Goal: Task Accomplishment & Management: Manage account settings

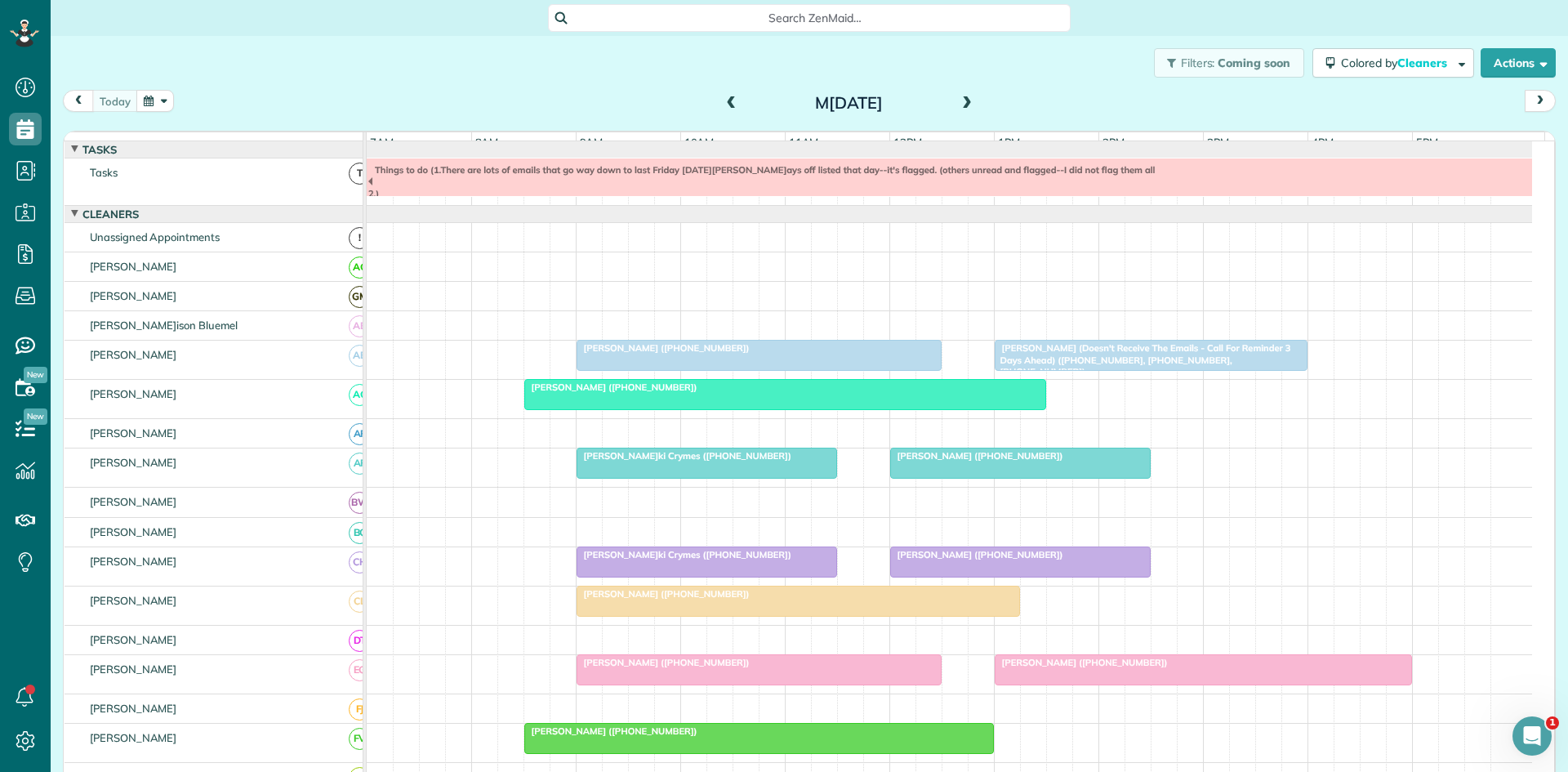
scroll to position [7, 7]
click at [962, 106] on span at bounding box center [968, 104] width 18 height 15
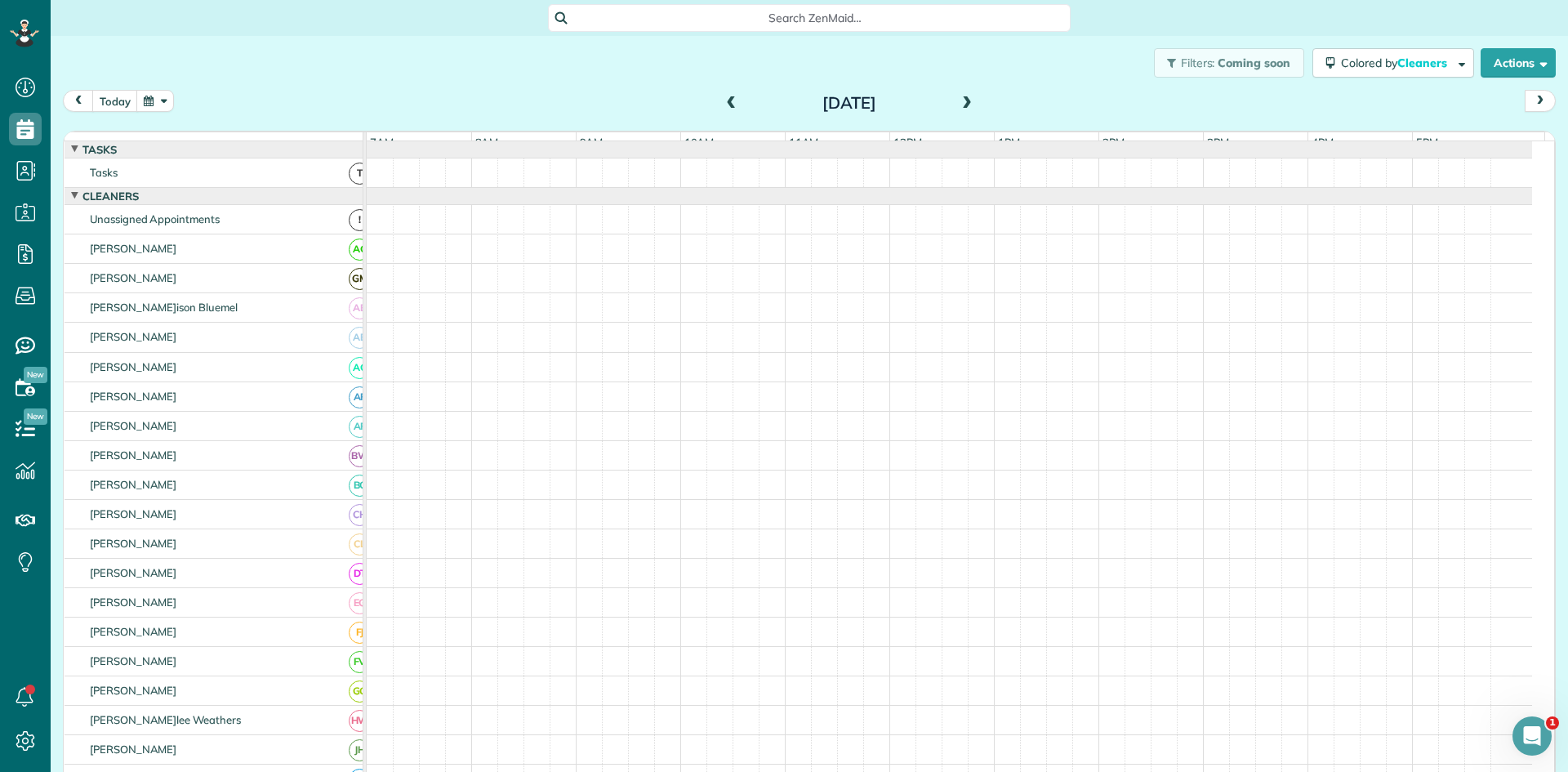
click at [962, 106] on span at bounding box center [968, 104] width 18 height 15
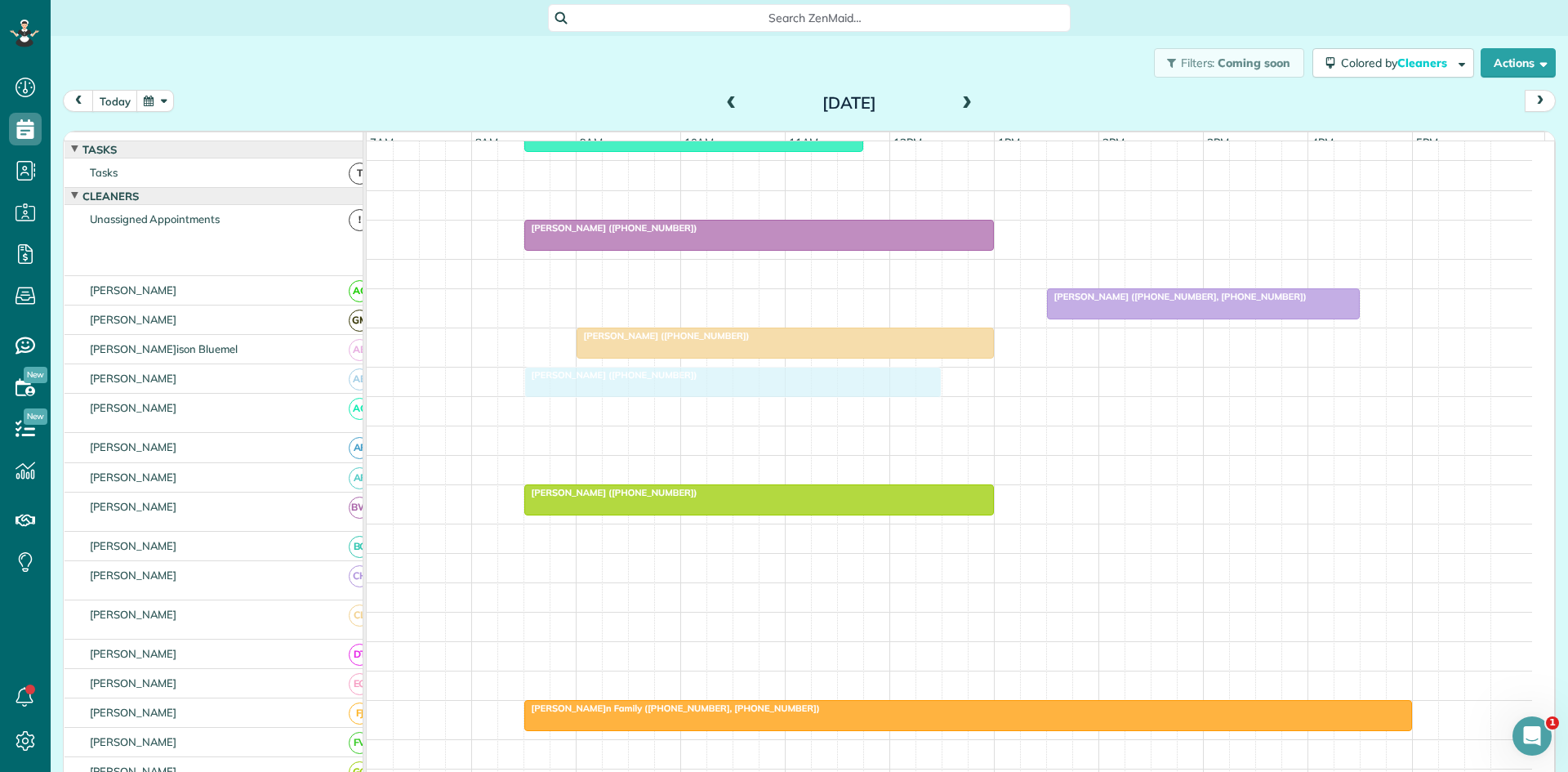
scroll to position [273, 0]
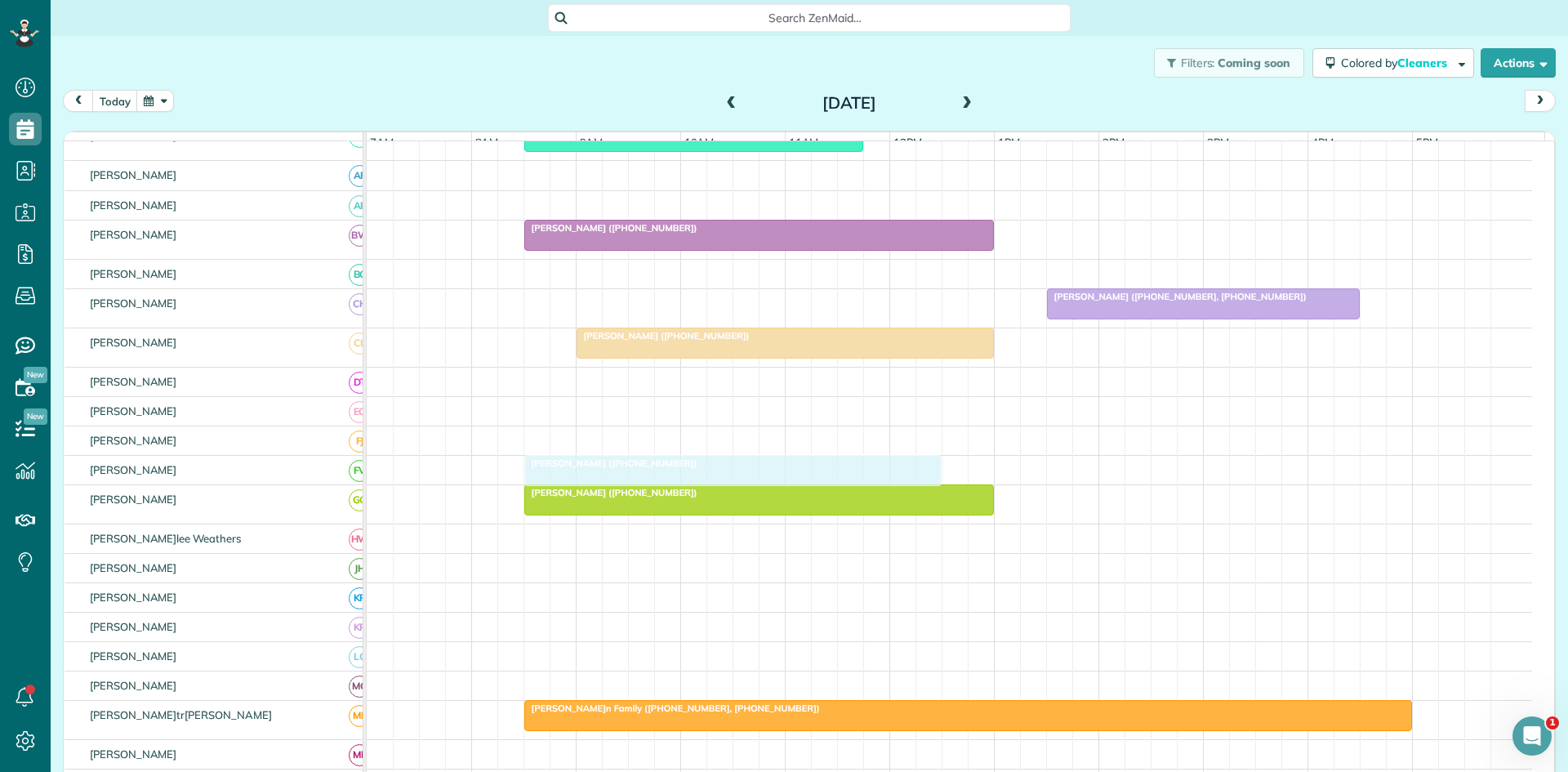
drag, startPoint x: 953, startPoint y: 418, endPoint x: 588, endPoint y: 490, distance: 372.0
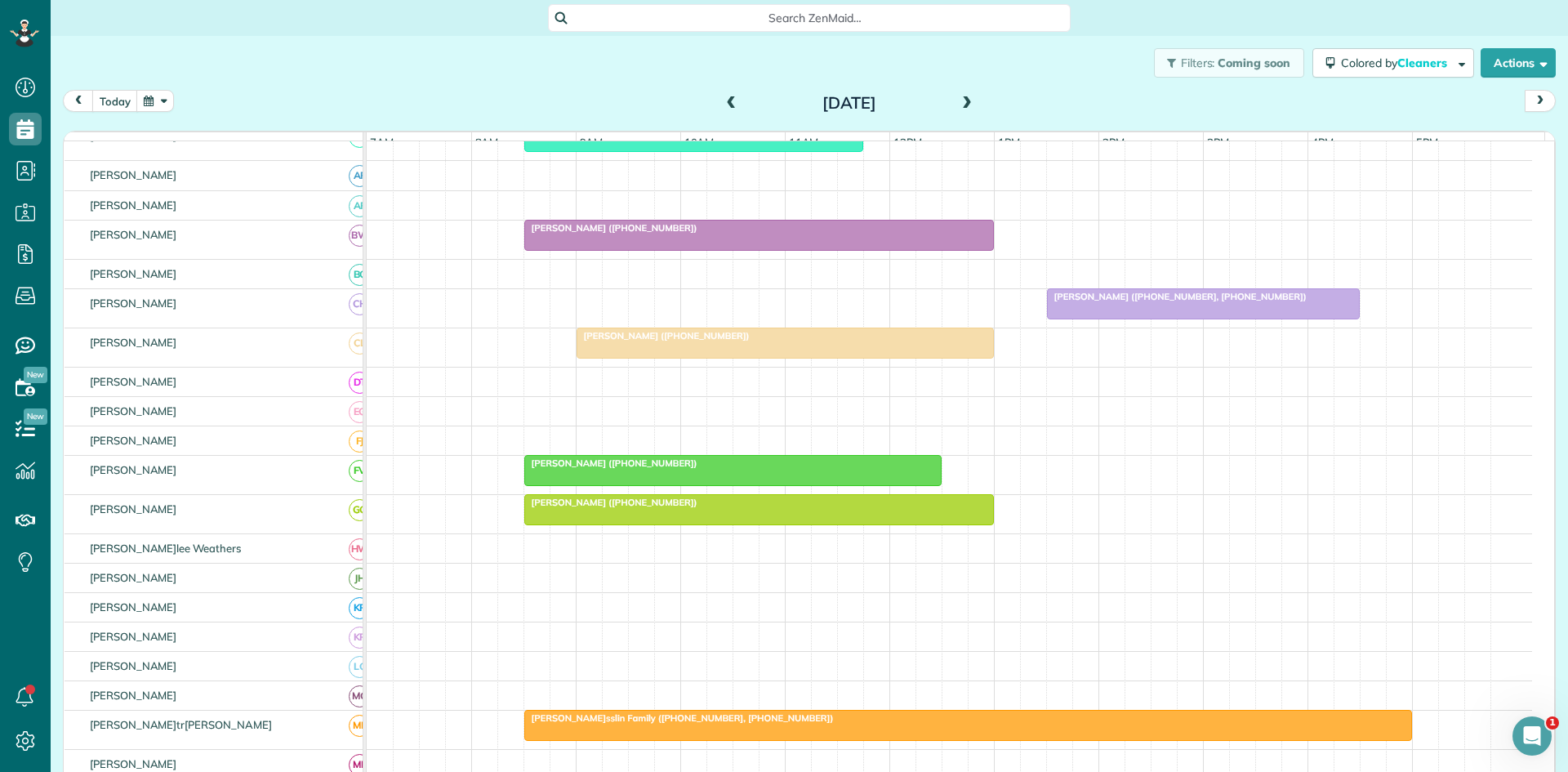
scroll to position [0, 0]
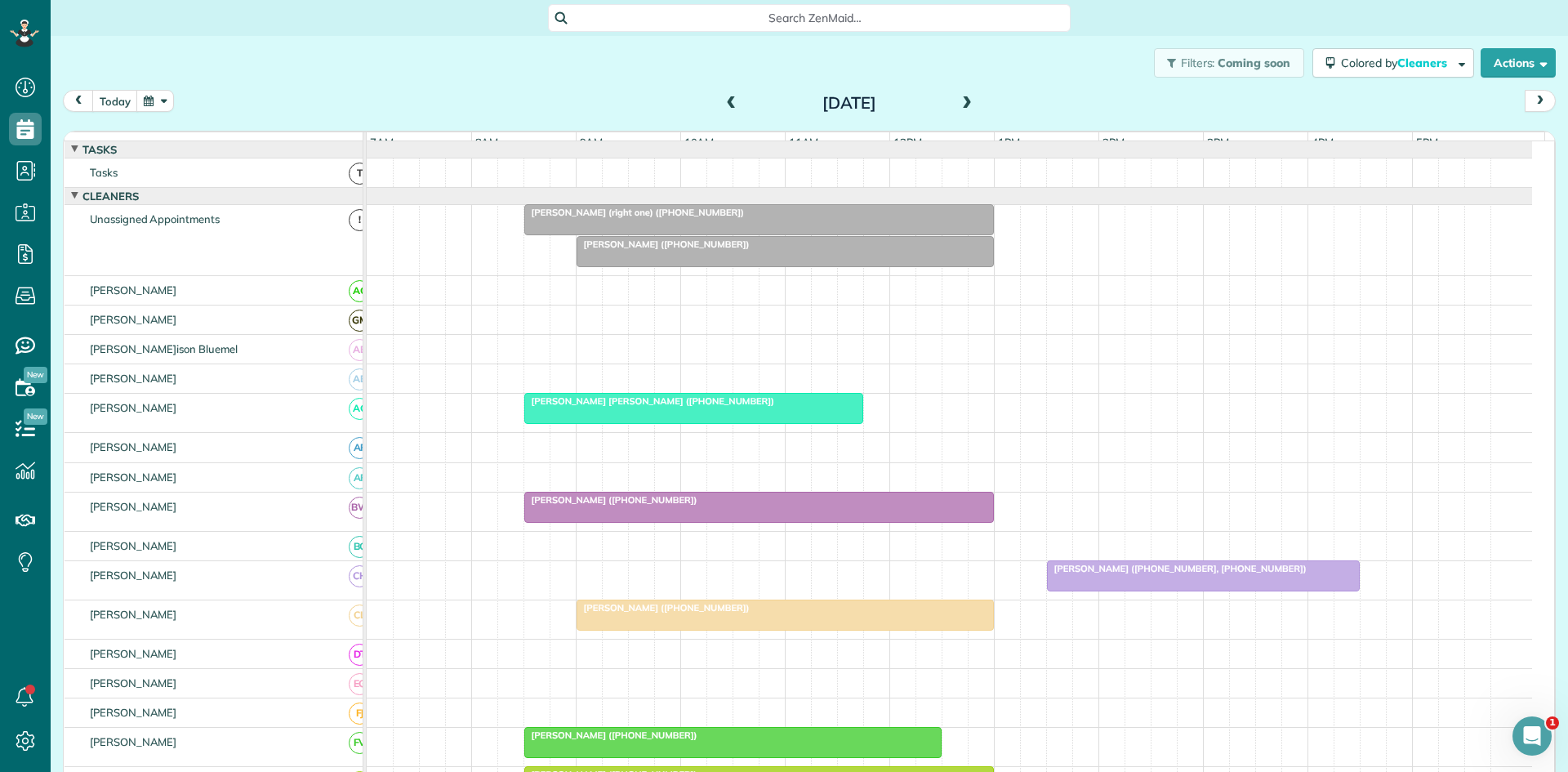
click at [628, 423] on div at bounding box center [693, 408] width 337 height 29
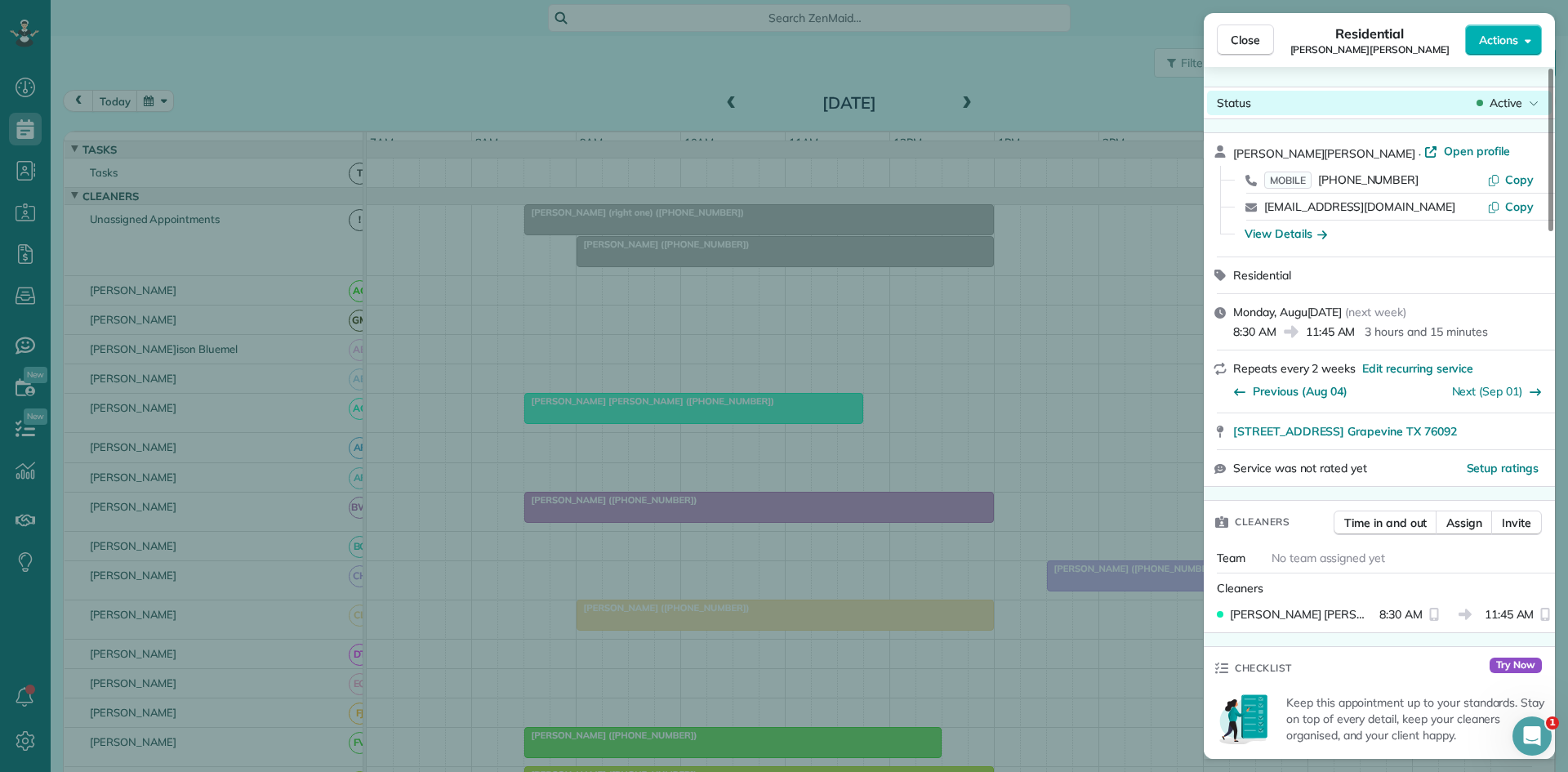
click at [1506, 108] on span "Active" at bounding box center [1506, 103] width 33 height 16
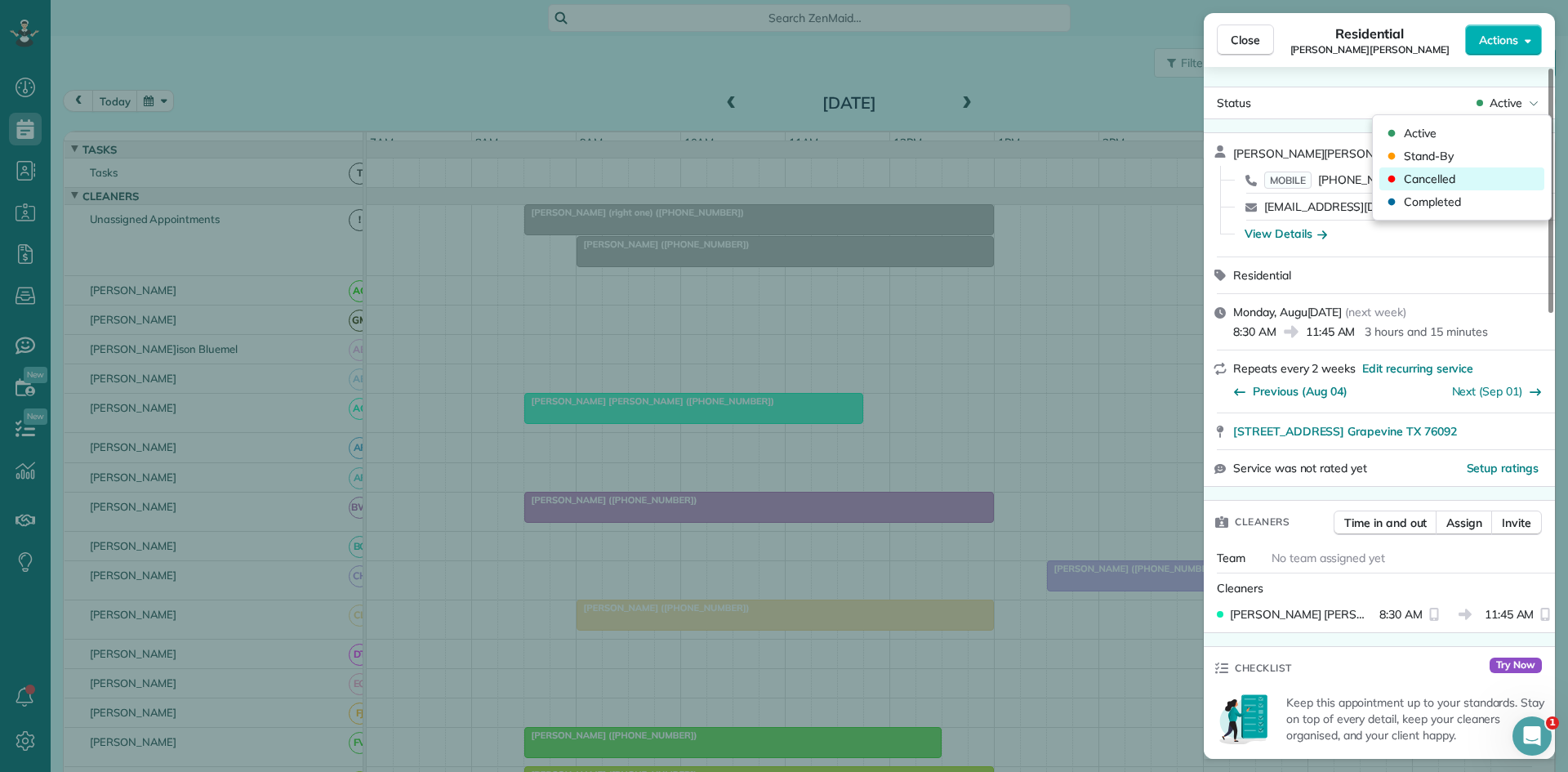
click at [1478, 181] on div "Cancelled" at bounding box center [1461, 179] width 165 height 23
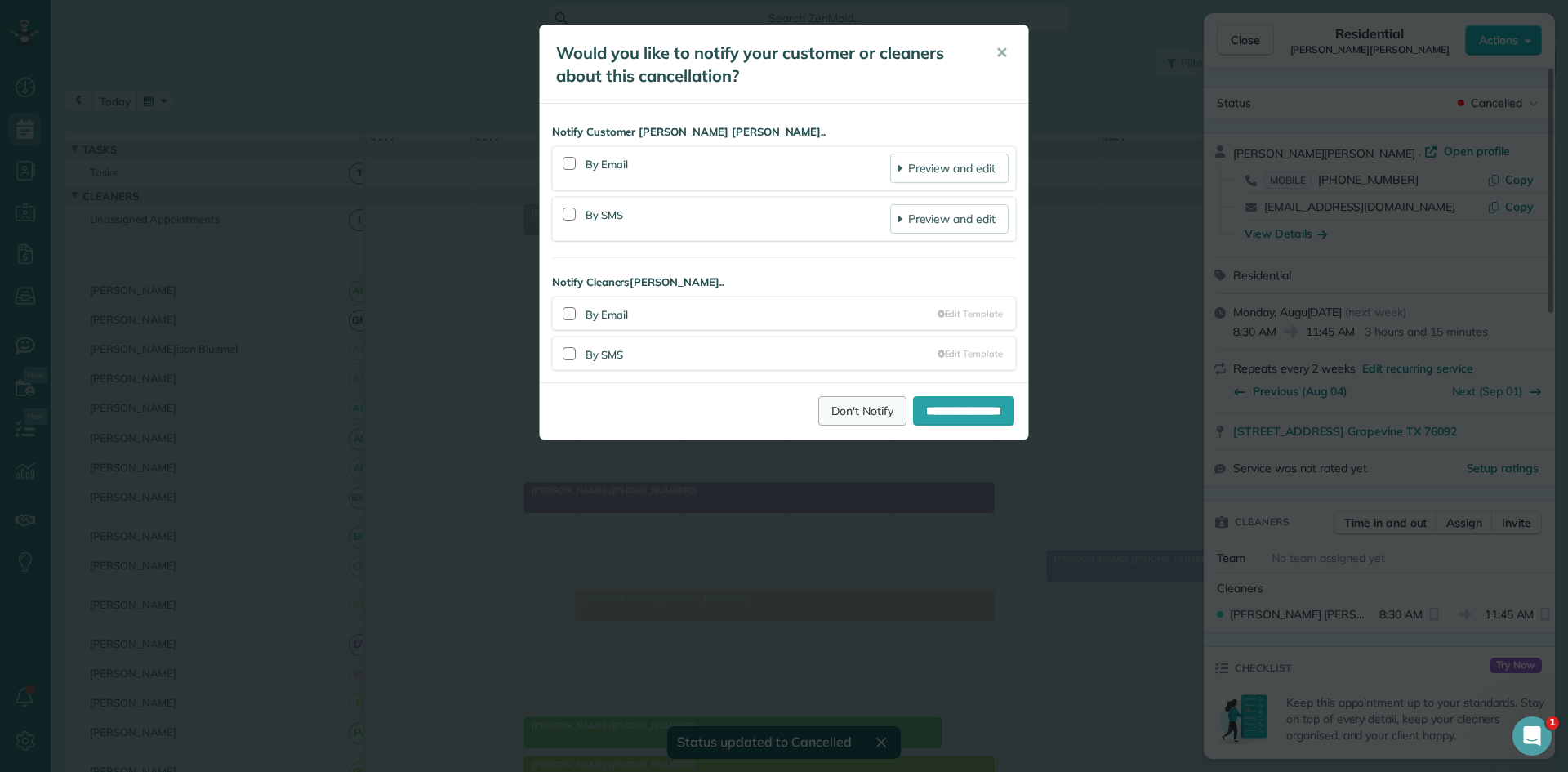
click at [840, 405] on link "Don't Notify" at bounding box center [862, 411] width 88 height 29
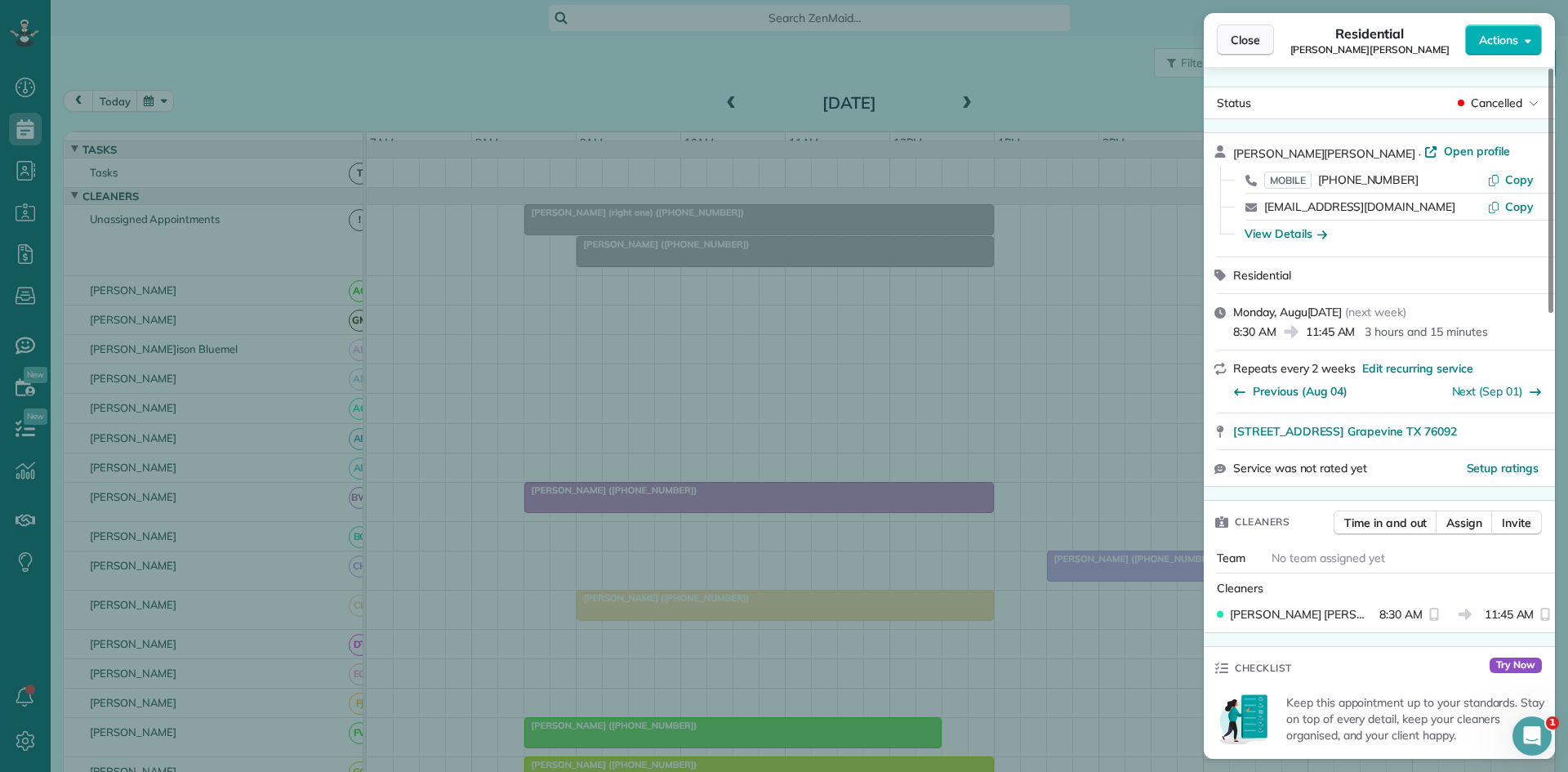
click at [1239, 45] on span "Close" at bounding box center [1245, 40] width 29 height 16
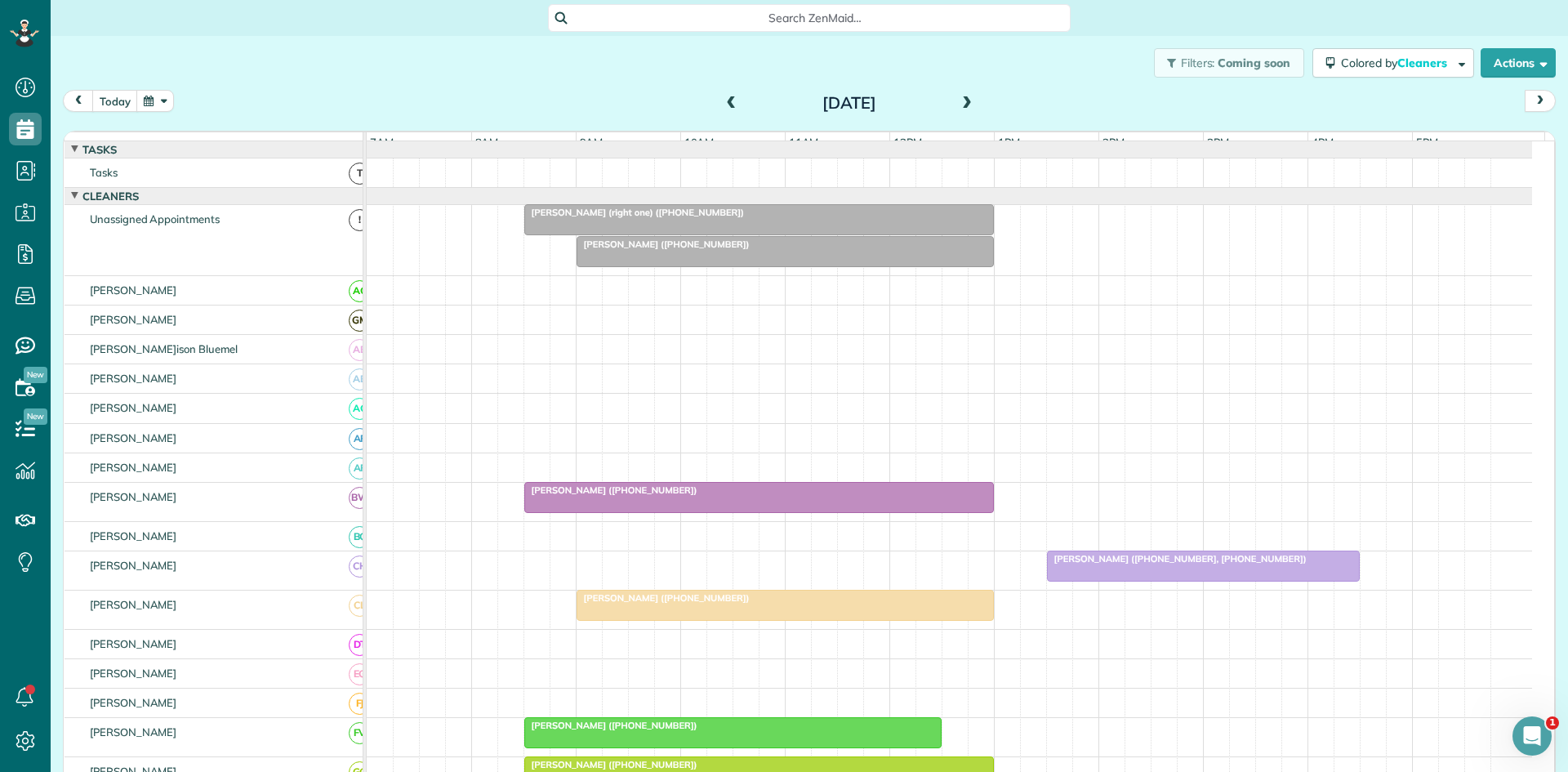
scroll to position [273, 0]
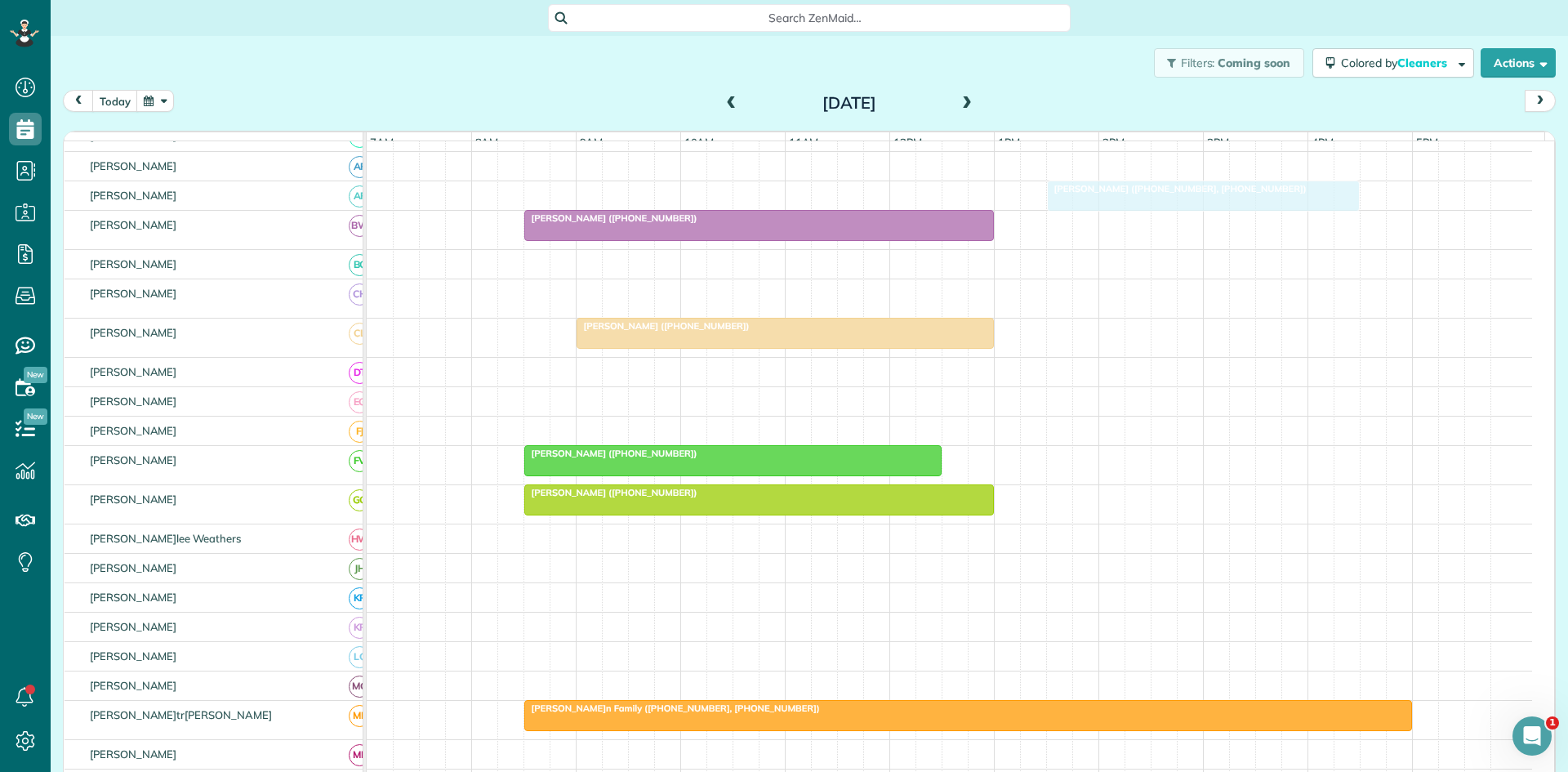
drag, startPoint x: 1148, startPoint y: 304, endPoint x: 1143, endPoint y: 209, distance: 95.1
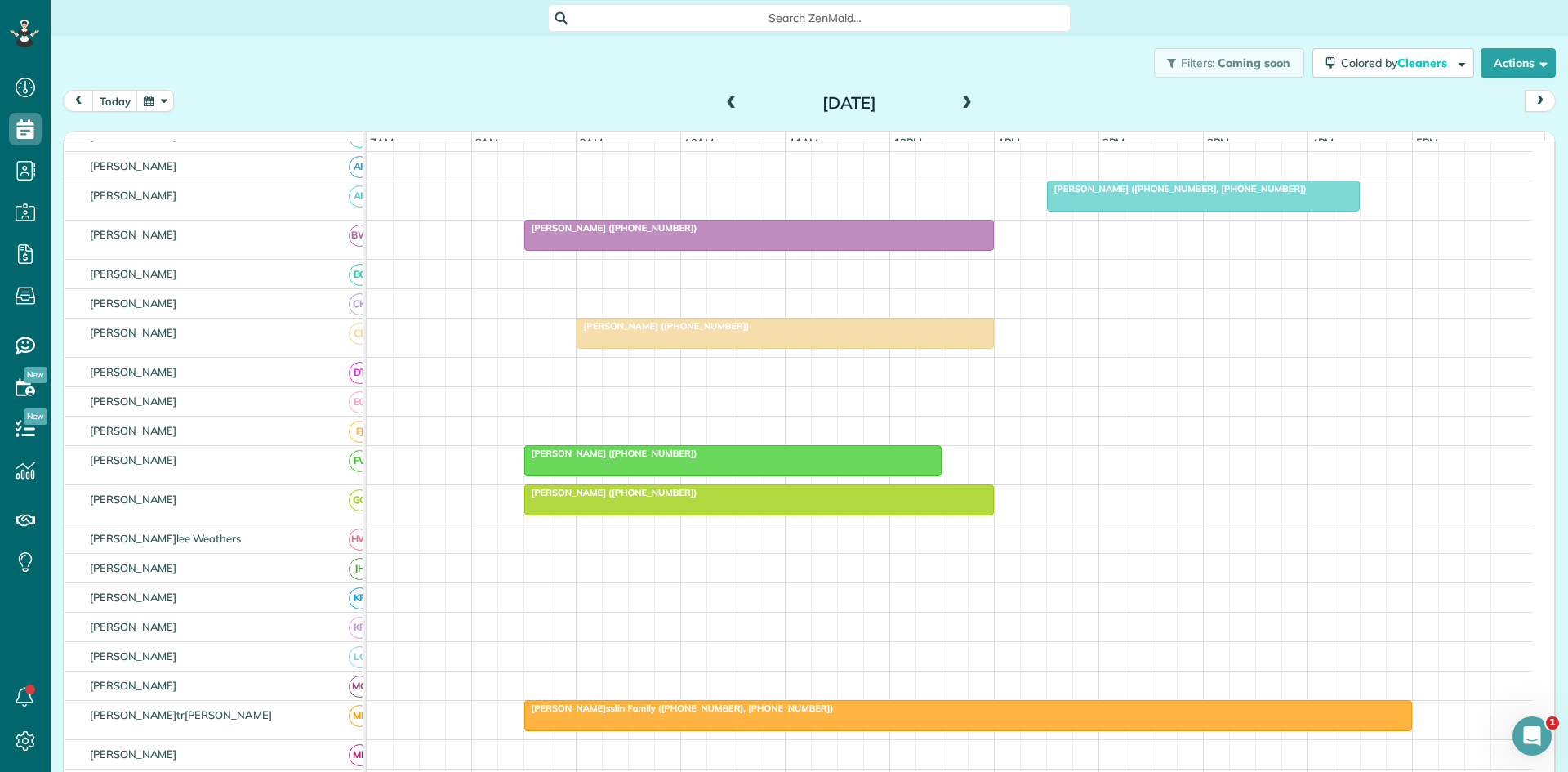
click at [746, 515] on div at bounding box center [759, 500] width 468 height 29
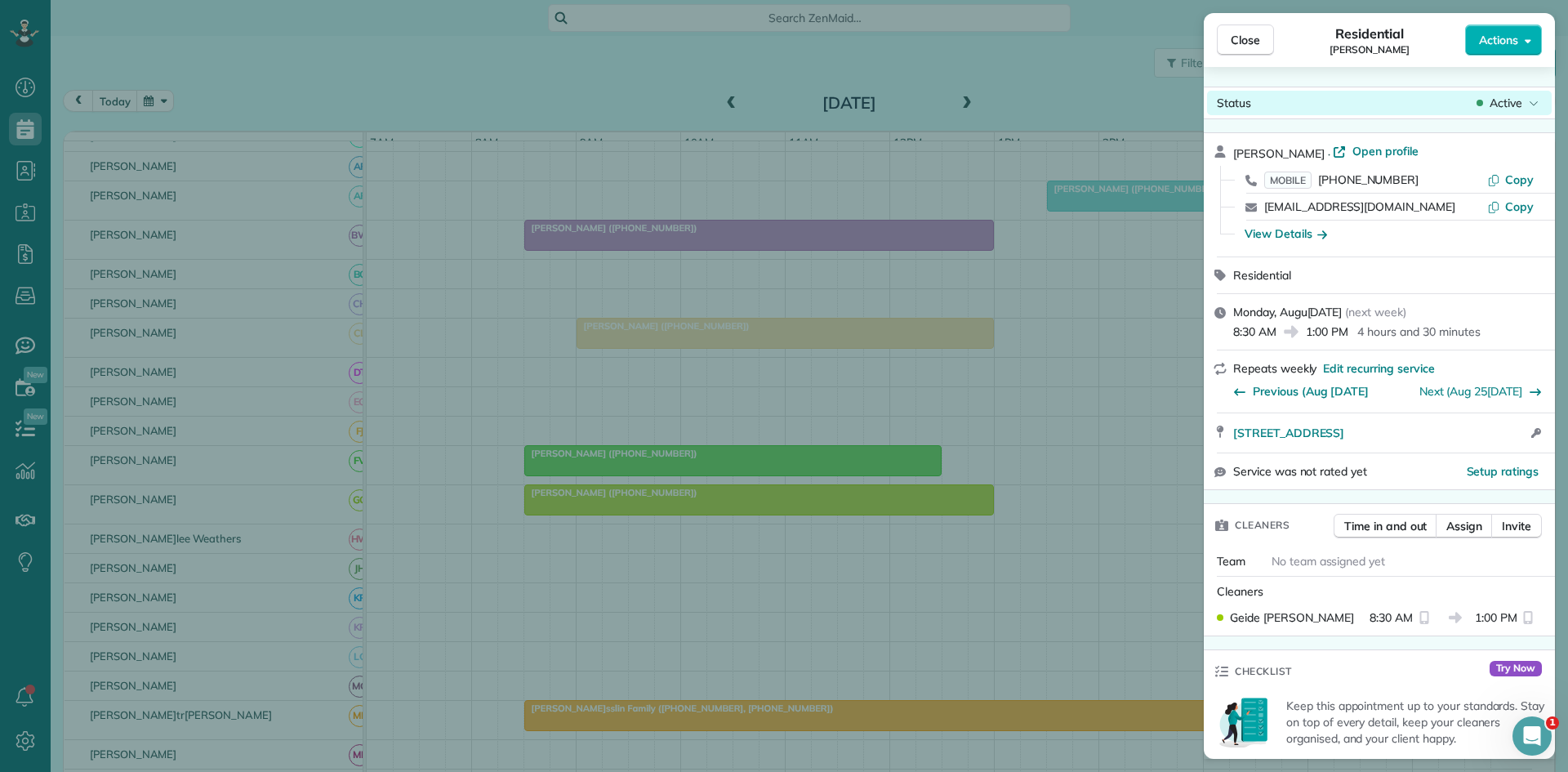
click at [1507, 109] on span "Active" at bounding box center [1506, 103] width 33 height 16
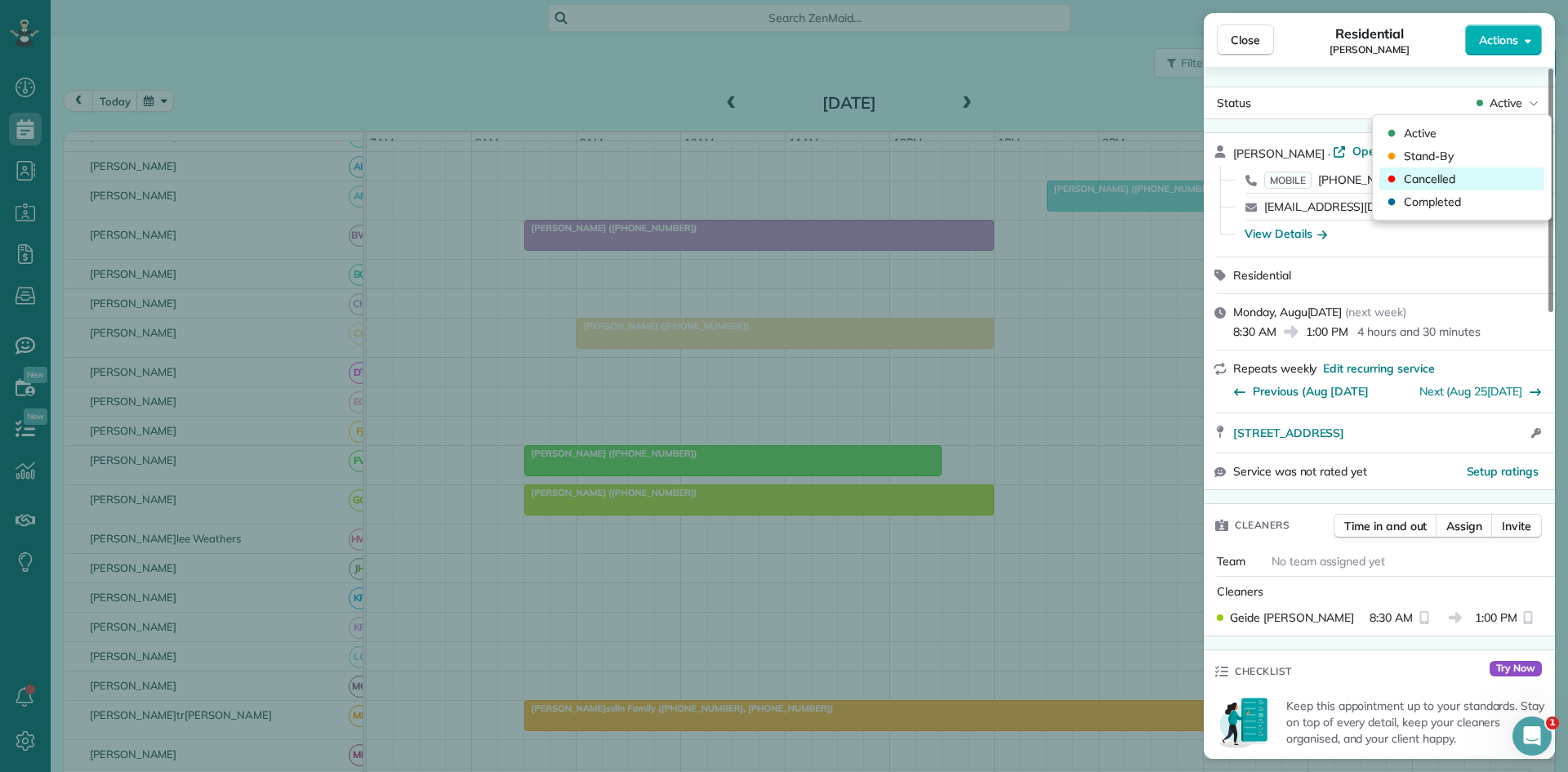
click at [1454, 172] on span "Cancelled" at bounding box center [1430, 179] width 51 height 16
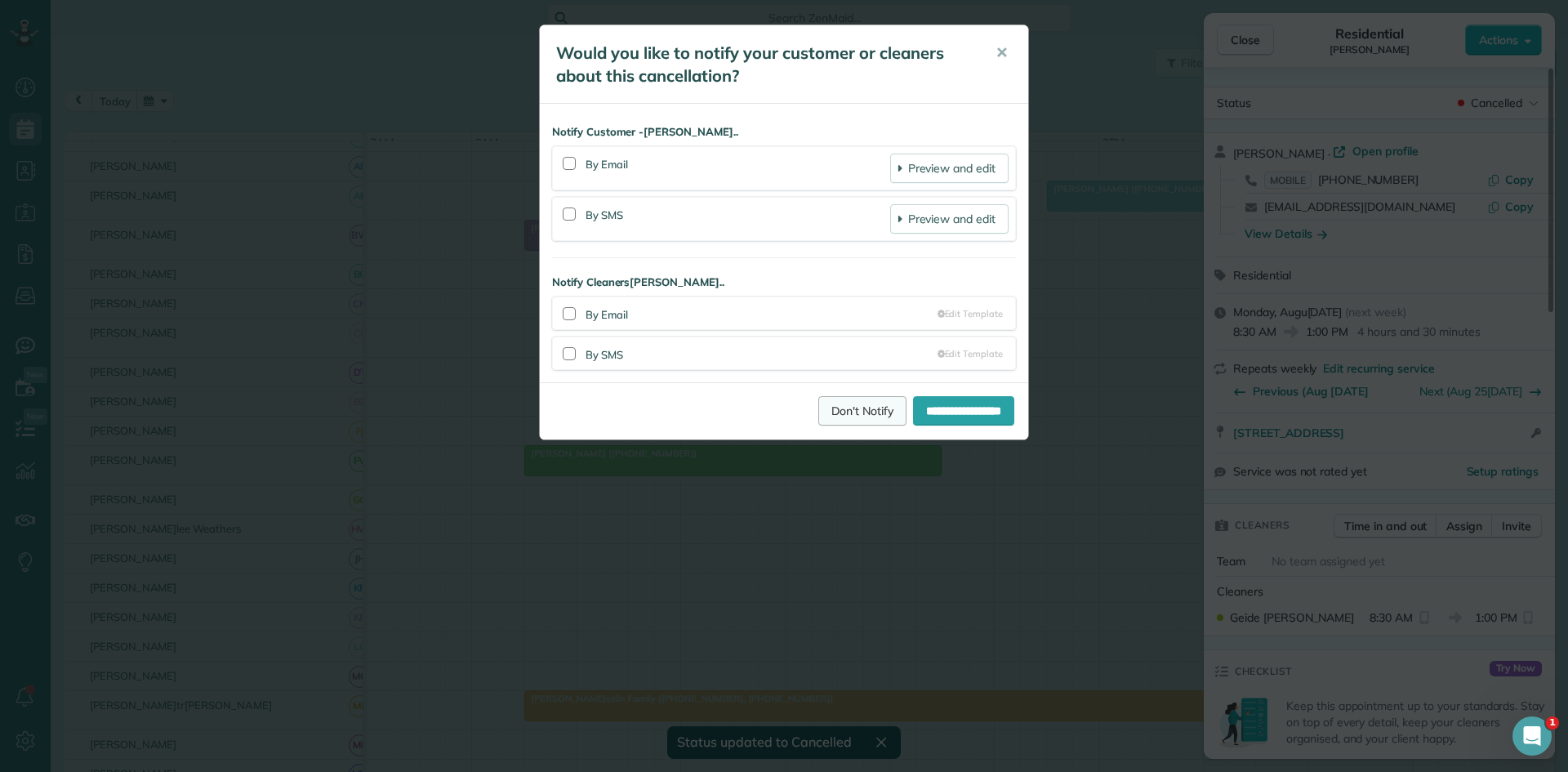
click at [856, 415] on link "Don't Notify" at bounding box center [862, 411] width 88 height 29
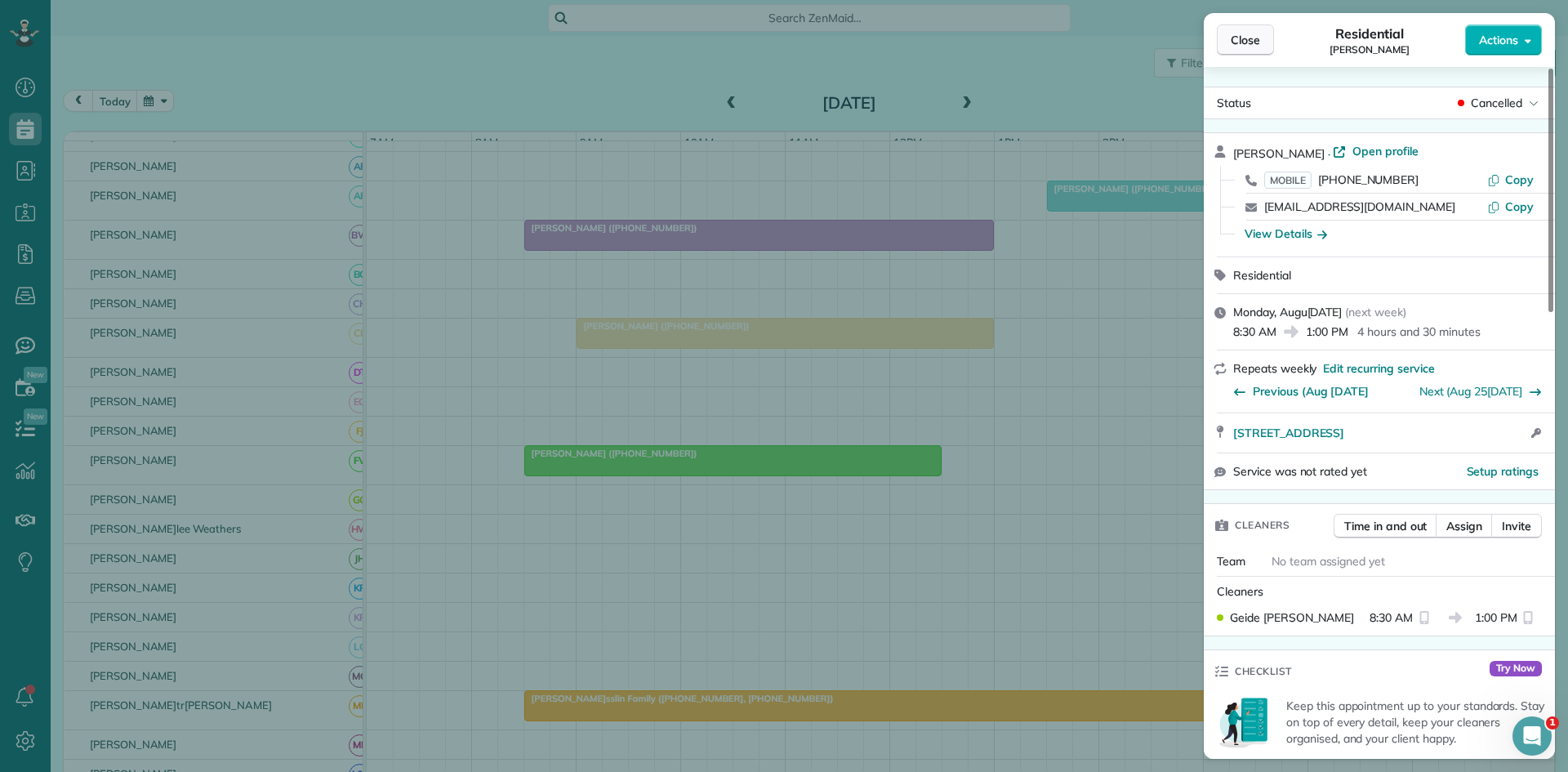
click at [1235, 54] on button "Close" at bounding box center [1245, 40] width 57 height 31
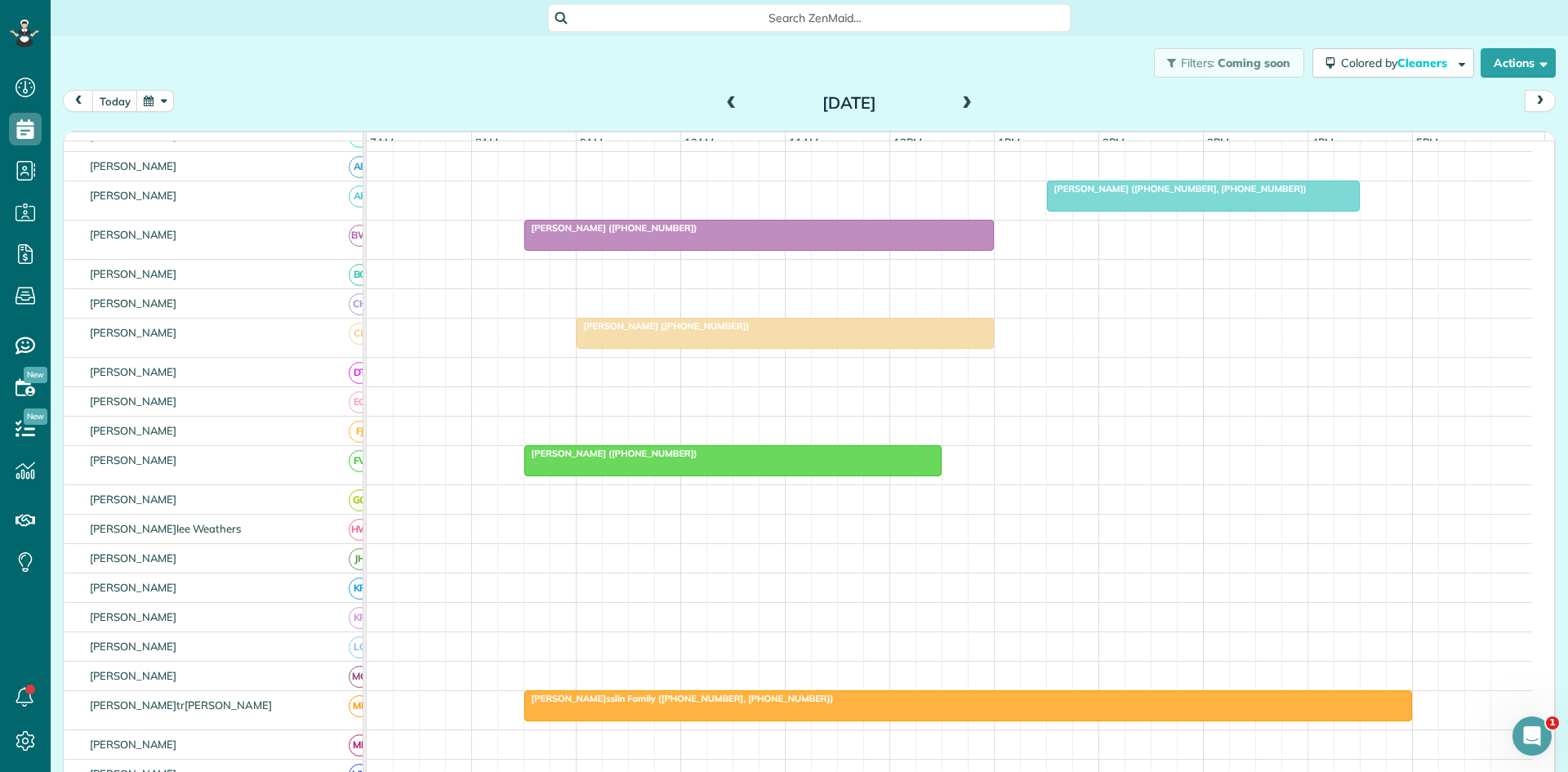
scroll to position [545, 0]
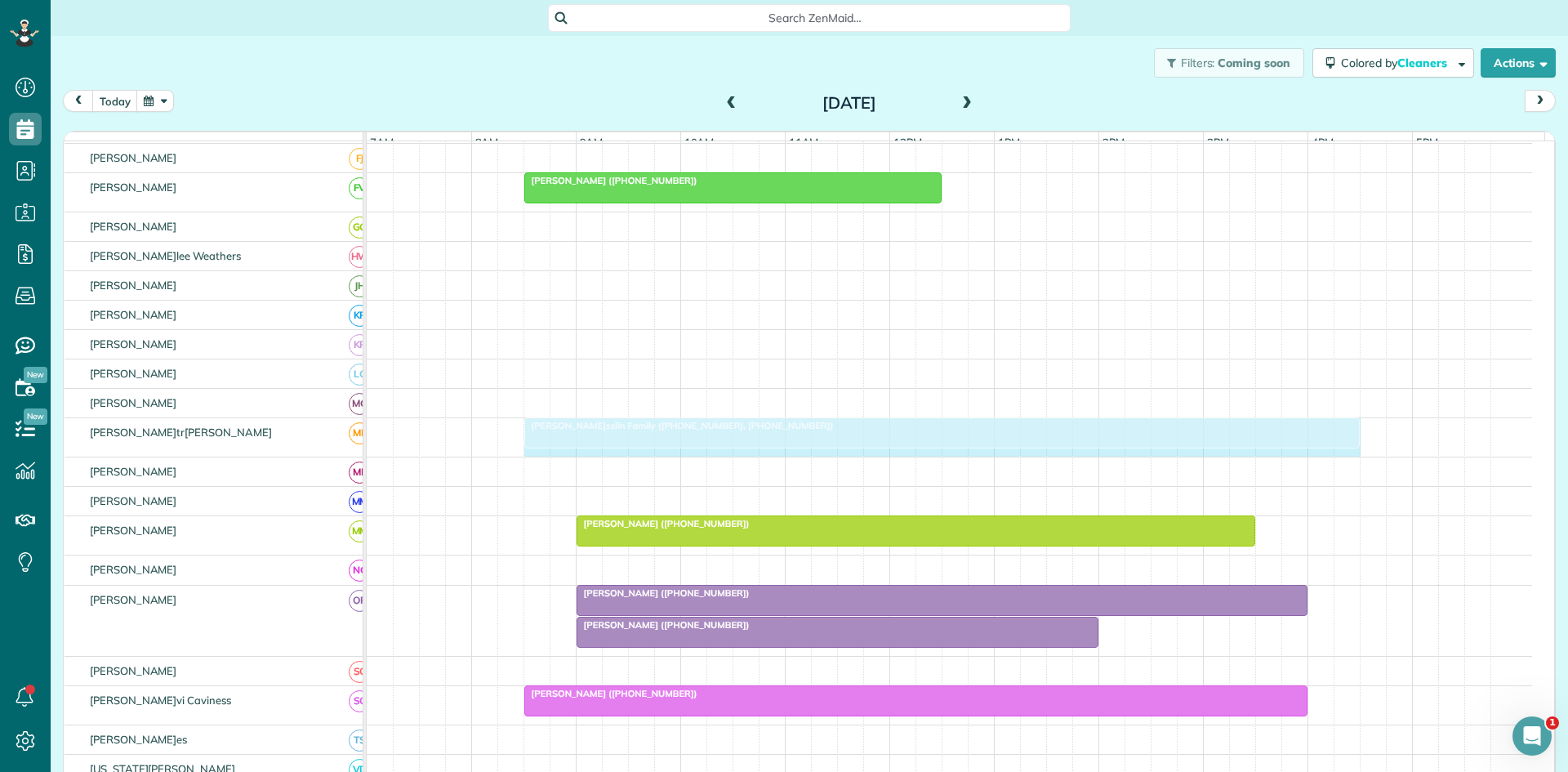
drag, startPoint x: 1404, startPoint y: 442, endPoint x: 1357, endPoint y: 438, distance: 47.2
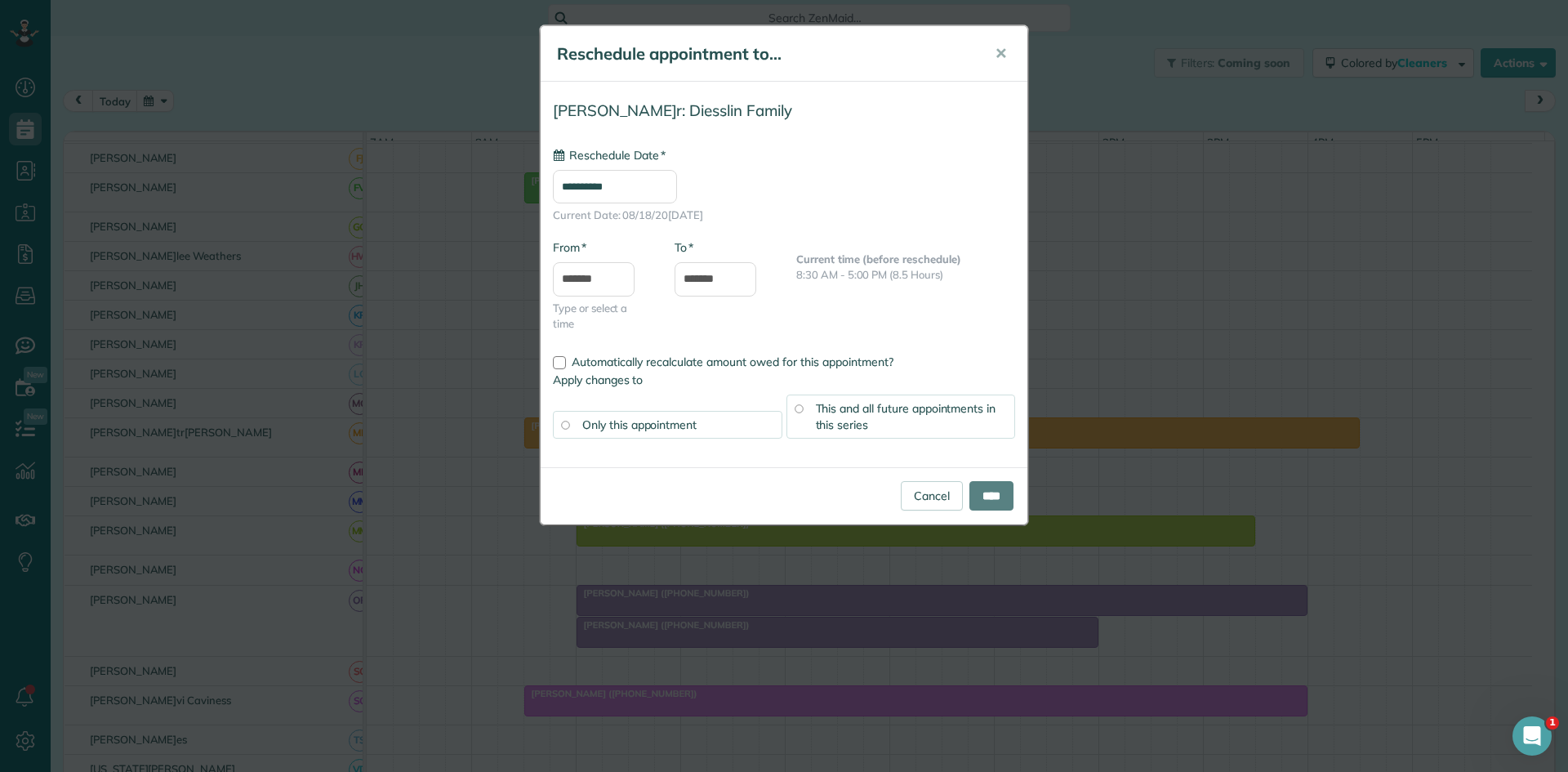
type input "**********"
click at [990, 496] on input "****" at bounding box center [991, 496] width 44 height 29
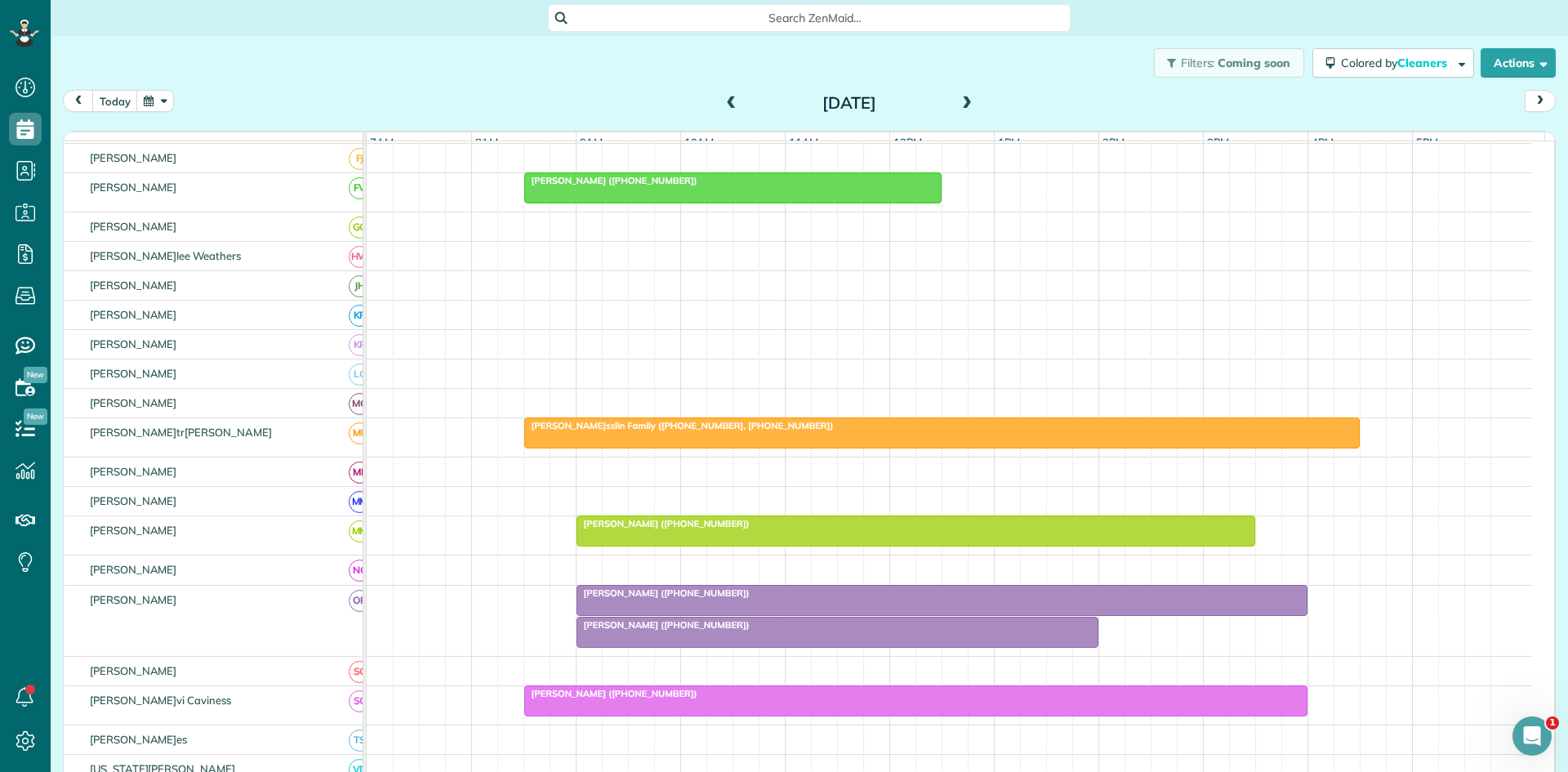
scroll to position [810, 0]
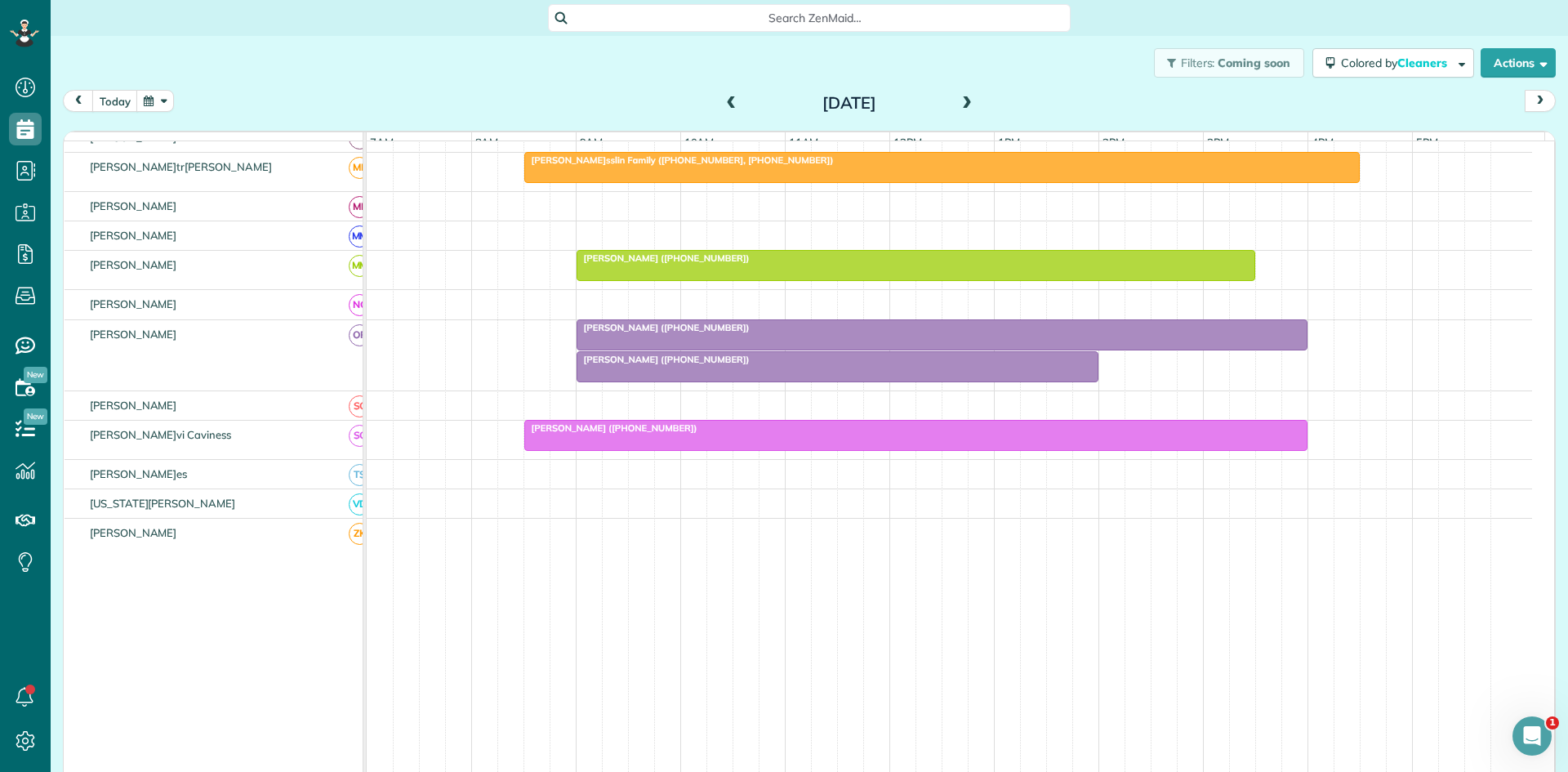
click at [701, 382] on div at bounding box center [837, 366] width 520 height 29
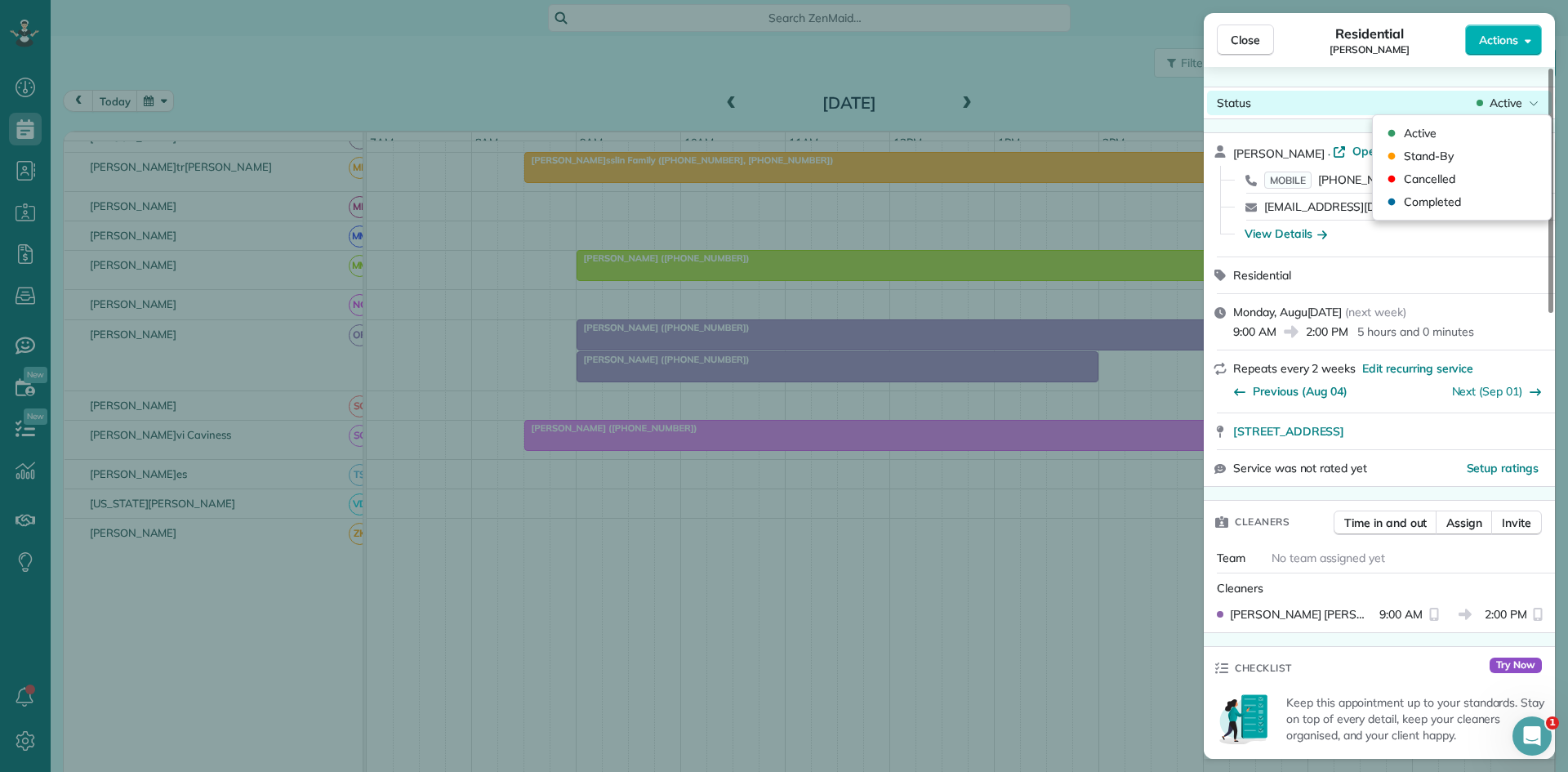
click at [1498, 112] on div "Status Active" at bounding box center [1379, 103] width 344 height 25
click at [1433, 181] on span "Cancelled" at bounding box center [1430, 179] width 51 height 16
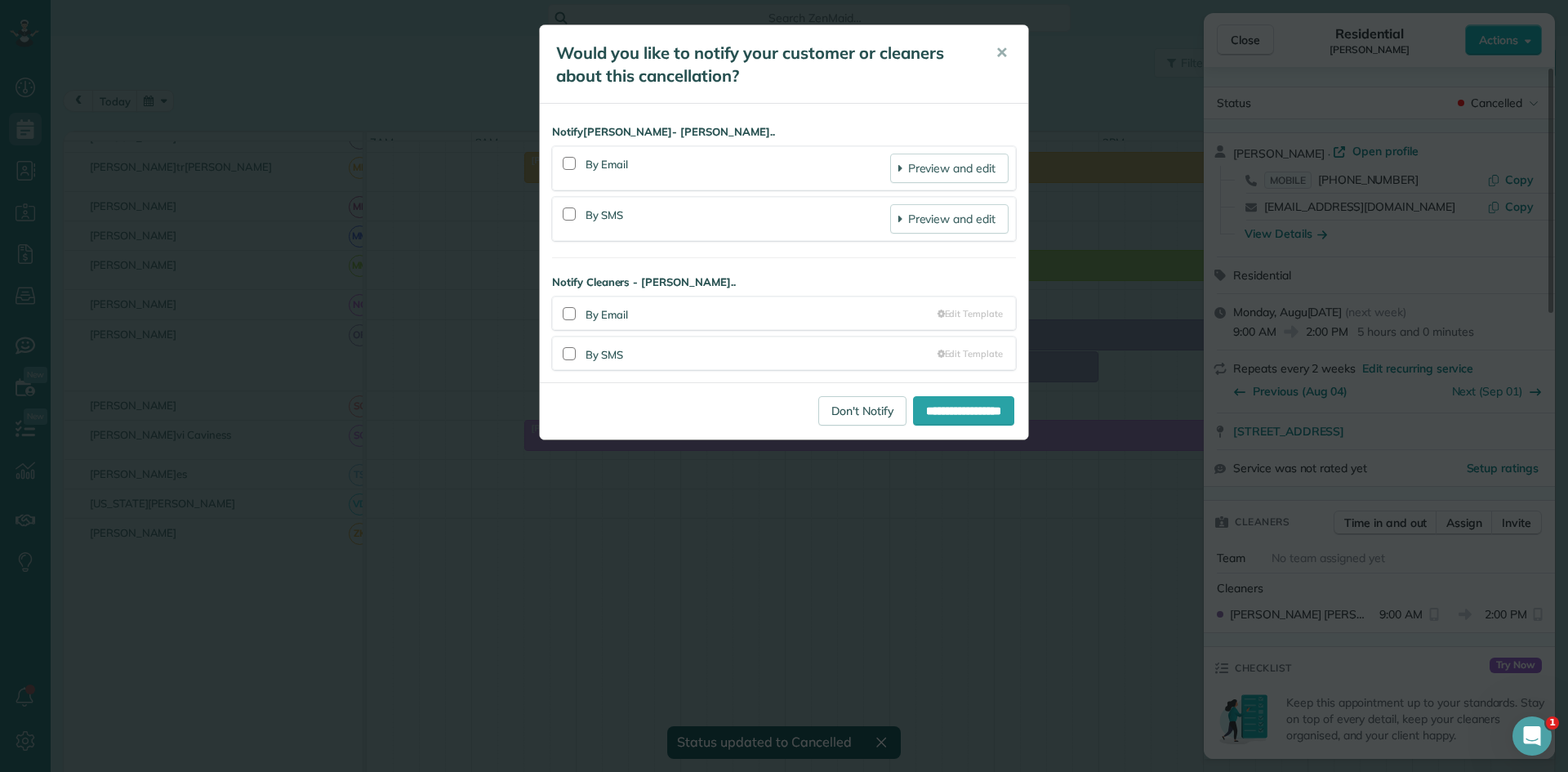
scroll to position [778, 0]
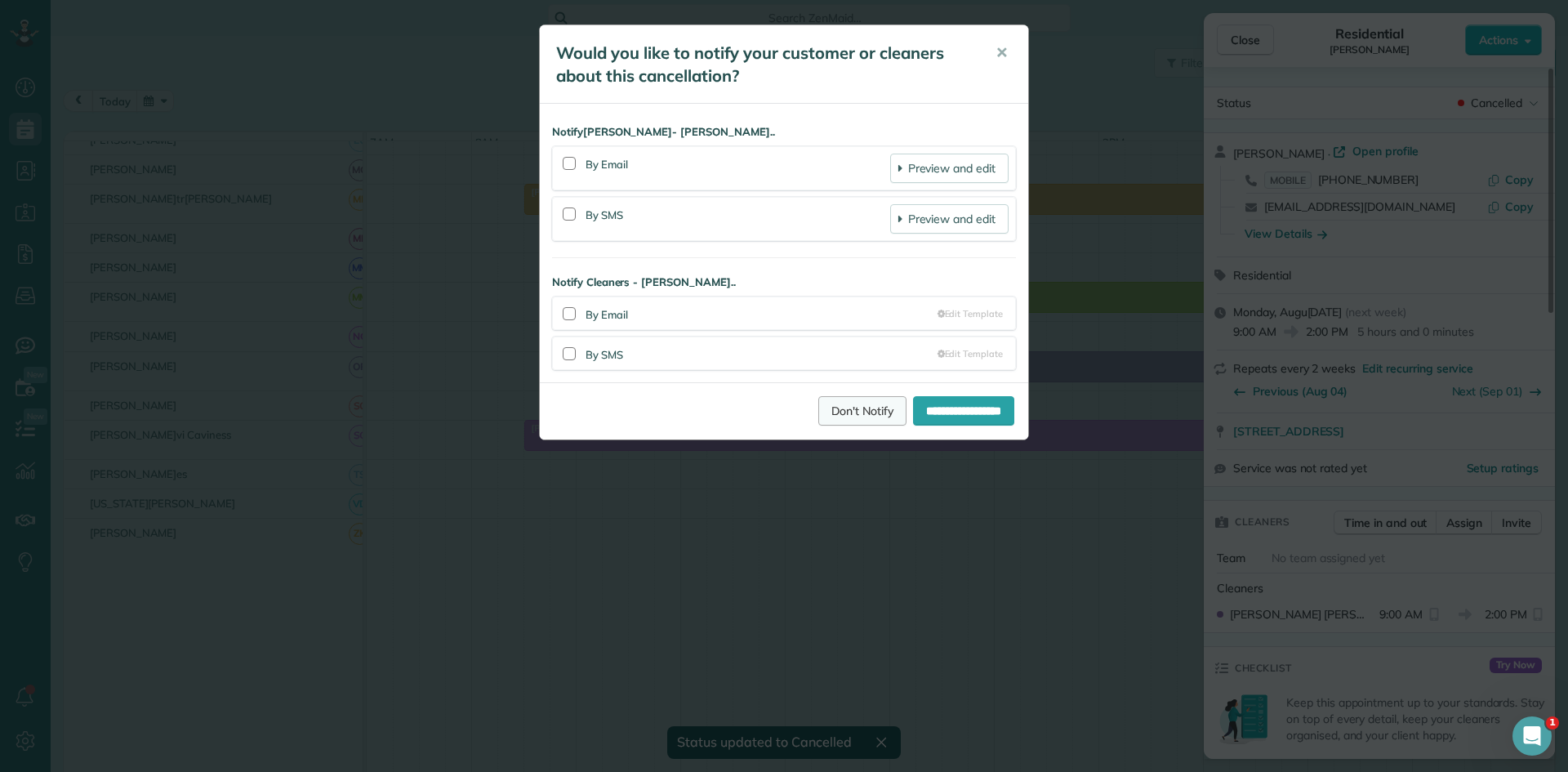
click at [857, 411] on link "Don't Notify" at bounding box center [862, 411] width 88 height 29
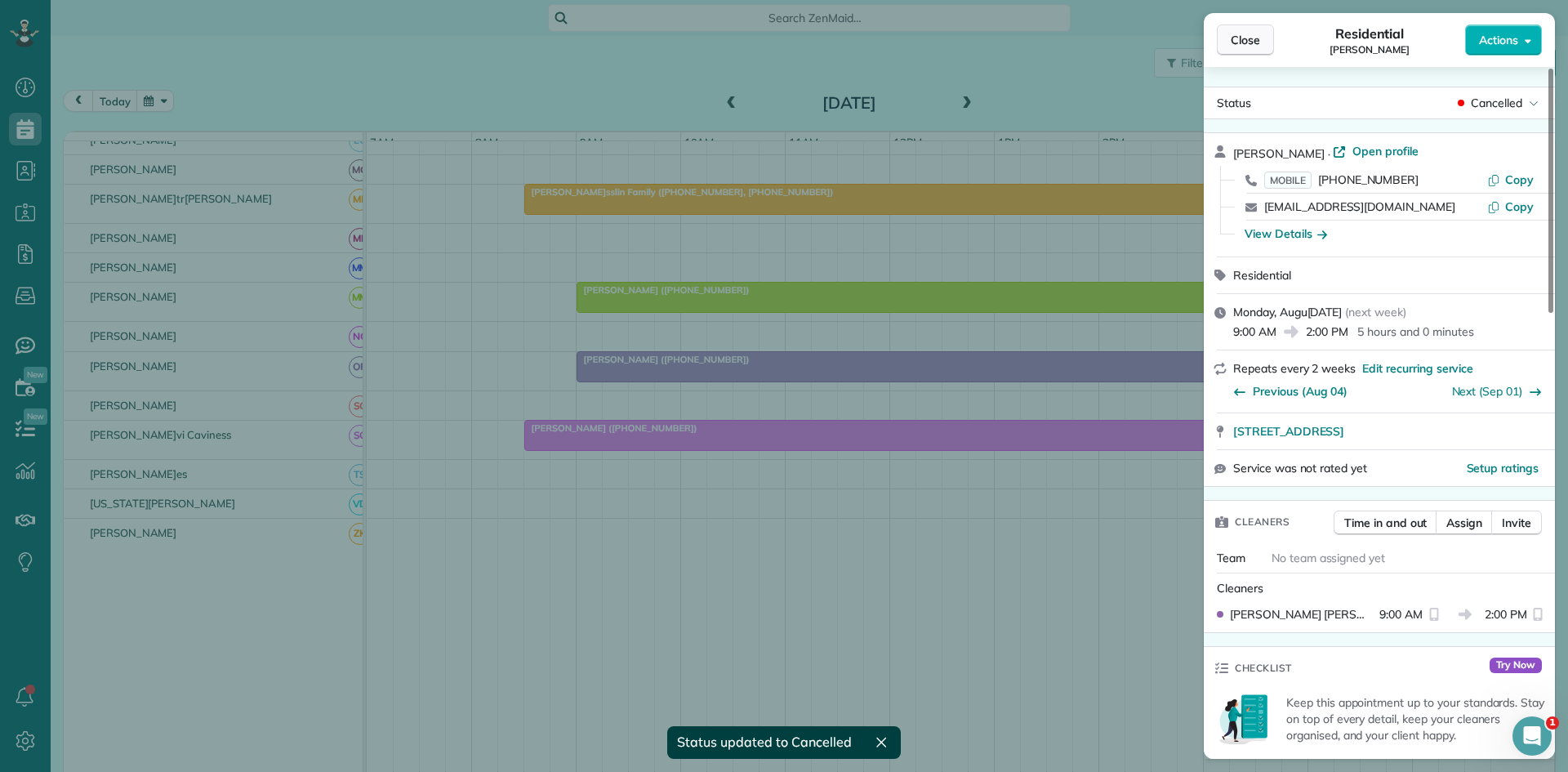
click at [1271, 40] on button "Close" at bounding box center [1245, 40] width 57 height 31
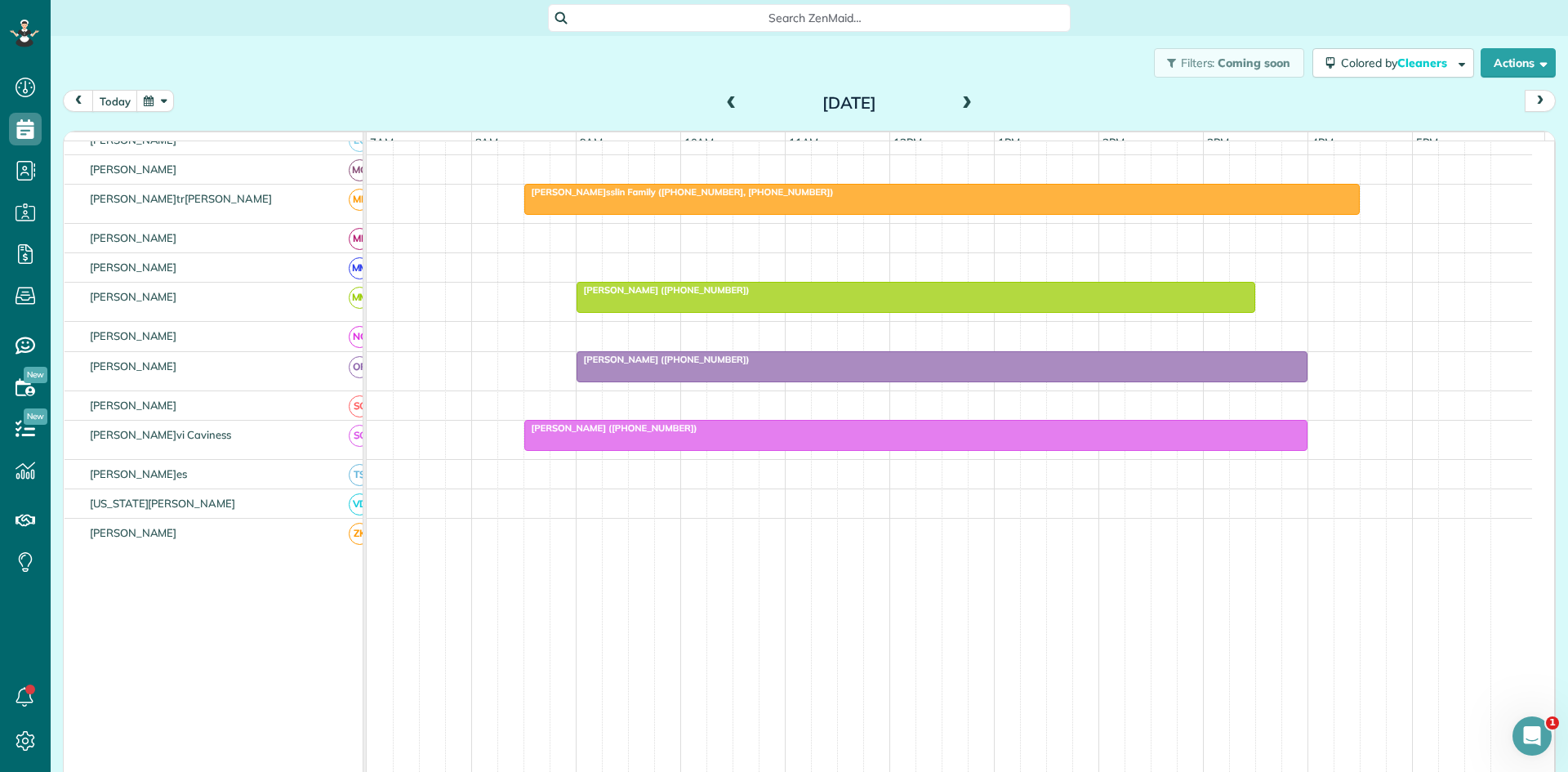
click at [647, 365] on span "Sara Green (+18178251681)" at bounding box center [663, 359] width 175 height 12
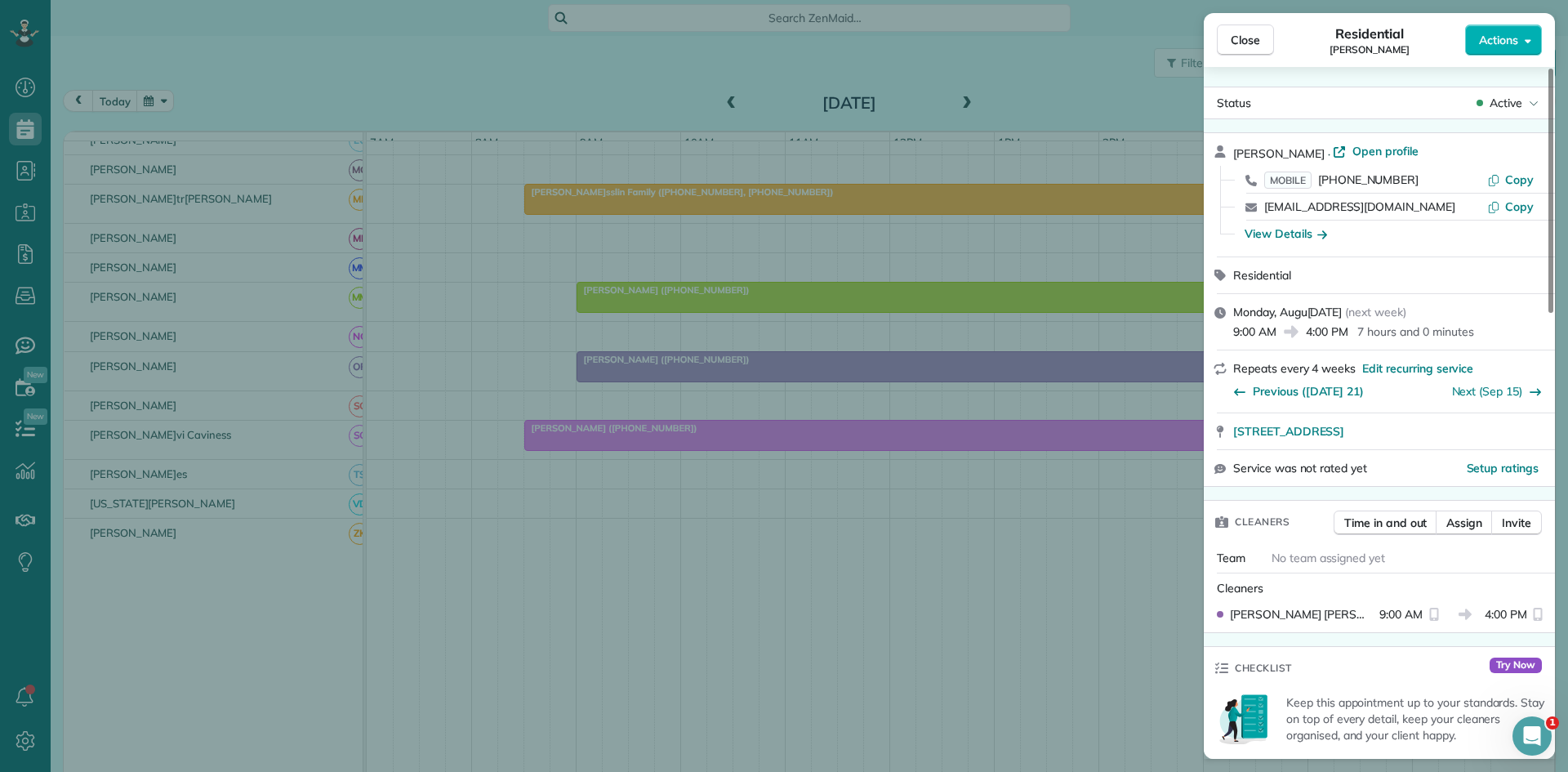
click at [1516, 118] on div "Status Active" at bounding box center [1379, 103] width 352 height 33
click at [1520, 100] on span "Active" at bounding box center [1506, 103] width 33 height 16
click at [1442, 179] on span "Cancelled" at bounding box center [1430, 179] width 51 height 16
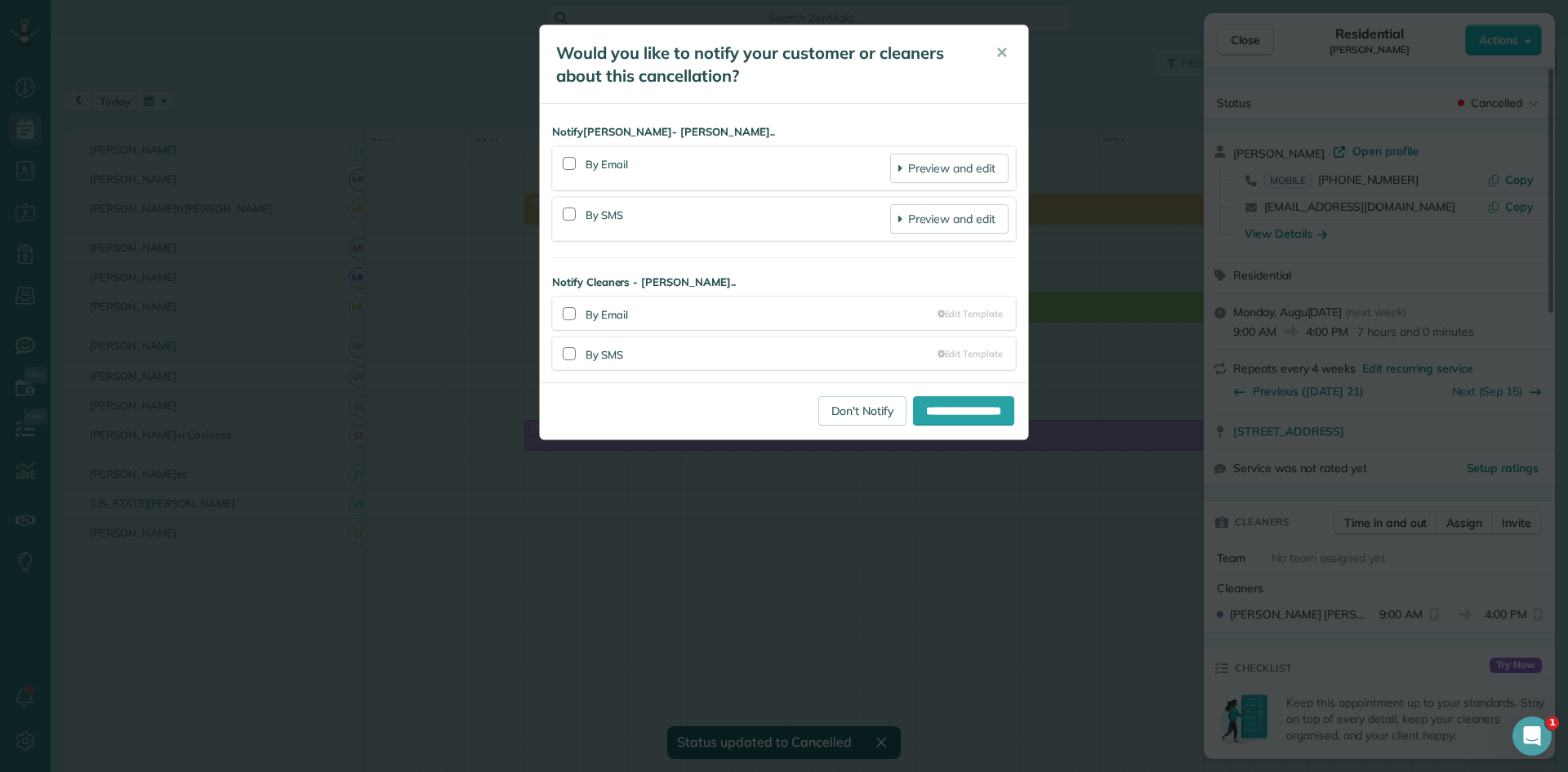
scroll to position [769, 0]
click at [831, 415] on link "Don't Notify" at bounding box center [862, 411] width 88 height 29
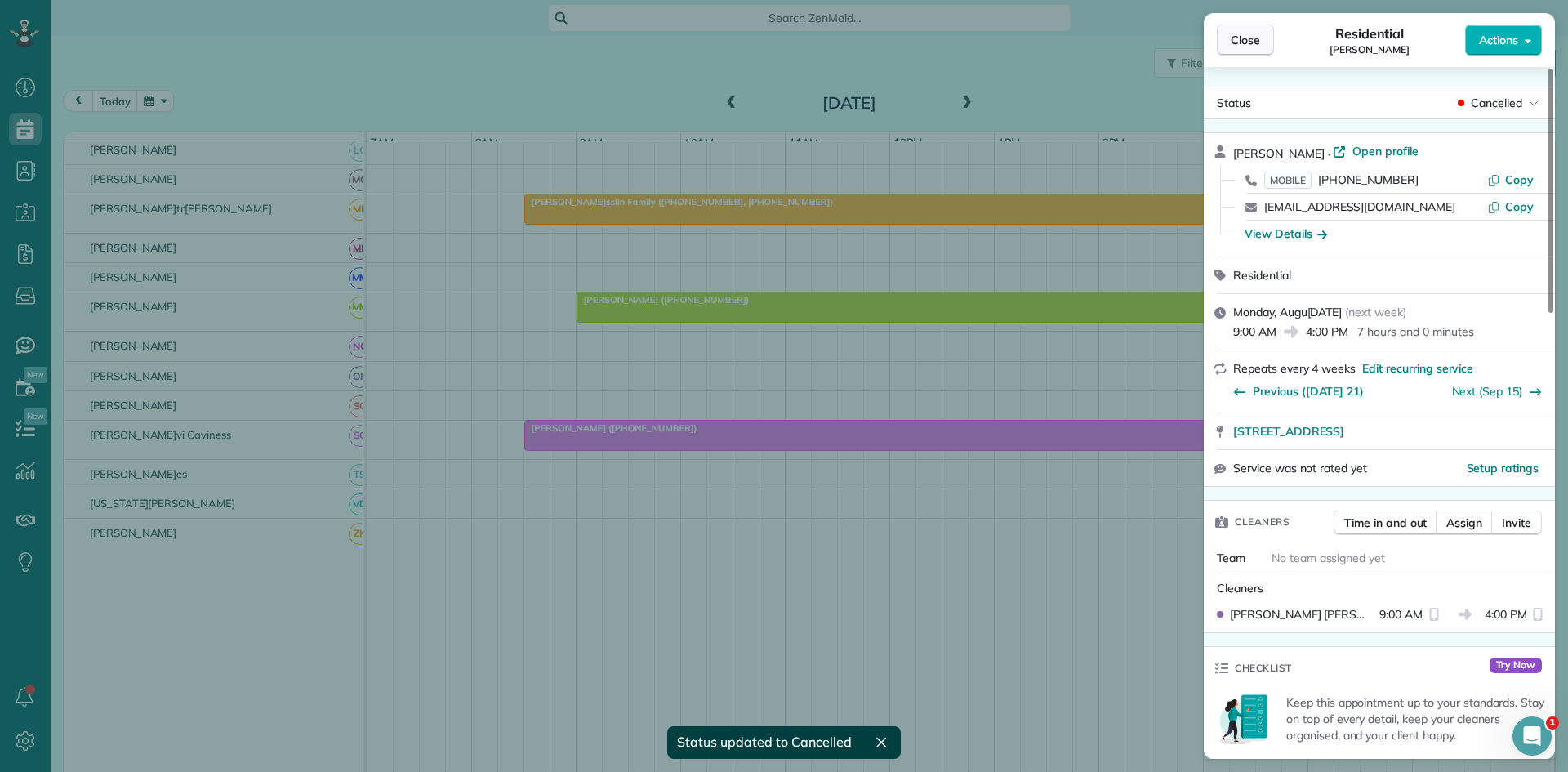
click at [1243, 45] on span "Close" at bounding box center [1245, 40] width 29 height 16
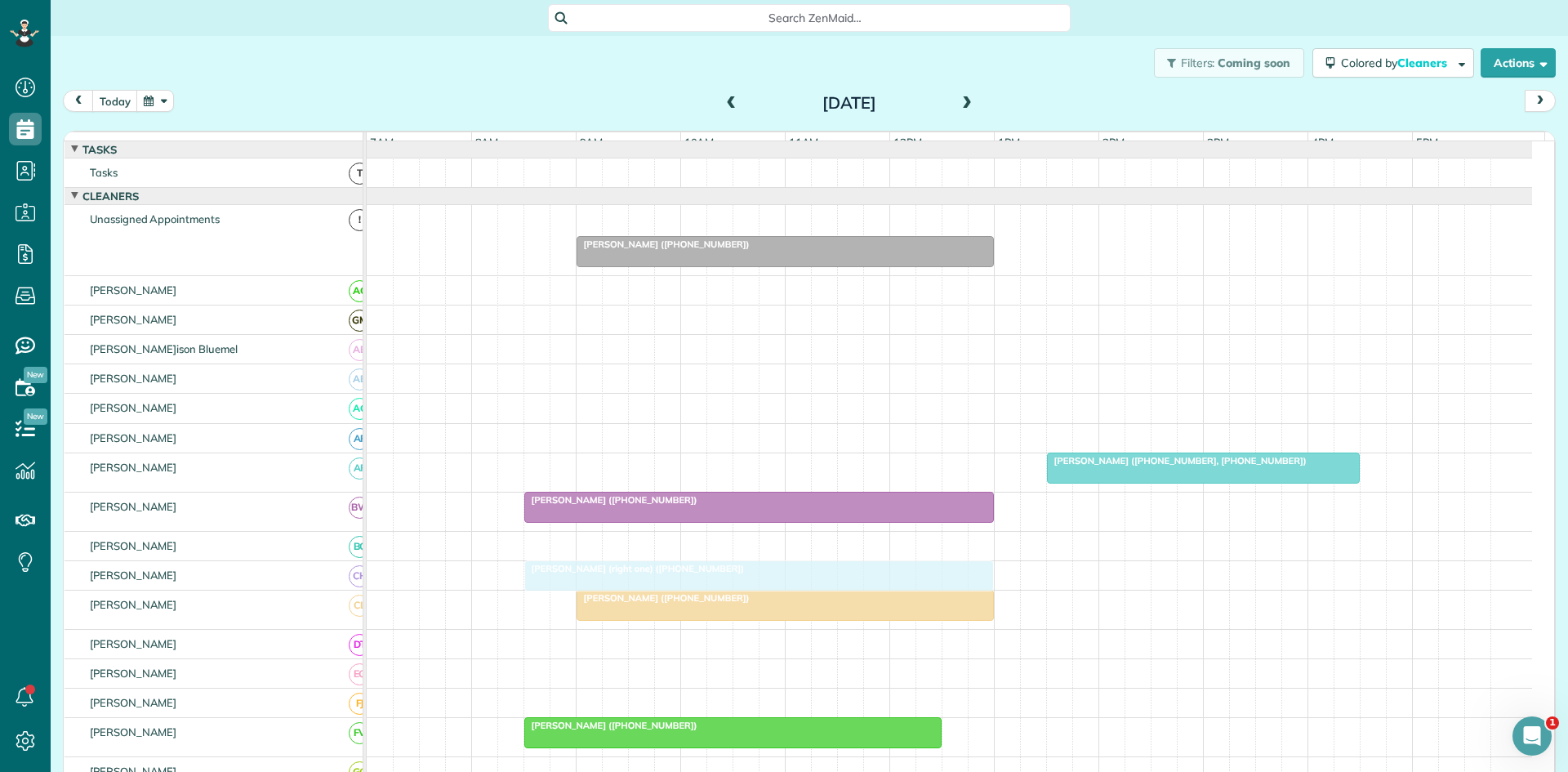
drag, startPoint x: 627, startPoint y: 229, endPoint x: 620, endPoint y: 570, distance: 341.1
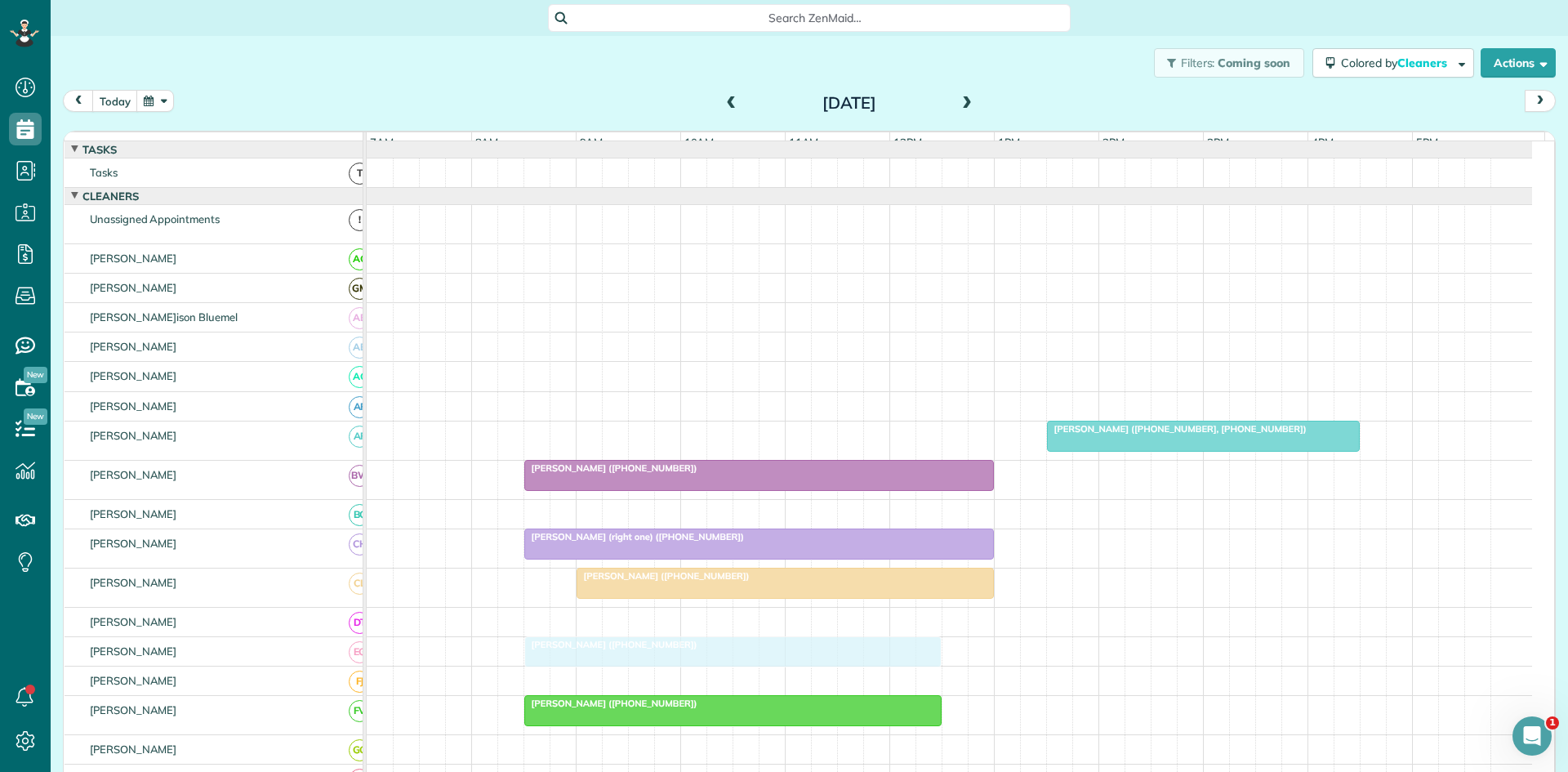
drag, startPoint x: 641, startPoint y: 235, endPoint x: 575, endPoint y: 662, distance: 432.1
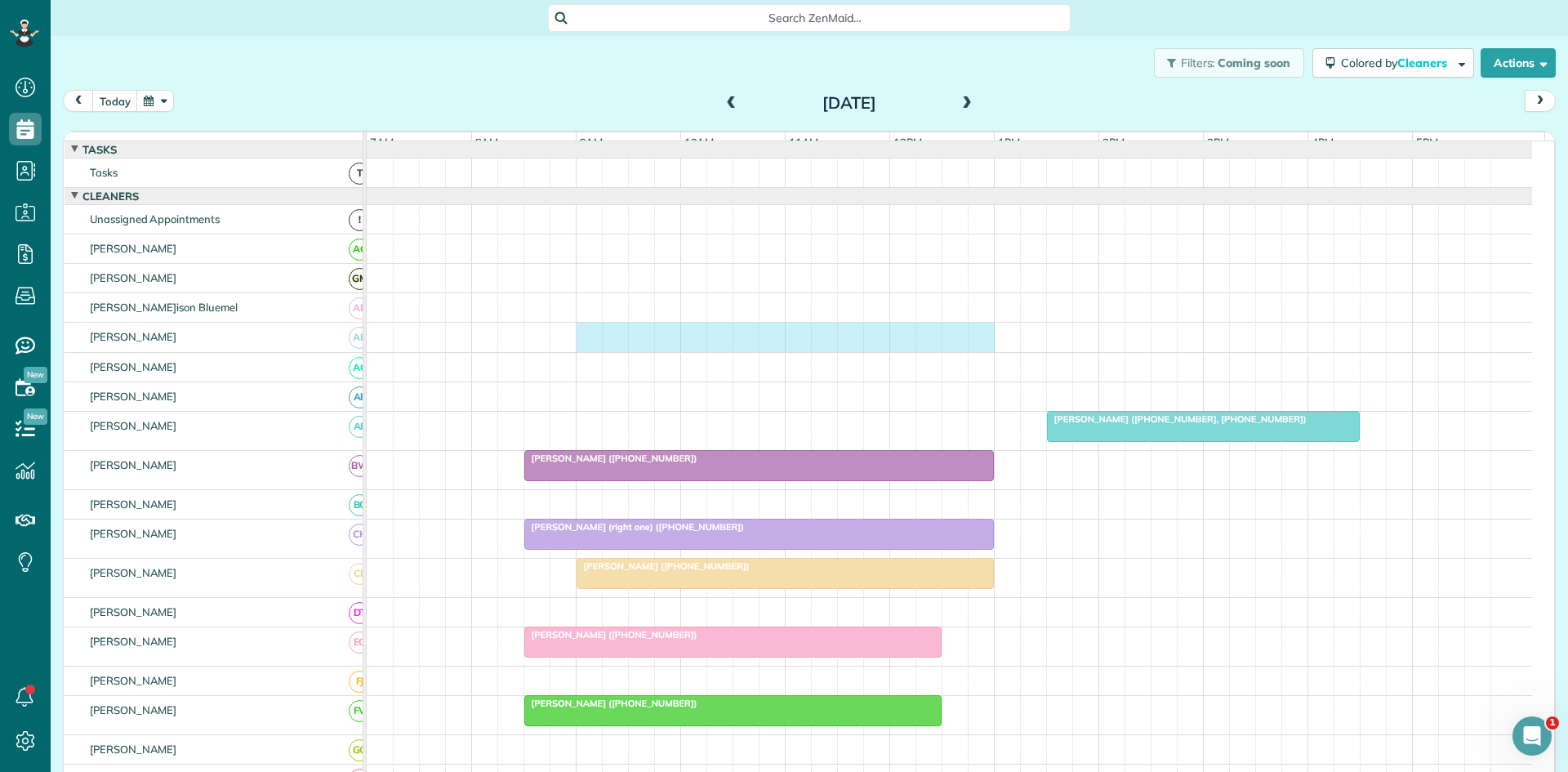
drag, startPoint x: 586, startPoint y: 354, endPoint x: 966, endPoint y: 345, distance: 380.1
click at [969, 345] on div at bounding box center [949, 336] width 1165 height 28
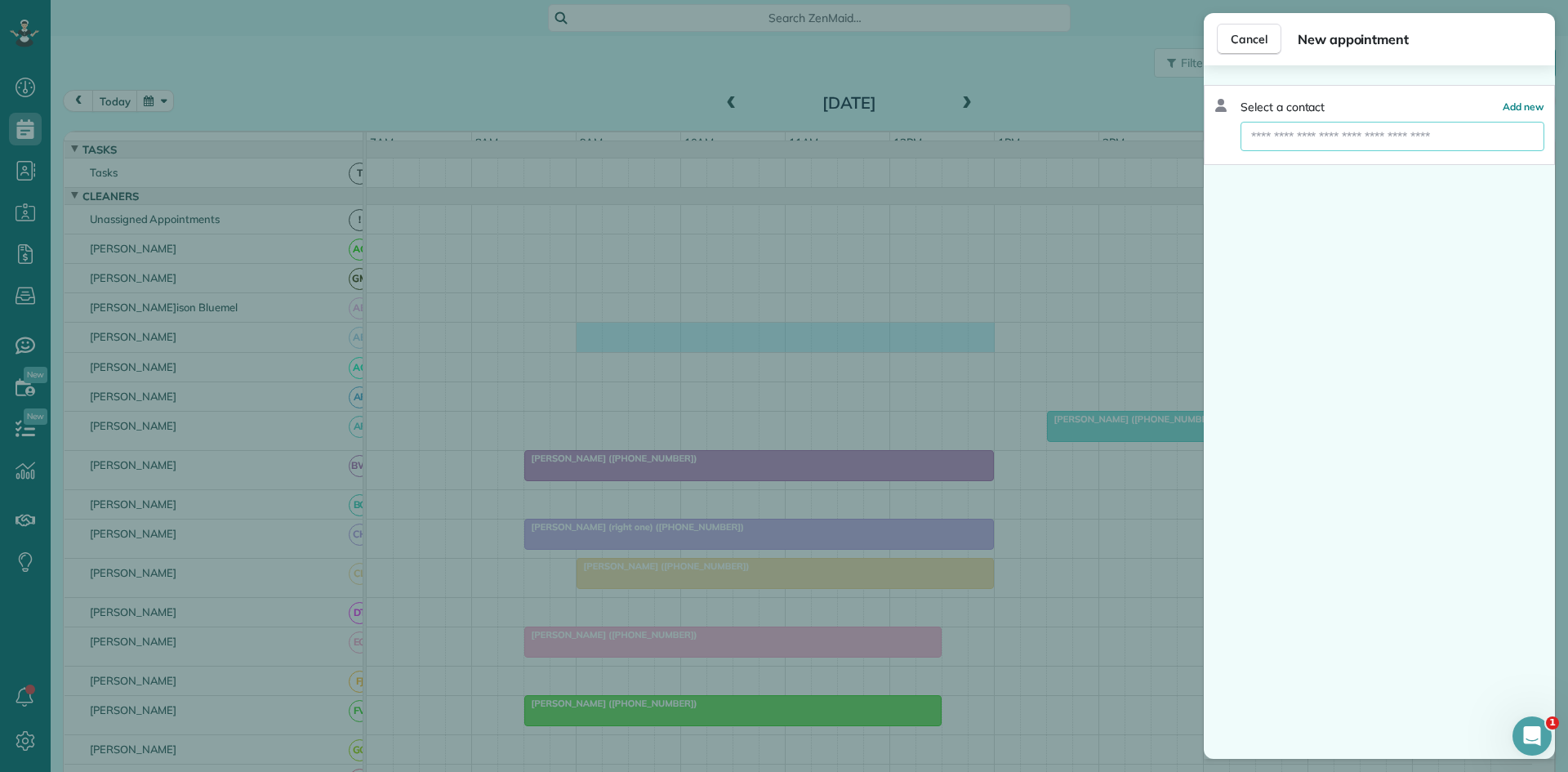
click at [1349, 144] on input "text" at bounding box center [1393, 137] width 304 height 29
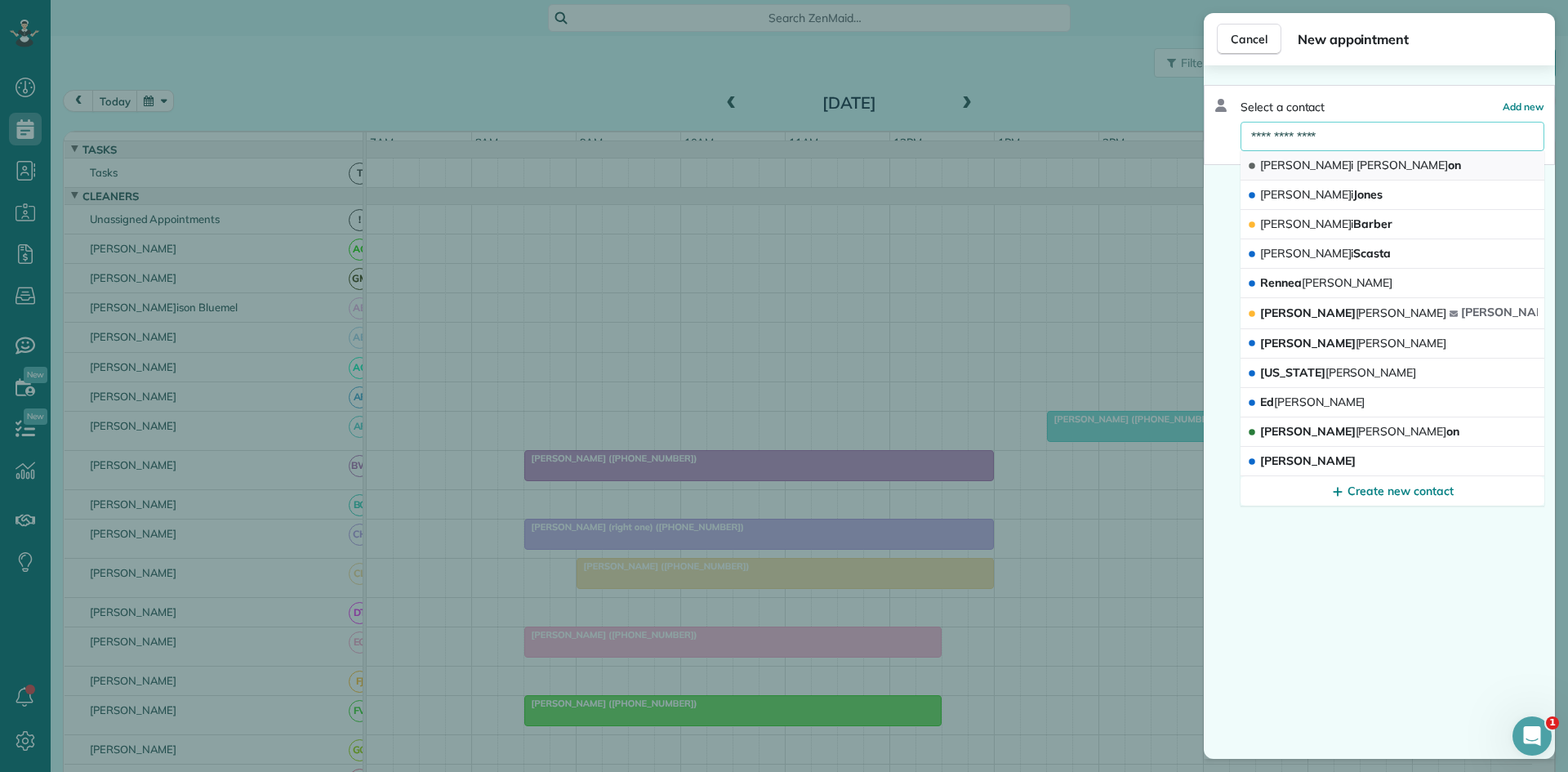
type input "**********"
click at [1329, 152] on button "Brandi Roberts on" at bounding box center [1393, 166] width 304 height 29
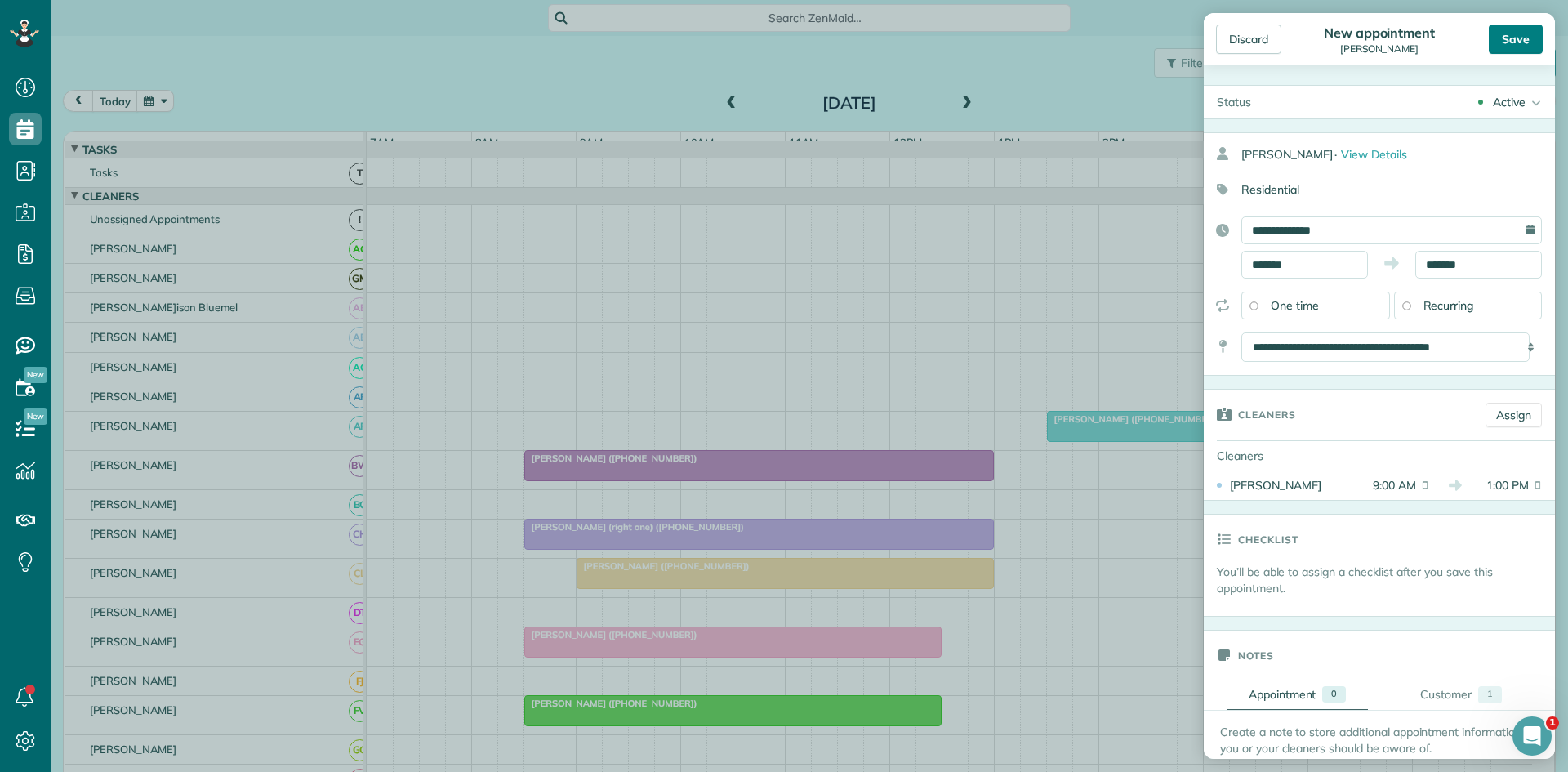
click at [1520, 25] on div "Save" at bounding box center [1515, 39] width 54 height 29
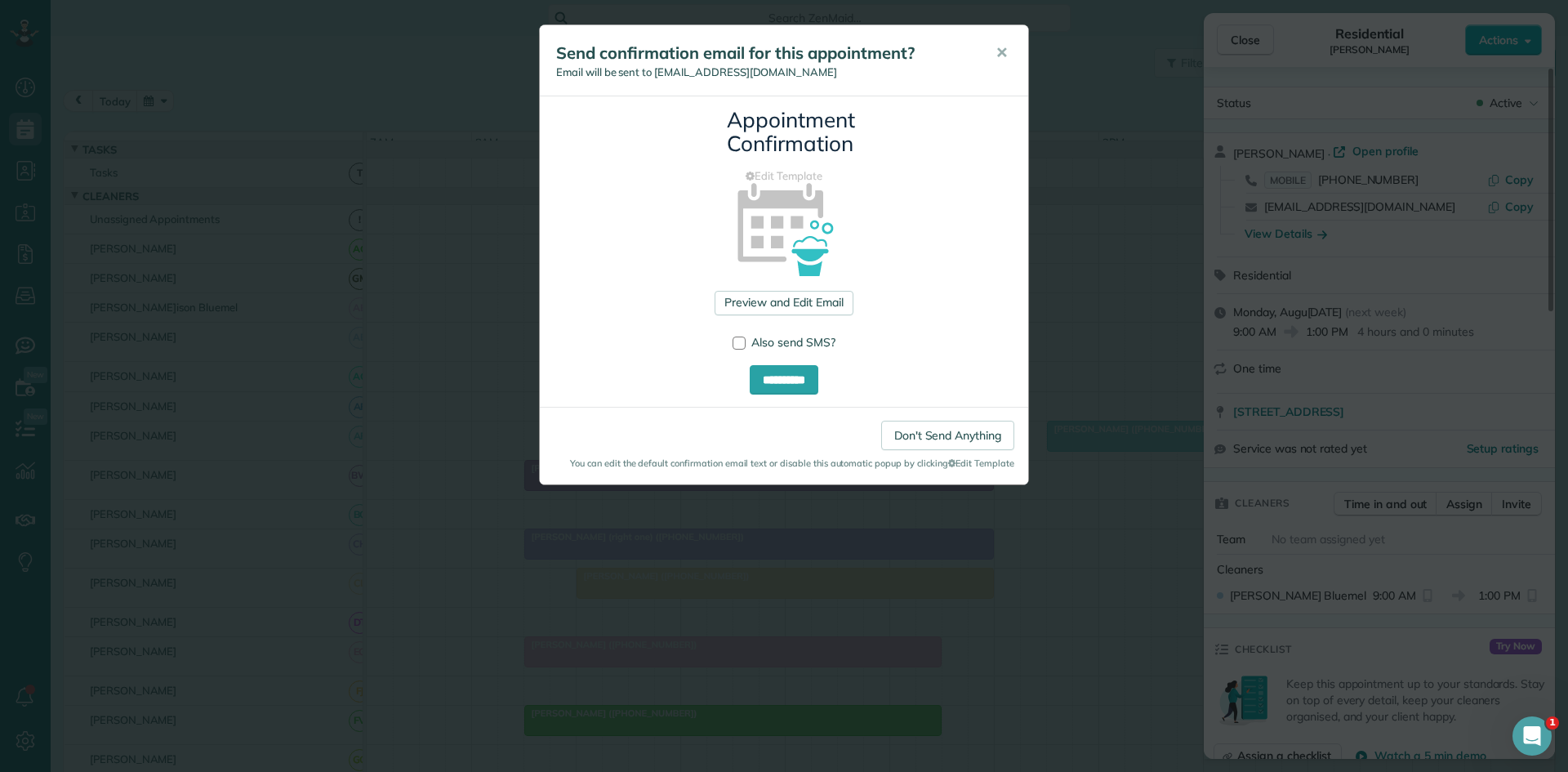
drag, startPoint x: 995, startPoint y: 58, endPoint x: 1010, endPoint y: 58, distance: 15.0
click at [997, 58] on button "✕" at bounding box center [1001, 53] width 36 height 39
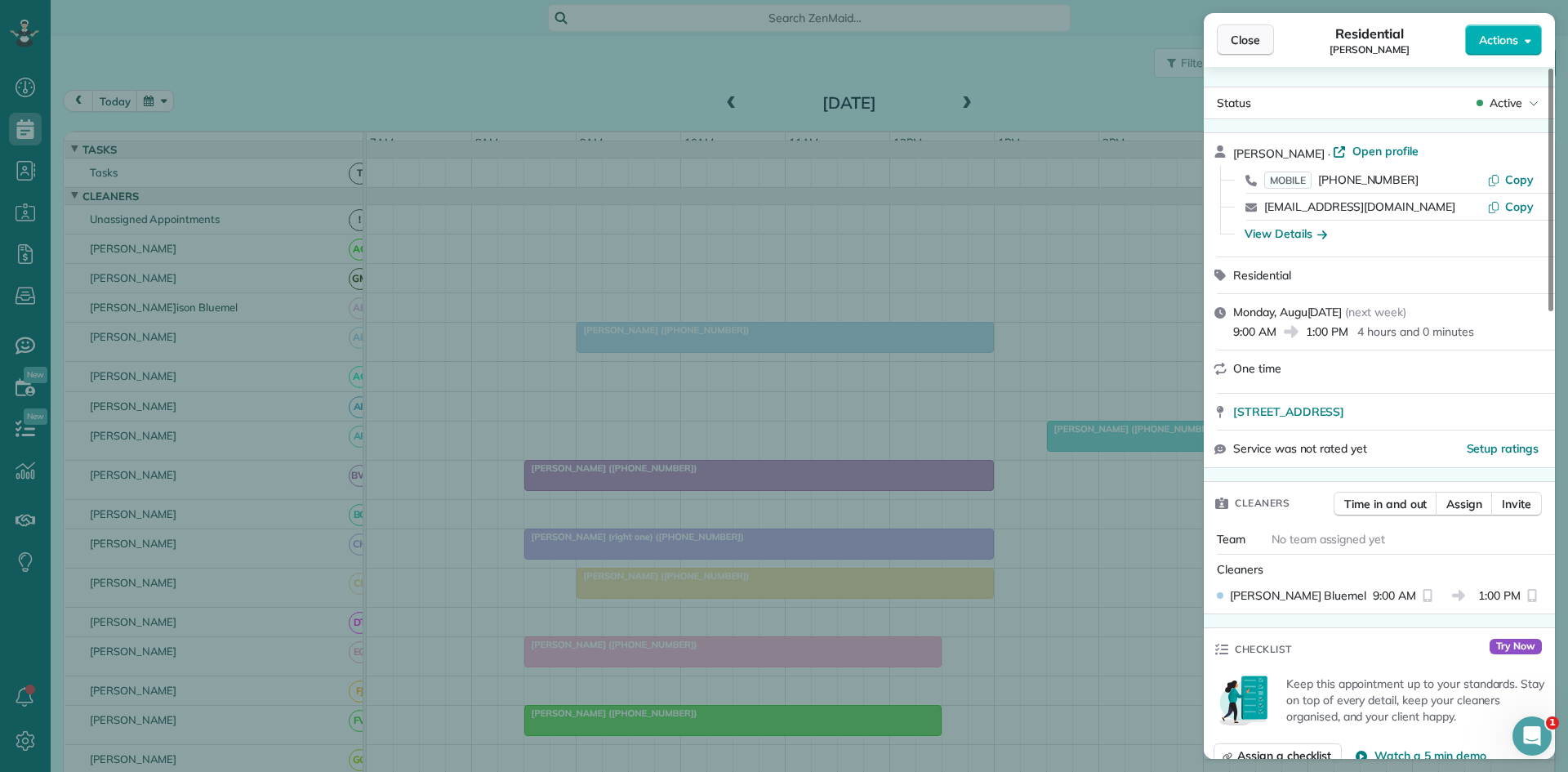
click at [1269, 34] on button "Close" at bounding box center [1245, 40] width 57 height 31
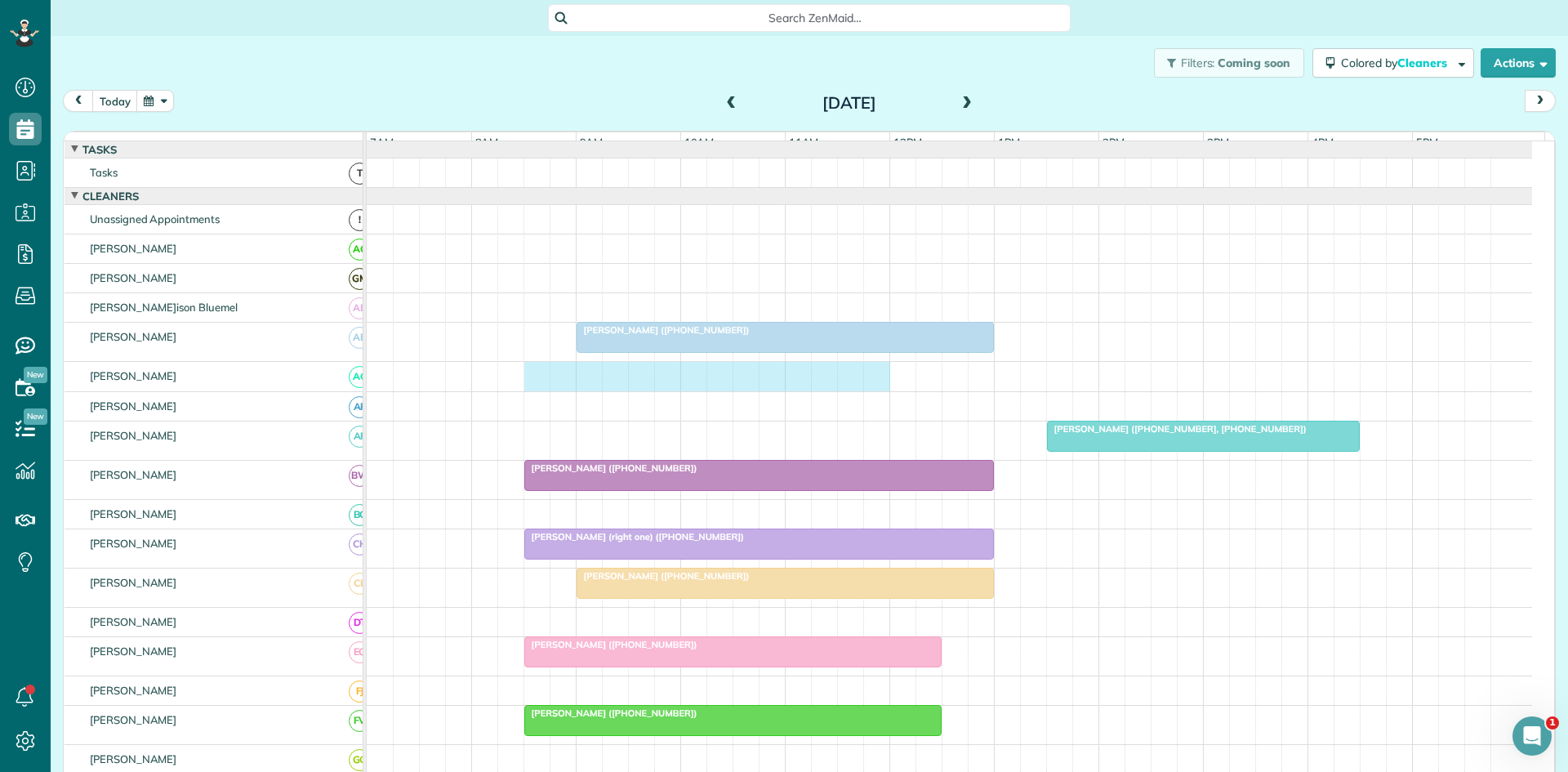
drag, startPoint x: 530, startPoint y: 388, endPoint x: 868, endPoint y: 392, distance: 338.0
click at [868, 391] on div at bounding box center [949, 376] width 1165 height 28
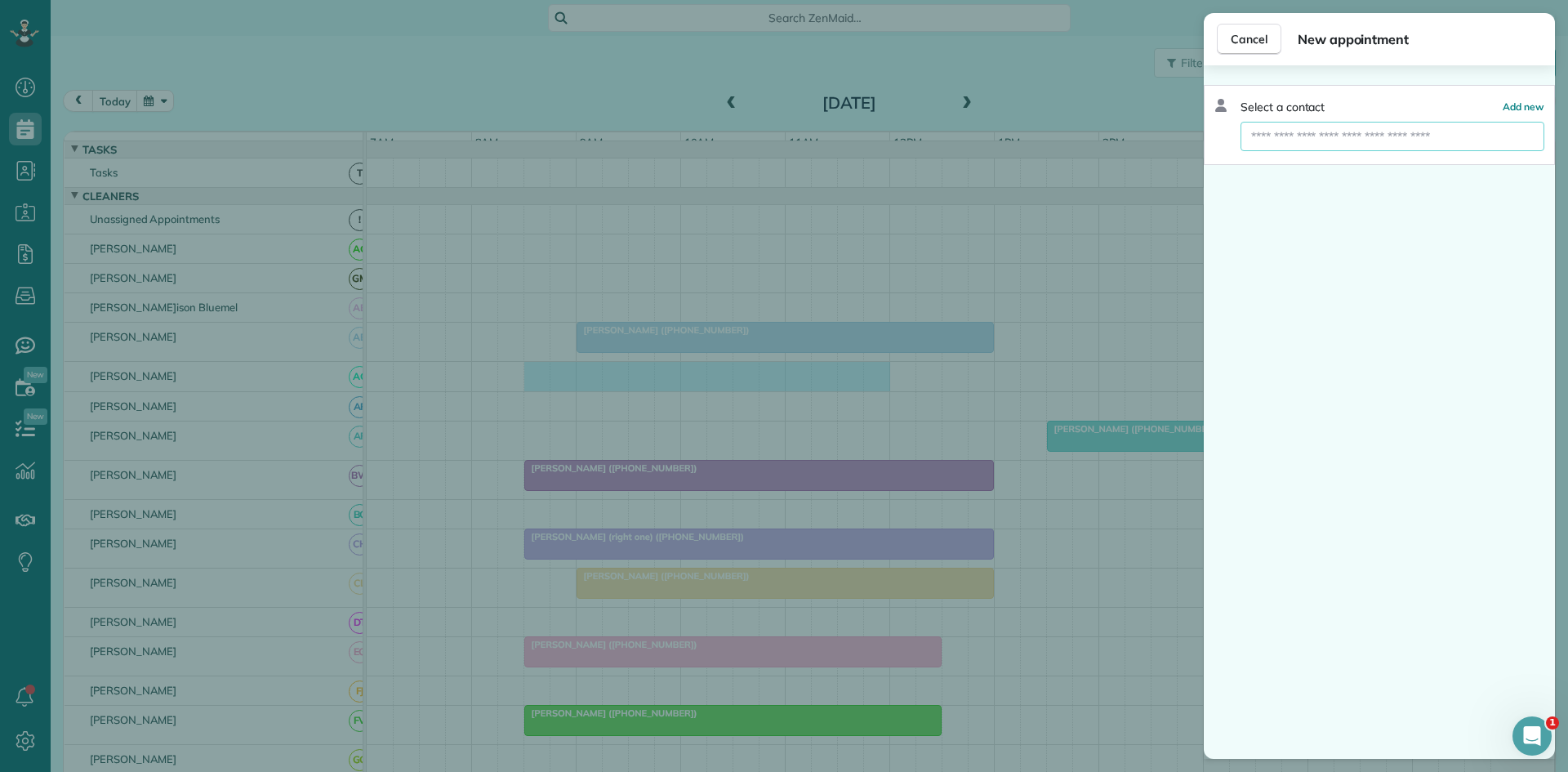
click at [1362, 146] on input "text" at bounding box center [1393, 137] width 304 height 29
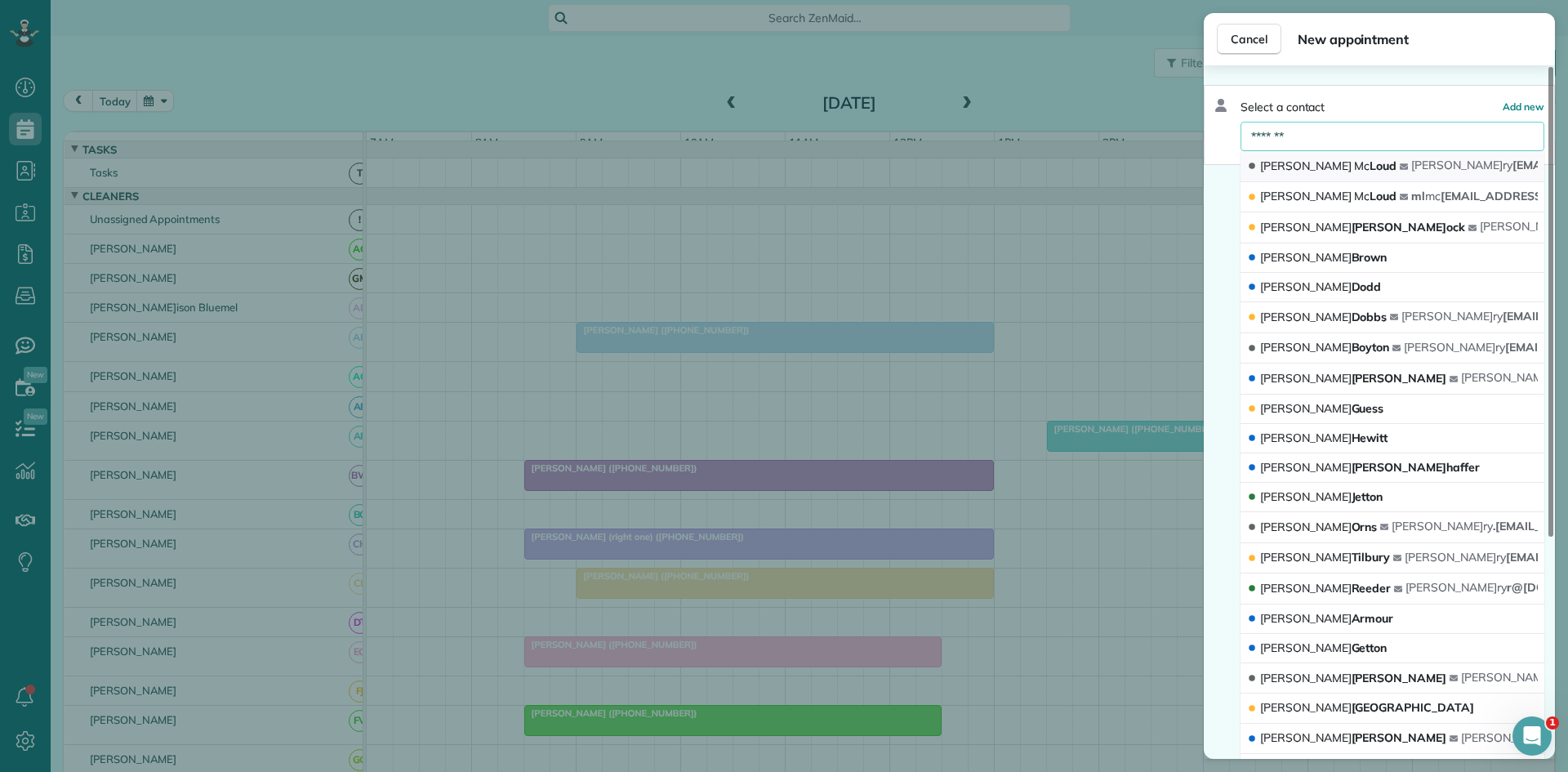
type input "*******"
click at [1338, 166] on button "Mary Mc Loud mary 91377@netscape.net" at bounding box center [1393, 167] width 304 height 31
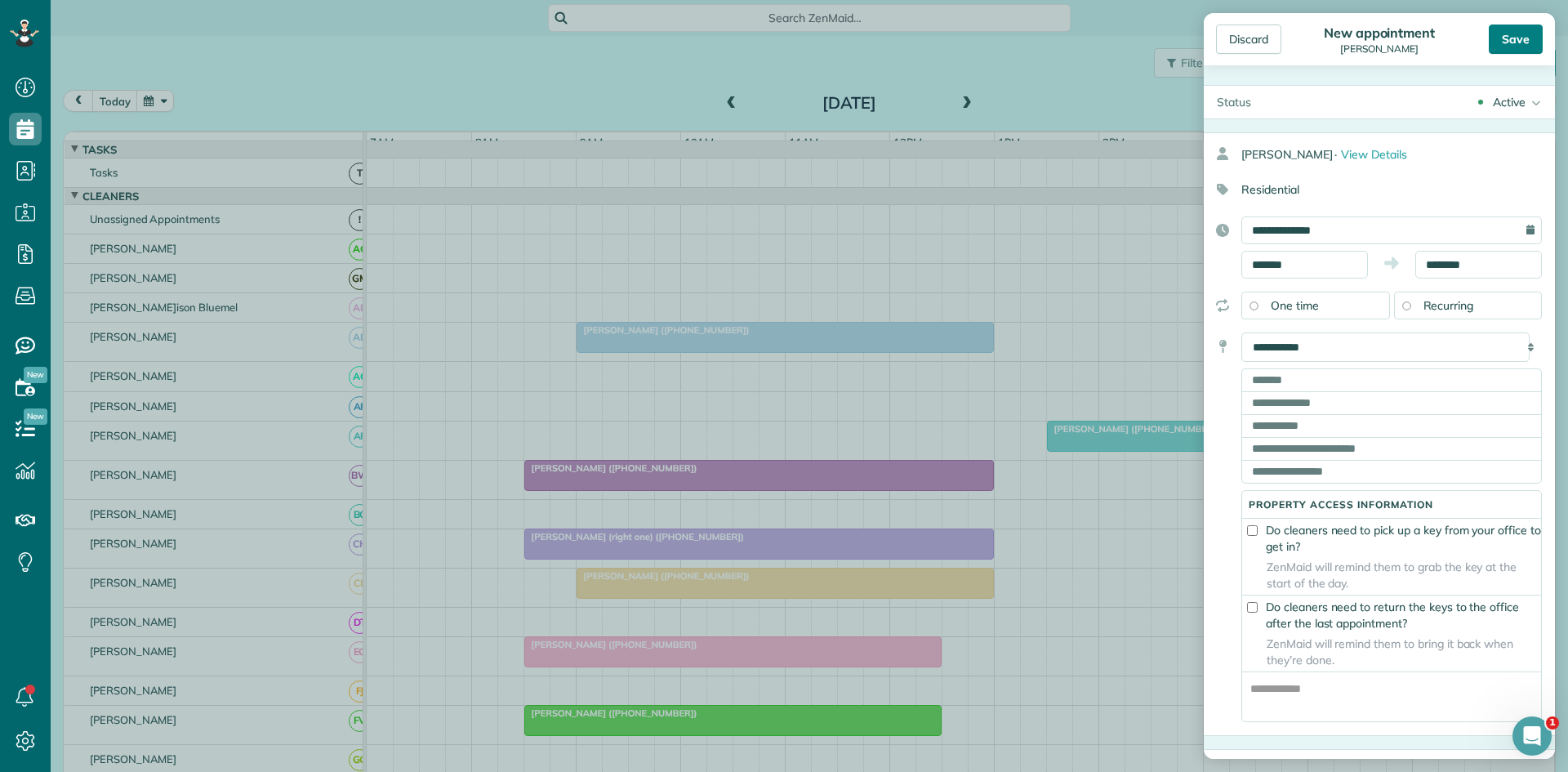
click at [1515, 33] on div "Save" at bounding box center [1515, 39] width 54 height 29
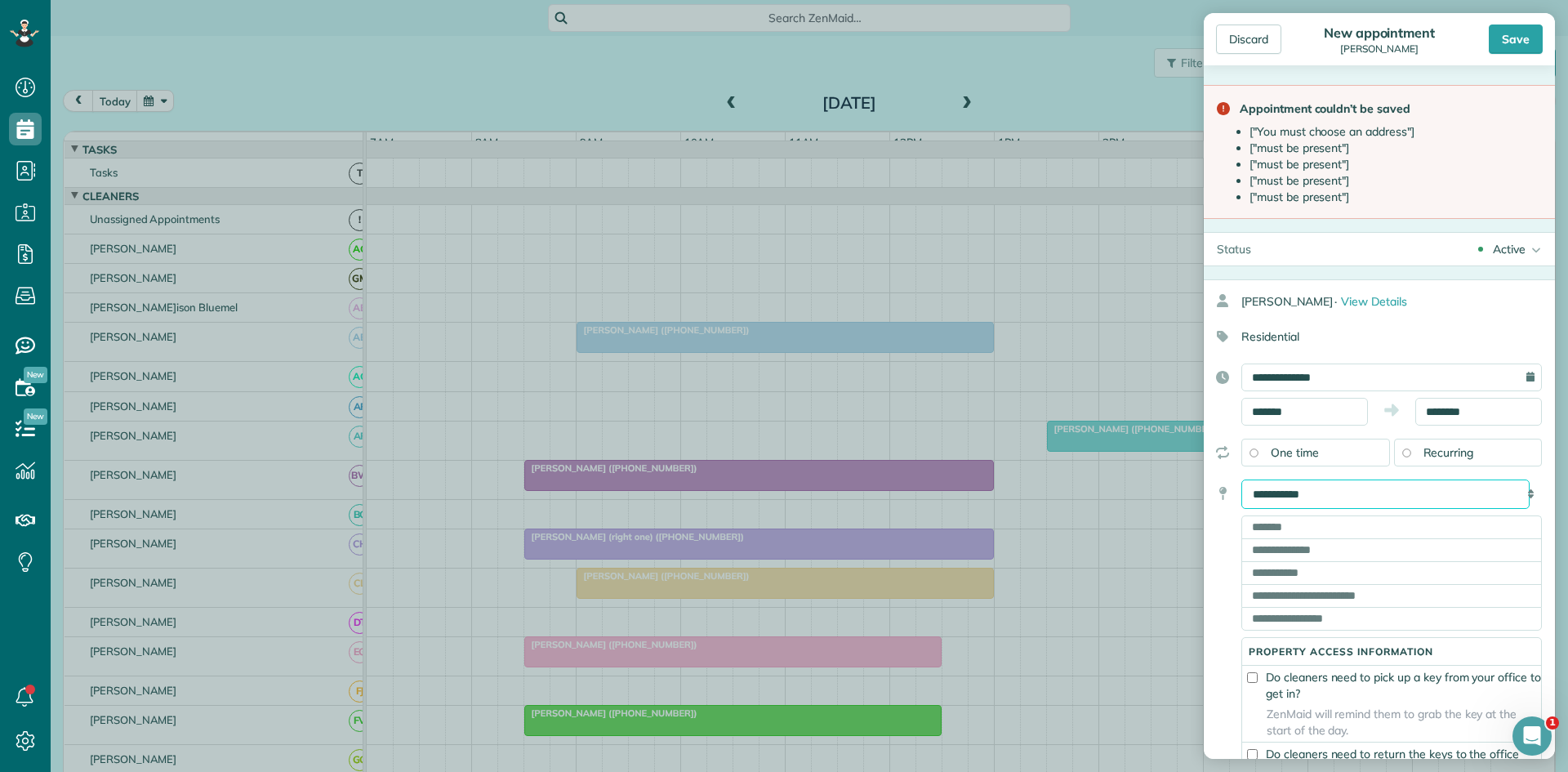
click at [1343, 489] on select "**********" at bounding box center [1386, 494] width 288 height 29
select select "****"
click at [1242, 479] on select "**********" at bounding box center [1386, 494] width 288 height 29
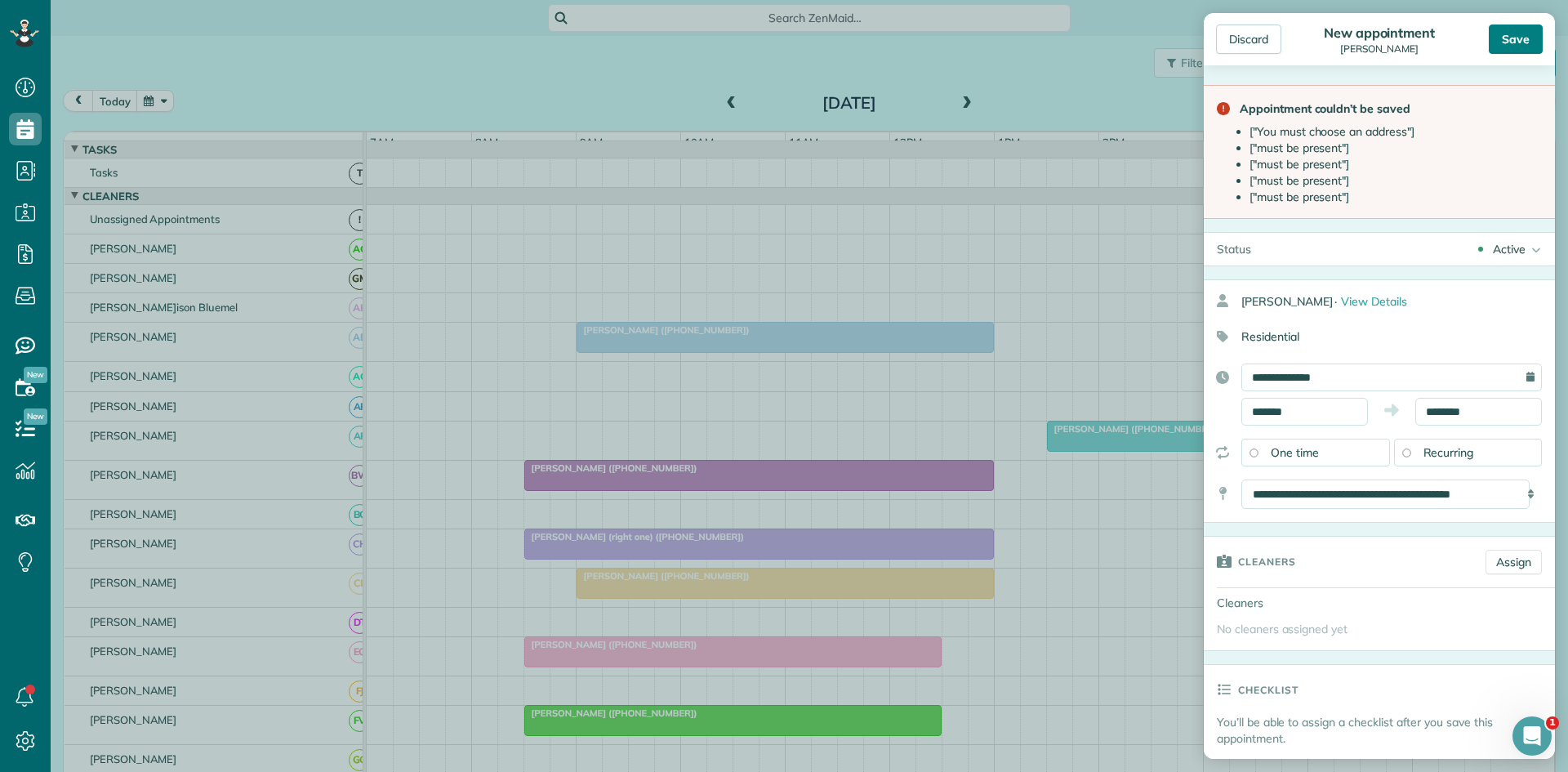
click at [1526, 30] on div "Save" at bounding box center [1515, 39] width 54 height 29
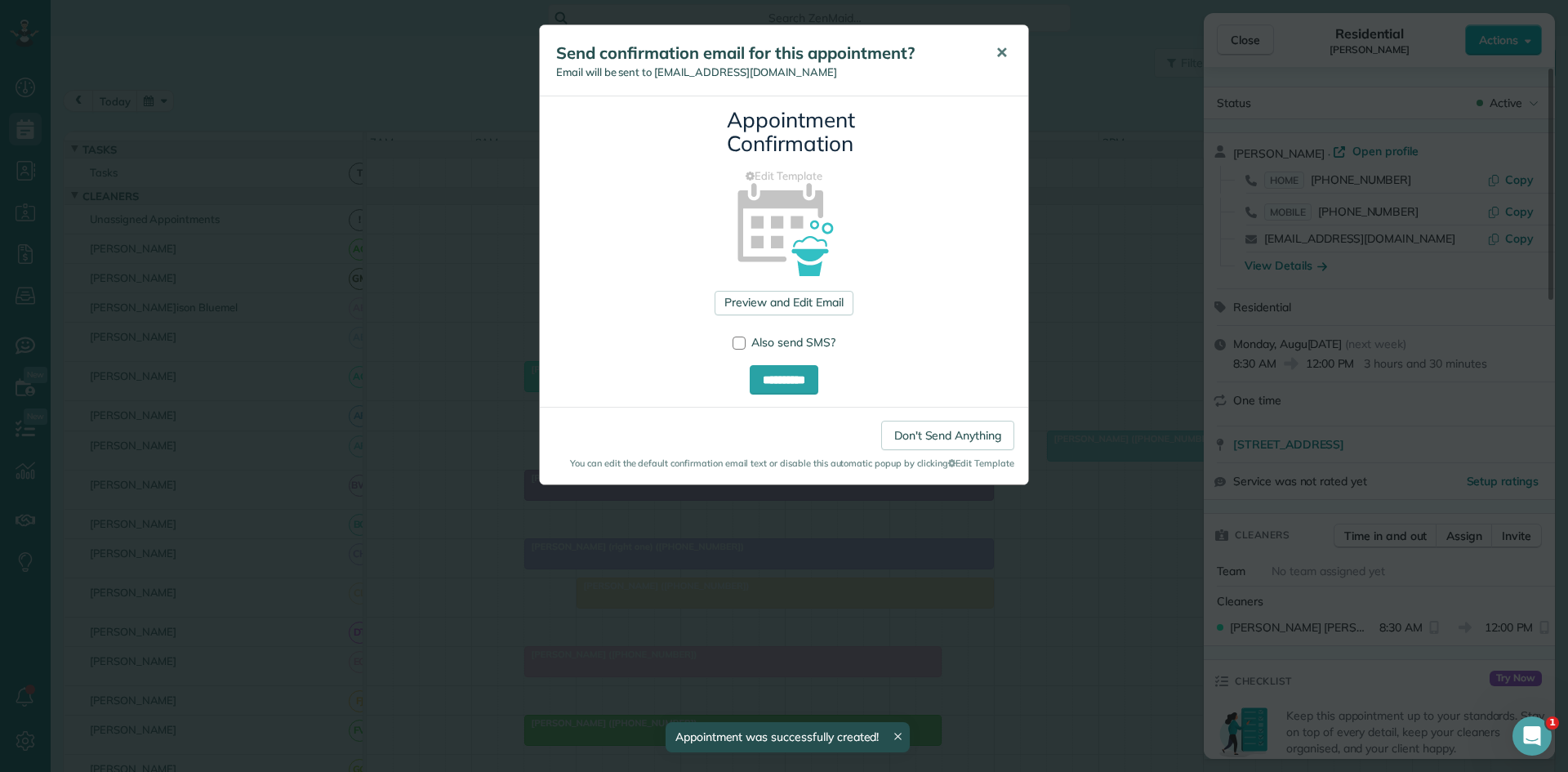
click at [999, 58] on span "✕" at bounding box center [1001, 53] width 12 height 19
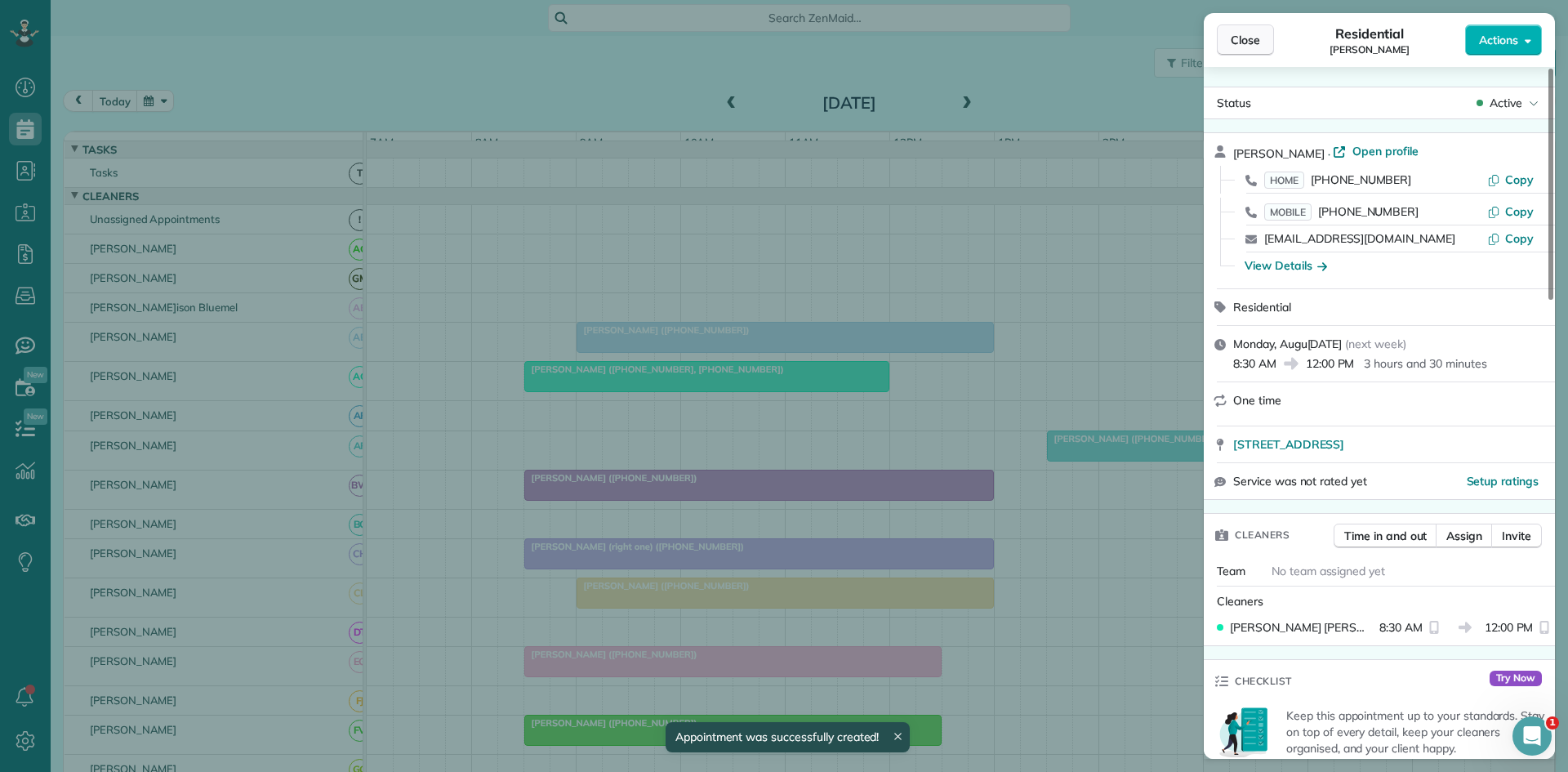
click at [1238, 40] on span "Close" at bounding box center [1245, 40] width 29 height 16
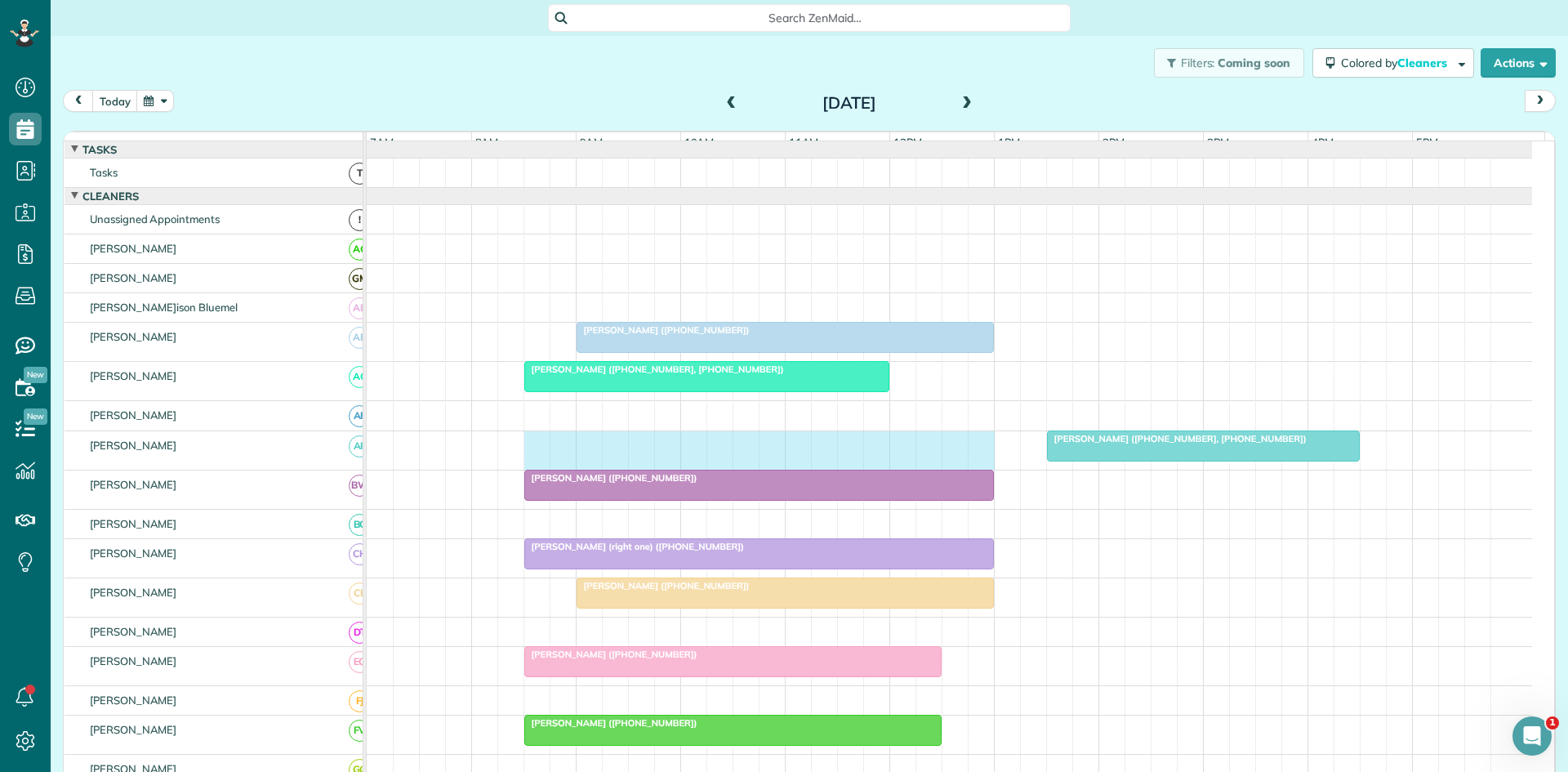
drag, startPoint x: 534, startPoint y: 462, endPoint x: 966, endPoint y: 458, distance: 432.0
click at [979, 458] on div "Georgie Stribling (+18175615993, +16827123530)" at bounding box center [949, 450] width 1165 height 38
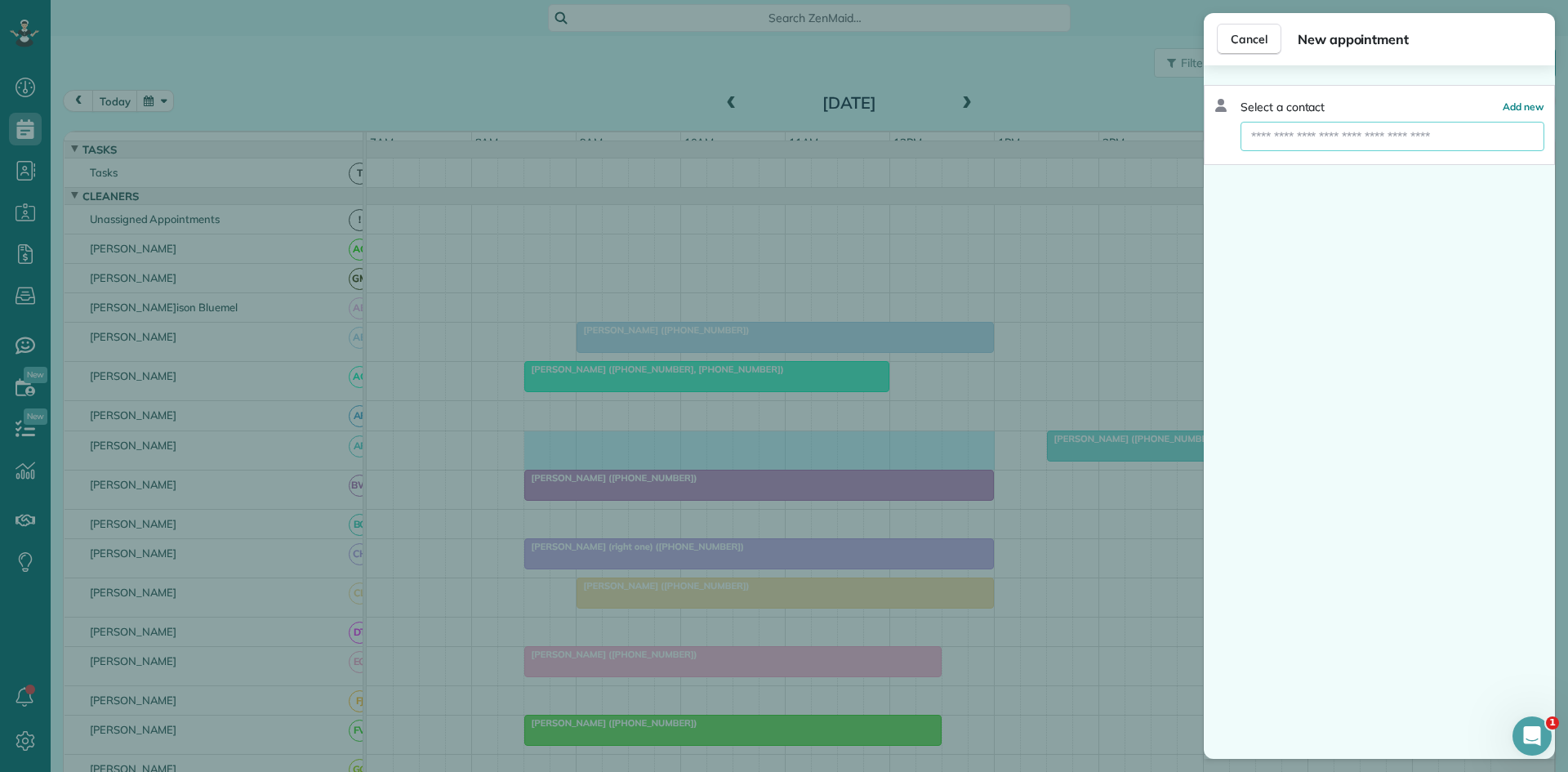
click at [1357, 123] on input "text" at bounding box center [1393, 137] width 304 height 29
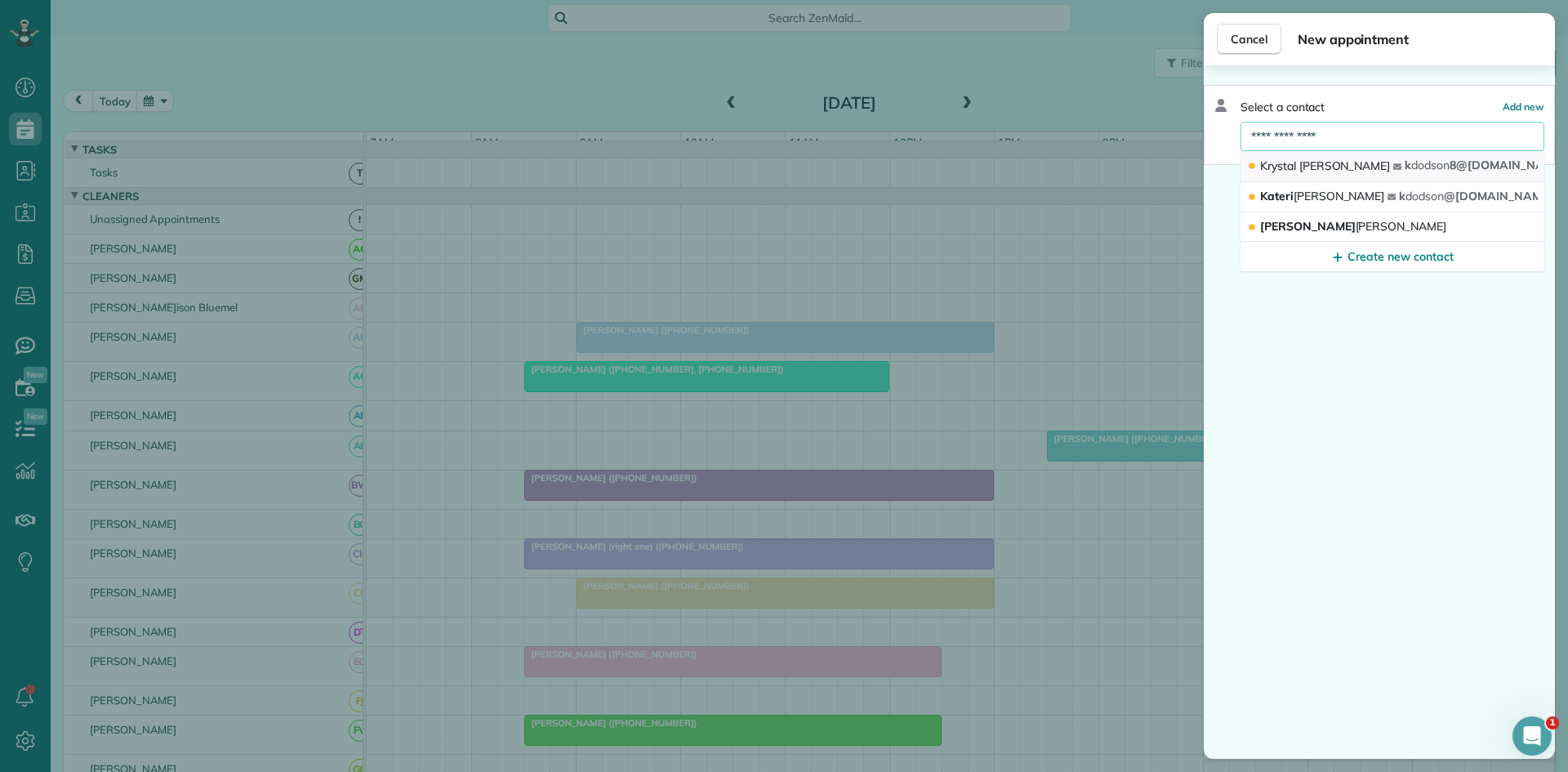
type input "**********"
click at [1323, 156] on button "Krystal Dodson k dodson 8@yahoo.com" at bounding box center [1393, 167] width 304 height 31
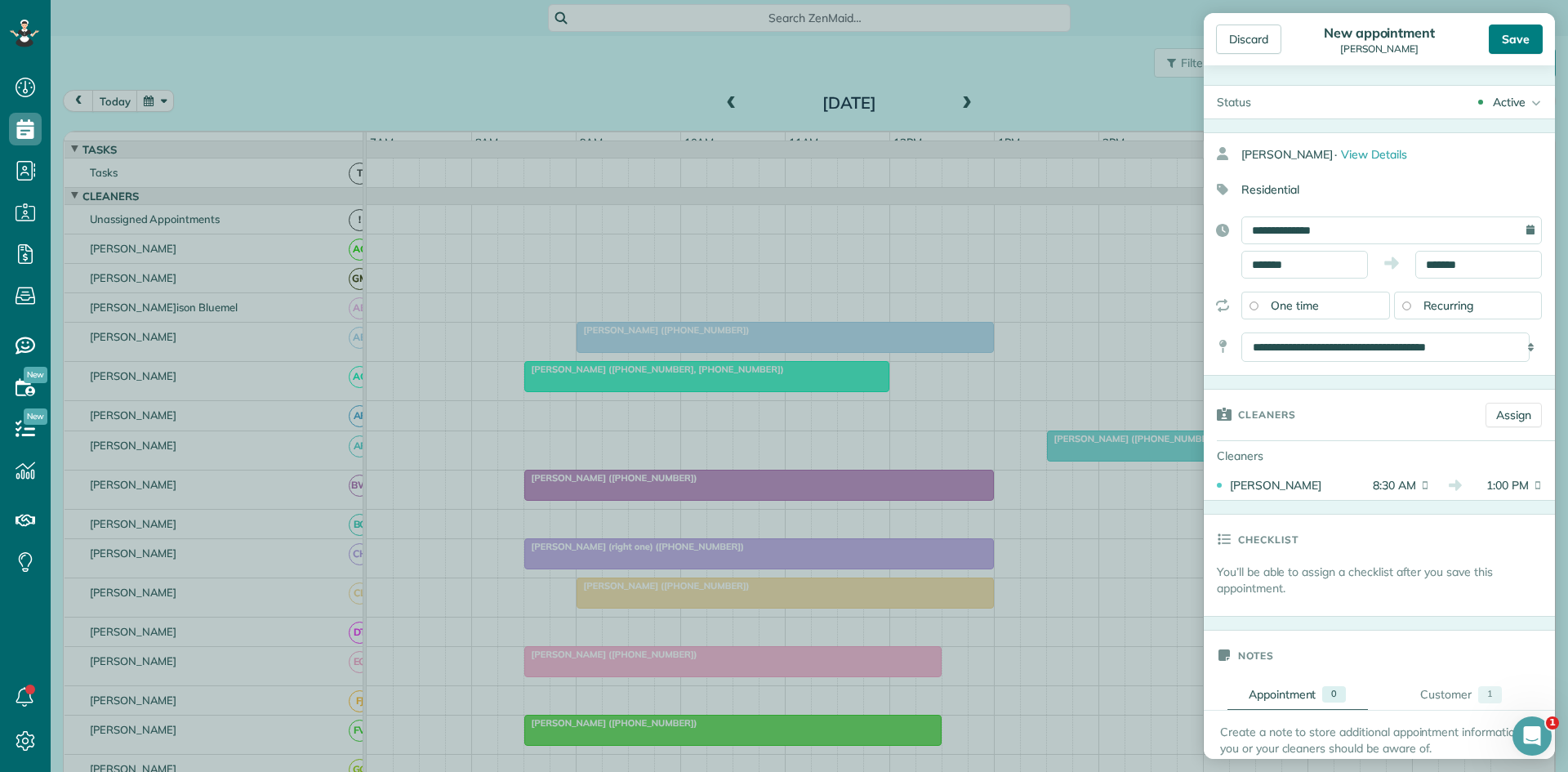
click at [1501, 46] on div "Save" at bounding box center [1515, 39] width 54 height 29
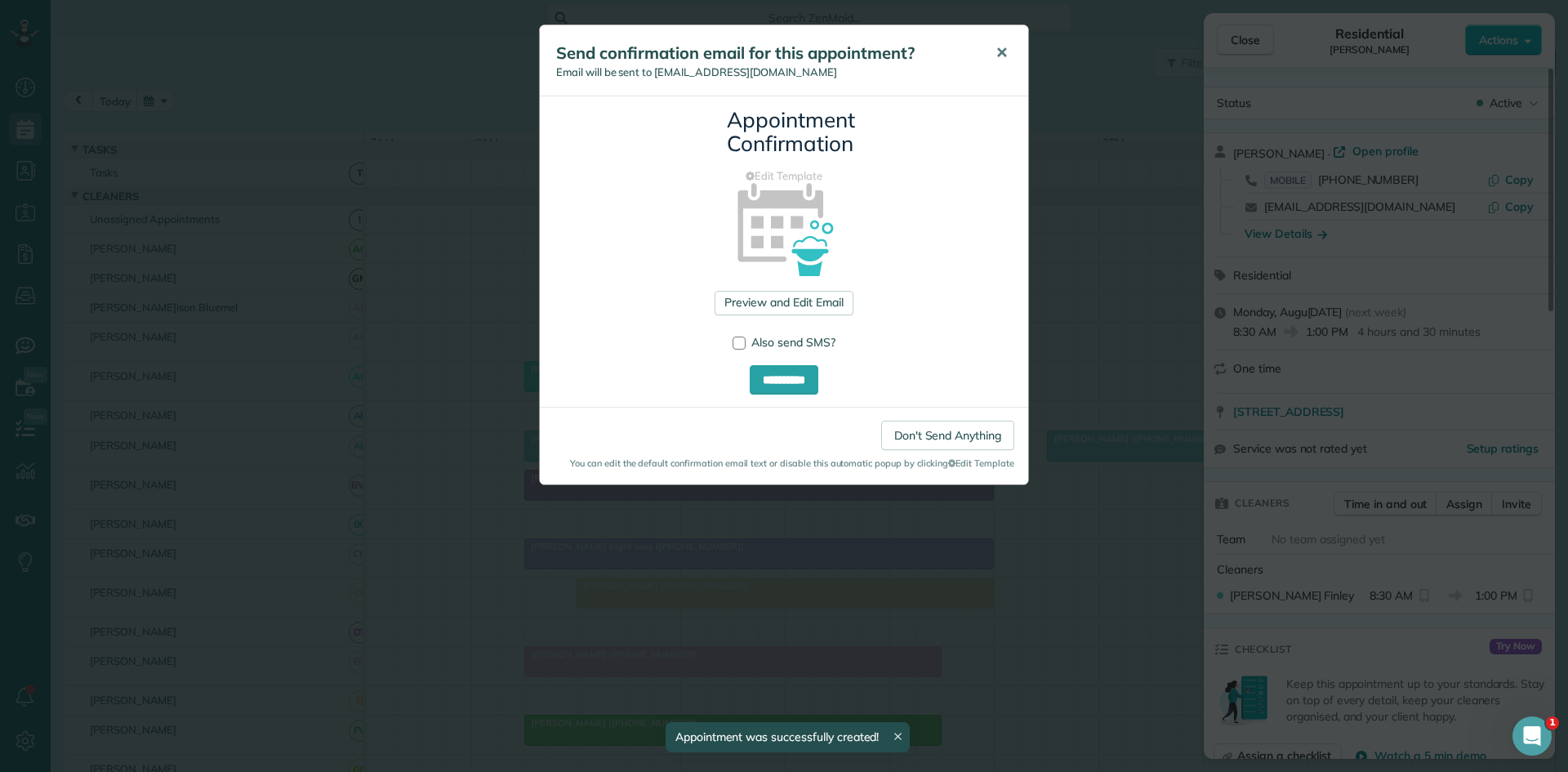
click at [995, 56] on button "✕" at bounding box center [1001, 53] width 36 height 39
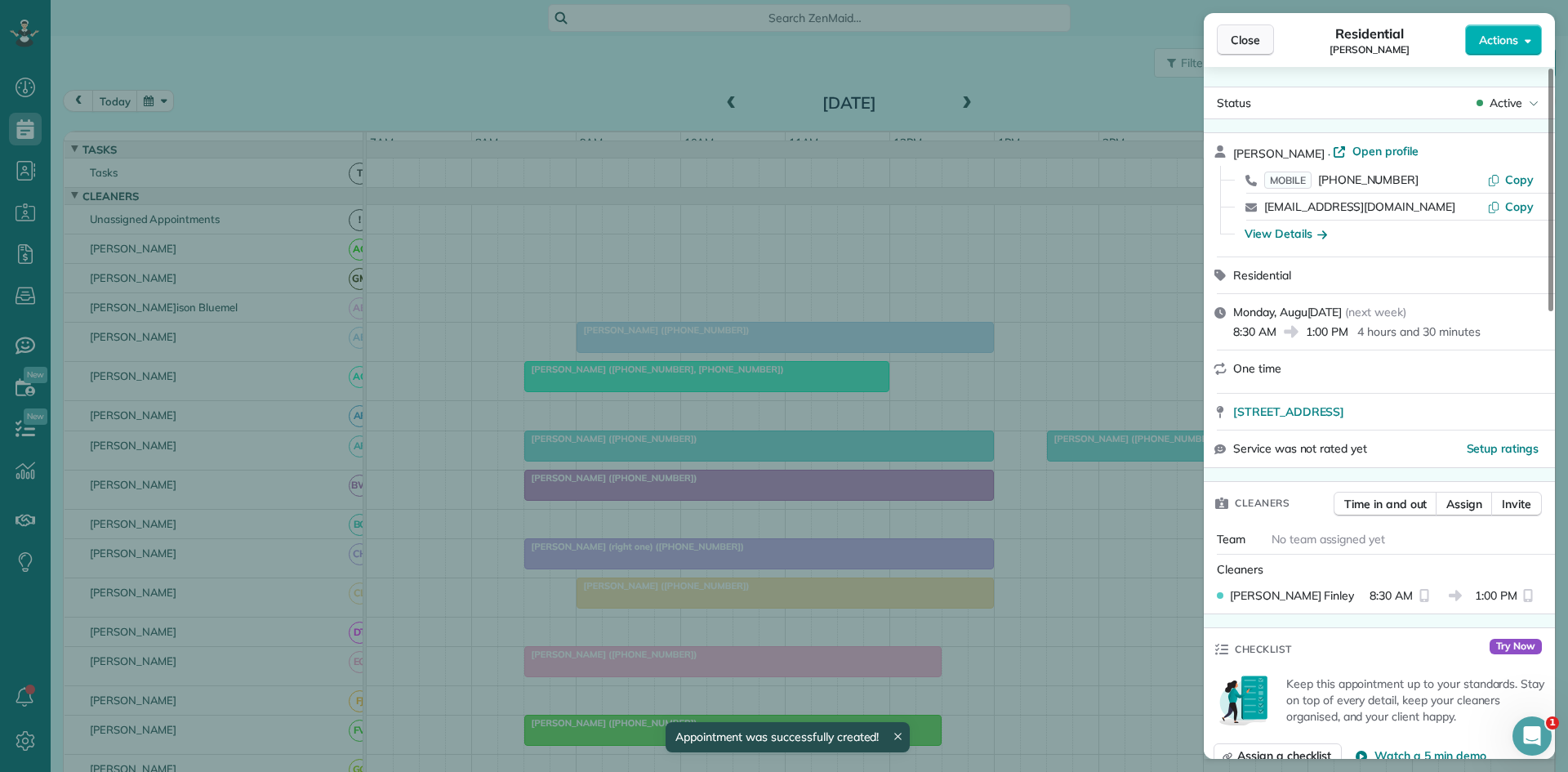
click at [1240, 45] on span "Close" at bounding box center [1245, 40] width 29 height 16
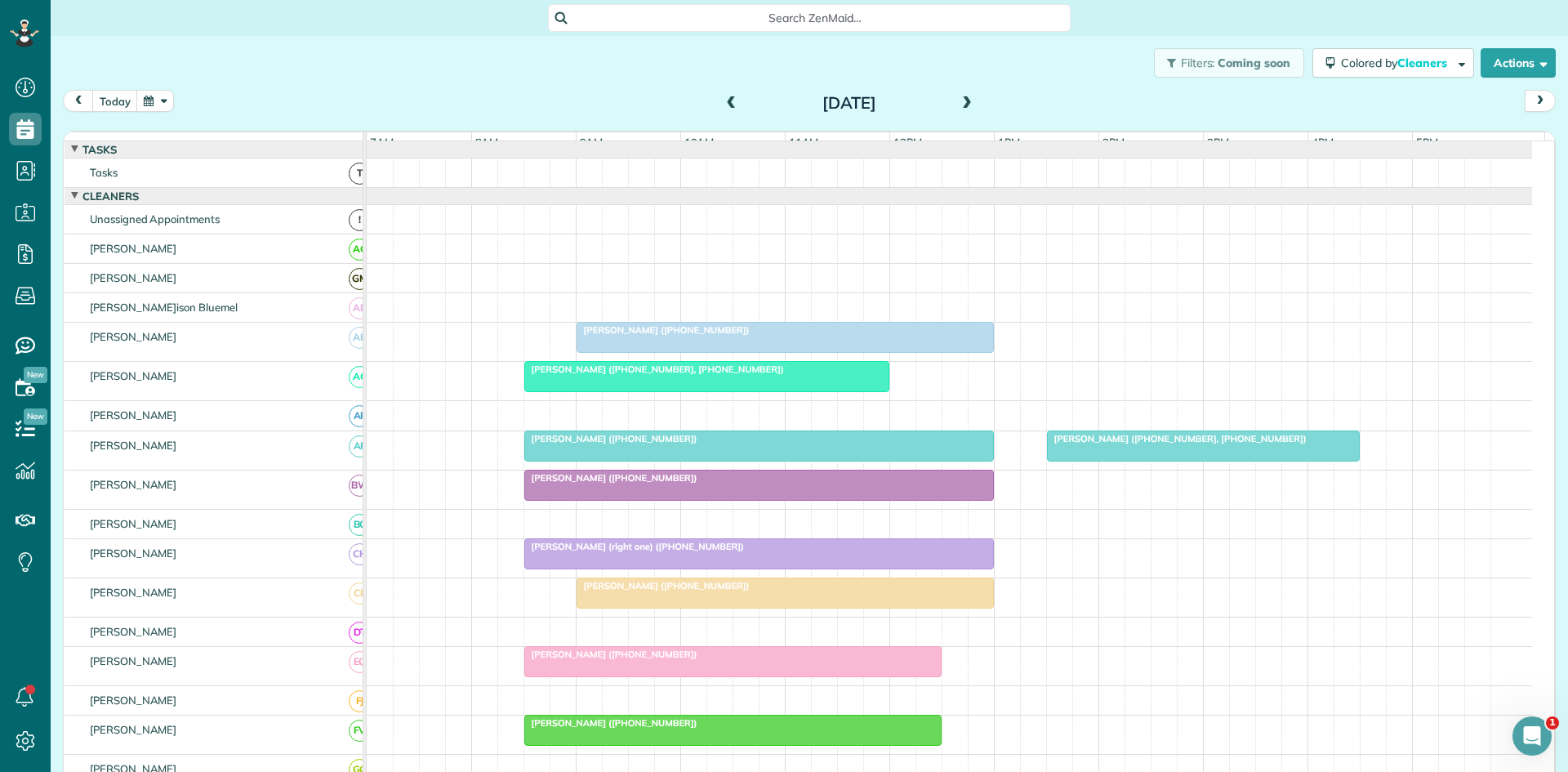
scroll to position [273, 0]
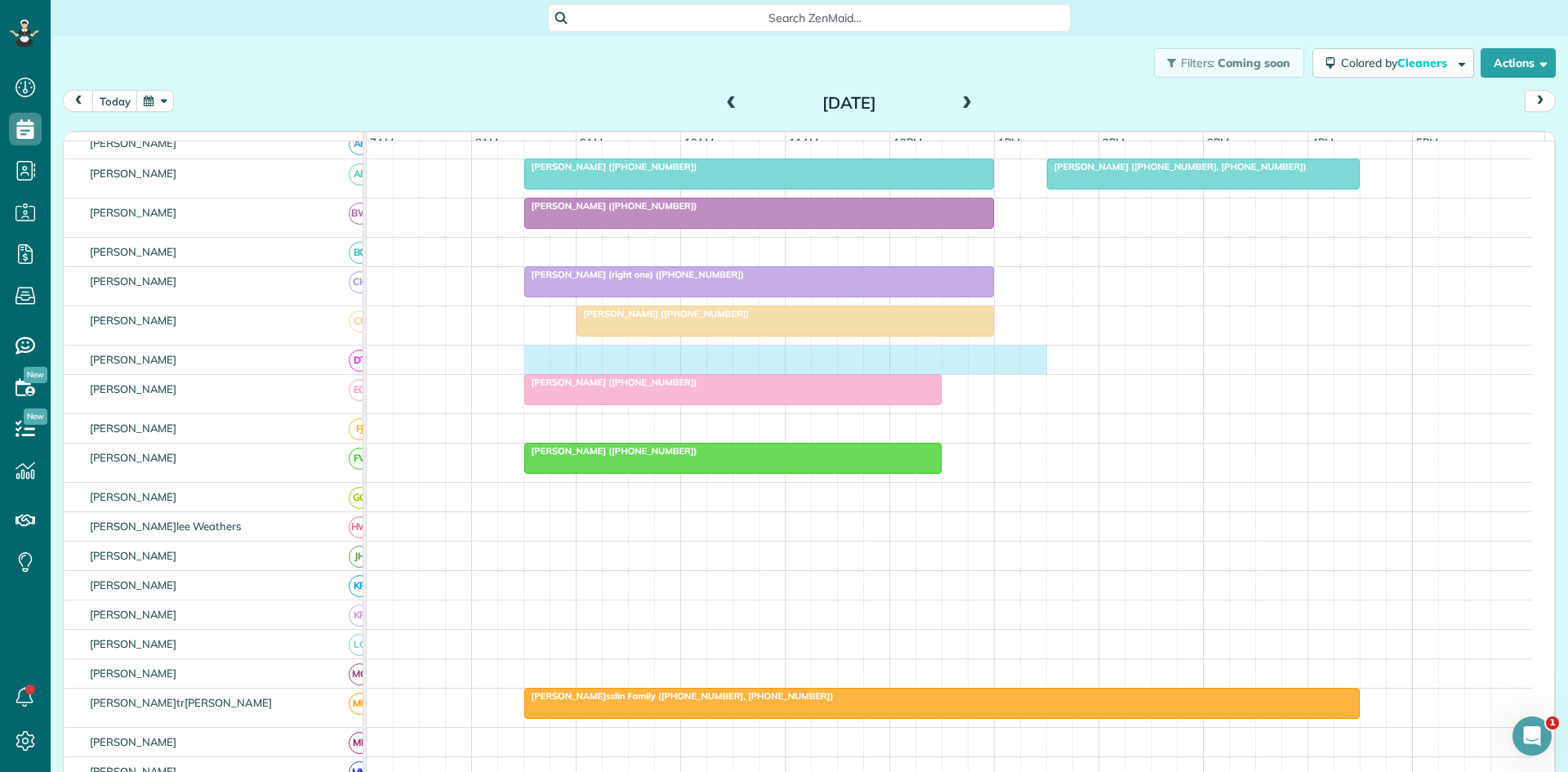
drag, startPoint x: 533, startPoint y: 370, endPoint x: 1022, endPoint y: 351, distance: 489.4
click at [1022, 351] on tbody "Brandi Robertson (+18323448958) Mary McLoud (+18188896176, +18183249596) Georgi…" at bounding box center [949, 575] width 1165 height 1411
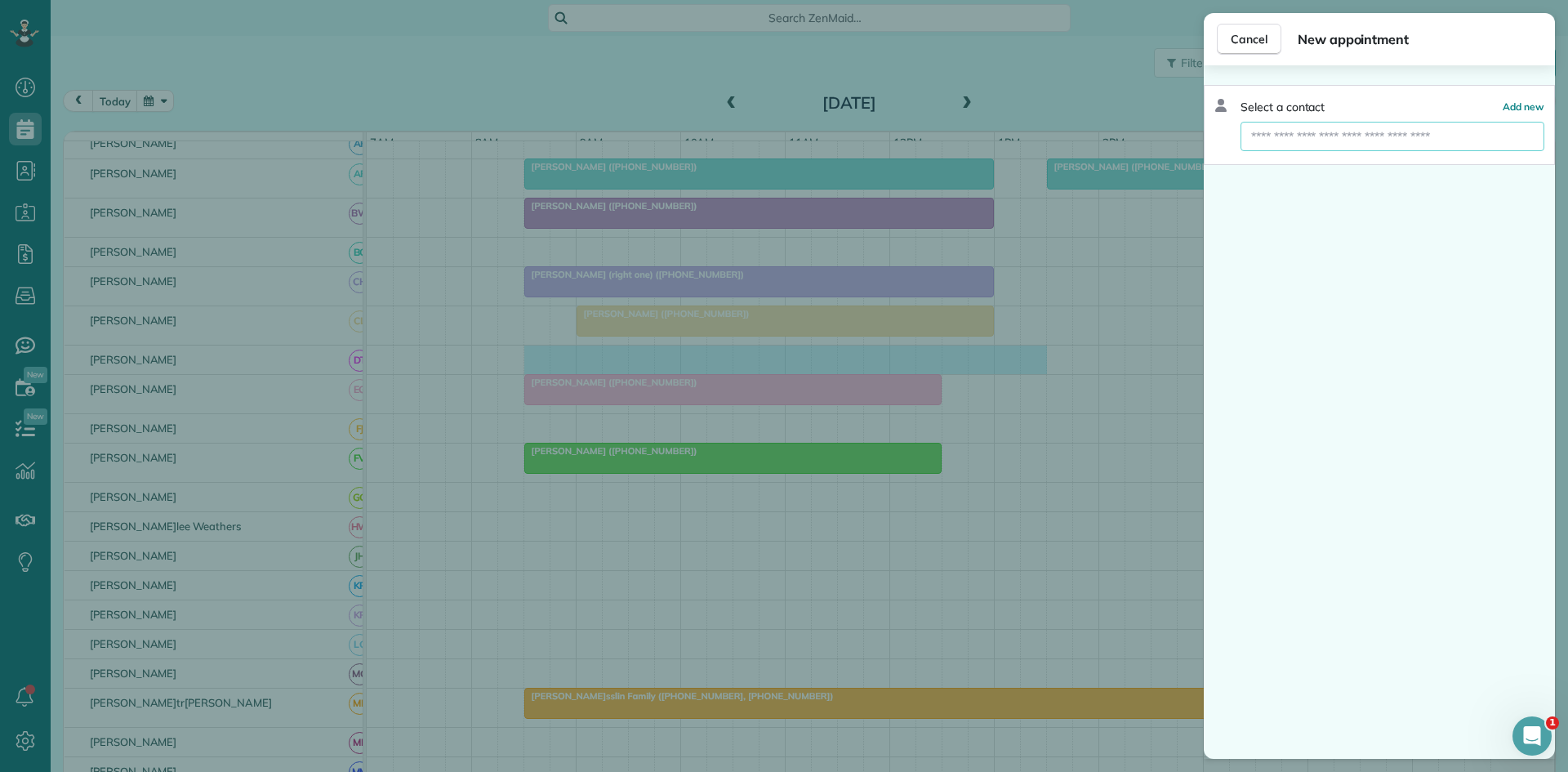
click at [1363, 132] on input "text" at bounding box center [1393, 137] width 304 height 29
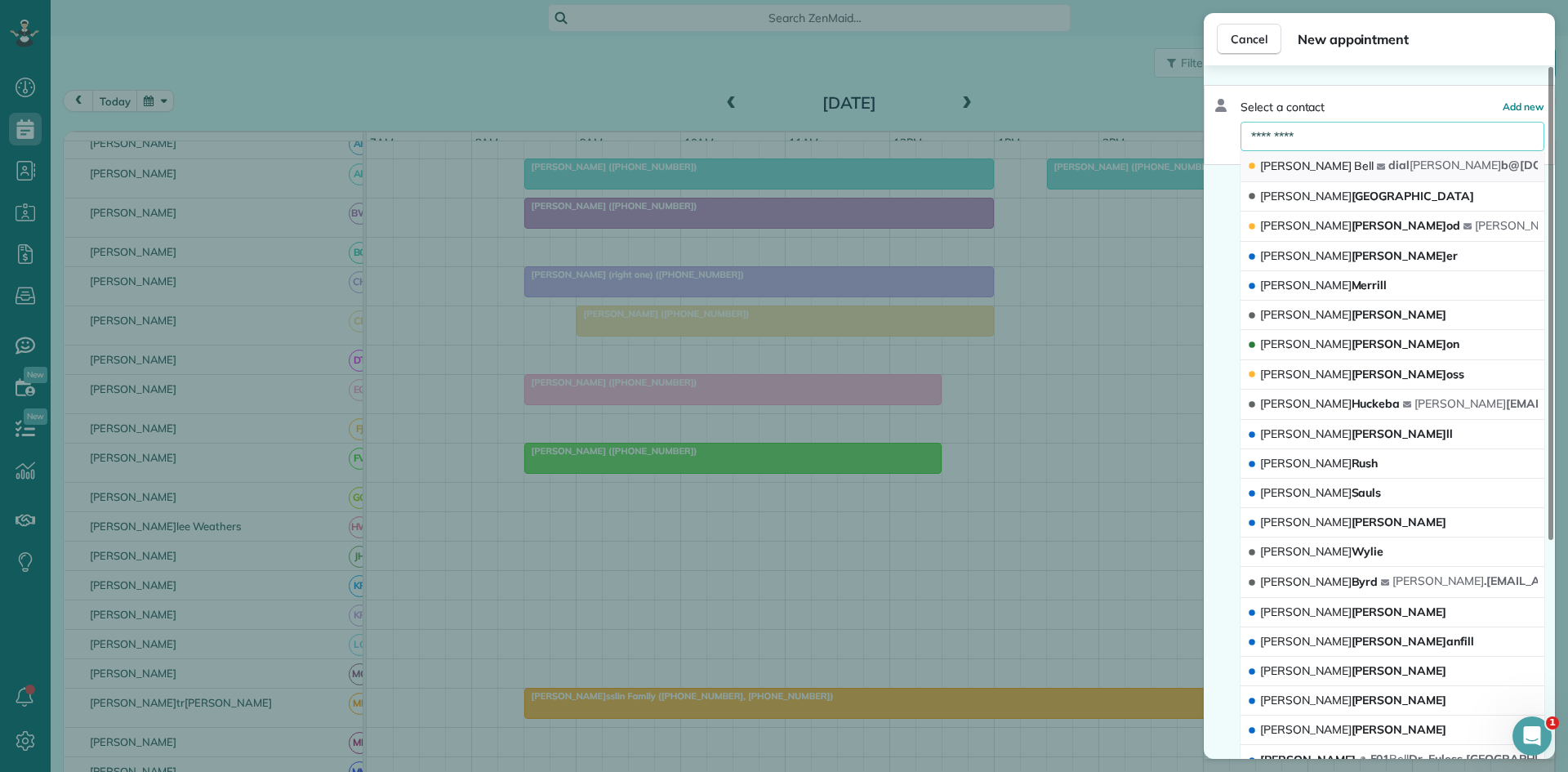
type input "*********"
click at [1348, 165] on button "Lisa Bell dial lisa b@yahoo.com" at bounding box center [1393, 167] width 304 height 31
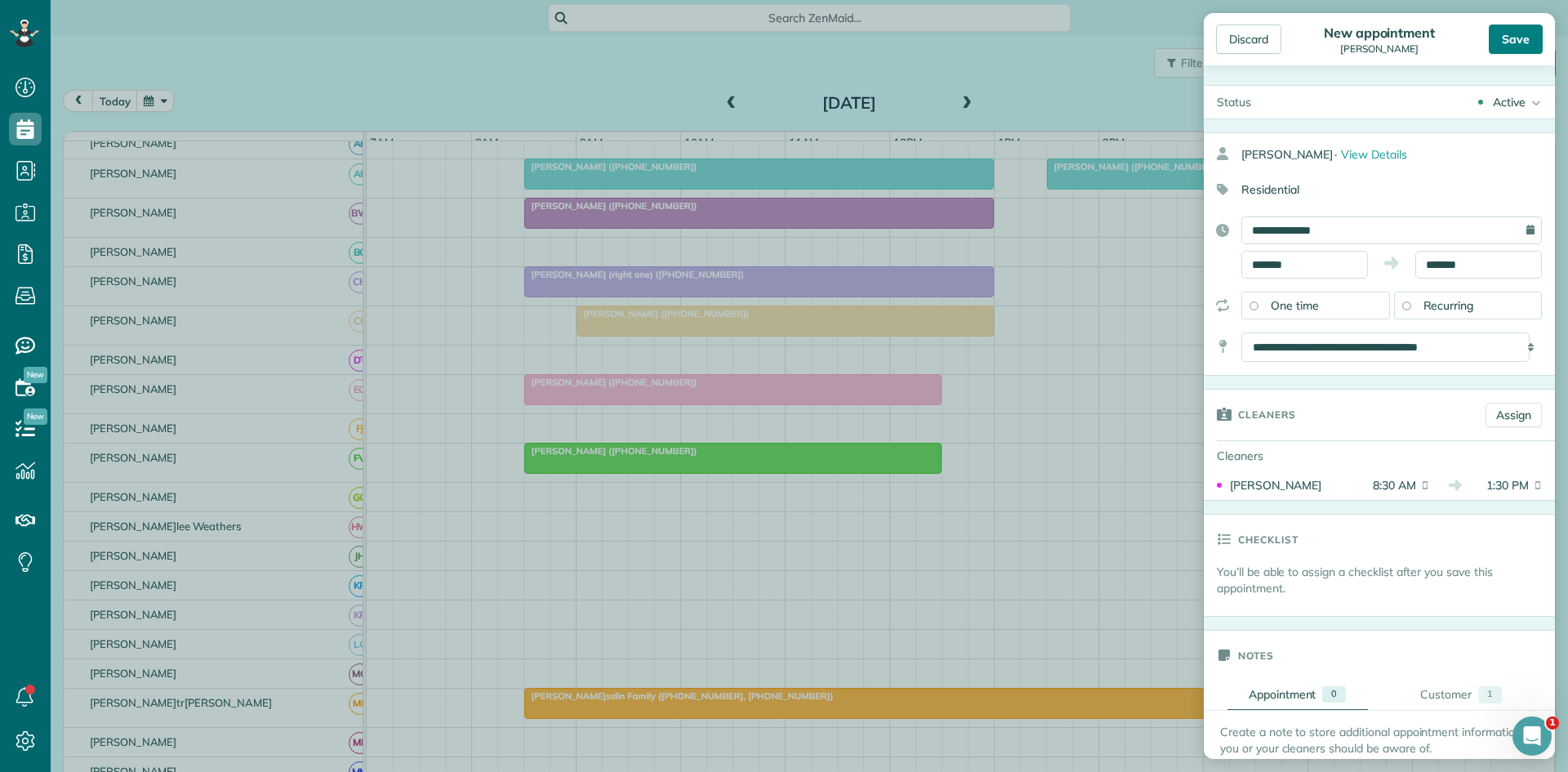
click at [1512, 37] on div "Save" at bounding box center [1515, 39] width 54 height 29
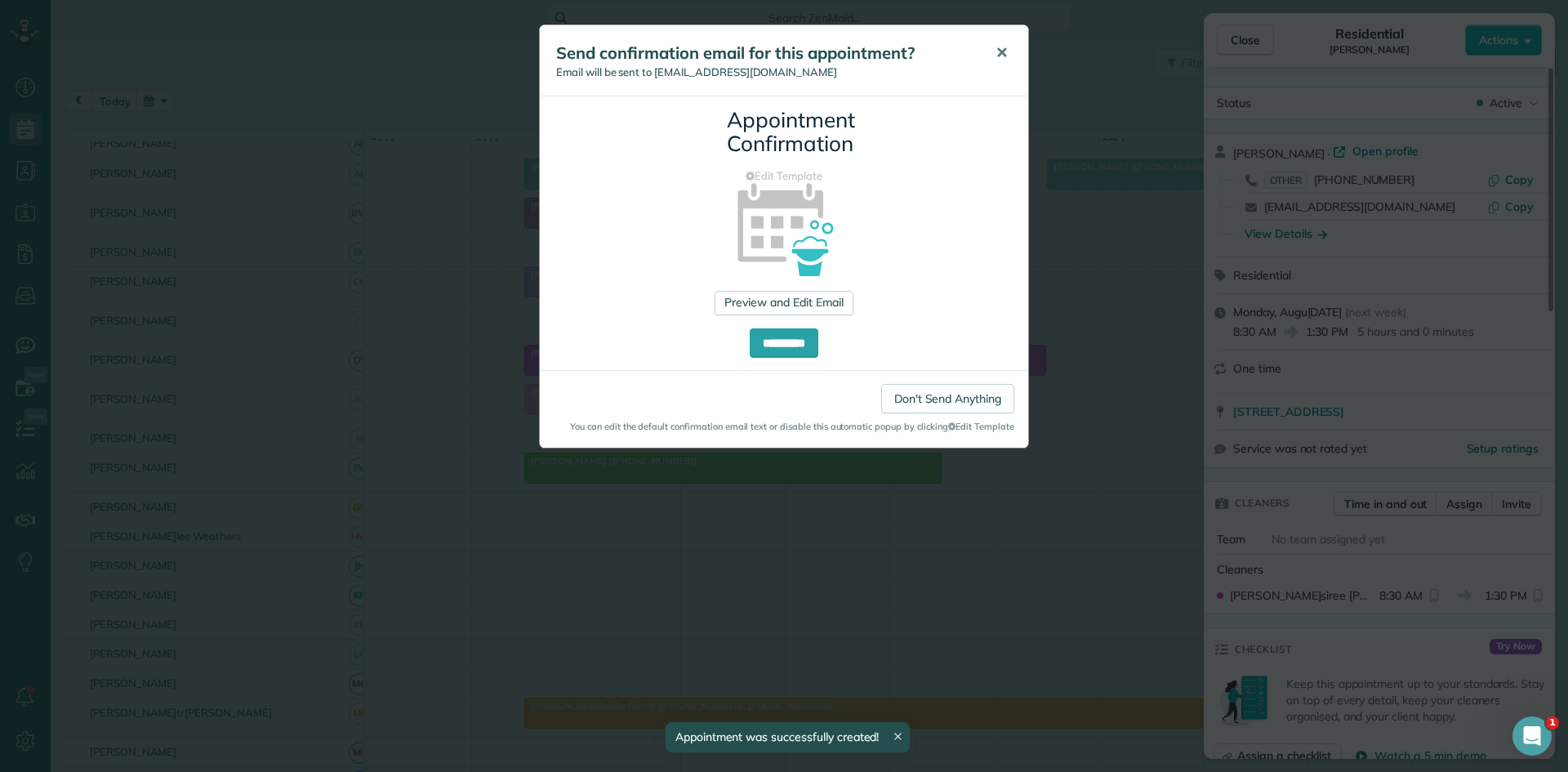
click at [1011, 49] on button "✕" at bounding box center [1001, 53] width 36 height 39
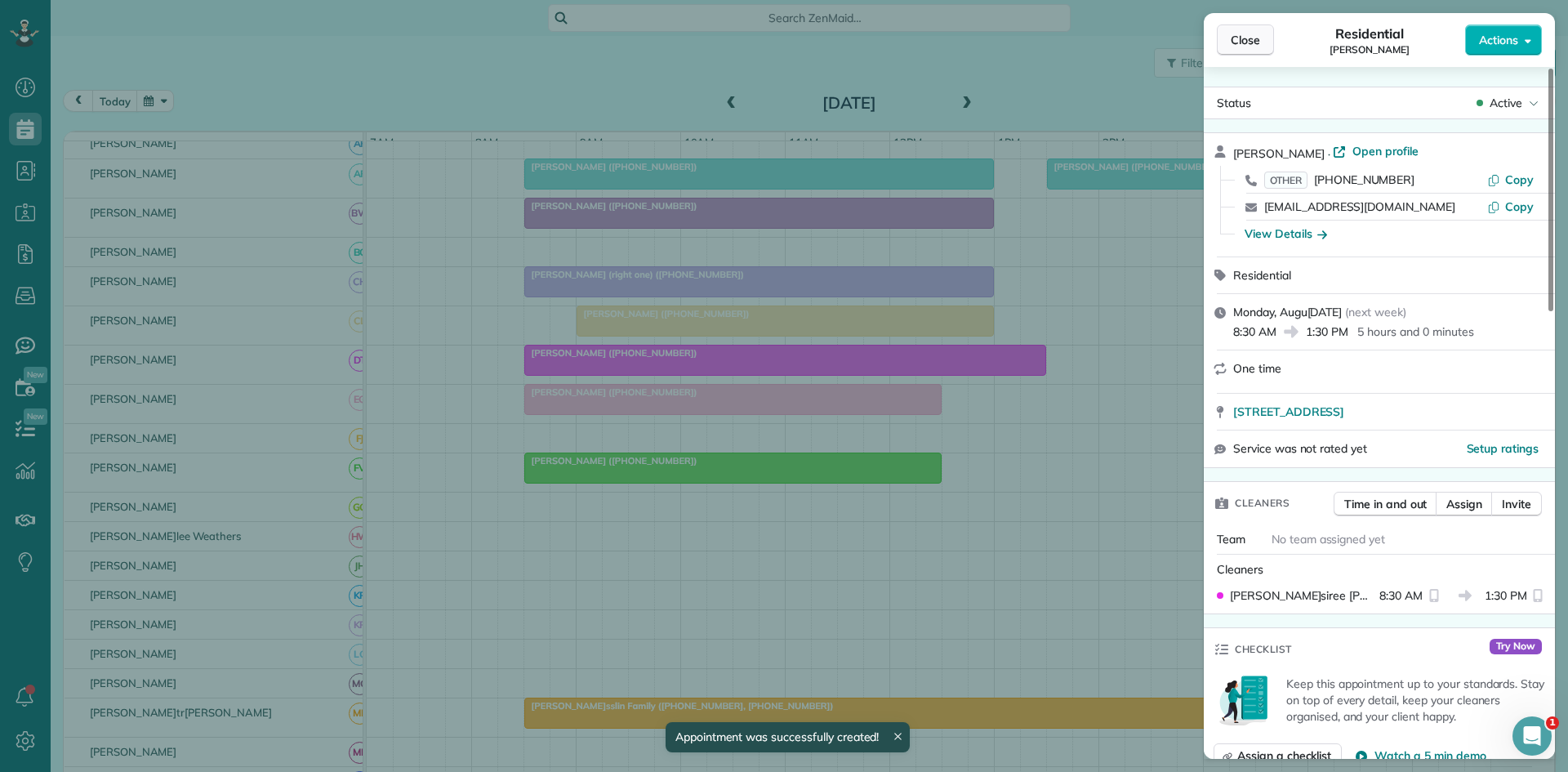
click at [1243, 43] on span "Close" at bounding box center [1245, 40] width 29 height 16
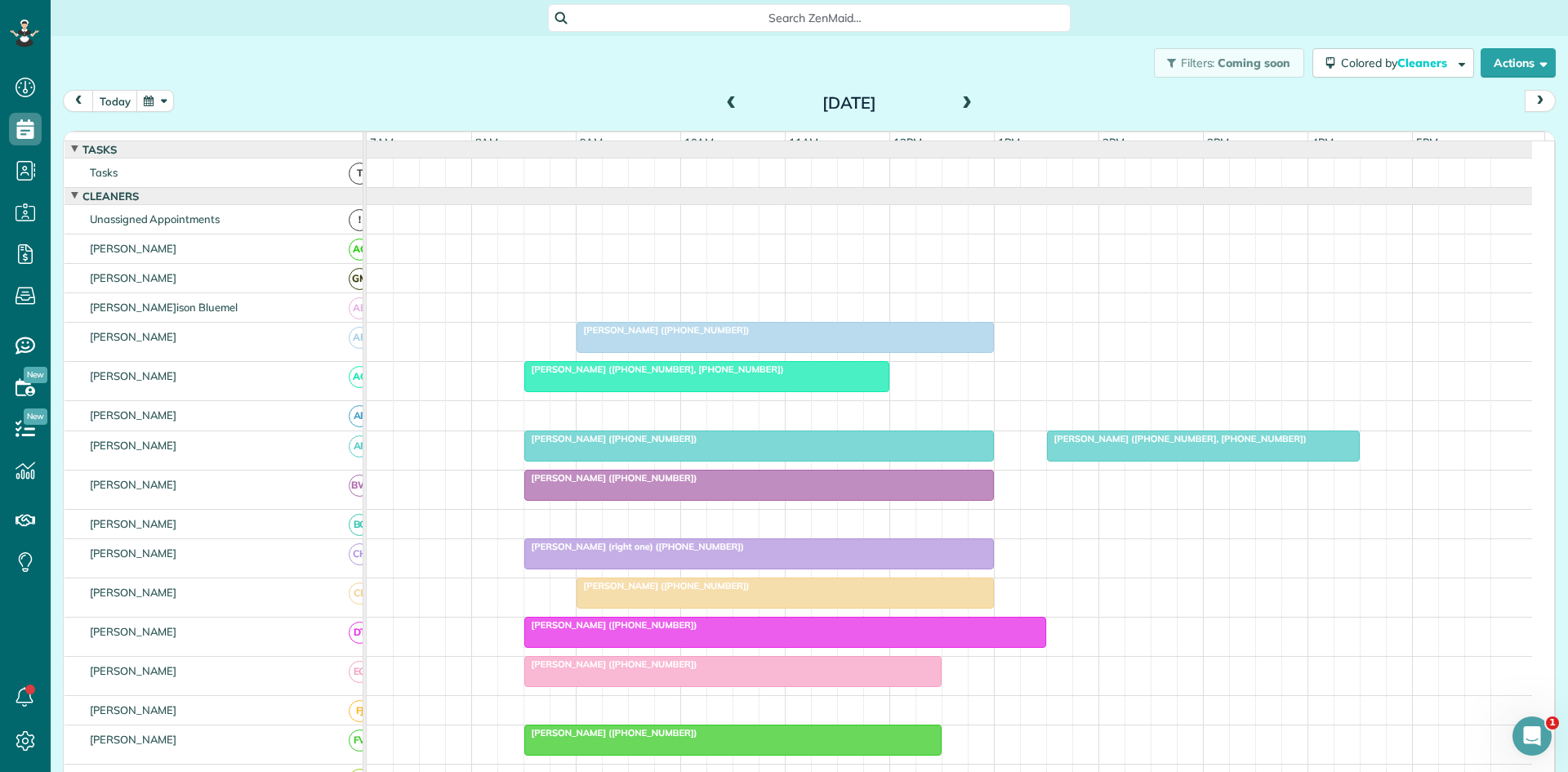
scroll to position [273, 0]
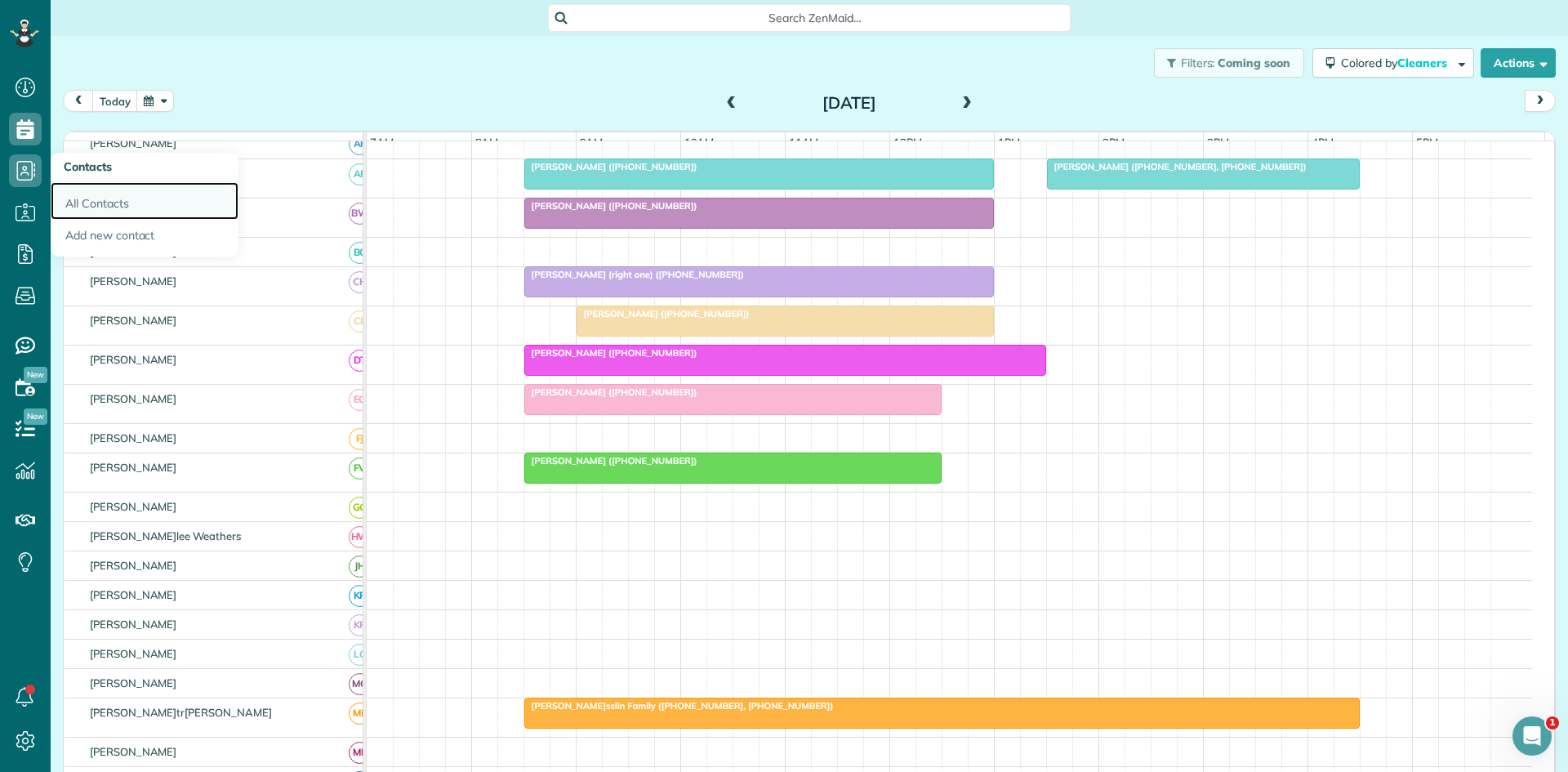
click at [118, 200] on link "All Contacts" at bounding box center [145, 201] width 188 height 37
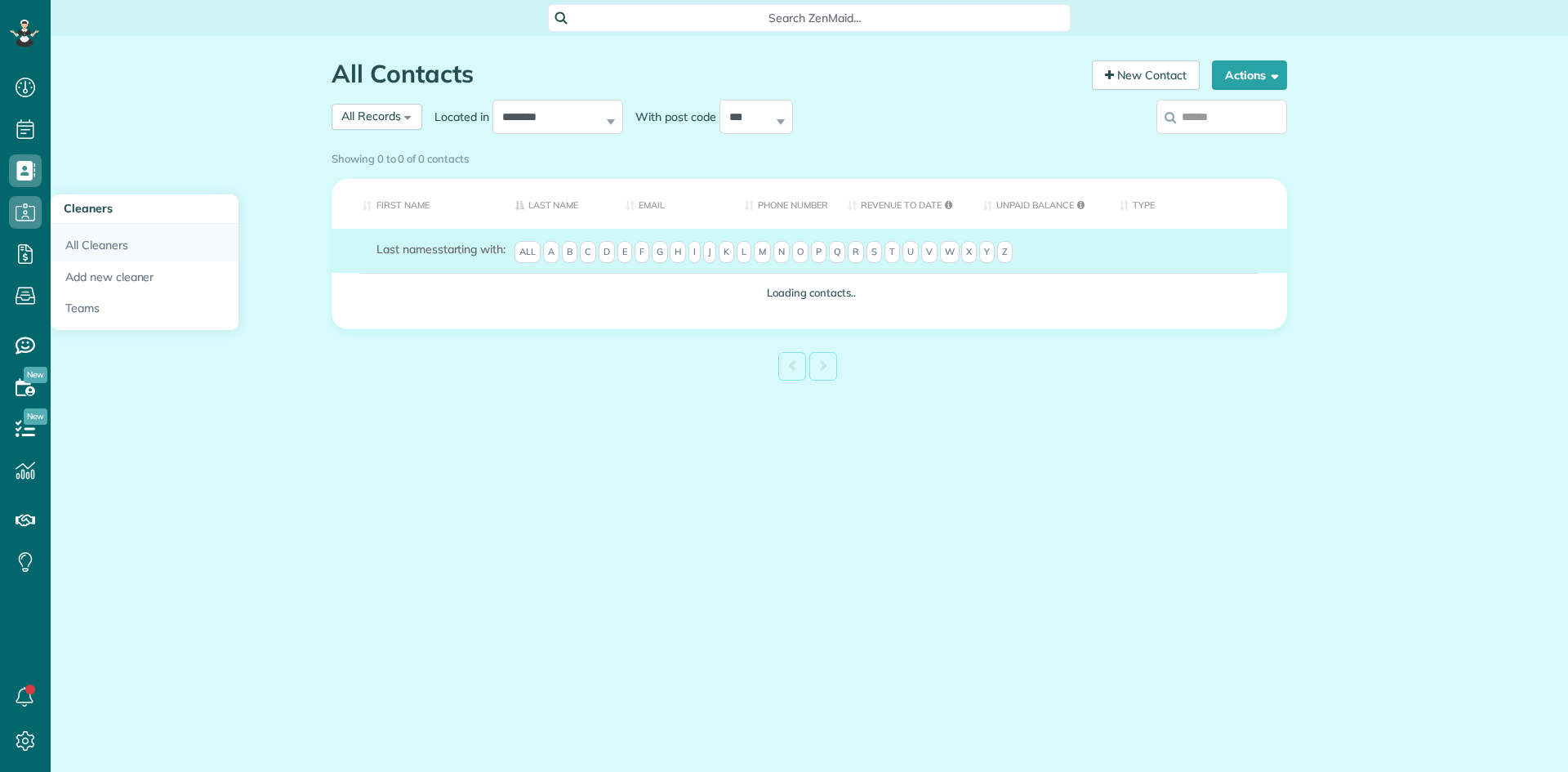
scroll to position [7, 7]
click at [112, 246] on link "All Cleaners" at bounding box center [145, 242] width 188 height 37
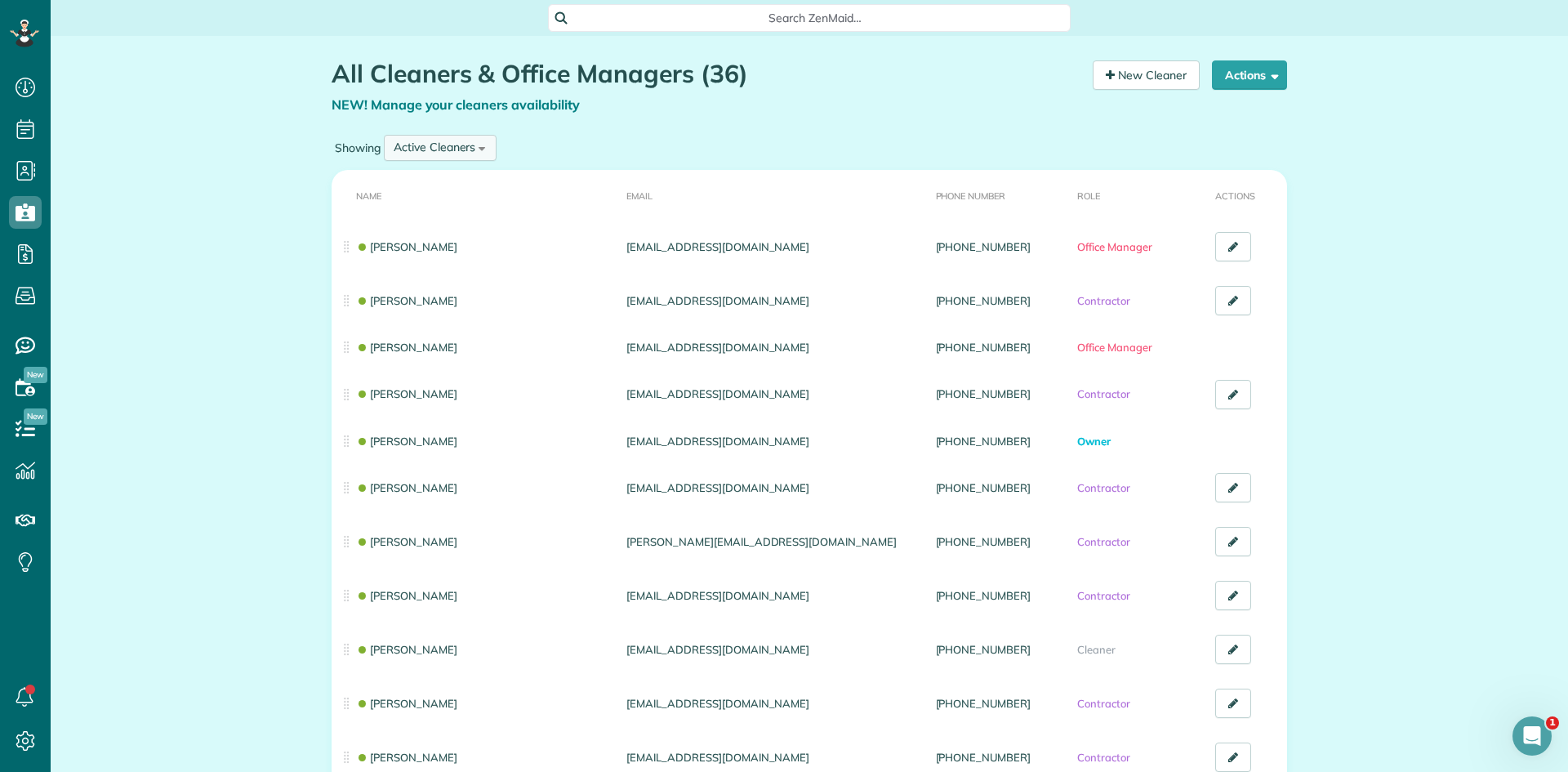
click at [454, 149] on div "Active Cleaners" at bounding box center [435, 147] width 82 height 17
click at [421, 246] on li "Inactive Cleaners" at bounding box center [438, 255] width 107 height 34
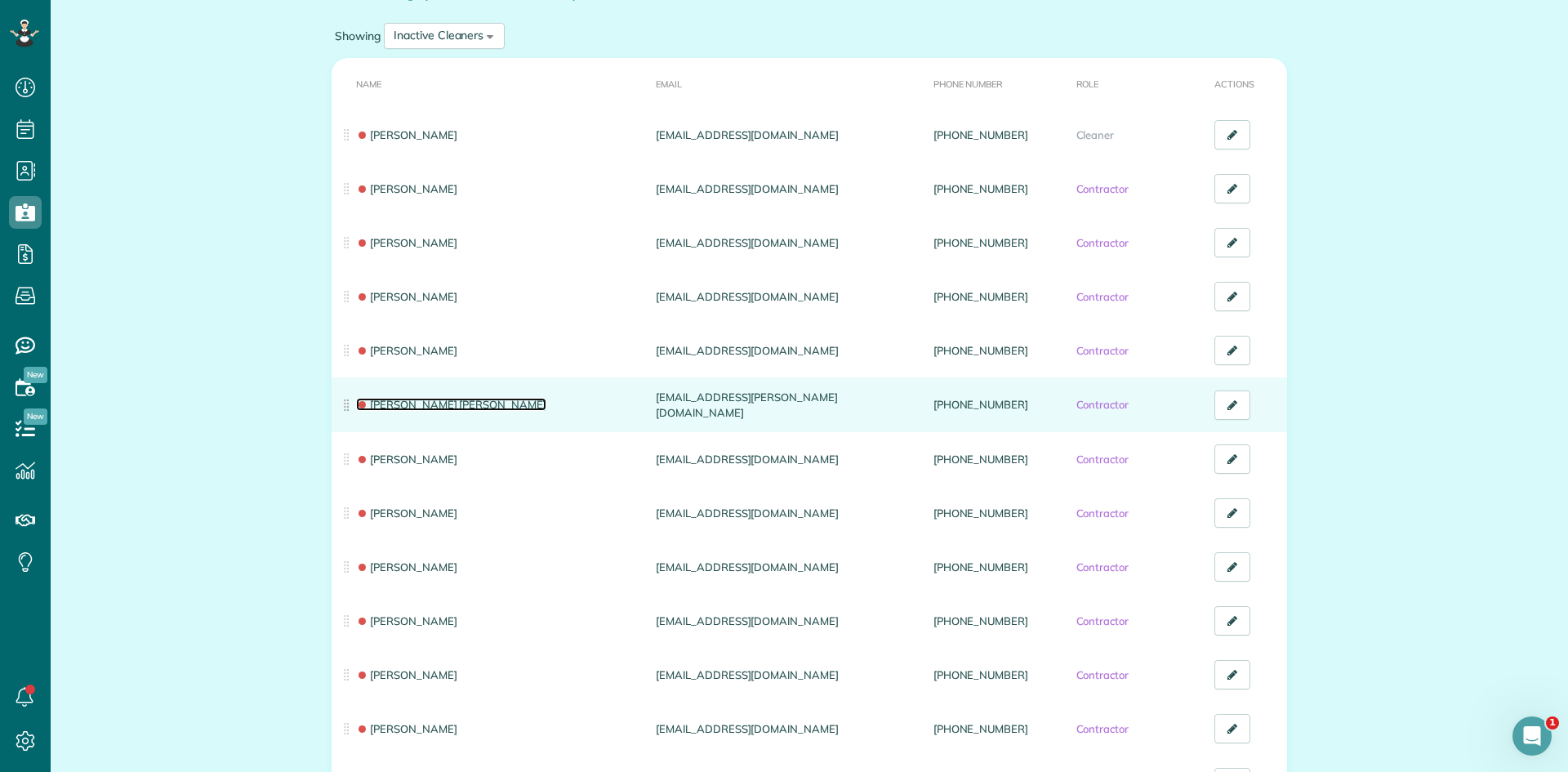
click at [421, 404] on link "[PERSON_NAME] [PERSON_NAME]" at bounding box center [451, 405] width 190 height 13
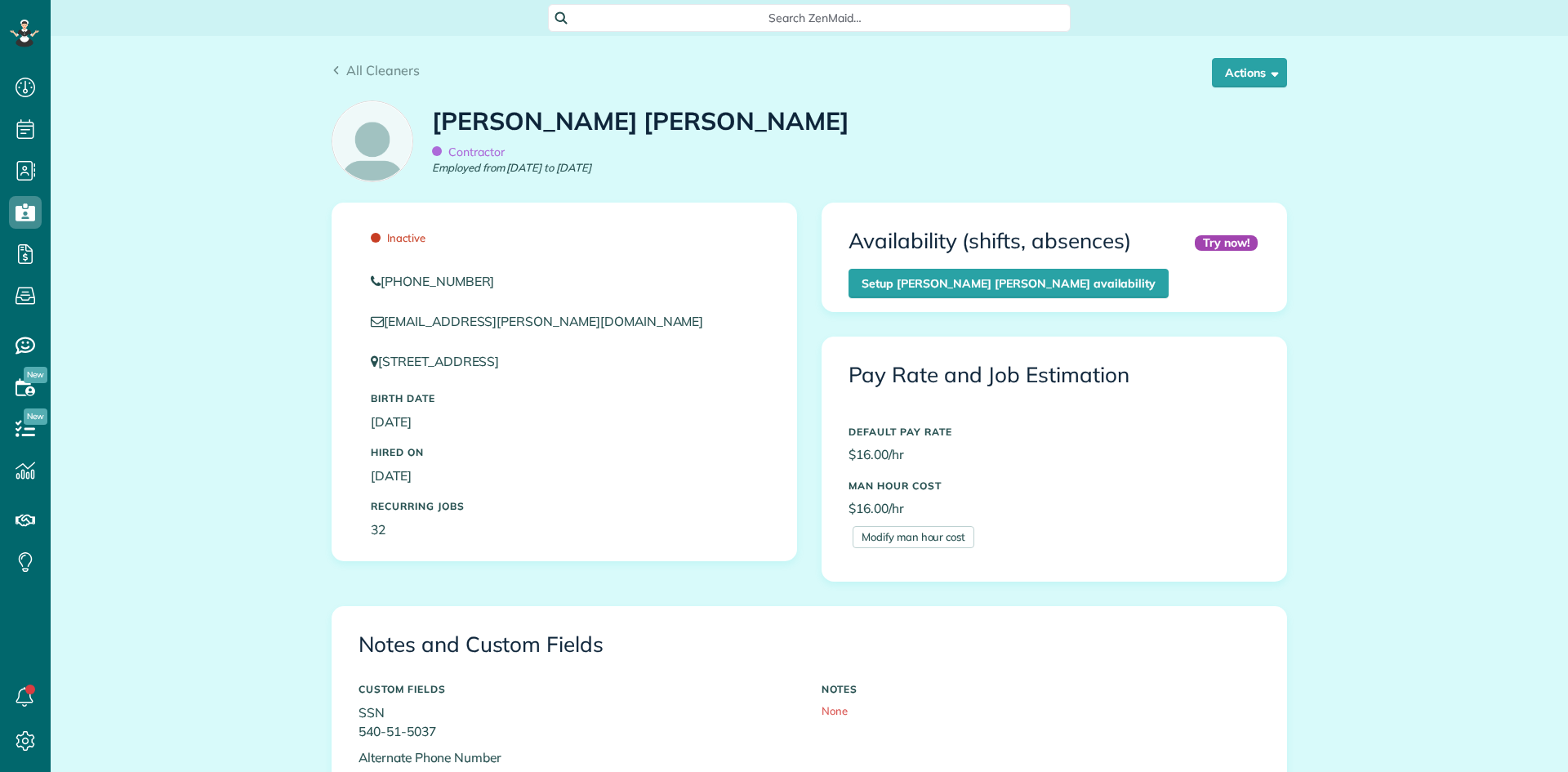
scroll to position [7, 7]
click at [1234, 68] on button "Actions" at bounding box center [1249, 73] width 75 height 29
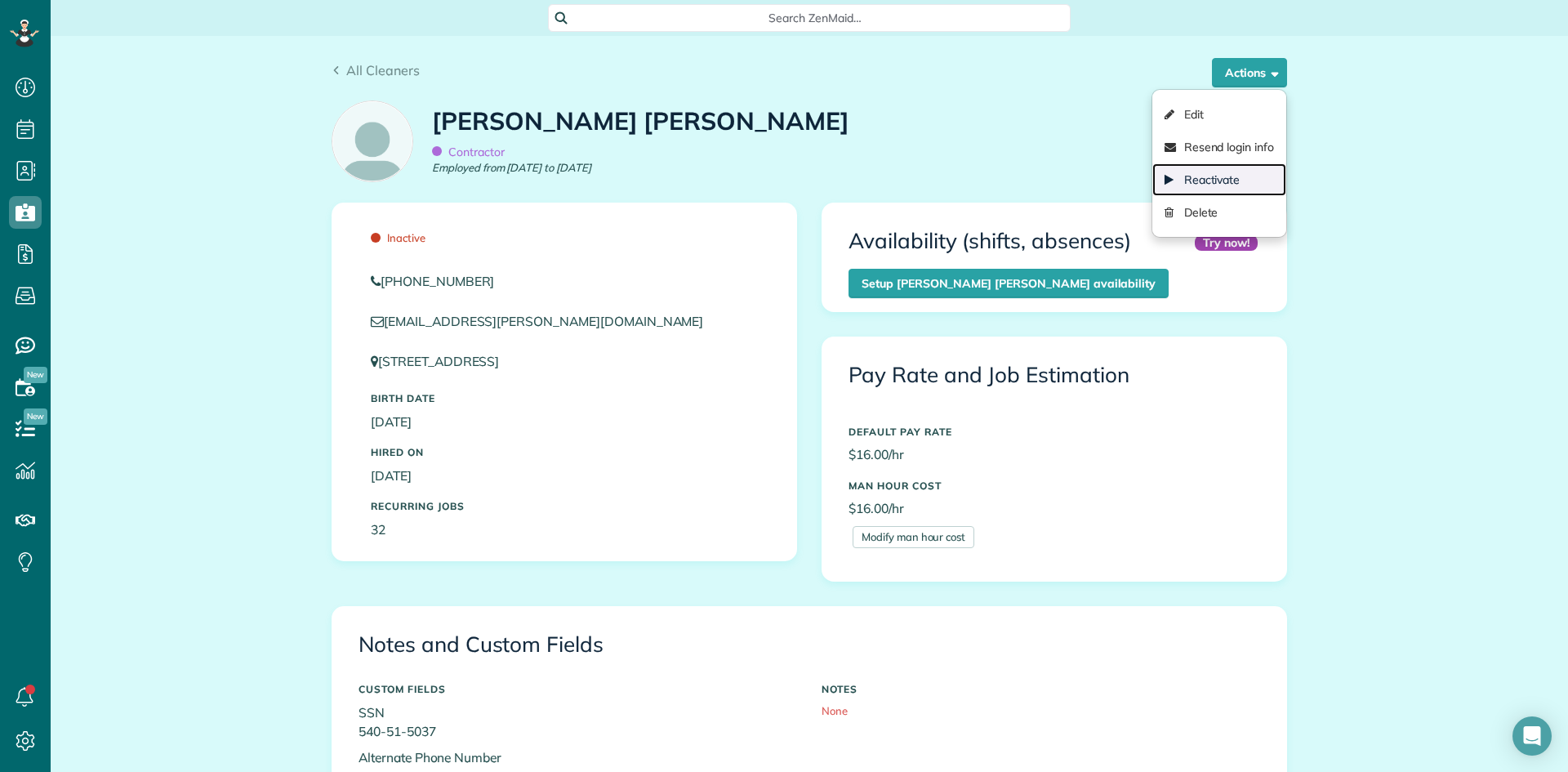
click at [1249, 170] on link "Reactivate" at bounding box center [1219, 180] width 134 height 33
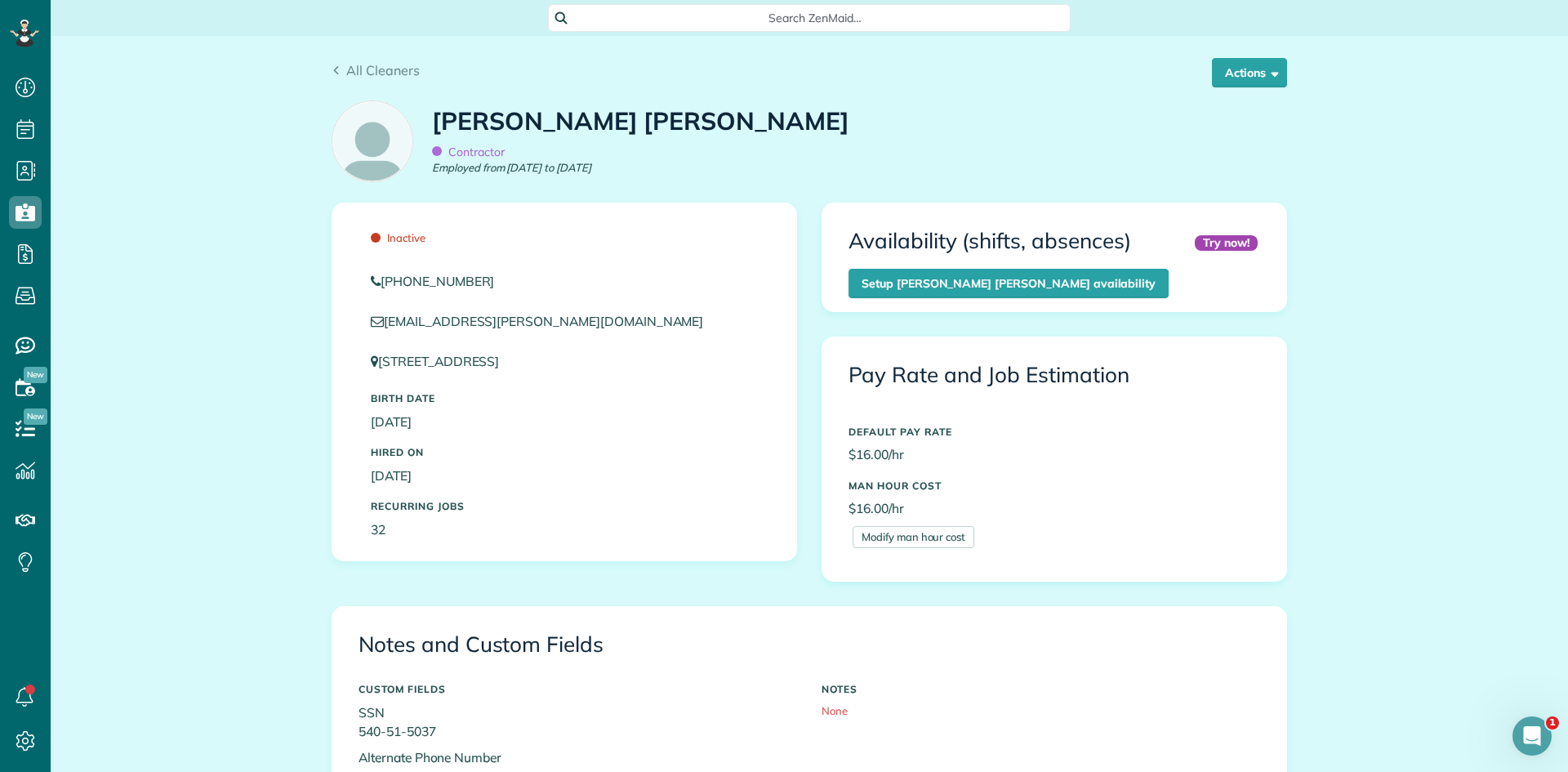
scroll to position [0, 0]
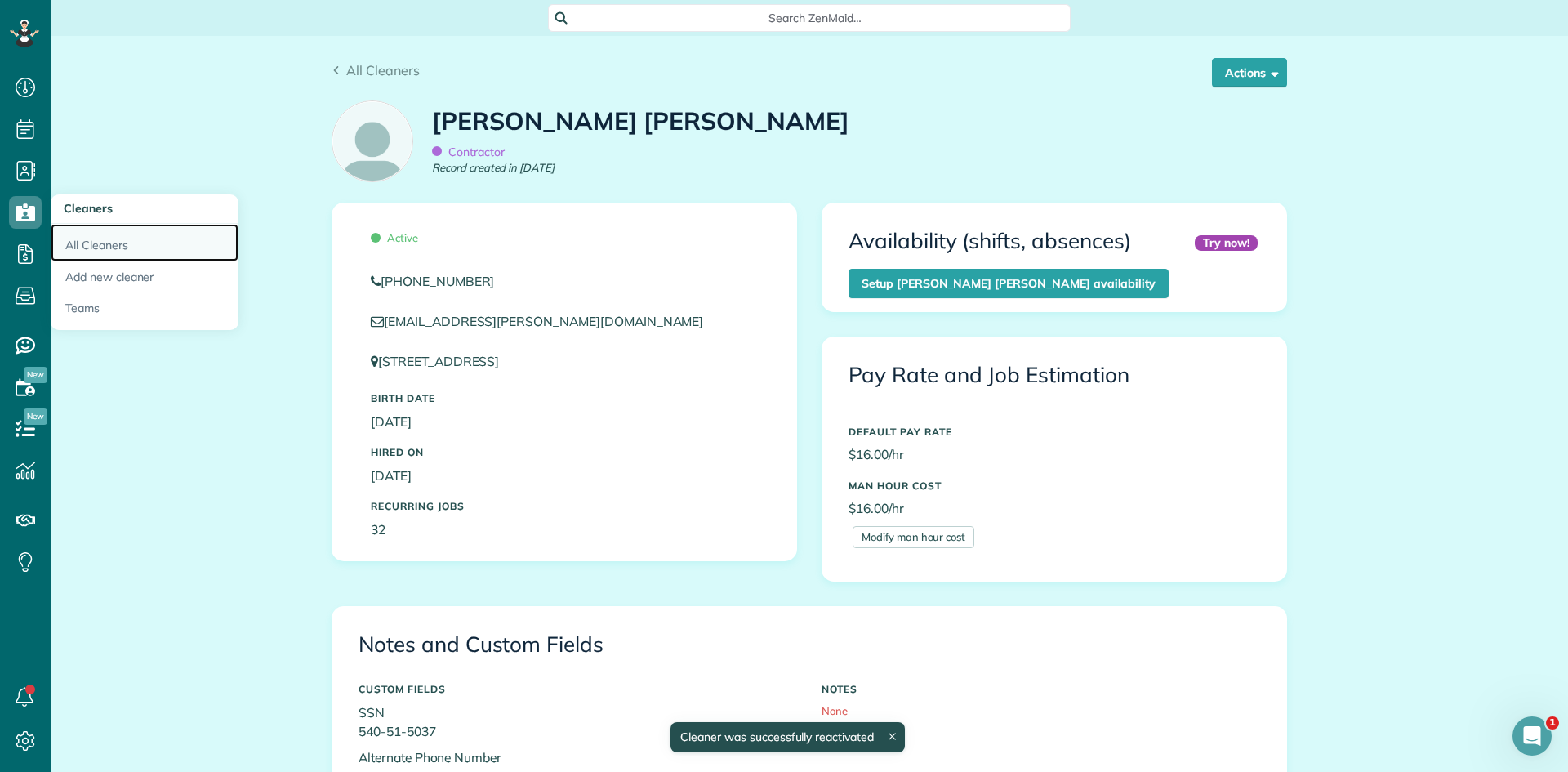
click at [115, 235] on link "All Cleaners" at bounding box center [145, 242] width 188 height 37
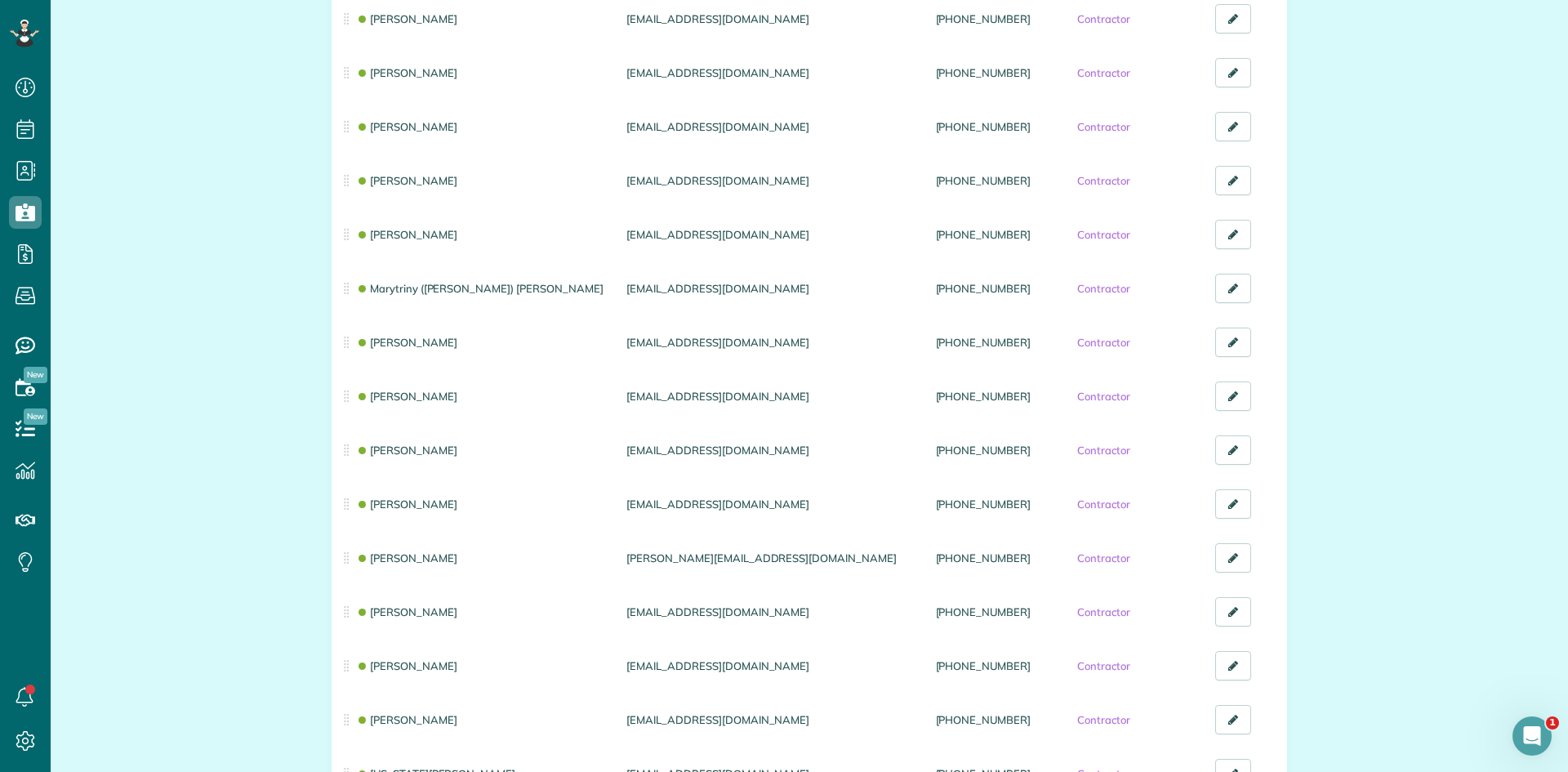
scroll to position [1551, 0]
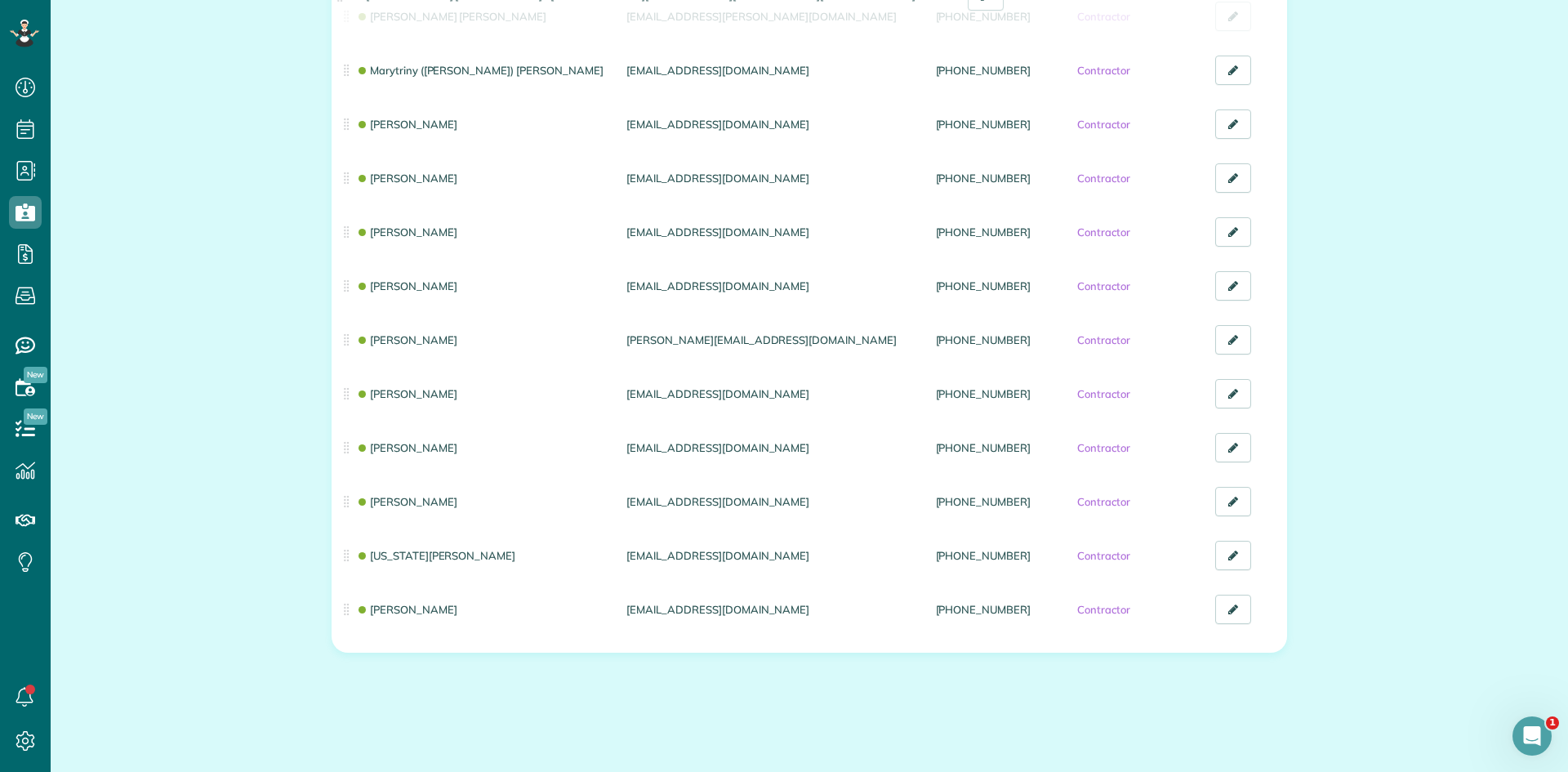
drag, startPoint x: 343, startPoint y: 622, endPoint x: 343, endPoint y: 21, distance: 601.0
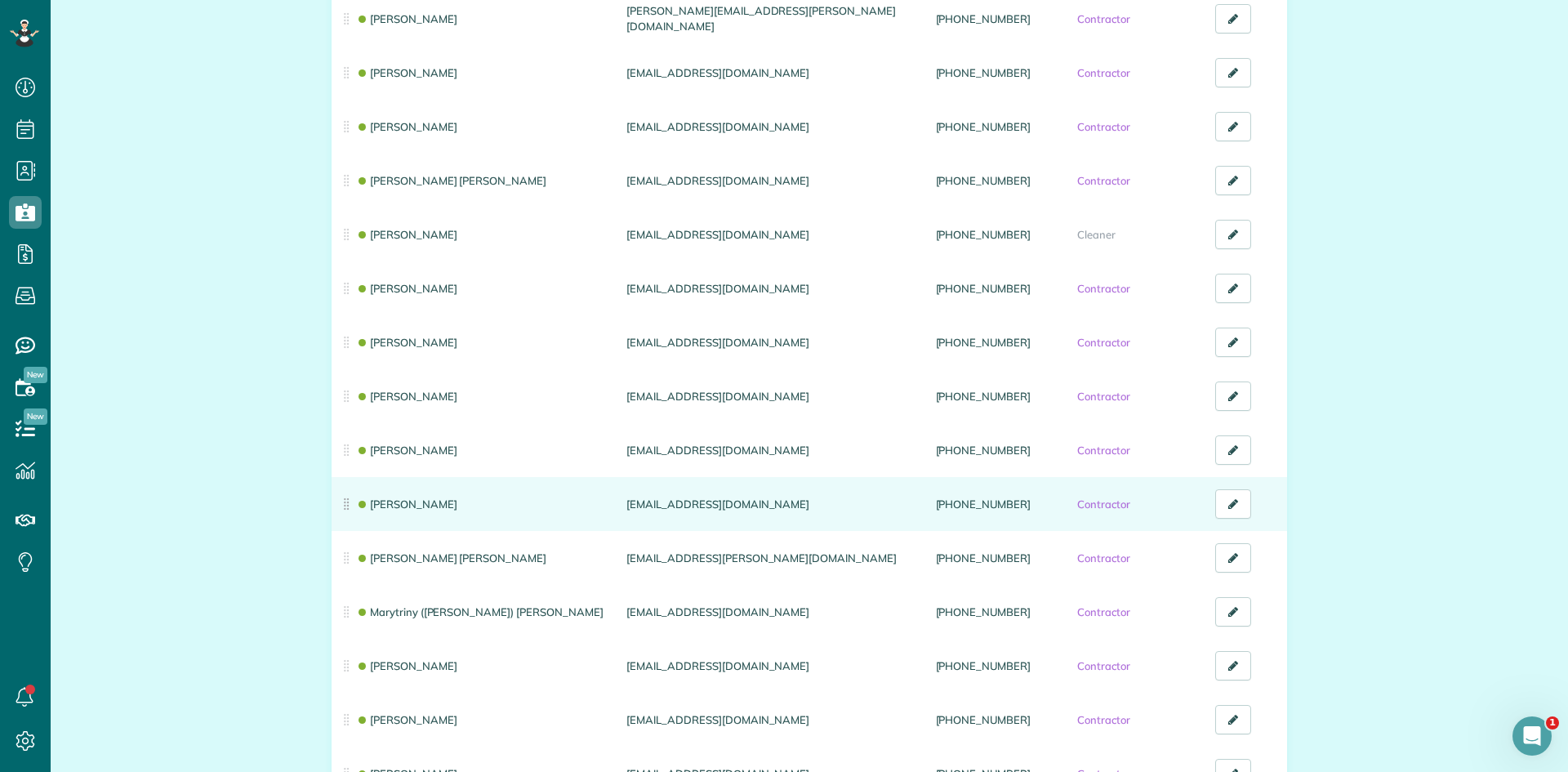
scroll to position [1006, 0]
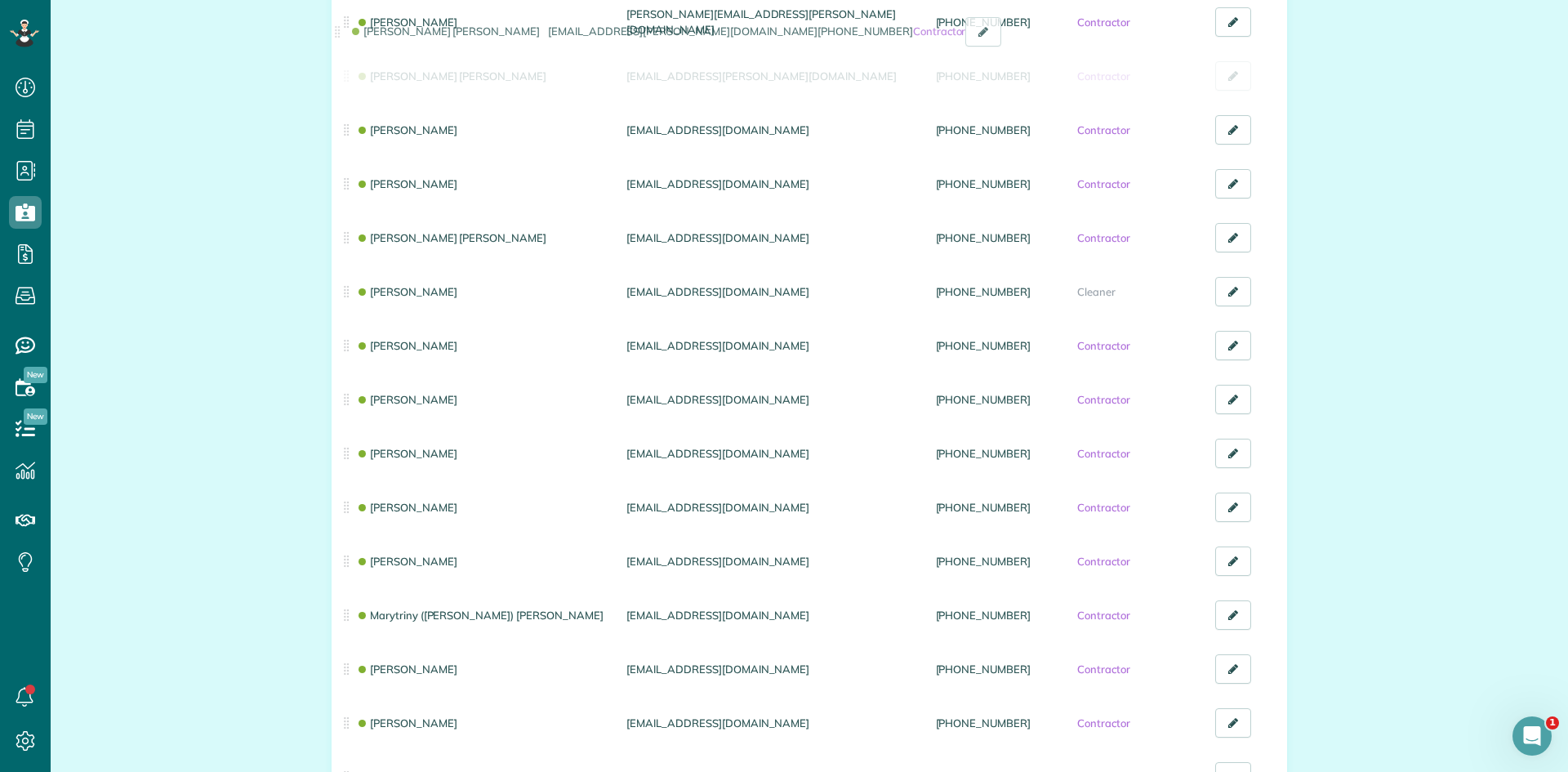
drag, startPoint x: 343, startPoint y: 572, endPoint x: 340, endPoint y: 51, distance: 521.0
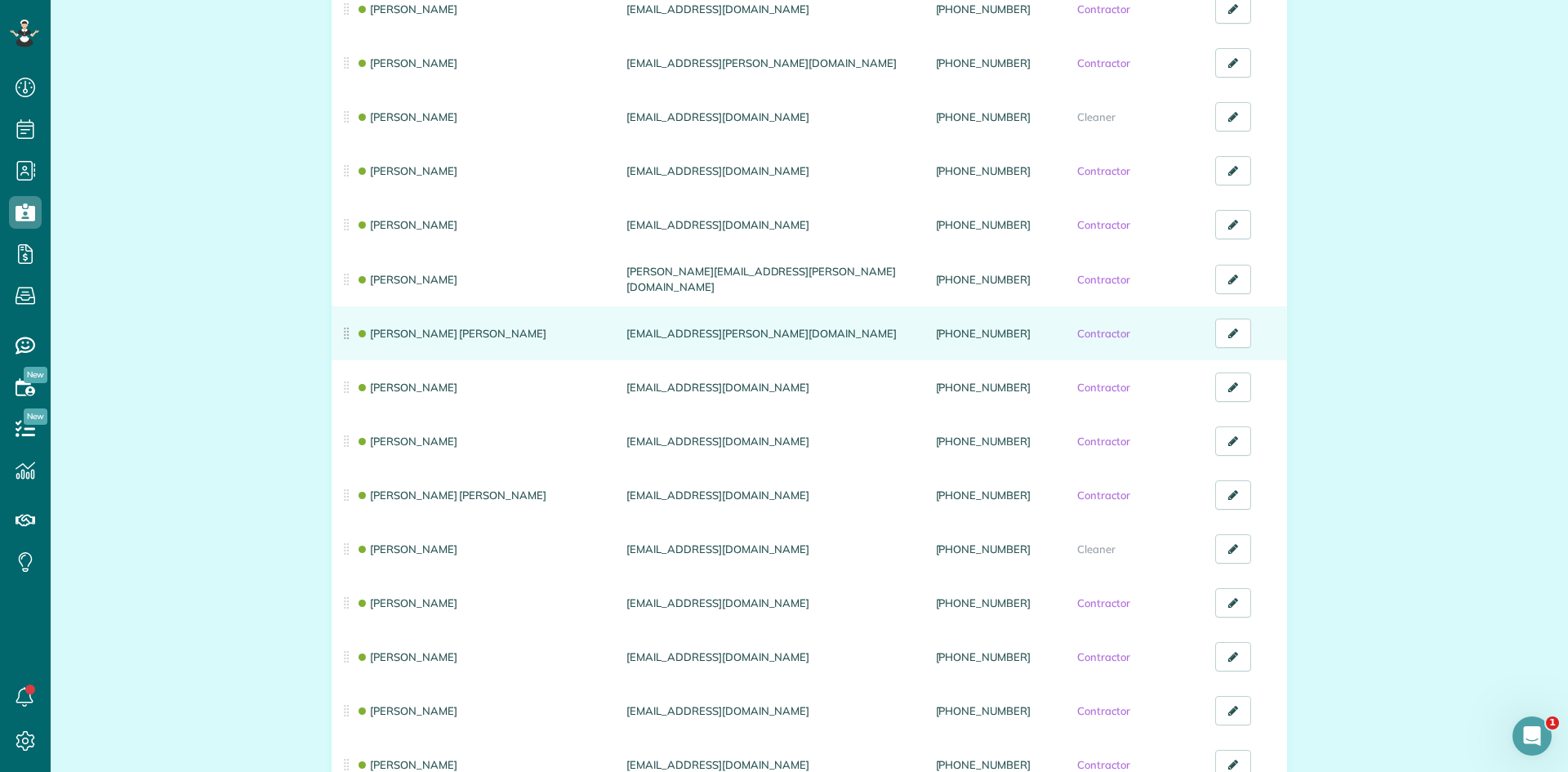
scroll to position [734, 0]
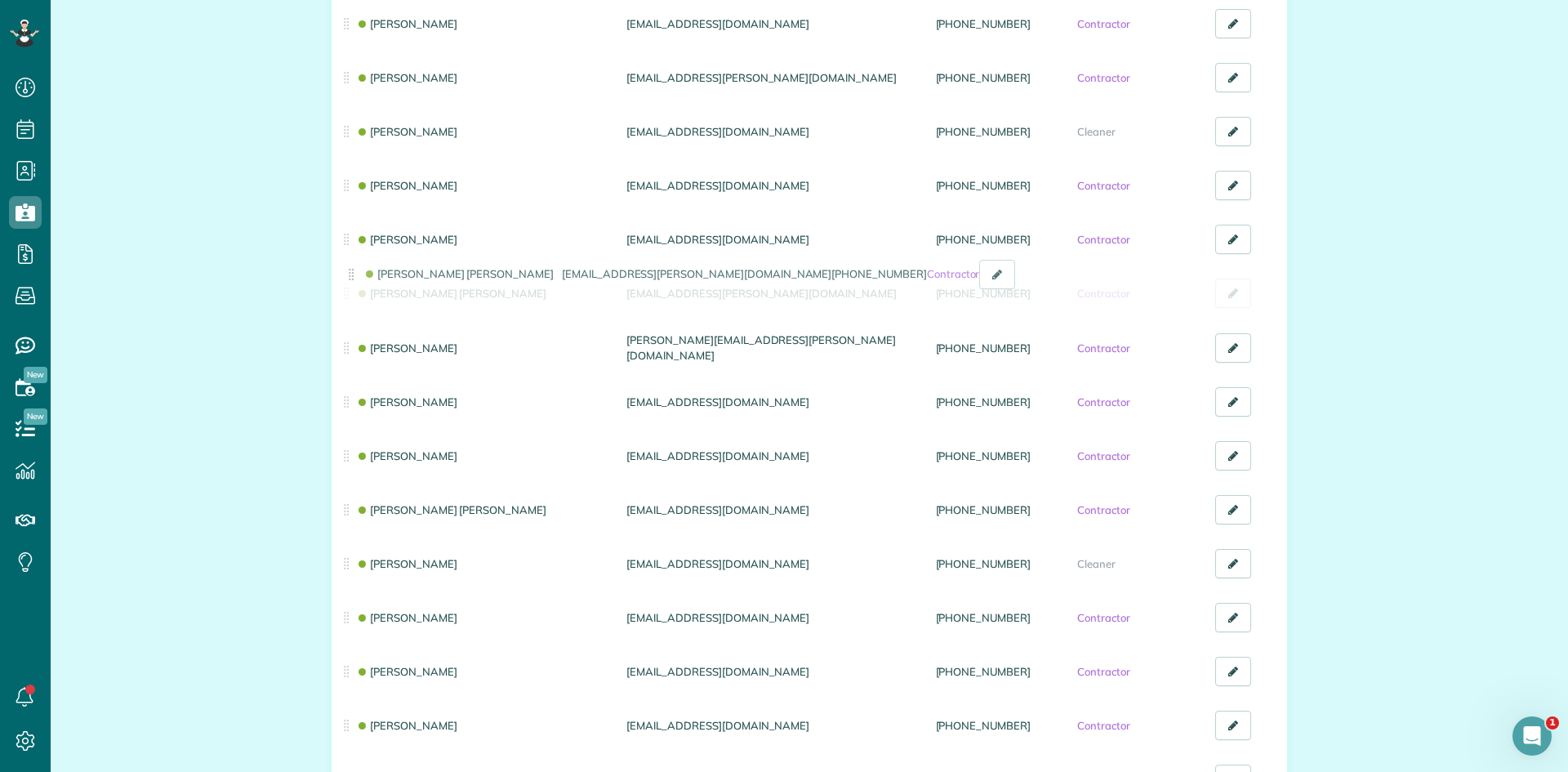
drag, startPoint x: 342, startPoint y: 351, endPoint x: 353, endPoint y: 288, distance: 64.0
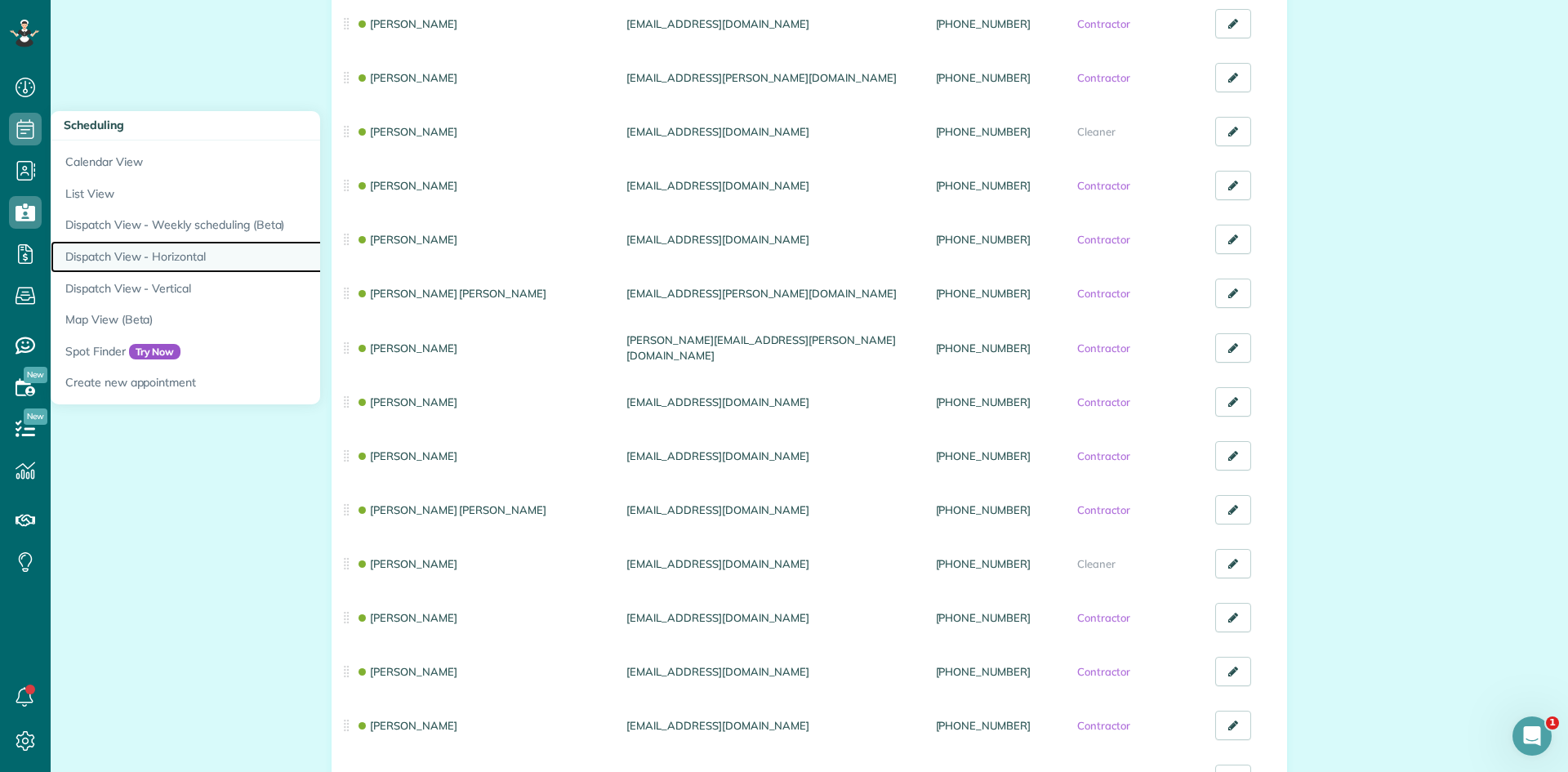
click at [178, 254] on link "Dispatch View - Horizontal" at bounding box center [255, 256] width 408 height 32
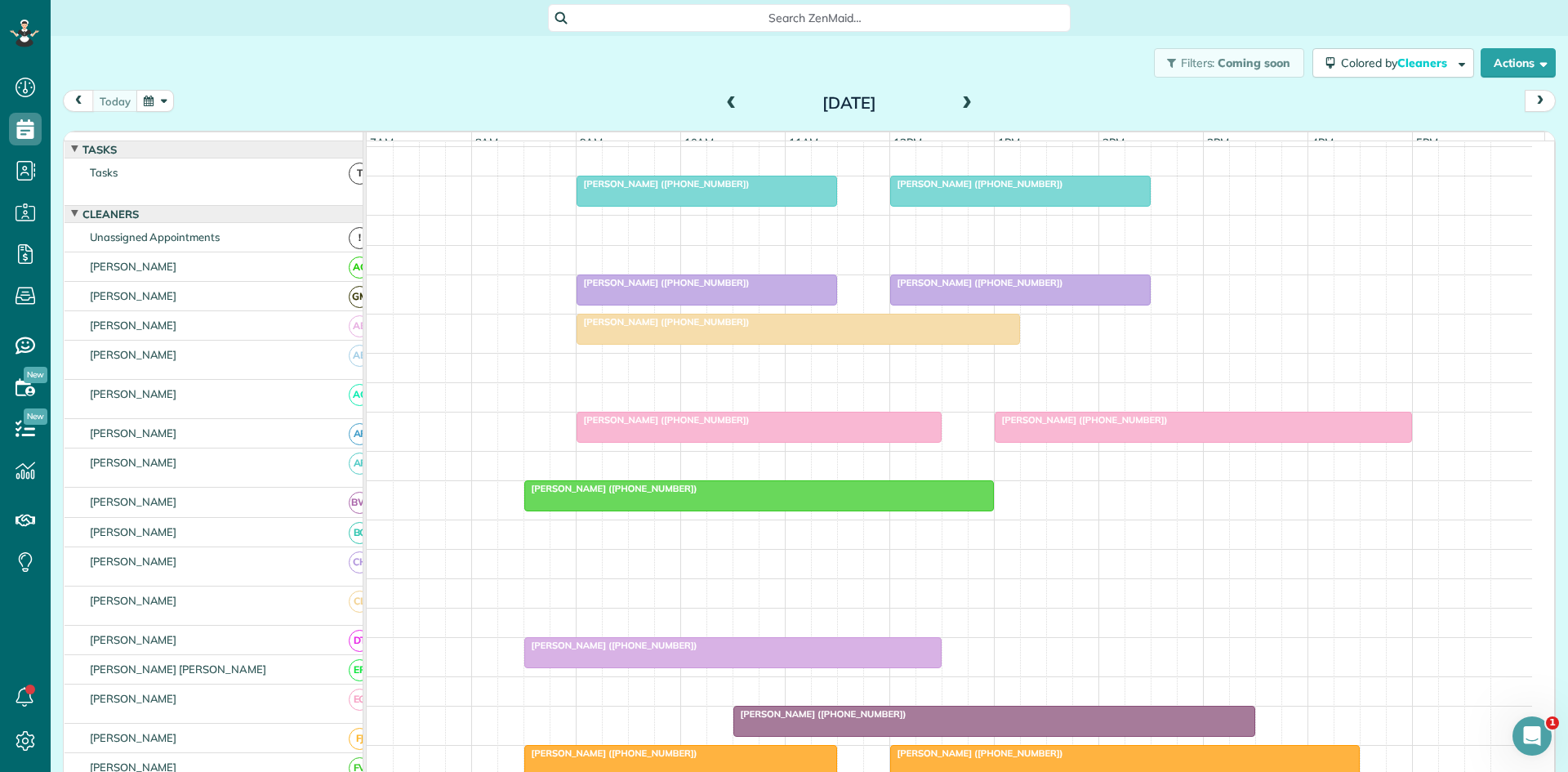
scroll to position [273, 0]
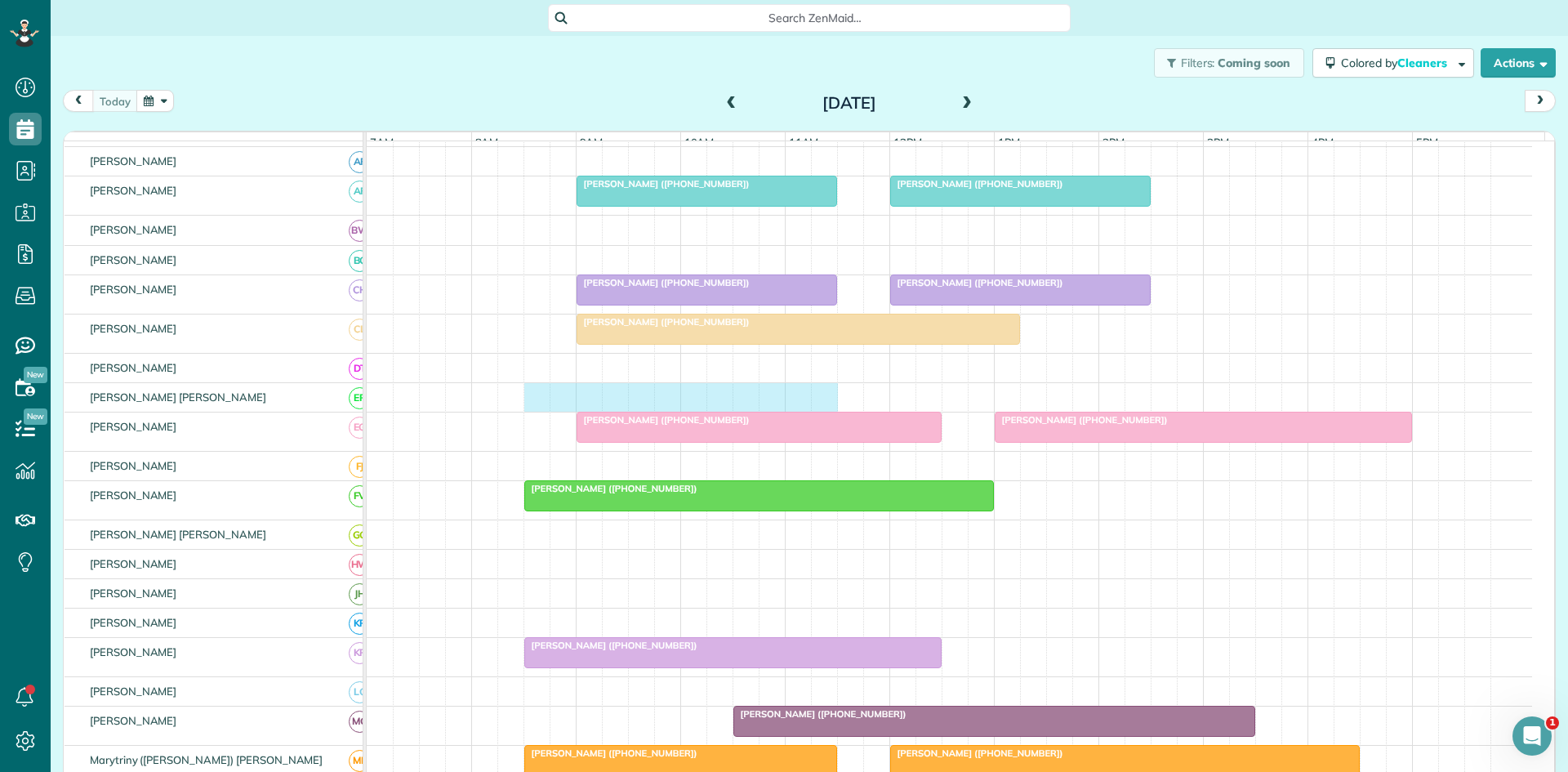
drag, startPoint x: 528, startPoint y: 412, endPoint x: 822, endPoint y: 409, distance: 294.0
click at [822, 409] on div at bounding box center [949, 396] width 1165 height 28
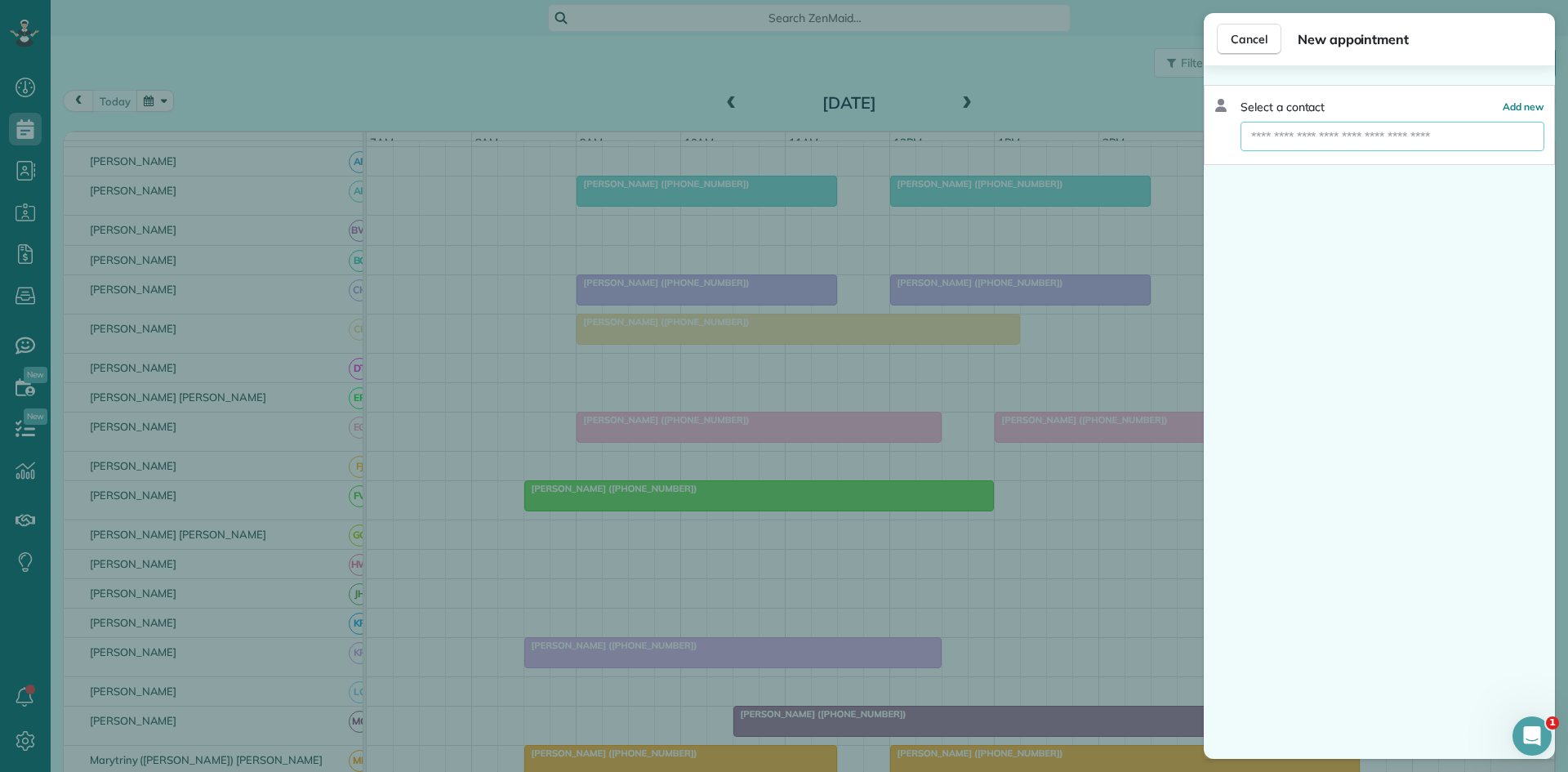
drag, startPoint x: 1334, startPoint y: 139, endPoint x: 1326, endPoint y: 142, distance: 8.5
click at [1337, 139] on input "text" at bounding box center [1393, 137] width 304 height 29
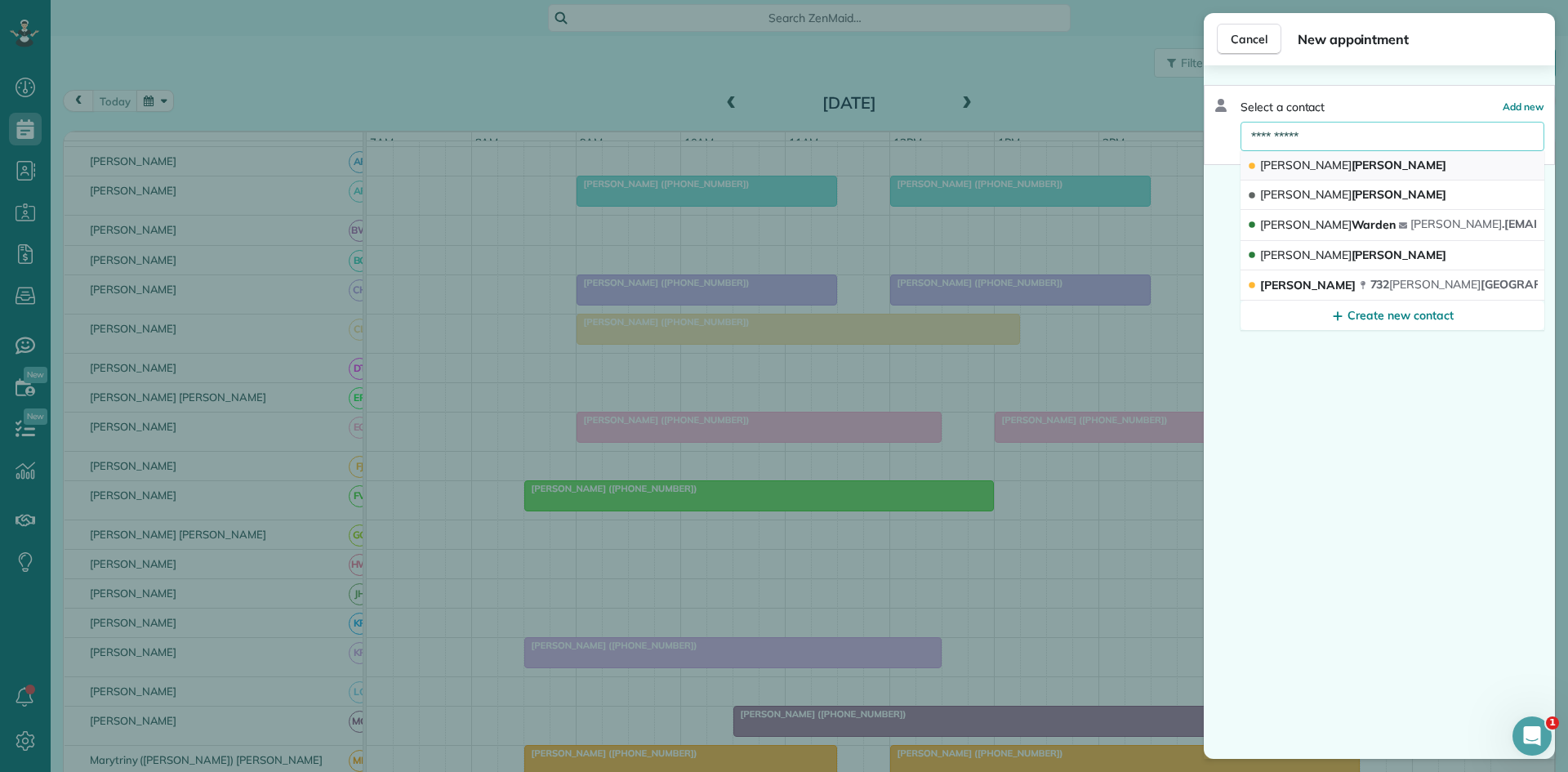
type input "**********"
click at [1407, 171] on button "Toni Dodson" at bounding box center [1393, 166] width 304 height 29
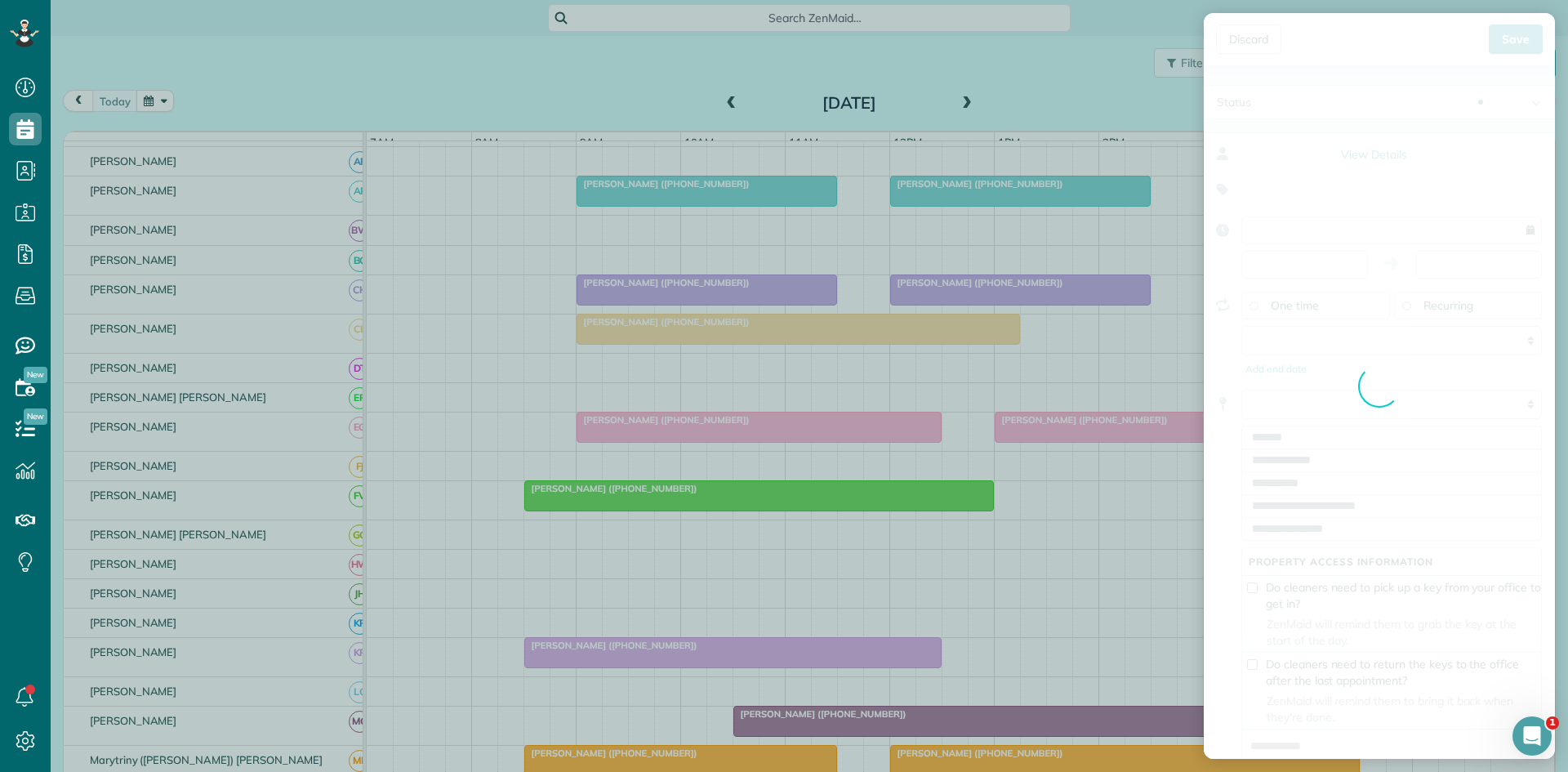
type input "**********"
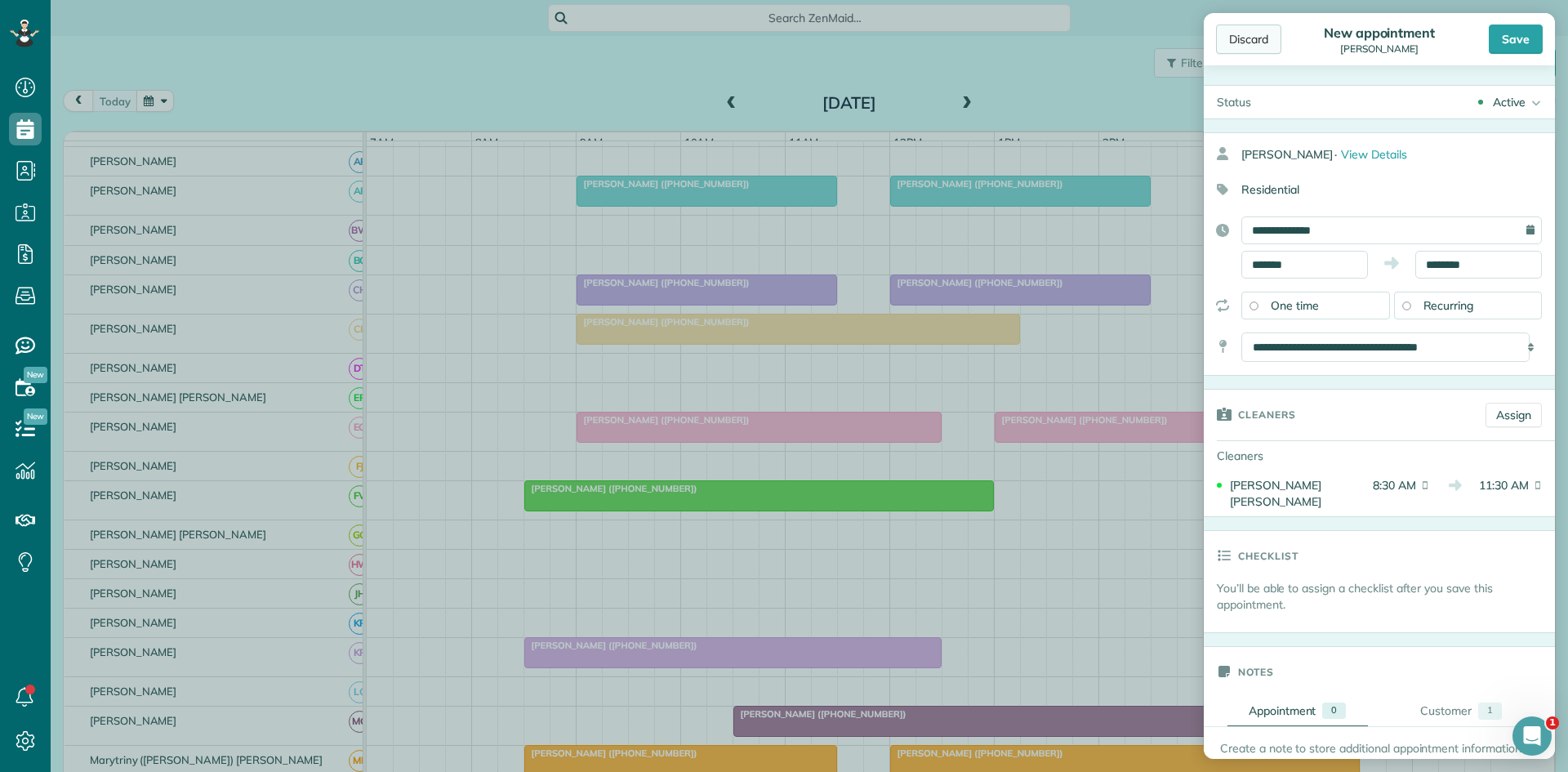
click at [1250, 42] on div "Discard" at bounding box center [1249, 39] width 66 height 29
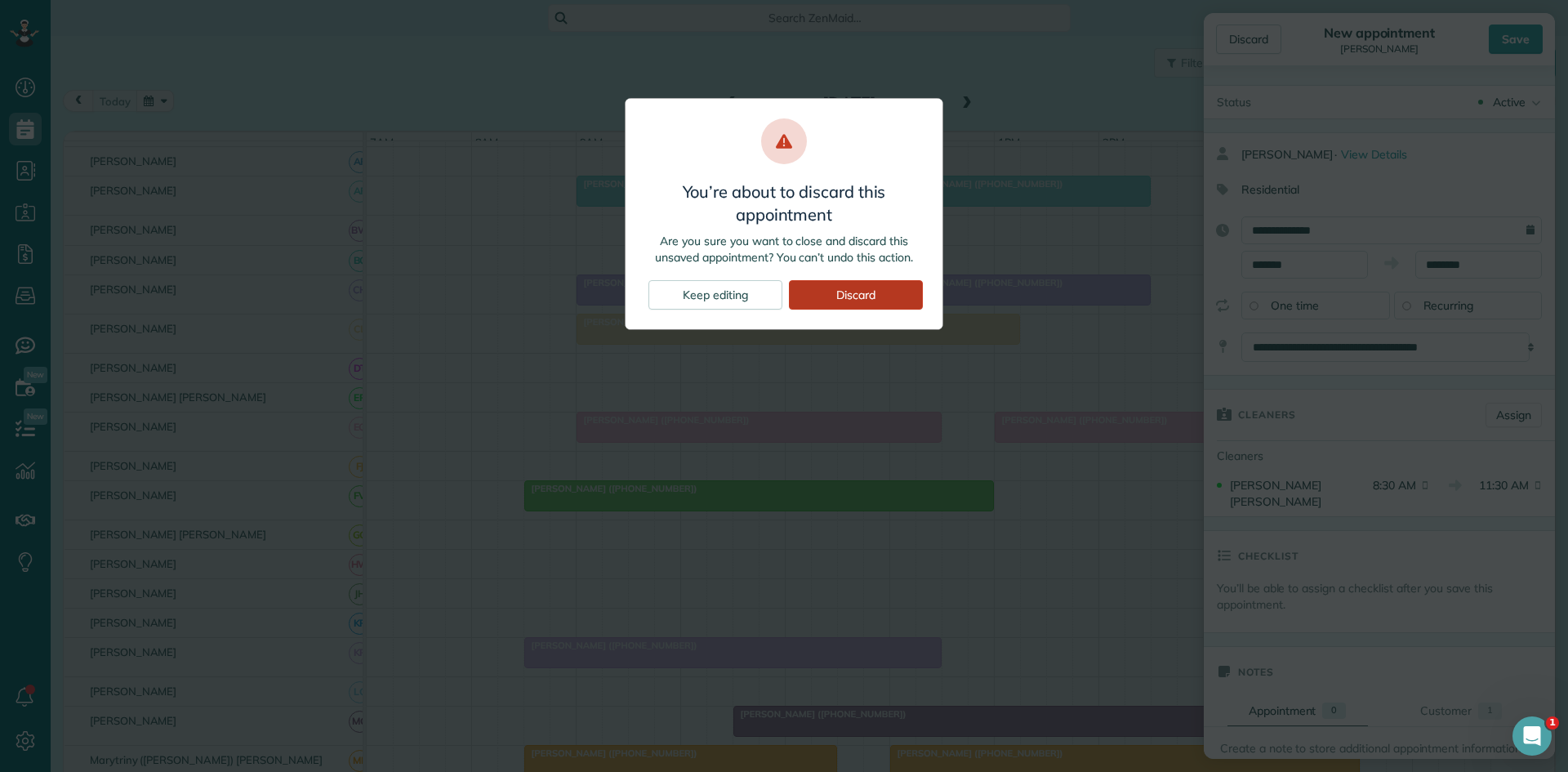
click at [851, 291] on div "Discard" at bounding box center [856, 295] width 134 height 29
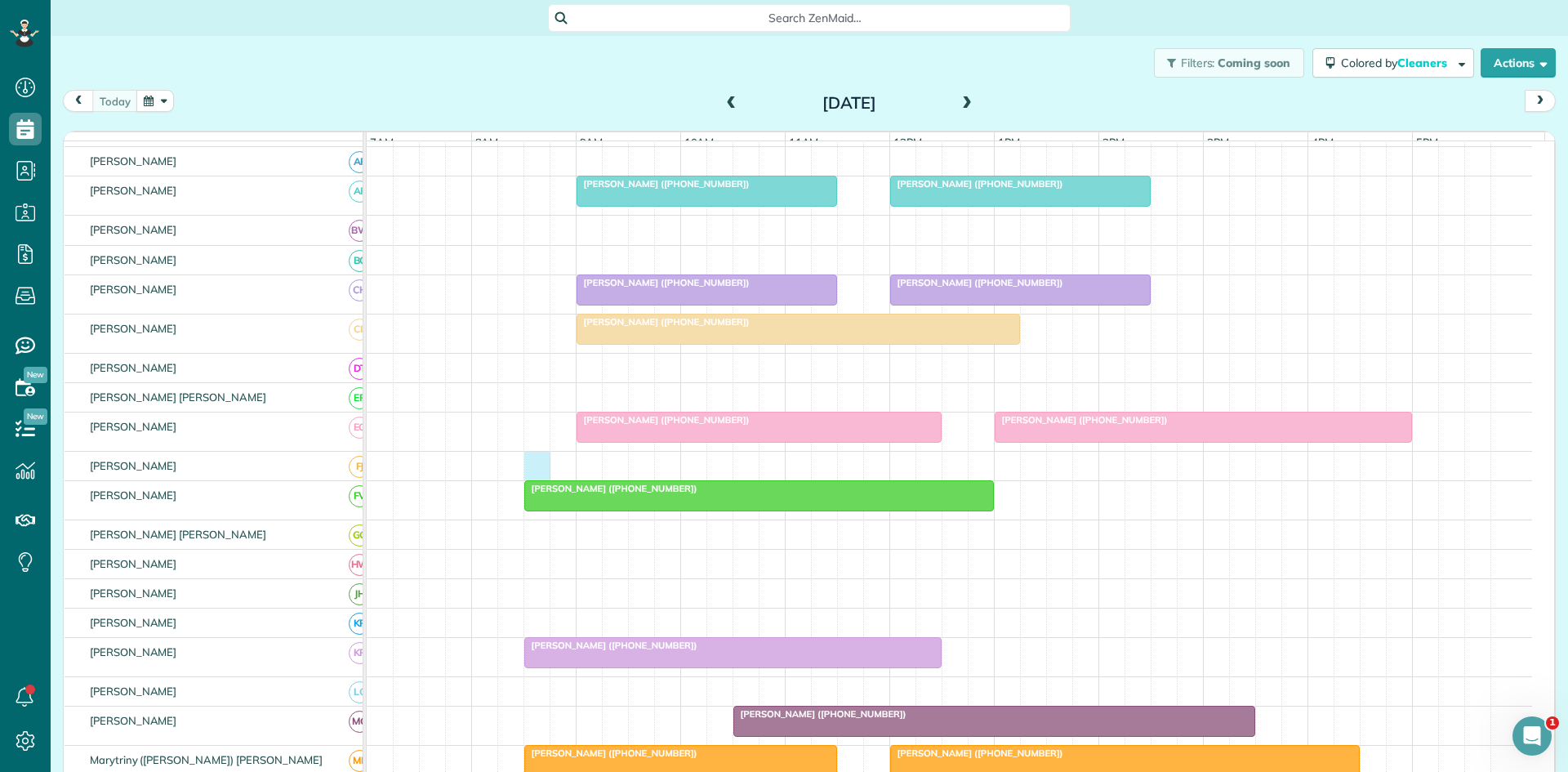
click at [533, 480] on div at bounding box center [949, 466] width 1165 height 28
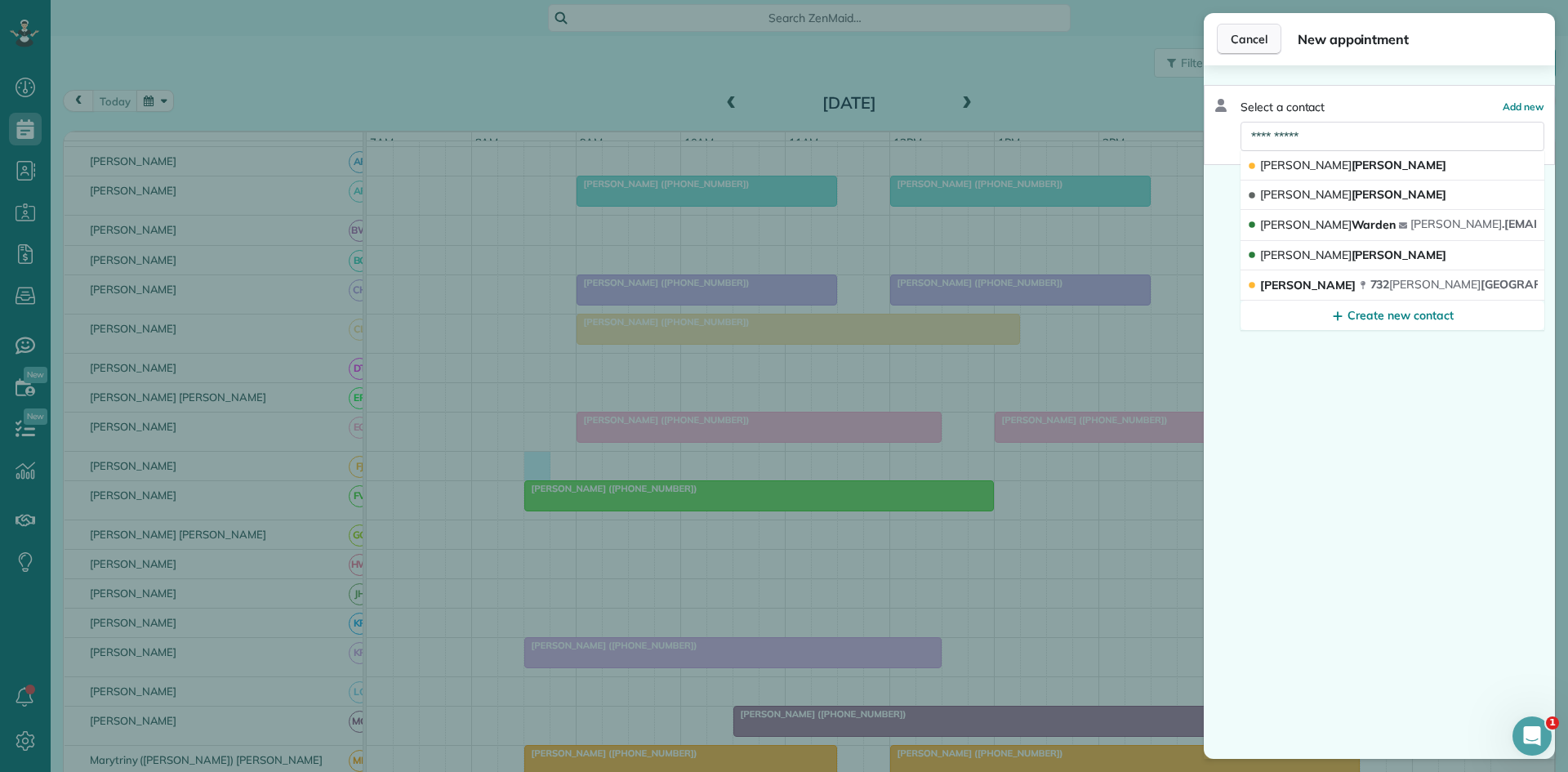
click at [1263, 44] on span "Cancel" at bounding box center [1249, 39] width 36 height 16
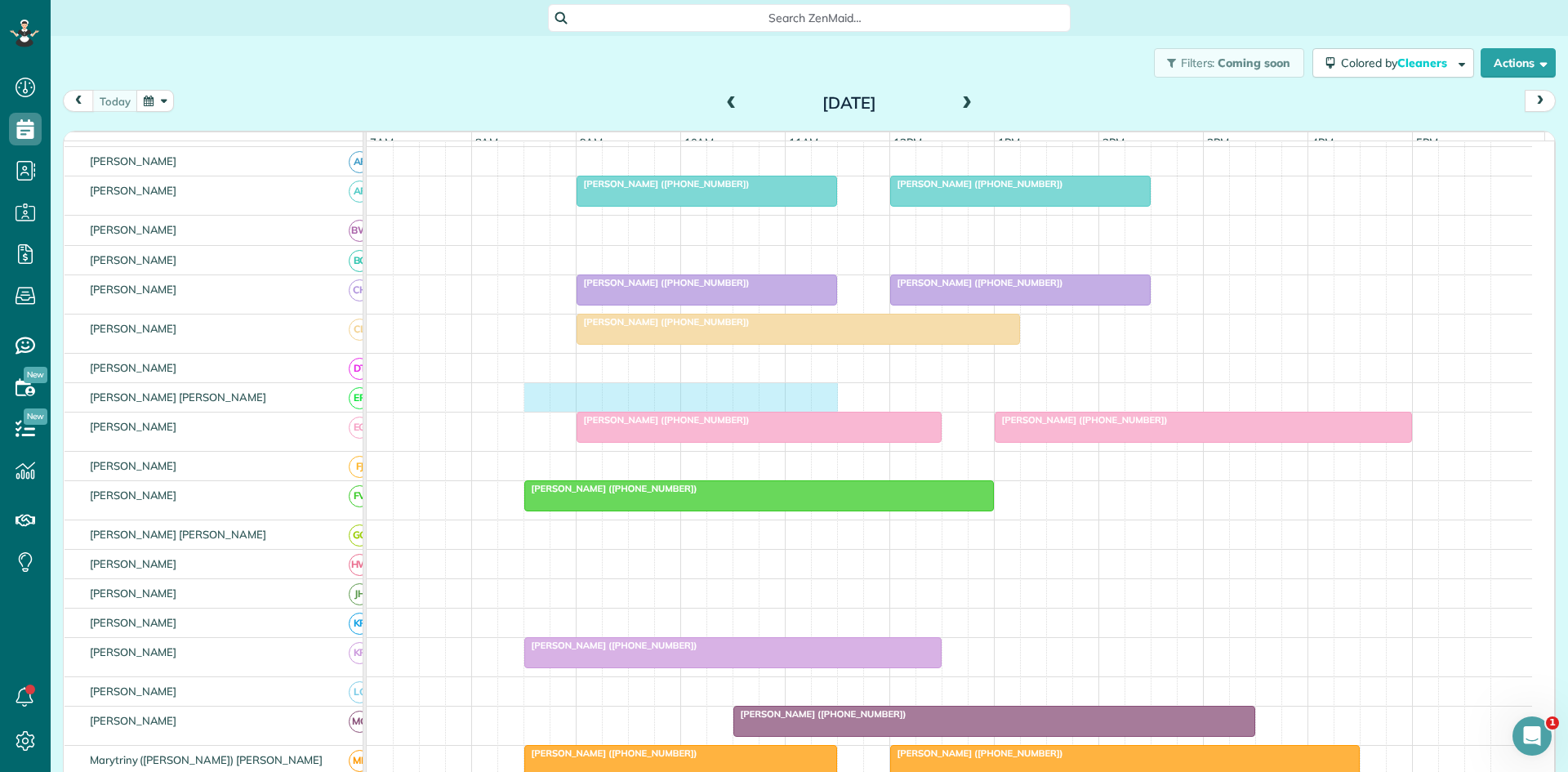
drag, startPoint x: 533, startPoint y: 412, endPoint x: 809, endPoint y: 401, distance: 276.2
click at [817, 401] on div at bounding box center [949, 396] width 1165 height 28
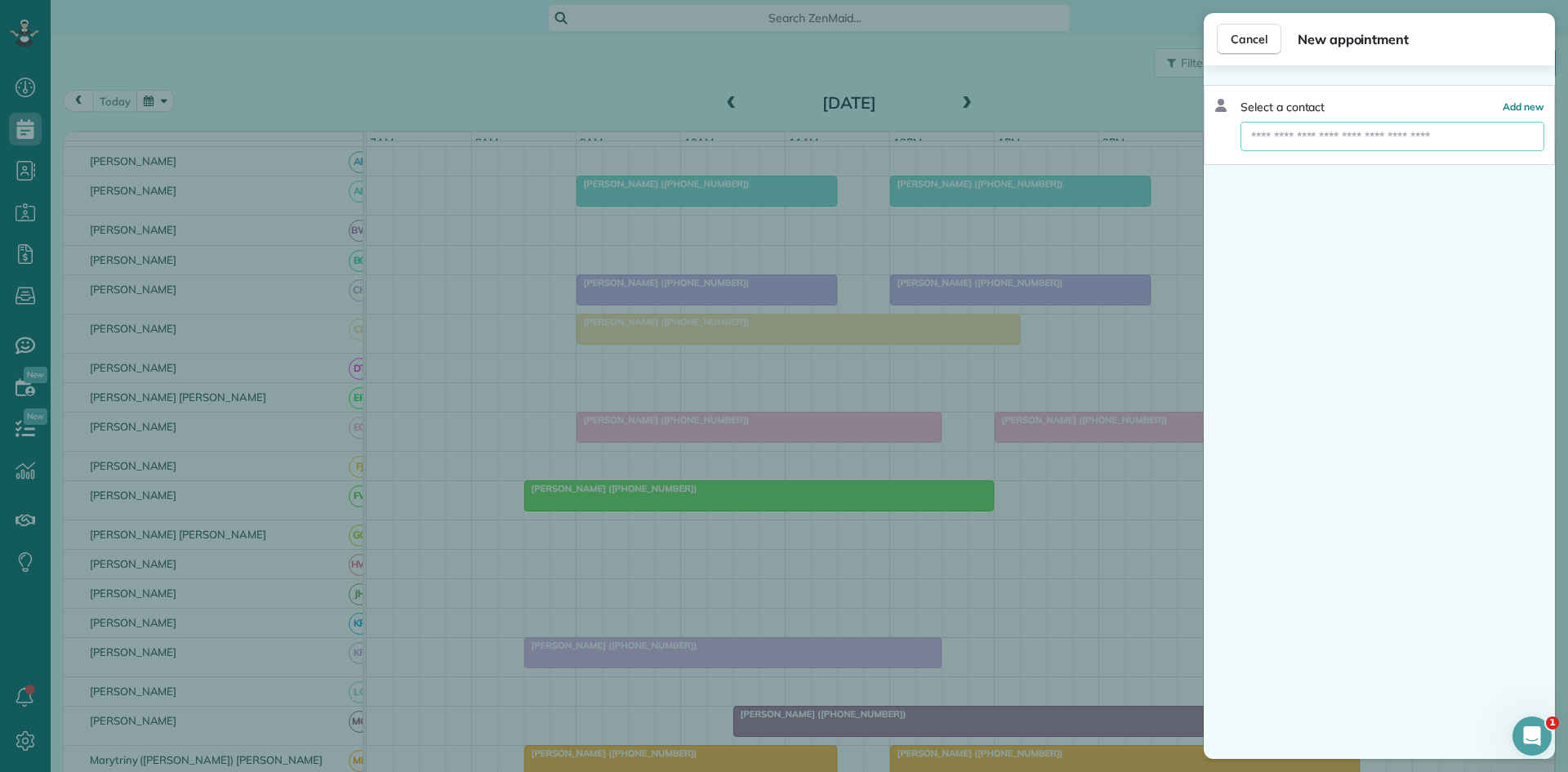
click at [1321, 124] on input "text" at bounding box center [1393, 137] width 304 height 29
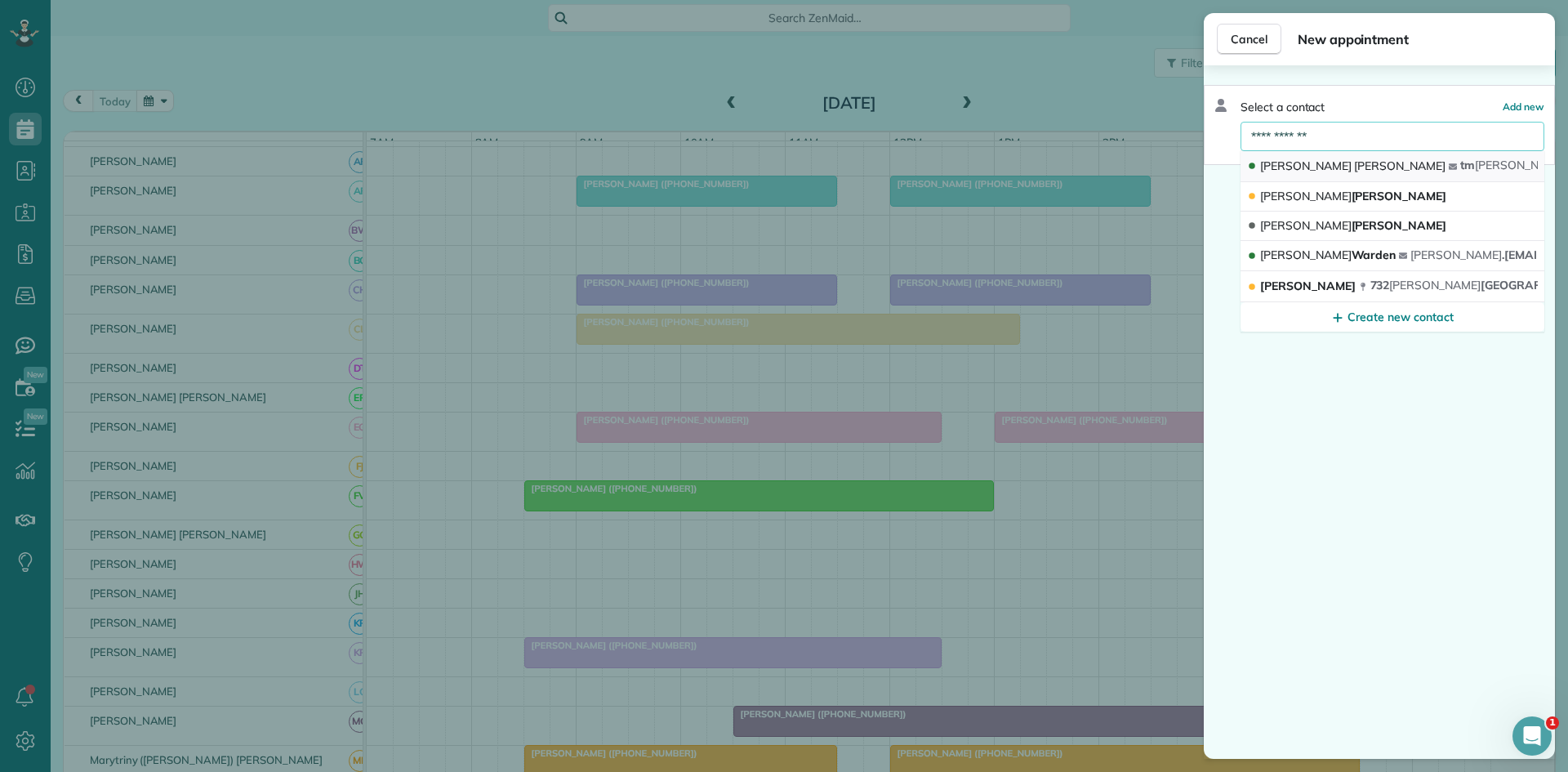
type input "**********"
click at [1303, 154] on button "Toni Bugarin tm bugarin @live.com" at bounding box center [1393, 167] width 304 height 31
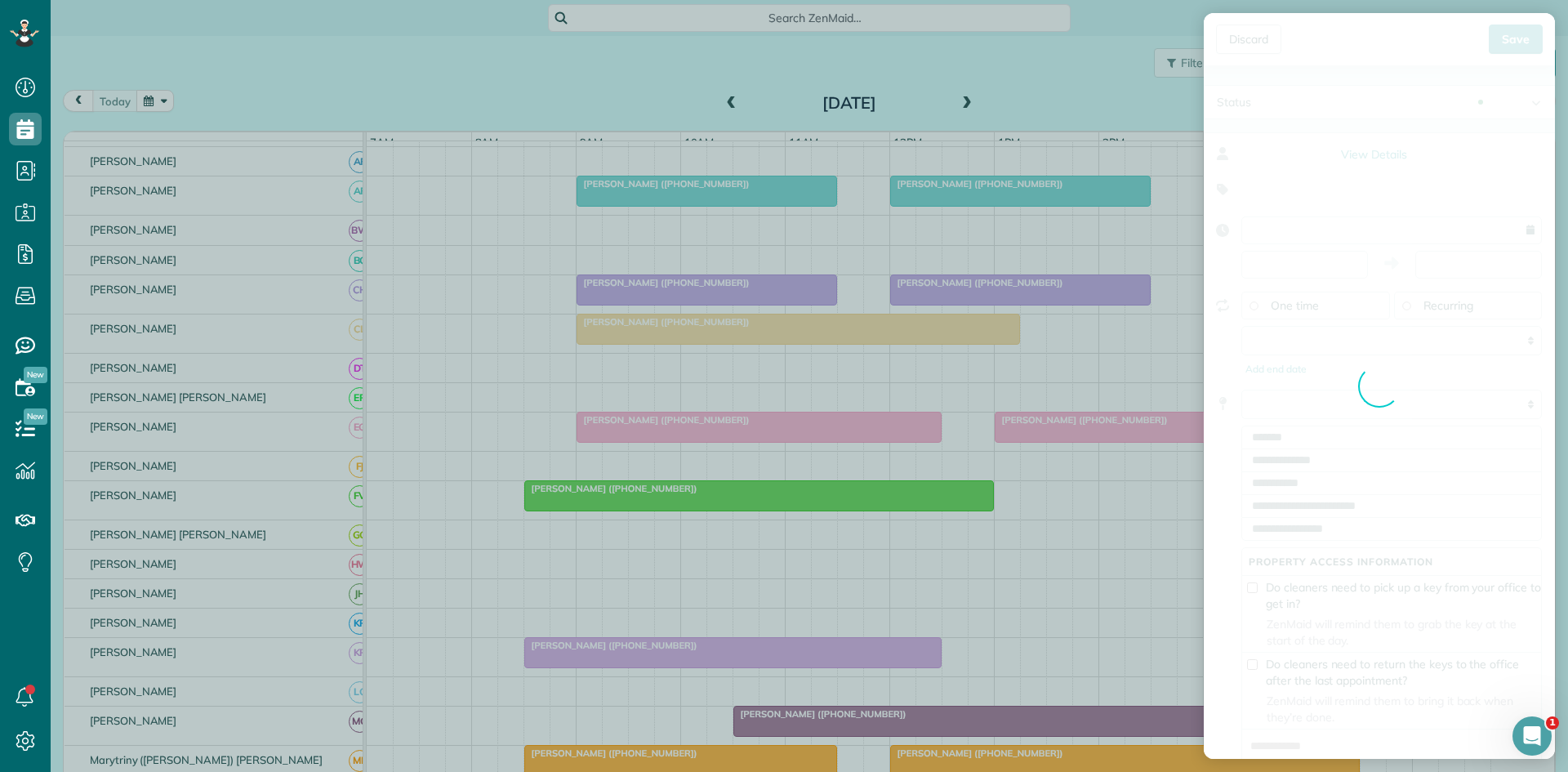
type input "**********"
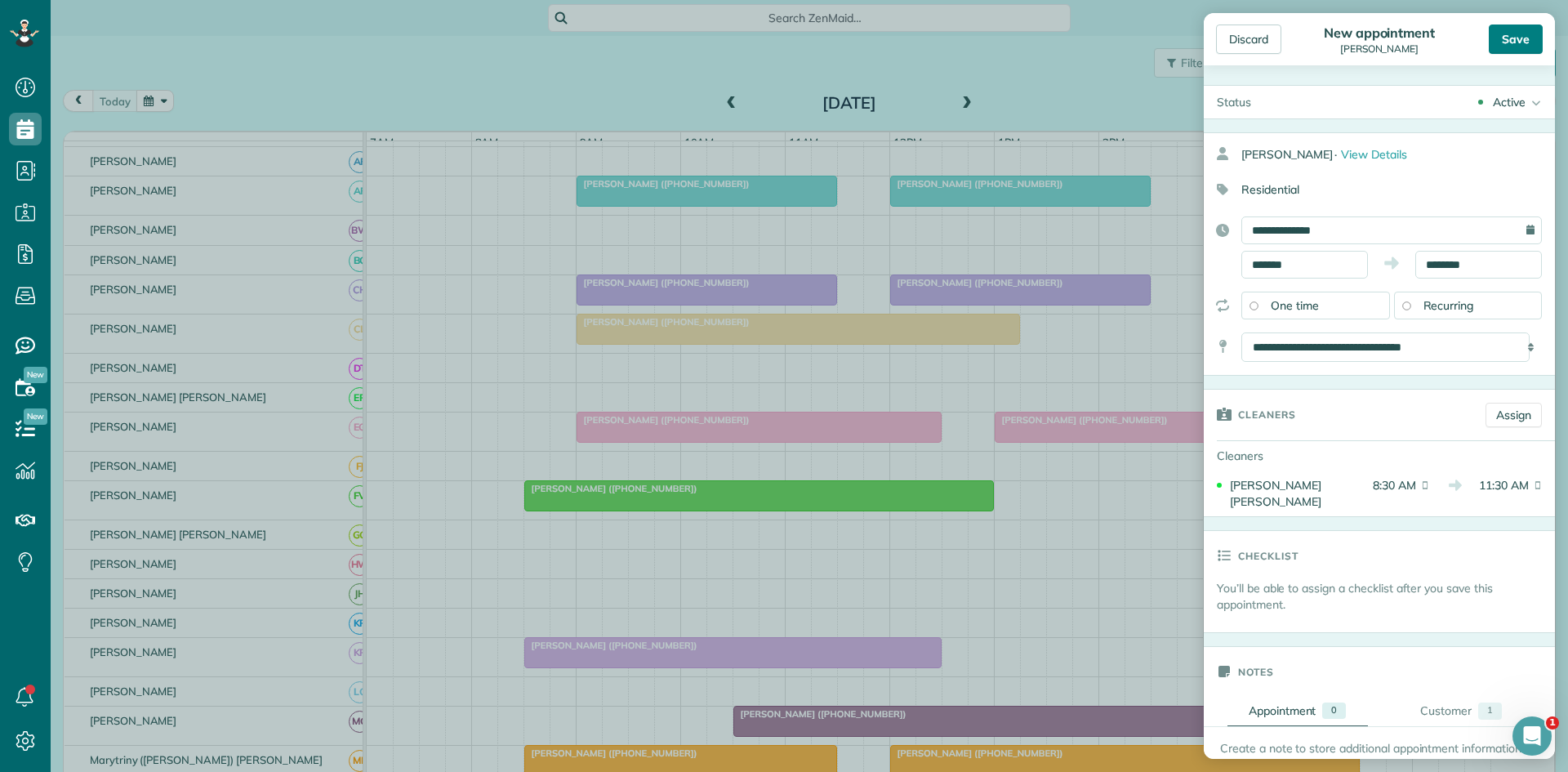
click at [1513, 36] on div "Save" at bounding box center [1515, 39] width 54 height 29
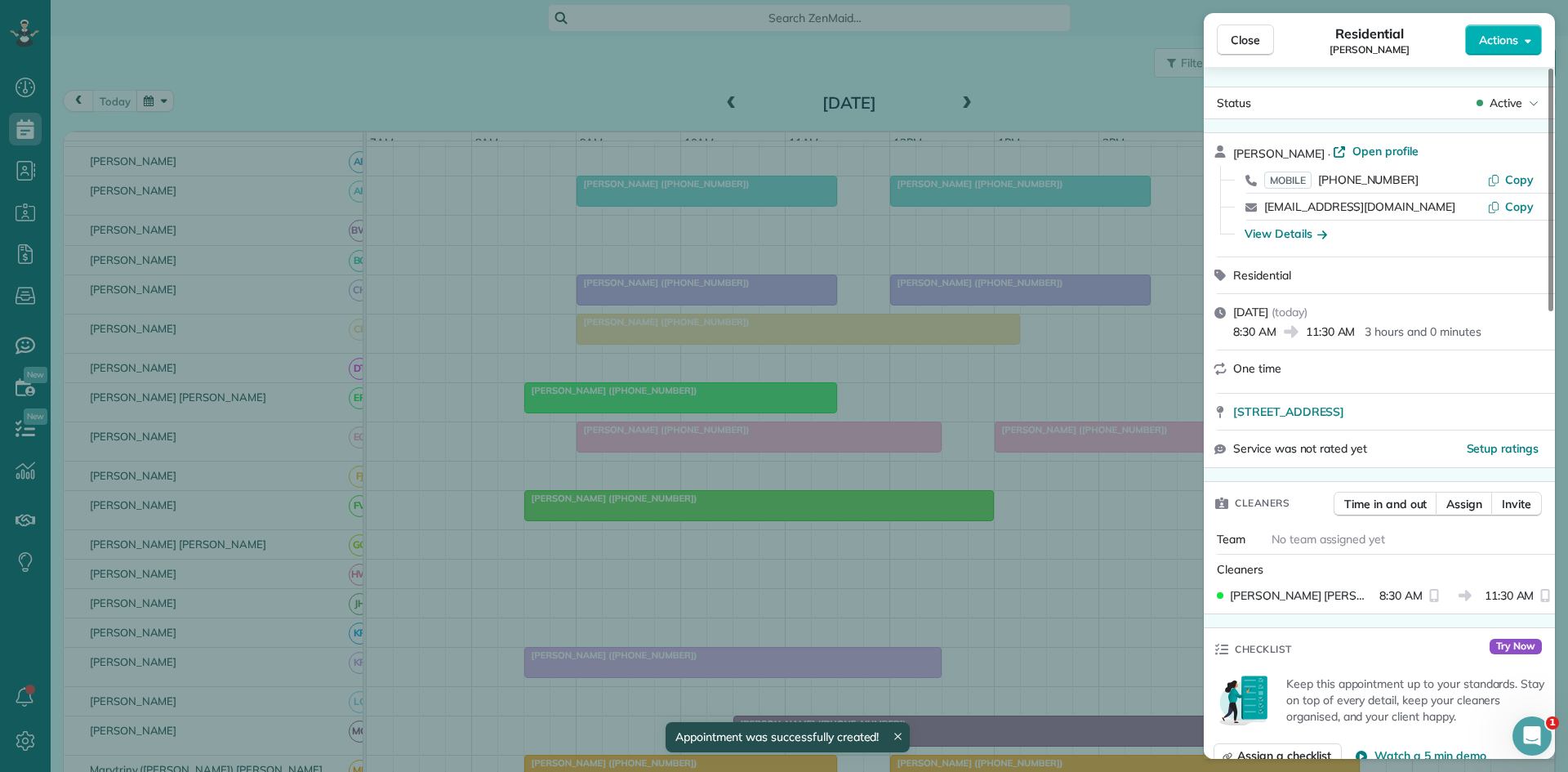
click at [1228, 36] on button "Close" at bounding box center [1245, 40] width 57 height 31
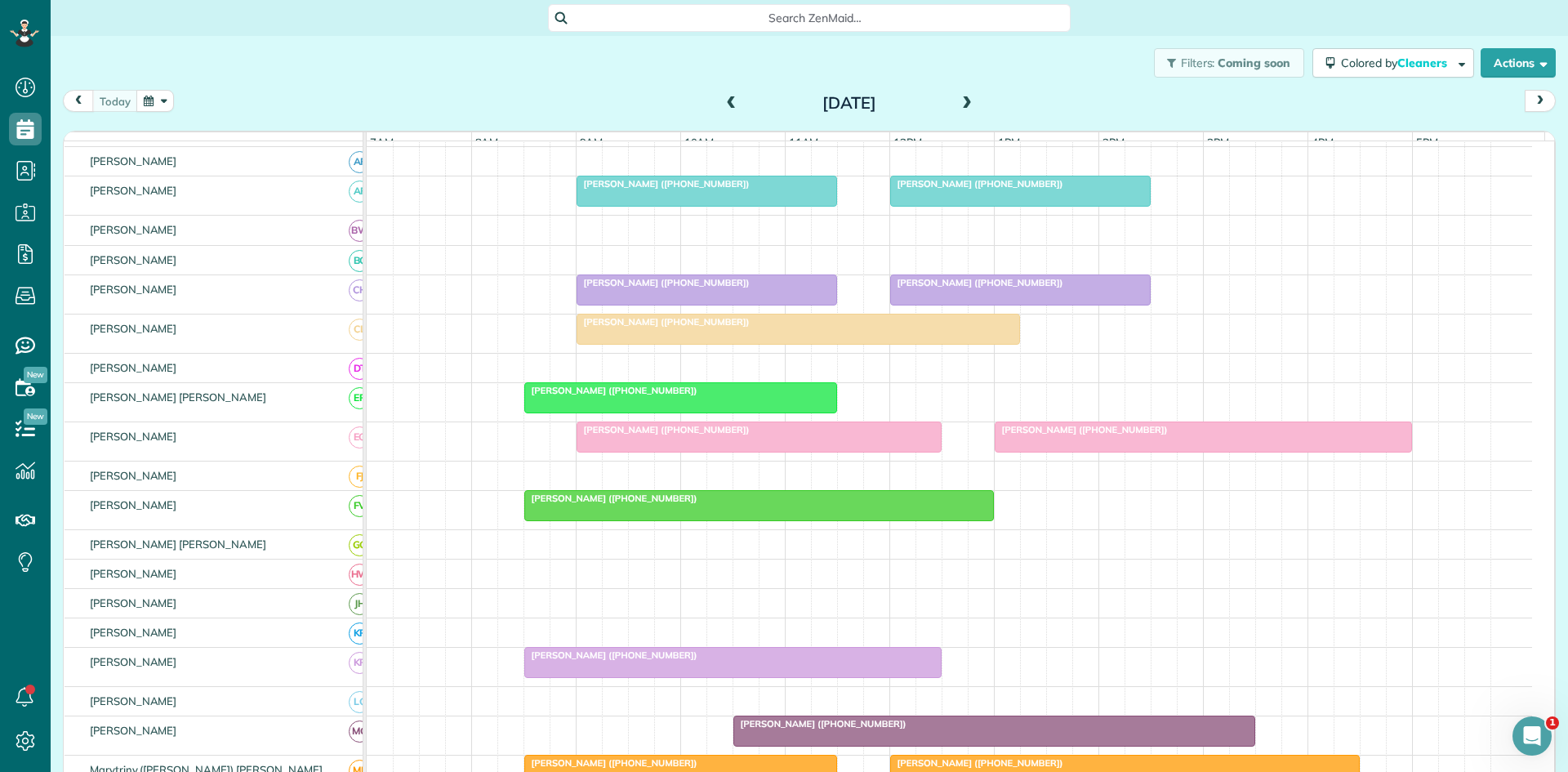
scroll to position [545, 0]
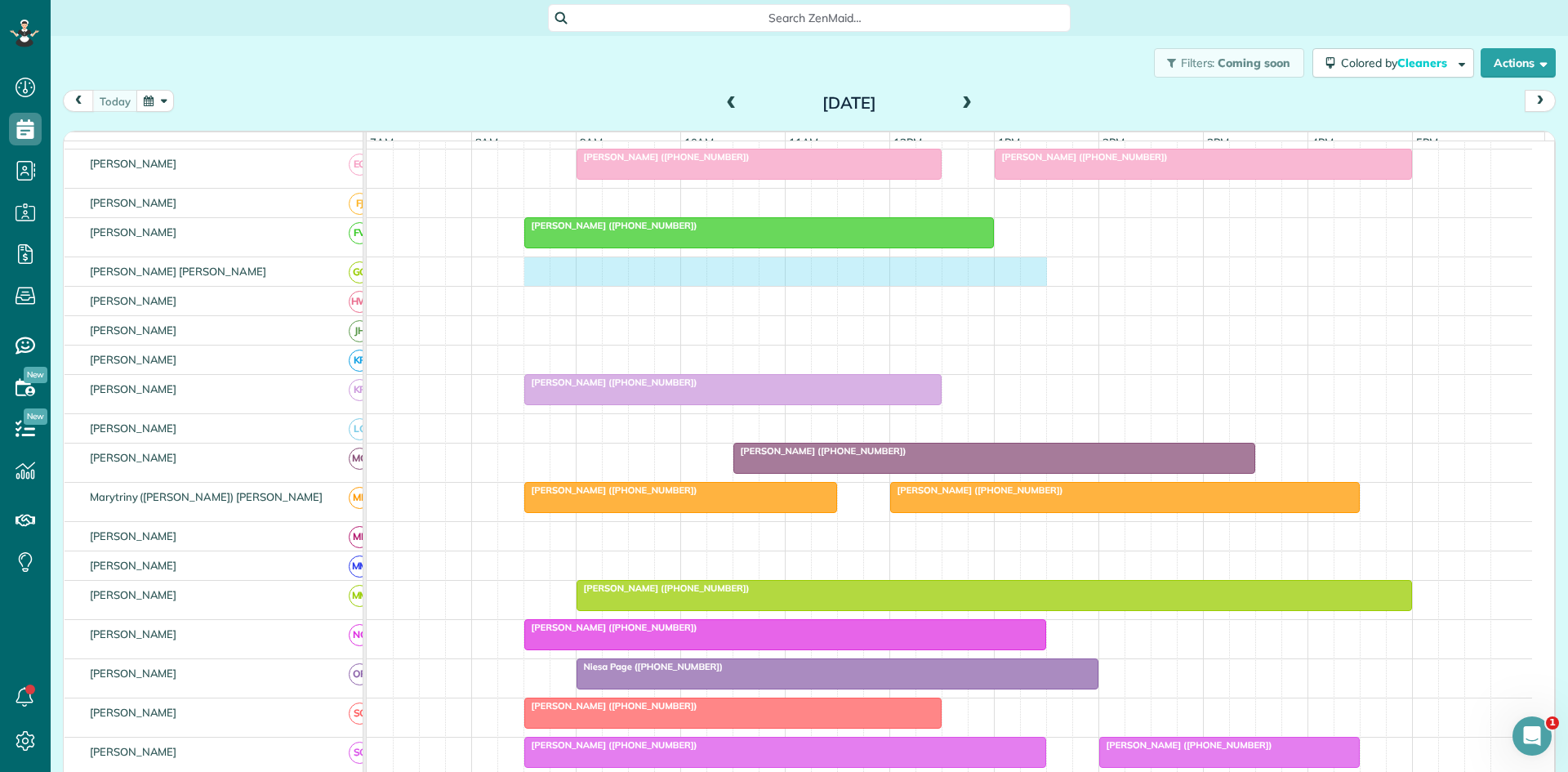
drag, startPoint x: 537, startPoint y: 286, endPoint x: 1018, endPoint y: 282, distance: 481.0
click at [1022, 282] on div at bounding box center [949, 271] width 1165 height 28
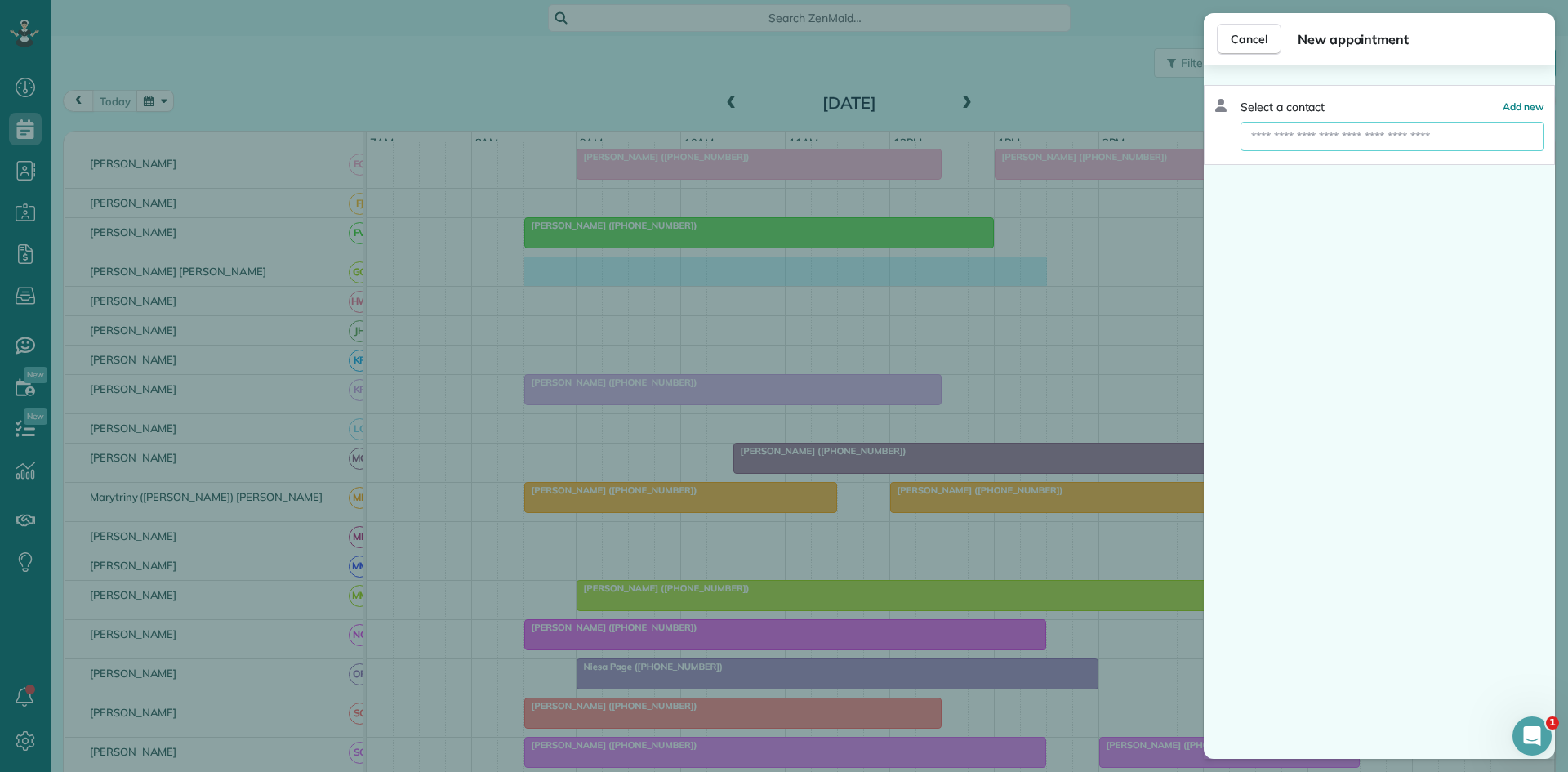
click at [1368, 122] on input "text" at bounding box center [1393, 137] width 304 height 29
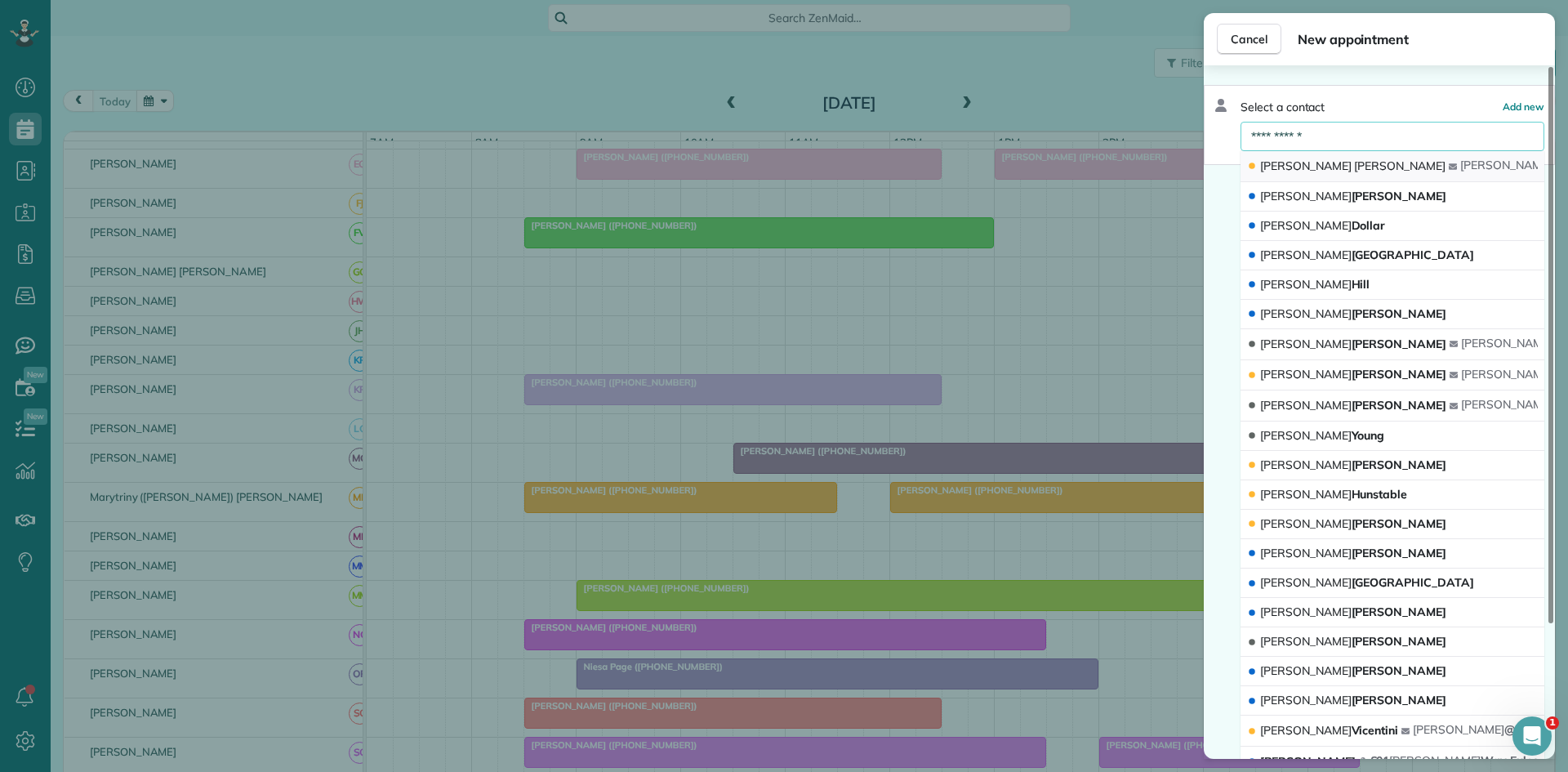
type input "**********"
click at [1354, 159] on span "Rayford" at bounding box center [1399, 166] width 91 height 15
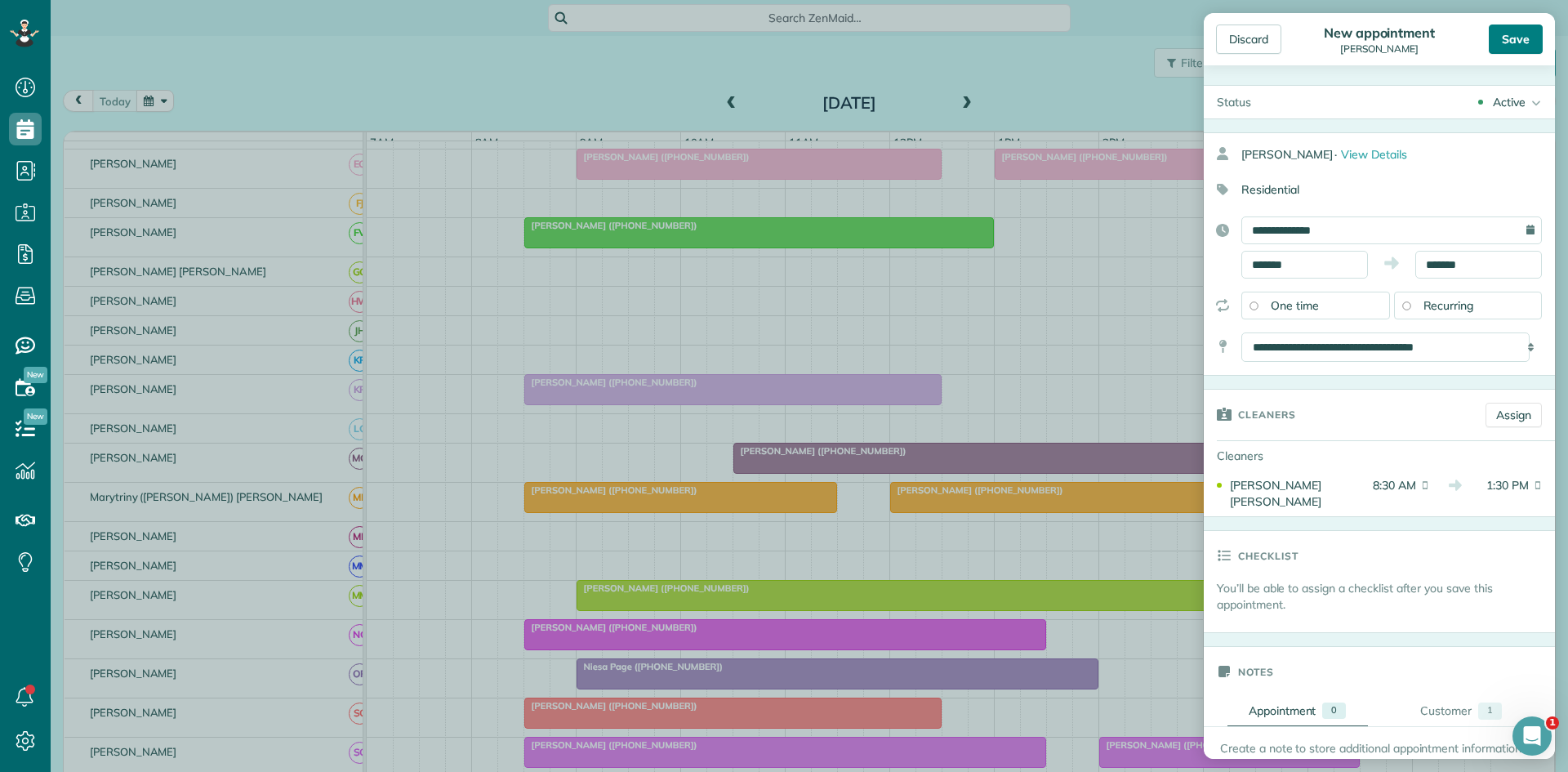
click at [1519, 36] on div "Save" at bounding box center [1515, 39] width 54 height 29
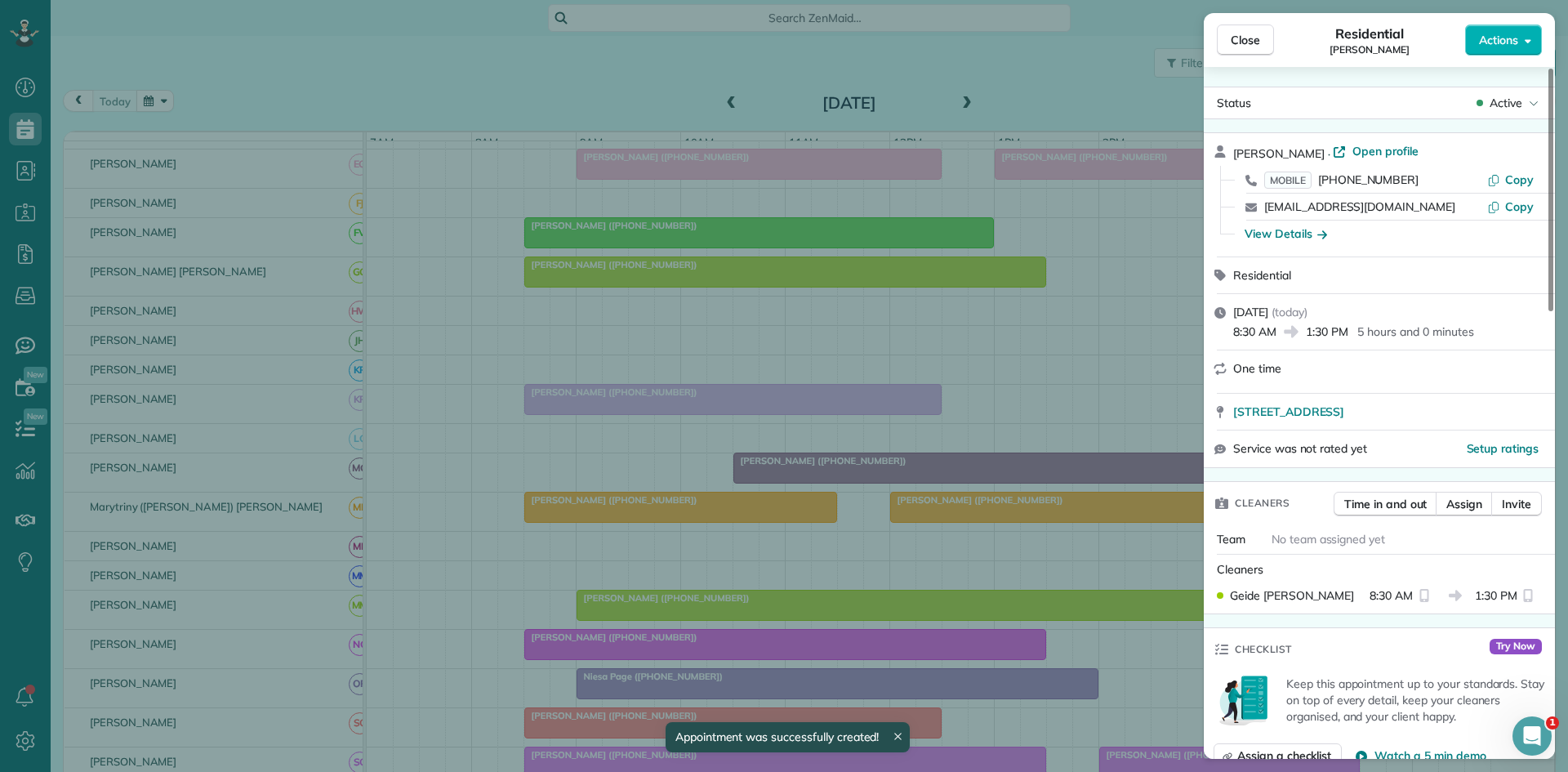
drag, startPoint x: 1235, startPoint y: 44, endPoint x: 1182, endPoint y: 77, distance: 62.4
click at [1237, 44] on span "Close" at bounding box center [1245, 40] width 29 height 16
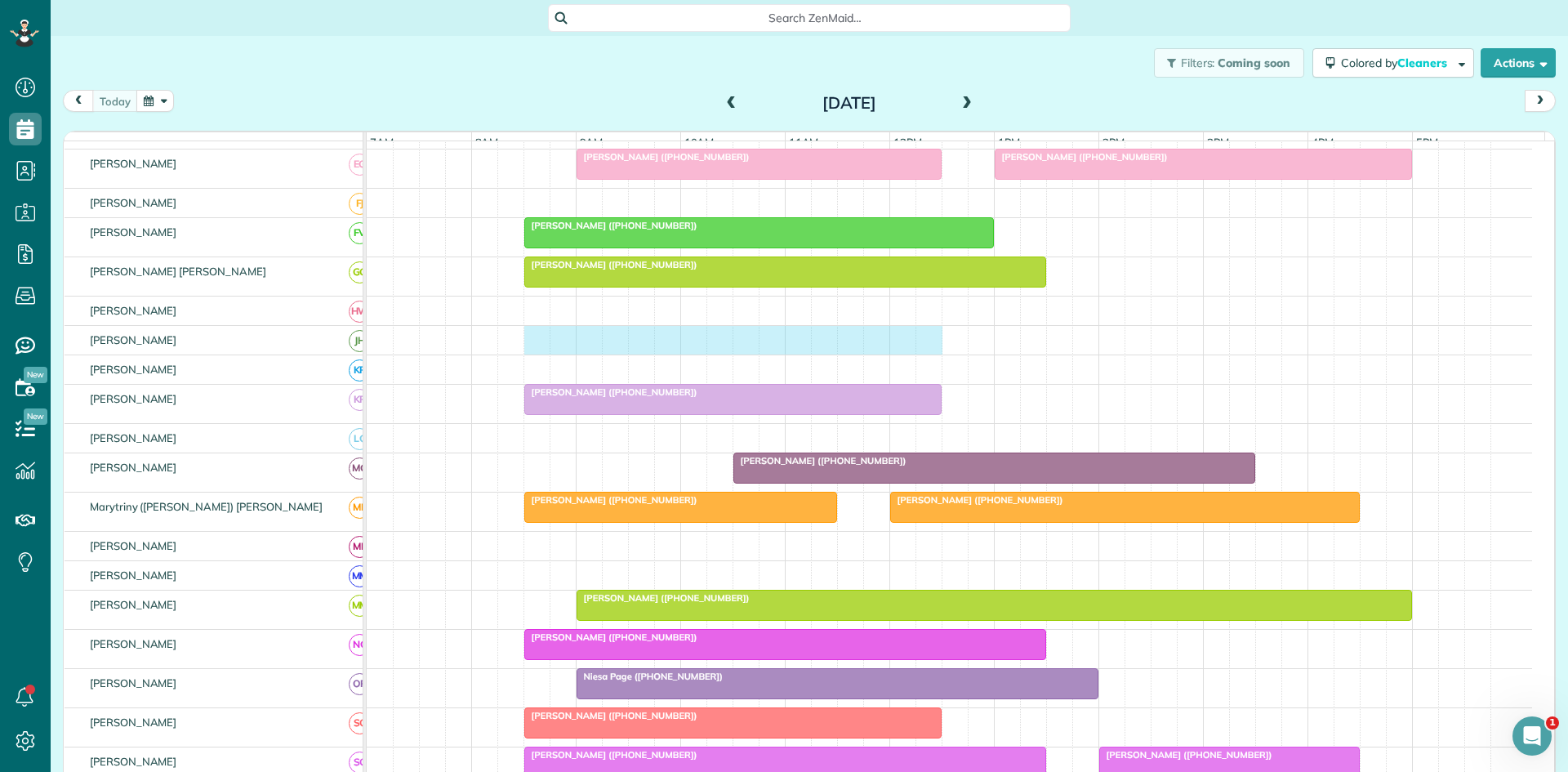
drag, startPoint x: 535, startPoint y: 355, endPoint x: 914, endPoint y: 350, distance: 379.0
click at [935, 350] on div at bounding box center [949, 340] width 1165 height 28
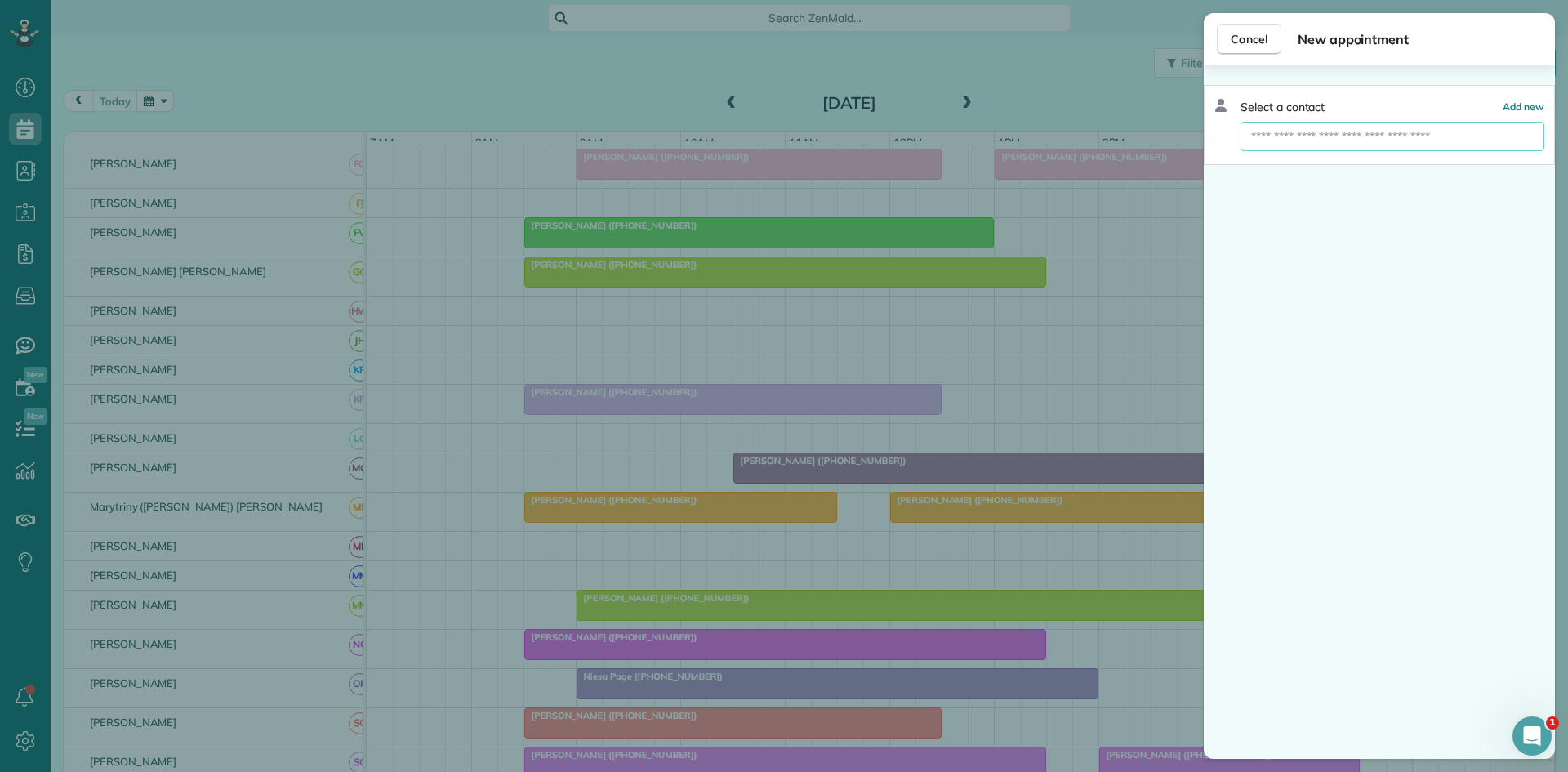
click at [1415, 145] on input "text" at bounding box center [1393, 137] width 304 height 29
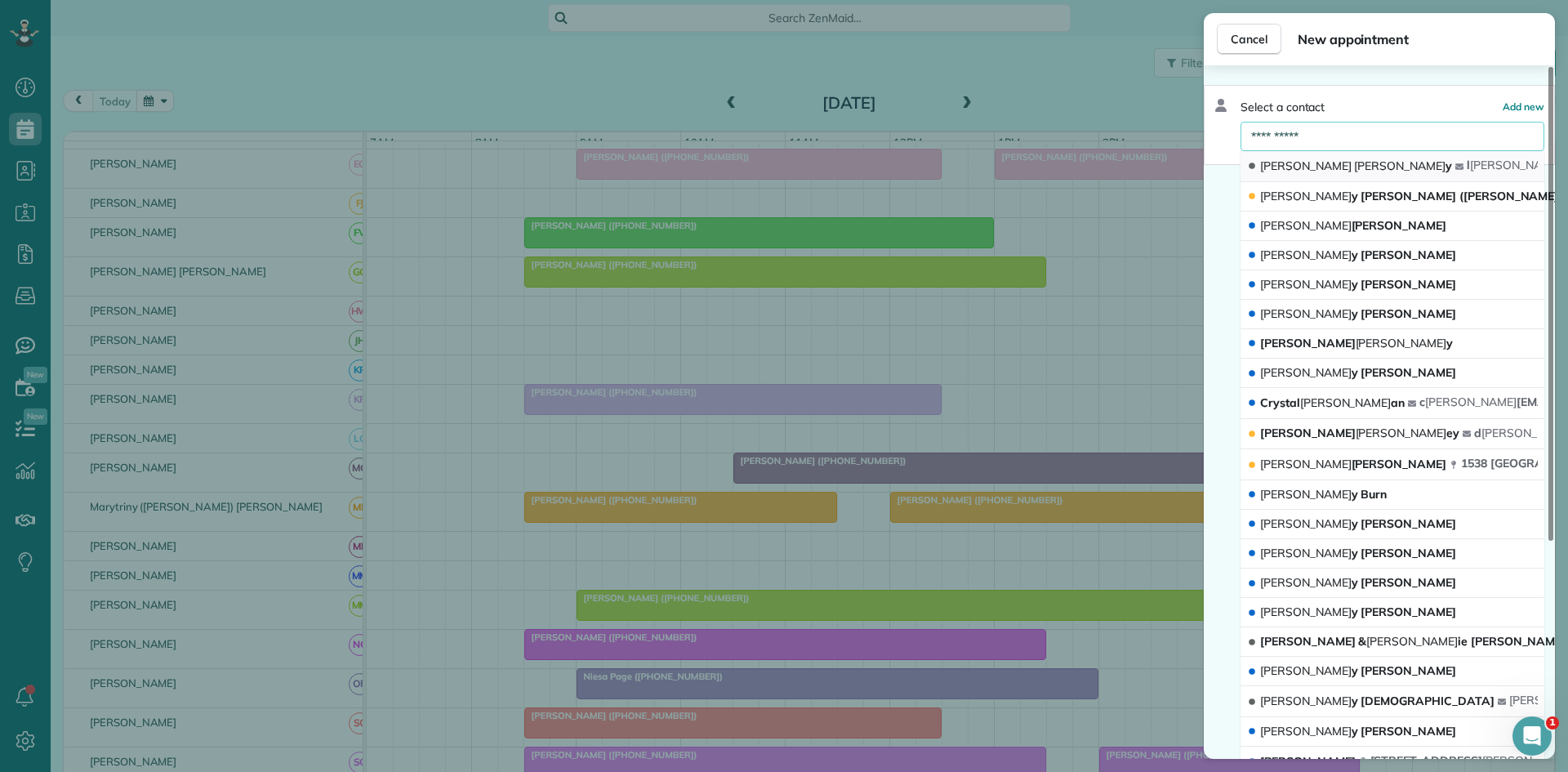
type input "**********"
click at [1330, 160] on button "Liane Kell y l kell y5419@sbcglobal.net" at bounding box center [1393, 167] width 304 height 31
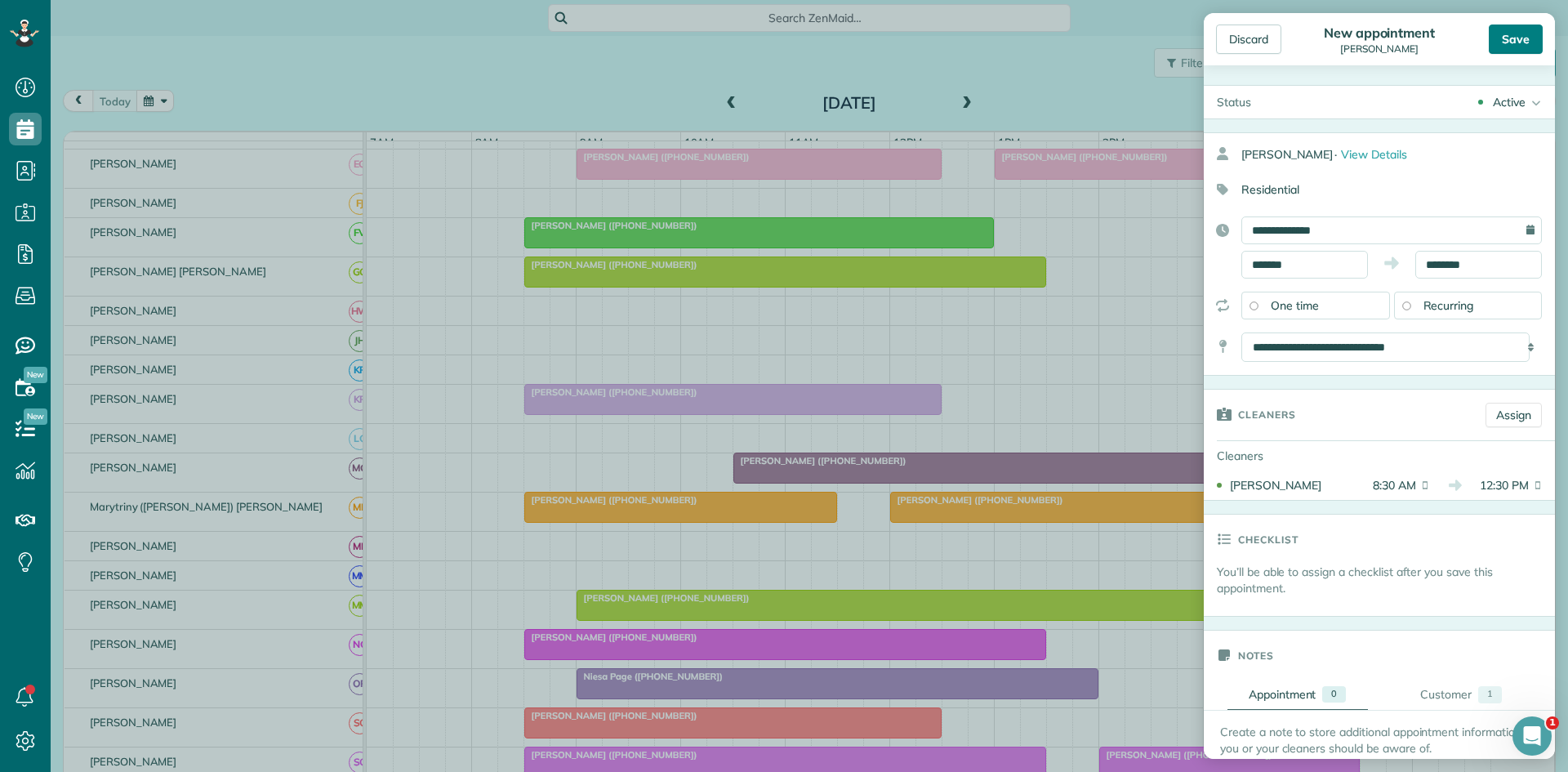
click at [1505, 42] on div "Save" at bounding box center [1515, 39] width 54 height 29
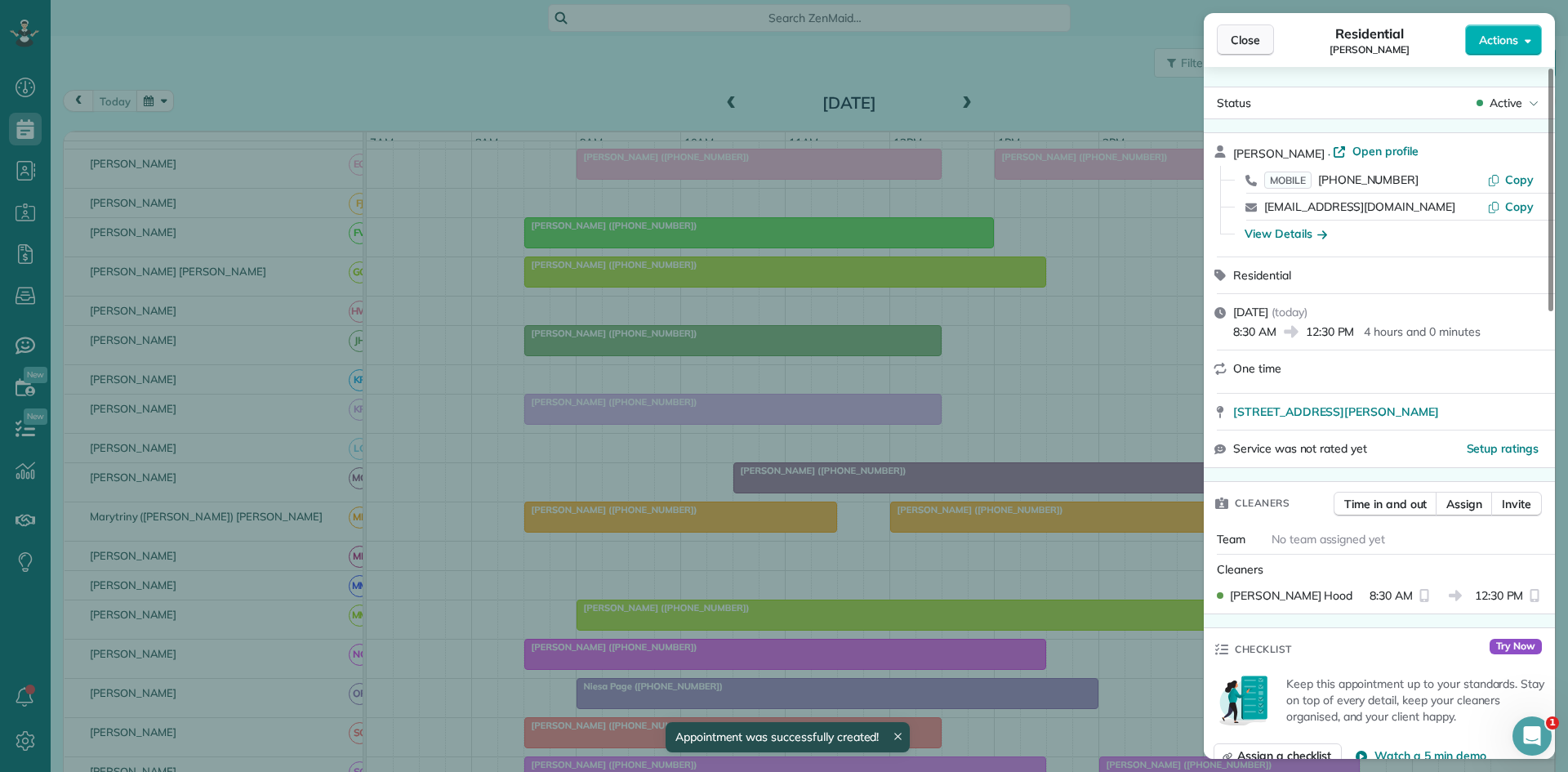
click at [1244, 53] on button "Close" at bounding box center [1245, 40] width 57 height 31
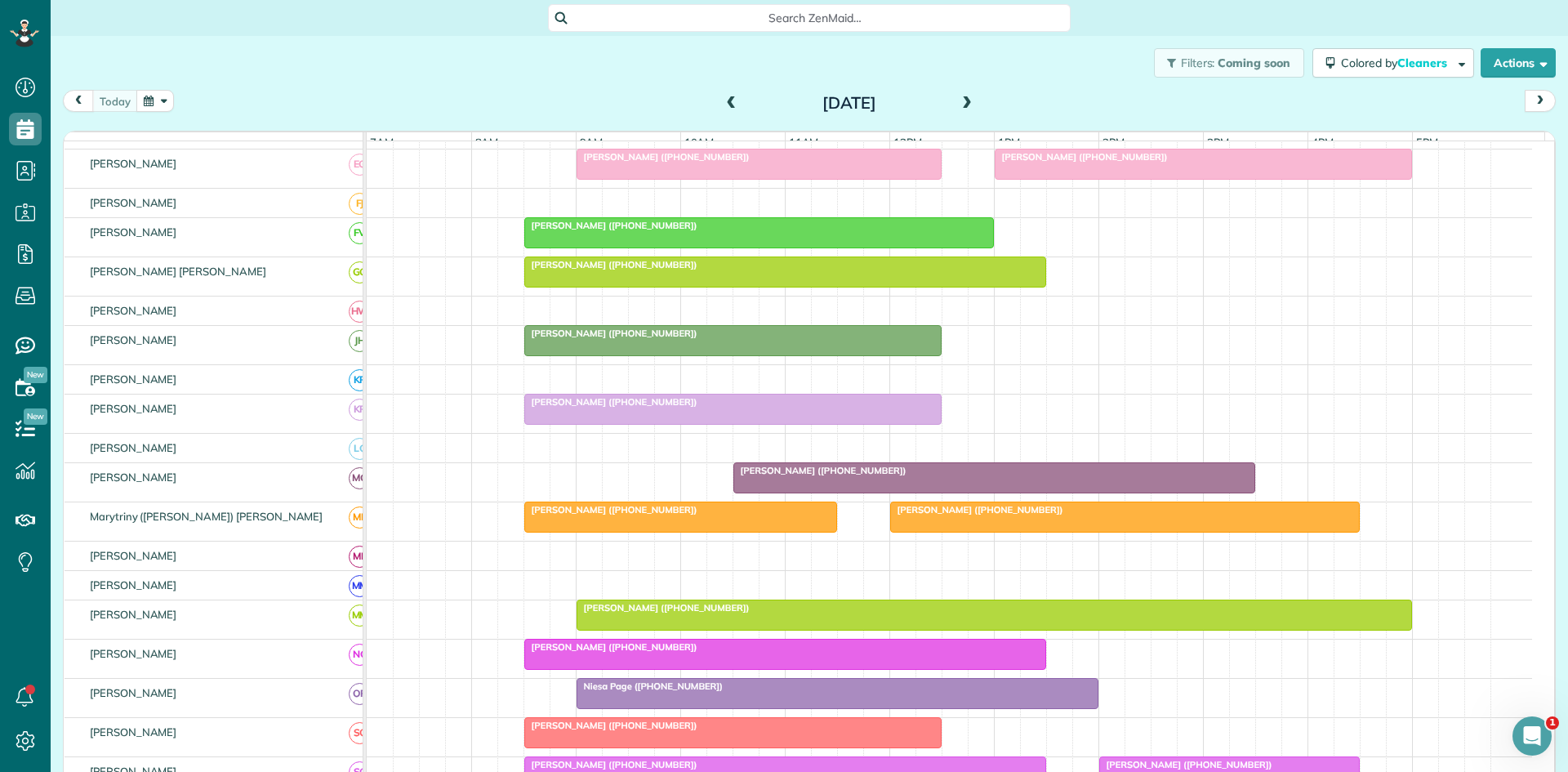
click at [666, 407] on div "[PERSON_NAME] ([PHONE_NUMBER])" at bounding box center [733, 402] width 407 height 12
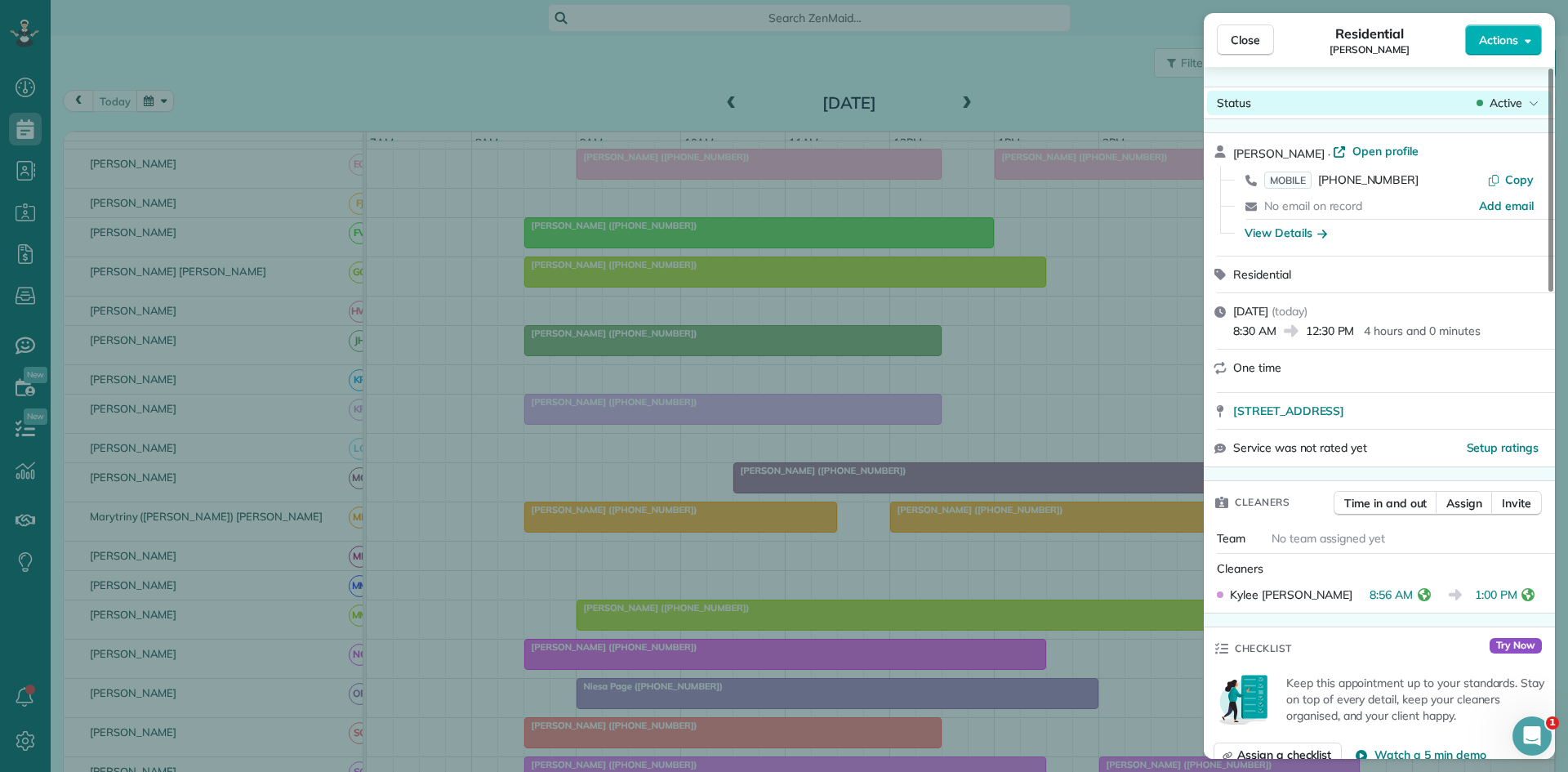
click at [1528, 101] on div "Active" at bounding box center [1507, 103] width 68 height 16
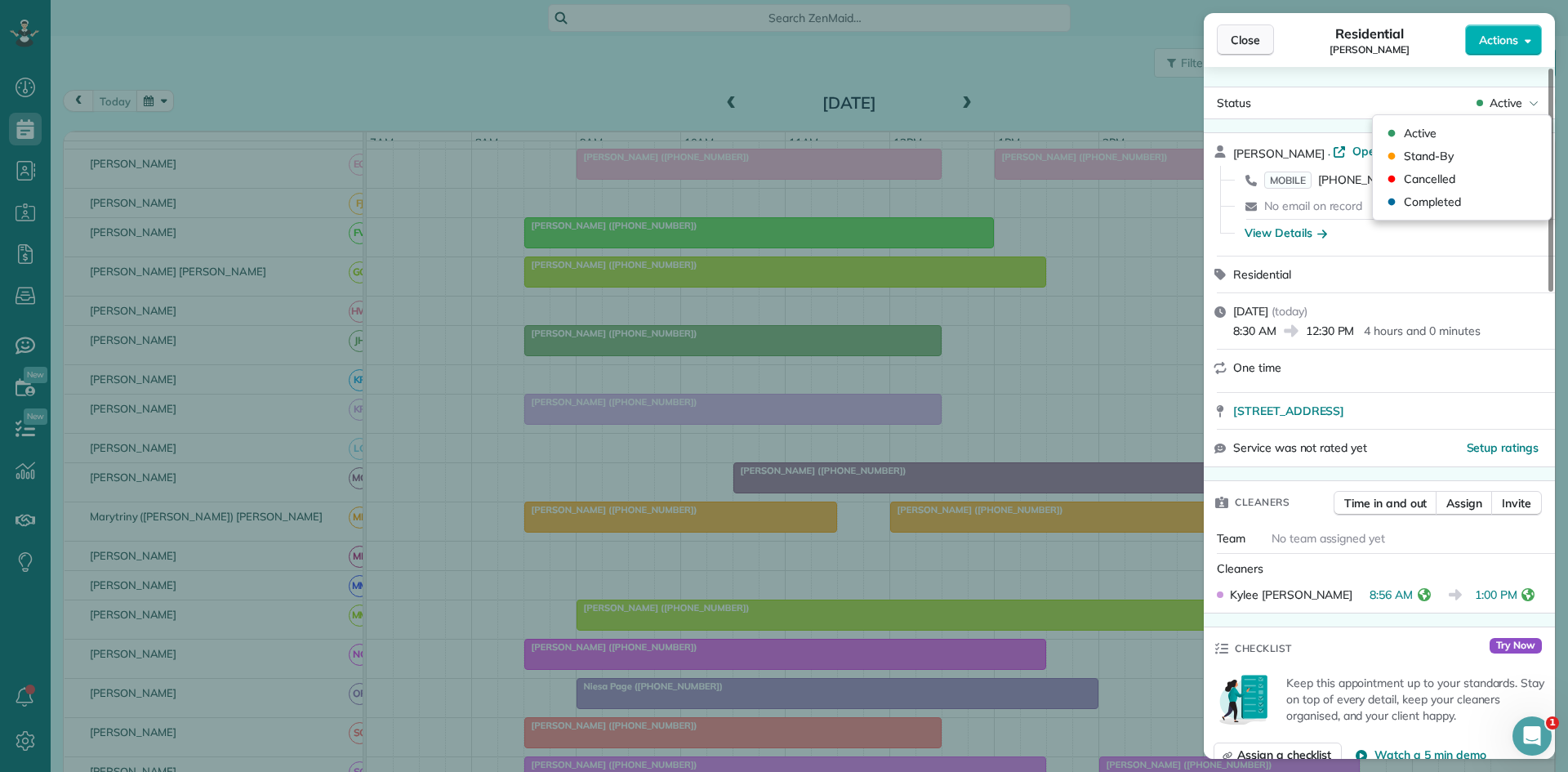
click at [1263, 51] on button "Close" at bounding box center [1245, 40] width 57 height 31
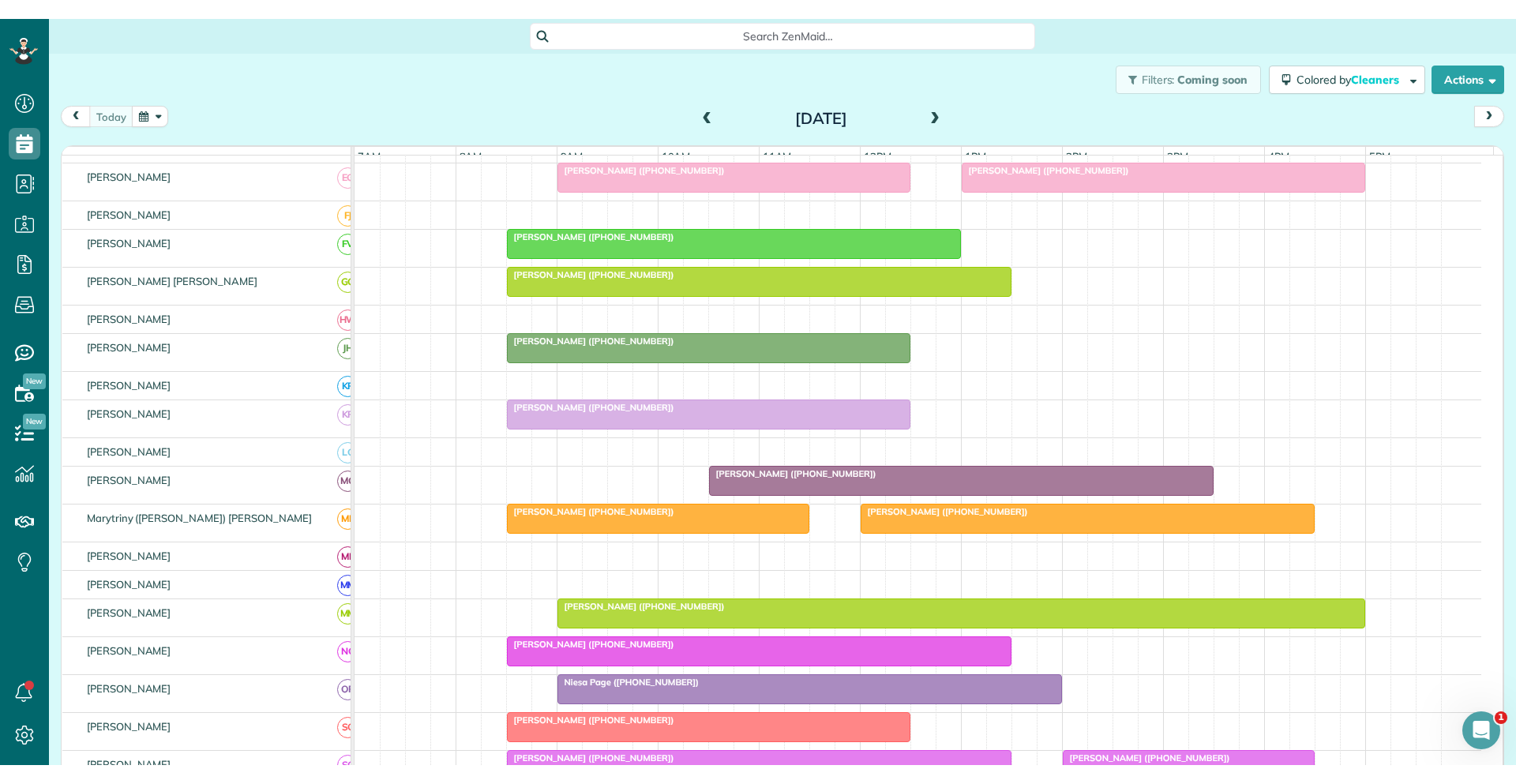
scroll to position [263, 0]
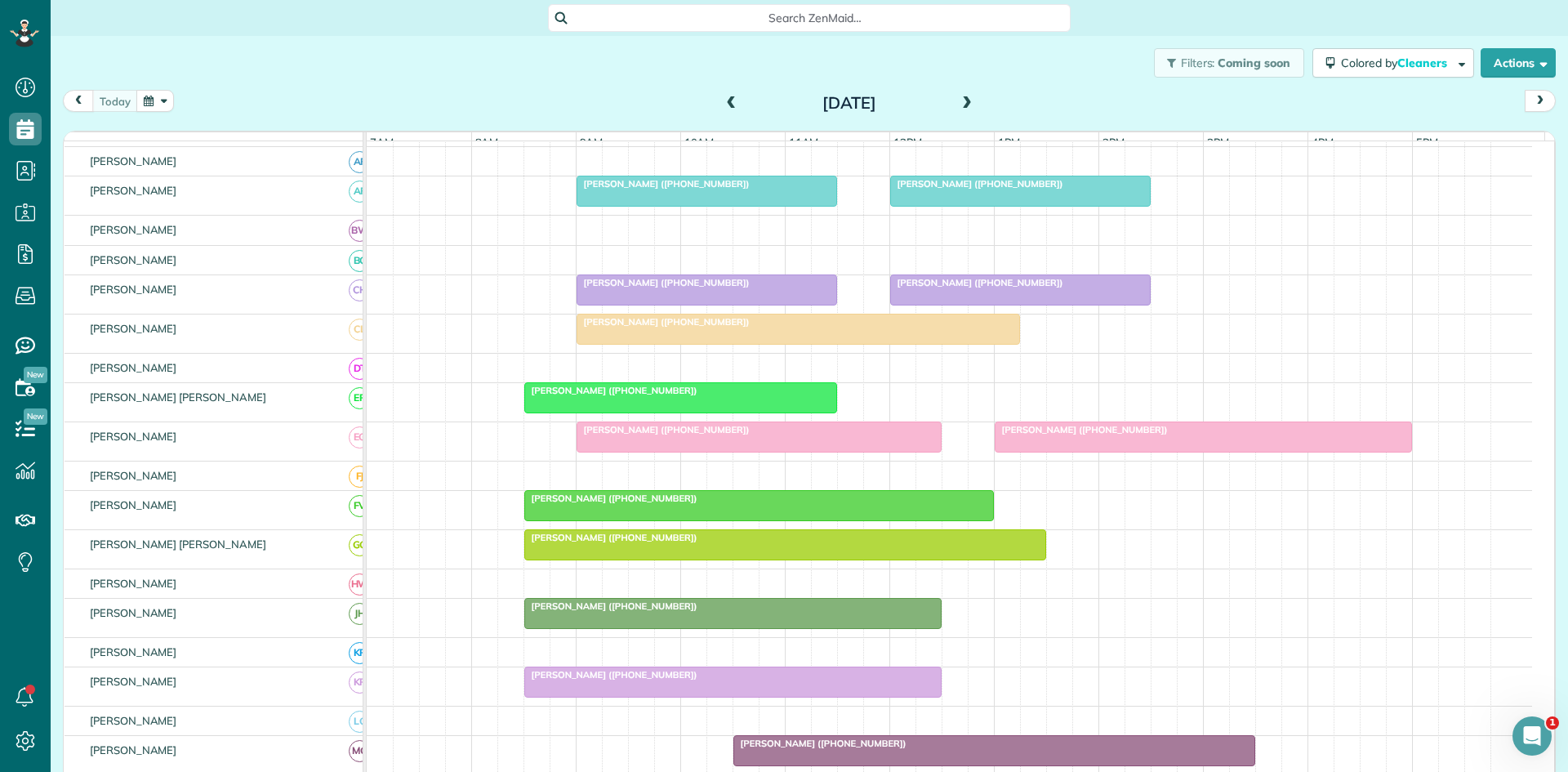
click at [599, 409] on div at bounding box center [681, 397] width 312 height 29
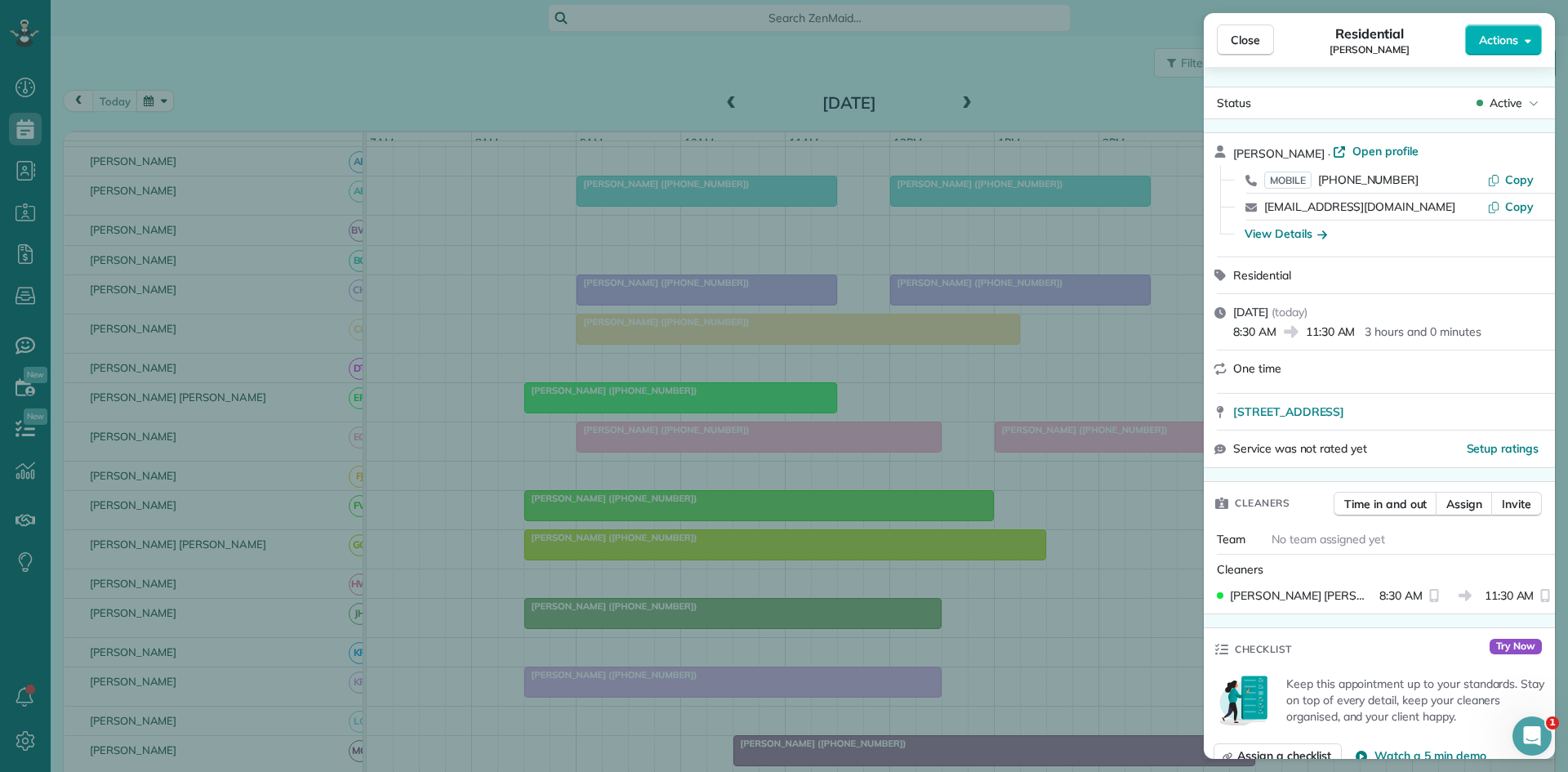
click at [1517, 107] on span "Active" at bounding box center [1506, 103] width 33 height 16
click at [1481, 178] on div "Cancelled" at bounding box center [1461, 179] width 165 height 23
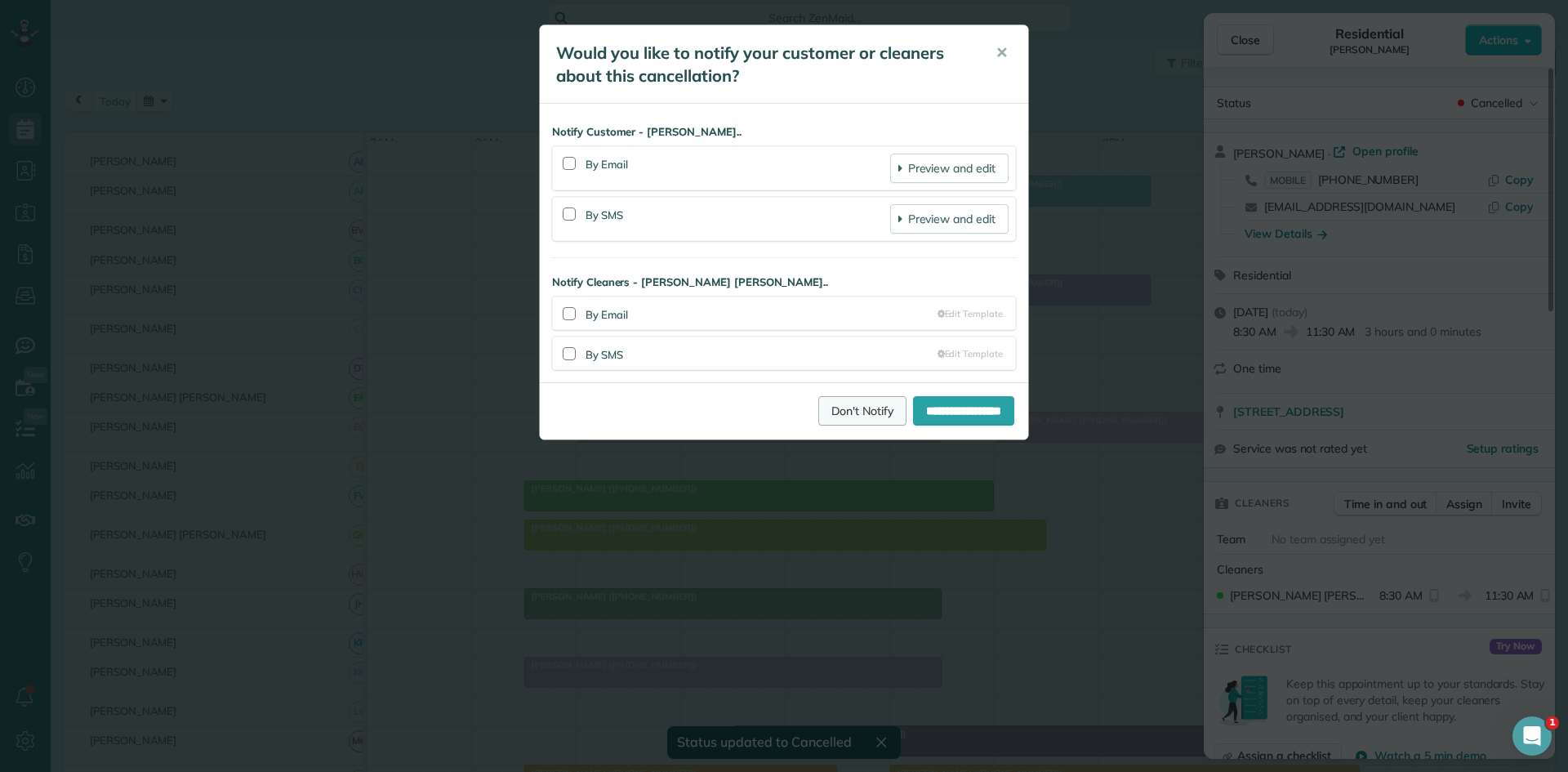
click at [840, 415] on link "Don't Notify" at bounding box center [862, 411] width 88 height 29
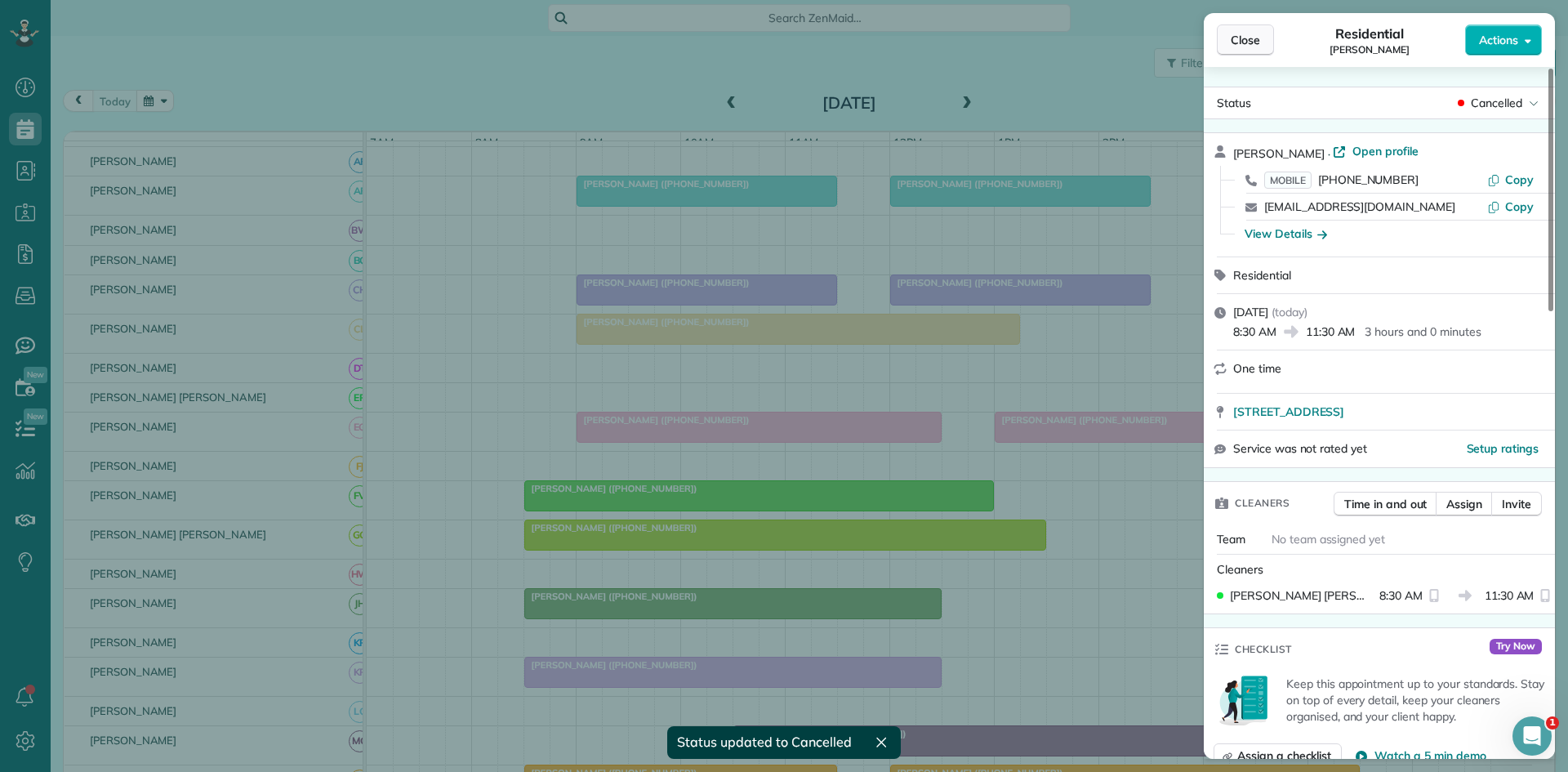
click at [1253, 29] on button "Close" at bounding box center [1245, 40] width 57 height 31
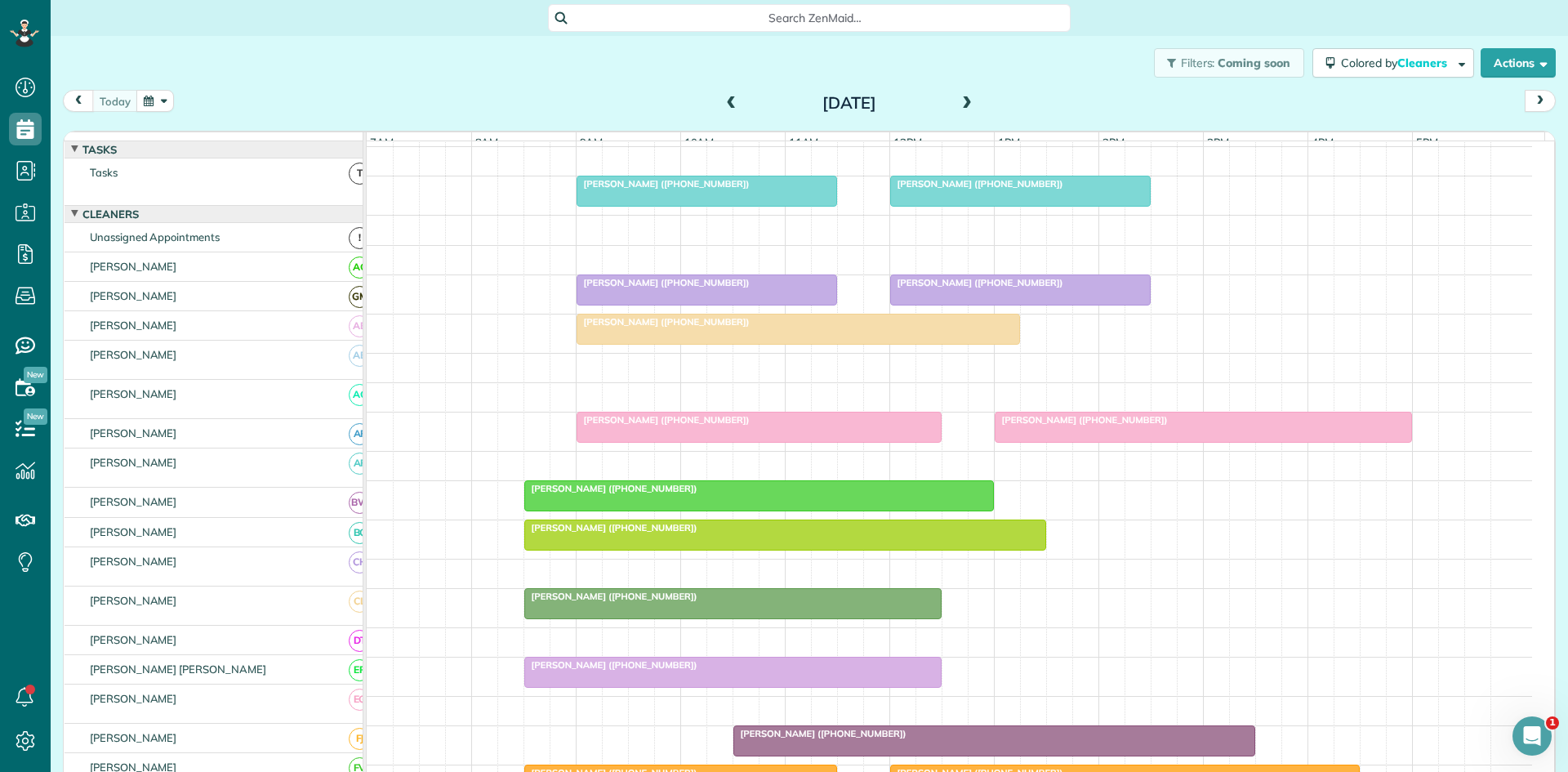
scroll to position [273, 0]
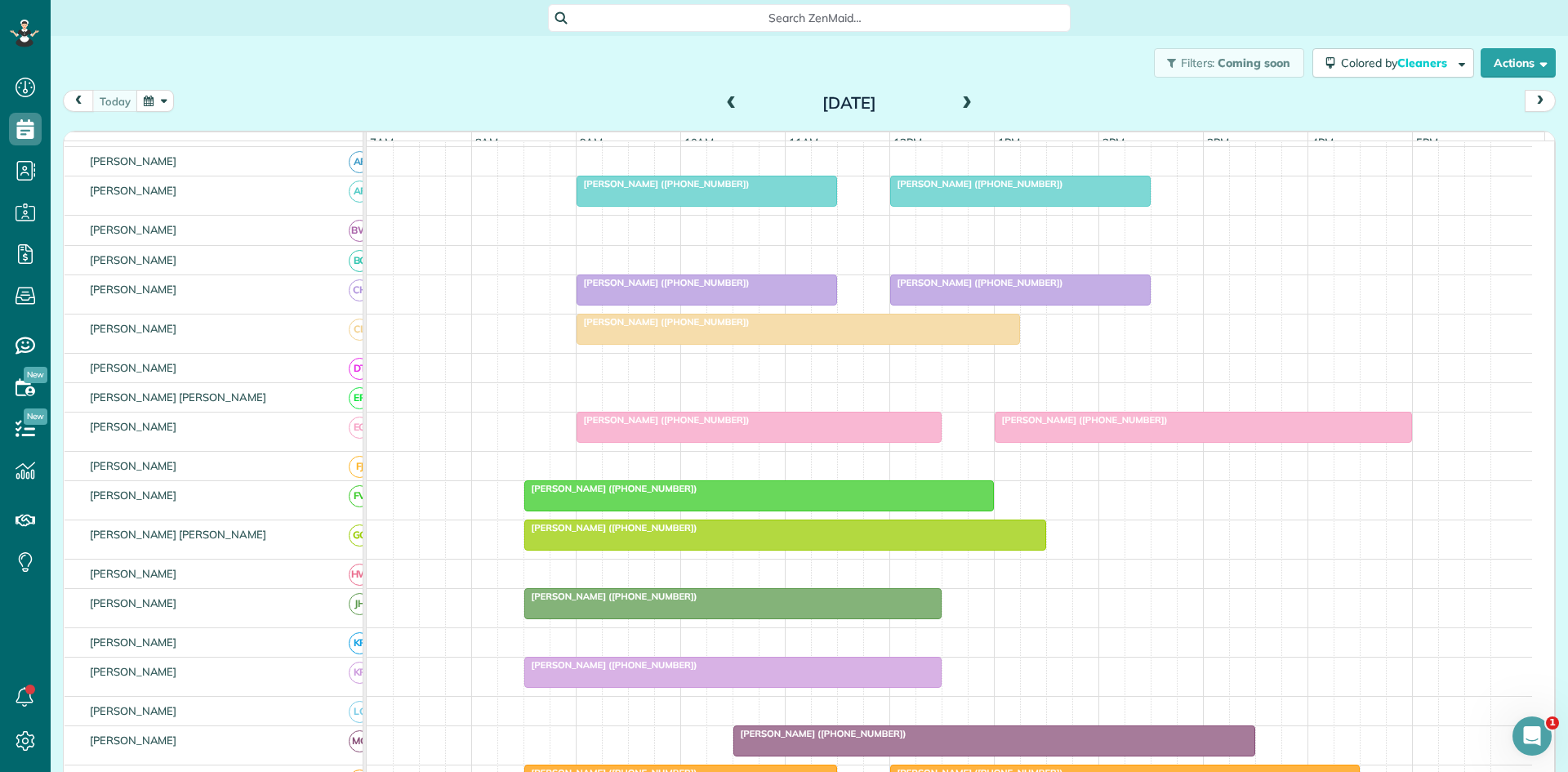
click at [620, 550] on div at bounding box center [784, 535] width 520 height 29
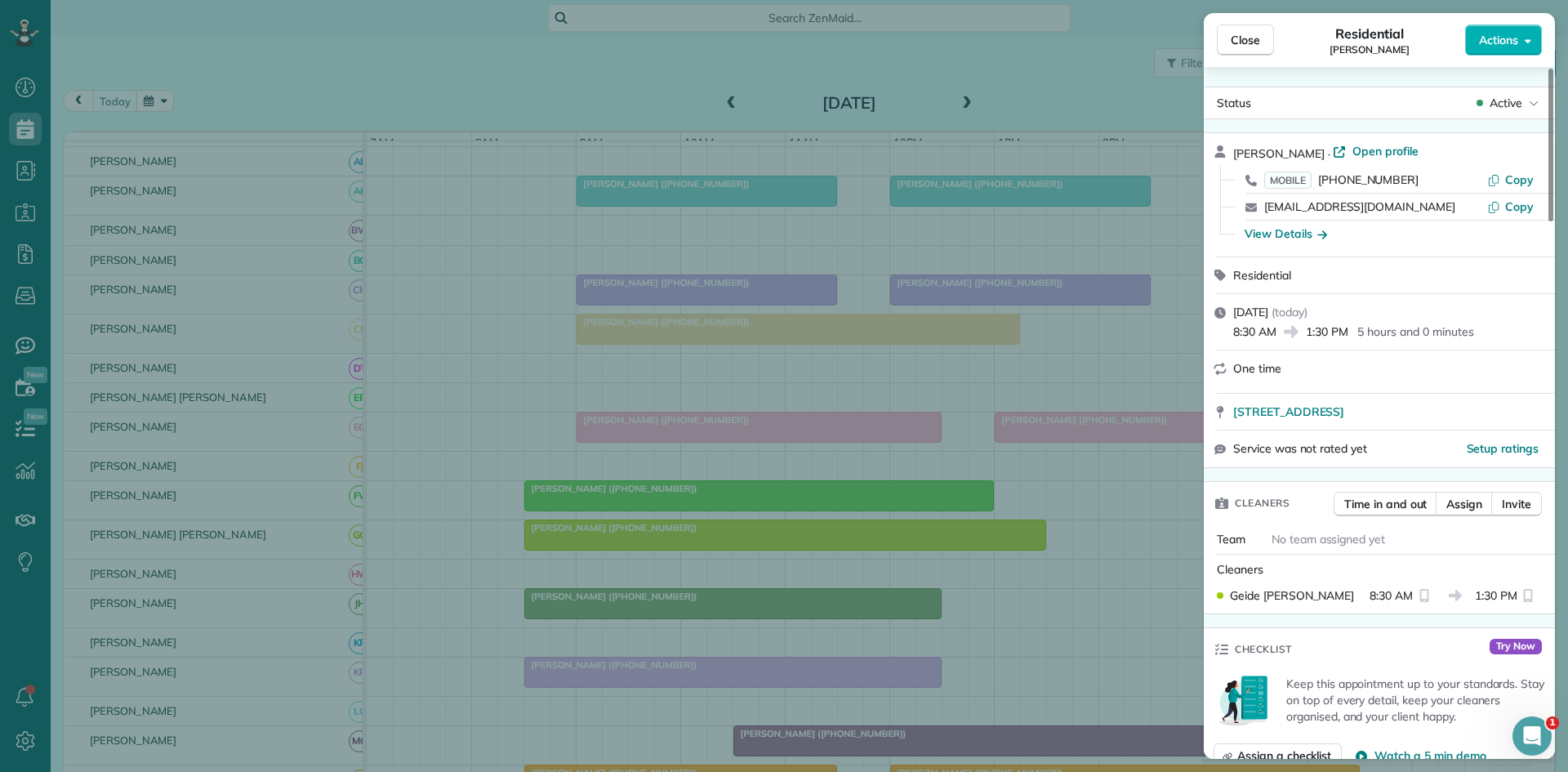
click at [1518, 108] on span "Active" at bounding box center [1506, 103] width 33 height 16
click at [1465, 173] on div "Cancelled" at bounding box center [1461, 179] width 165 height 23
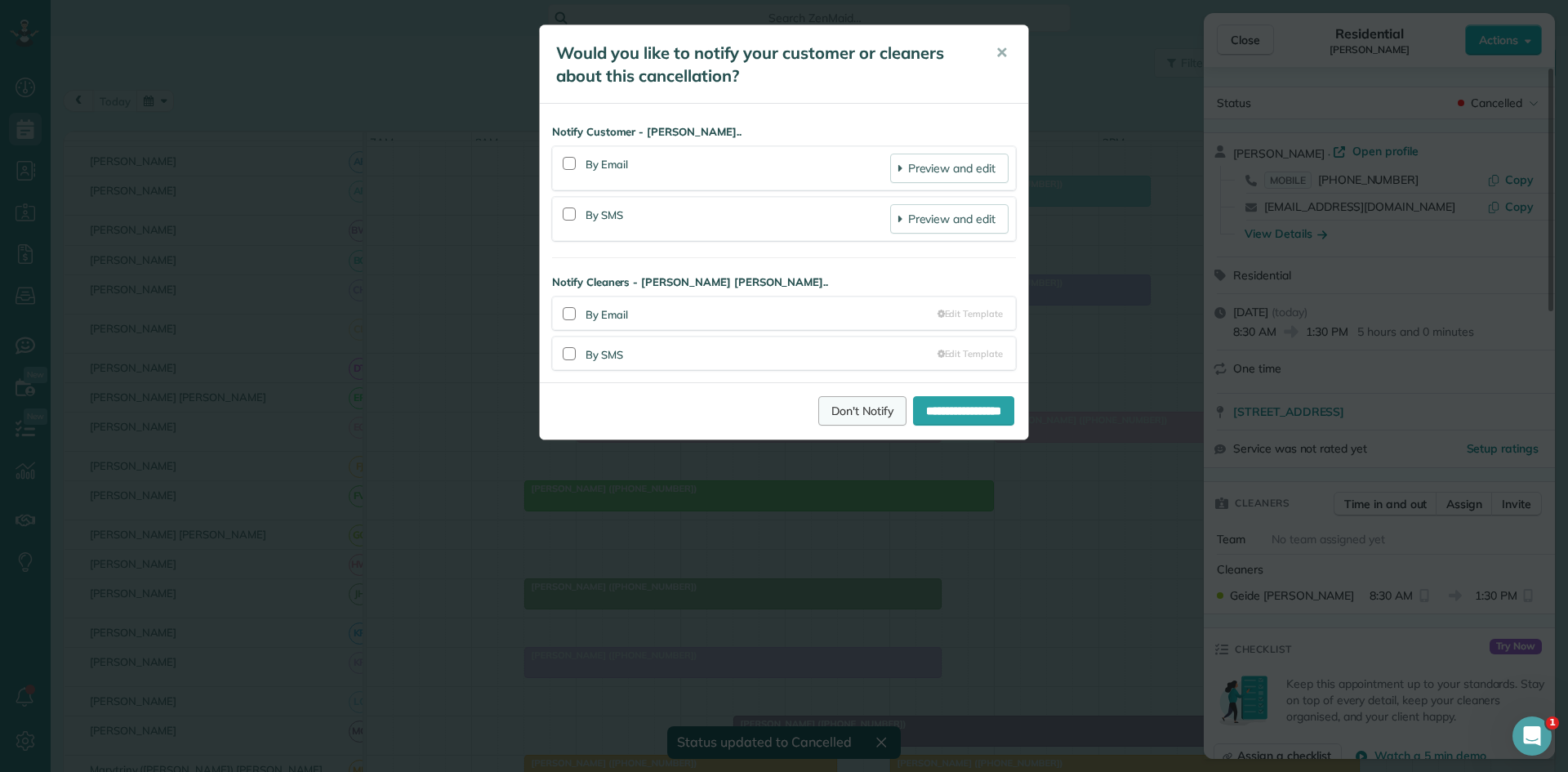
click at [818, 415] on link "Don't Notify" at bounding box center [862, 411] width 88 height 29
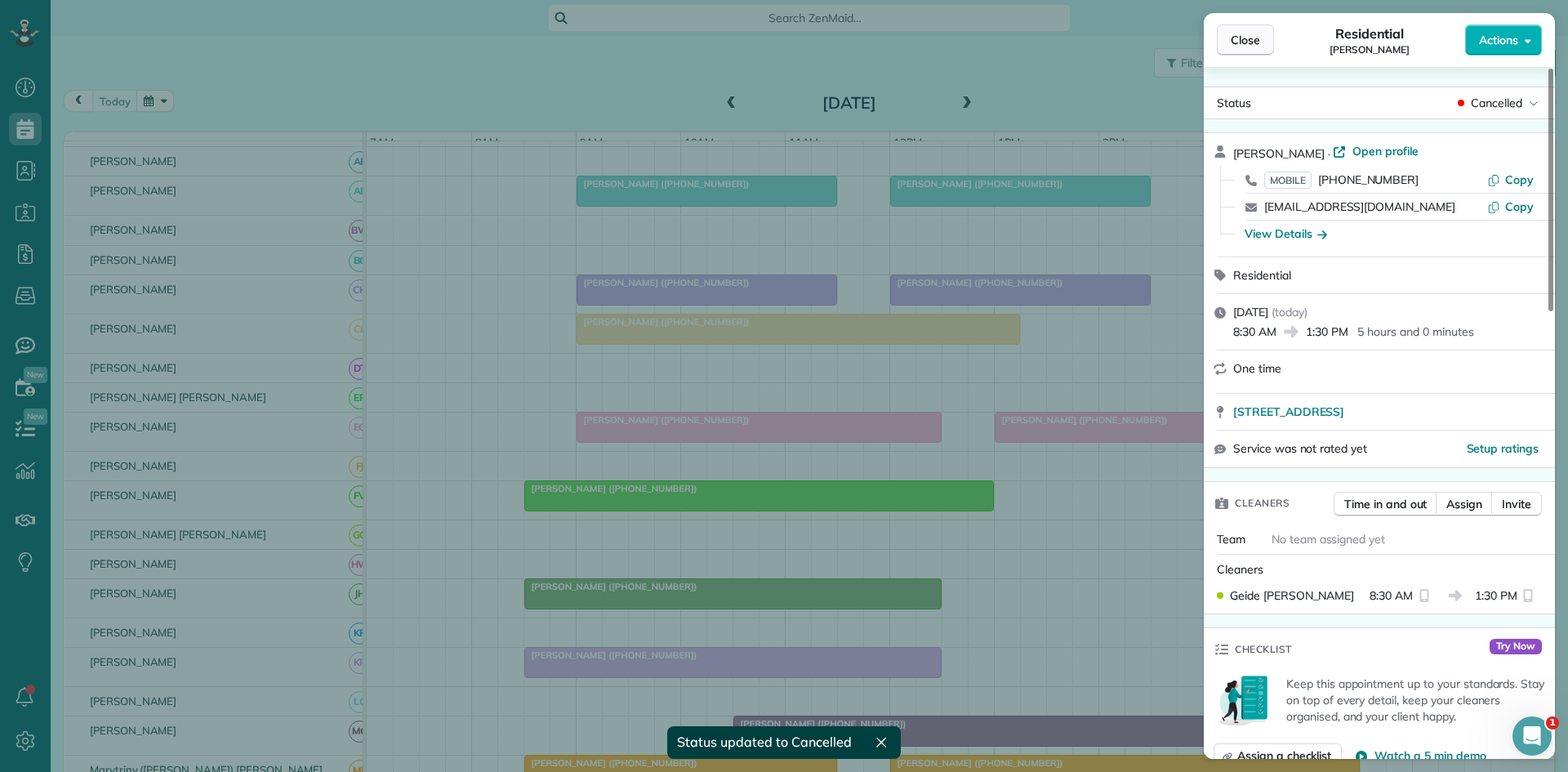
click at [1252, 38] on span "Close" at bounding box center [1245, 40] width 29 height 16
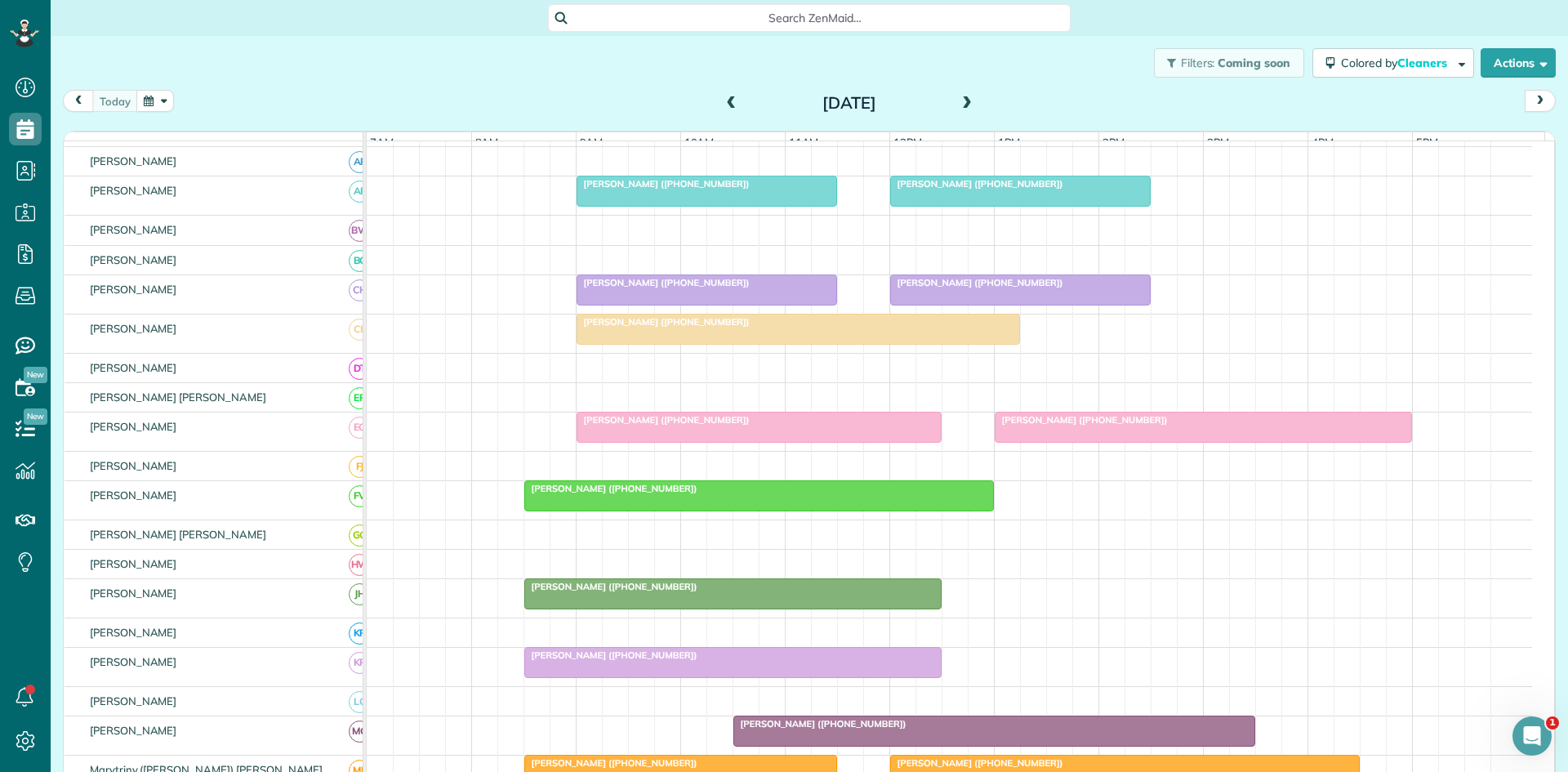
click at [617, 592] on div "Liane Kelly (+13174136628)" at bounding box center [733, 586] width 407 height 12
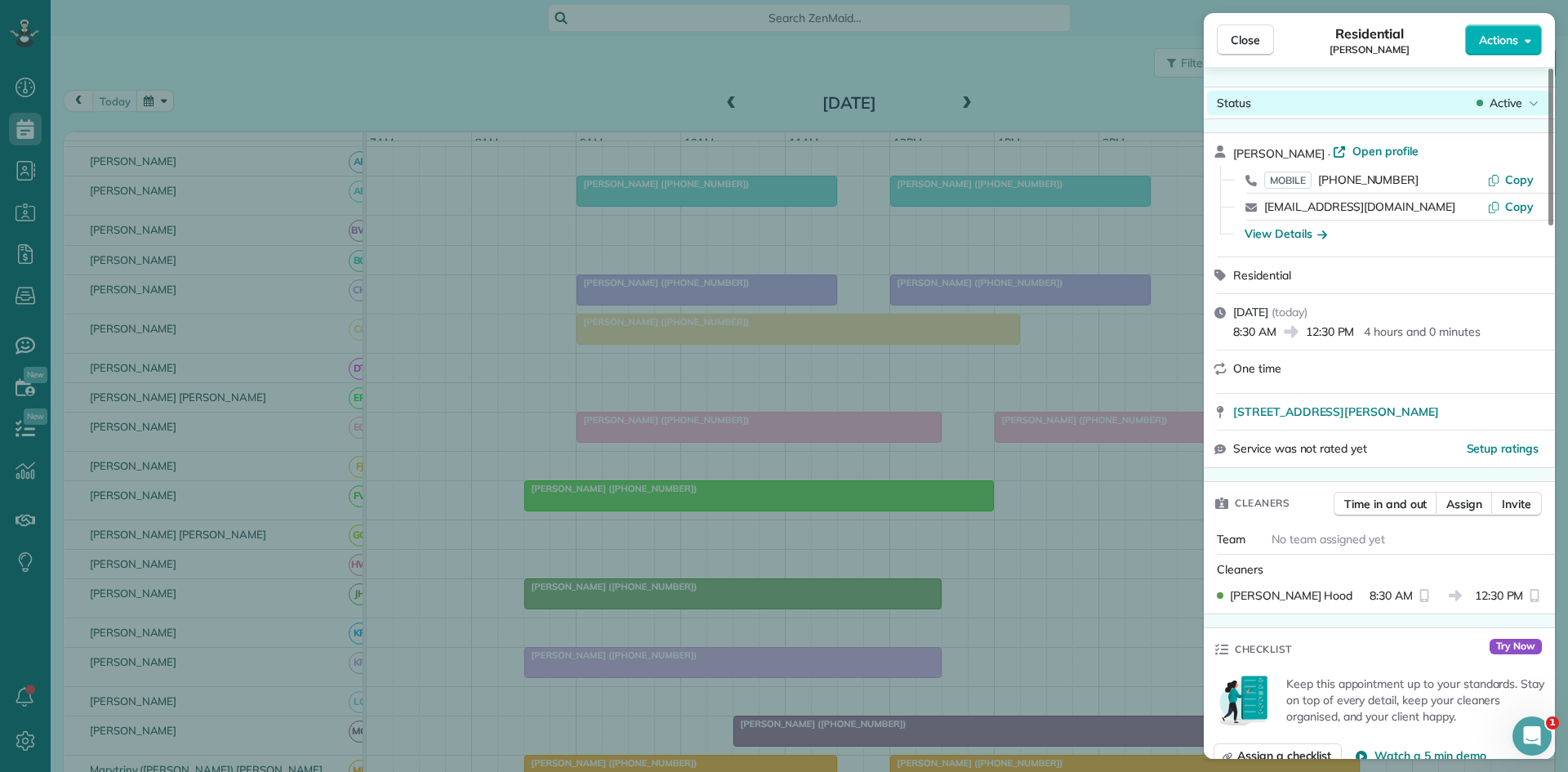
click at [1508, 103] on span "Active" at bounding box center [1506, 103] width 33 height 16
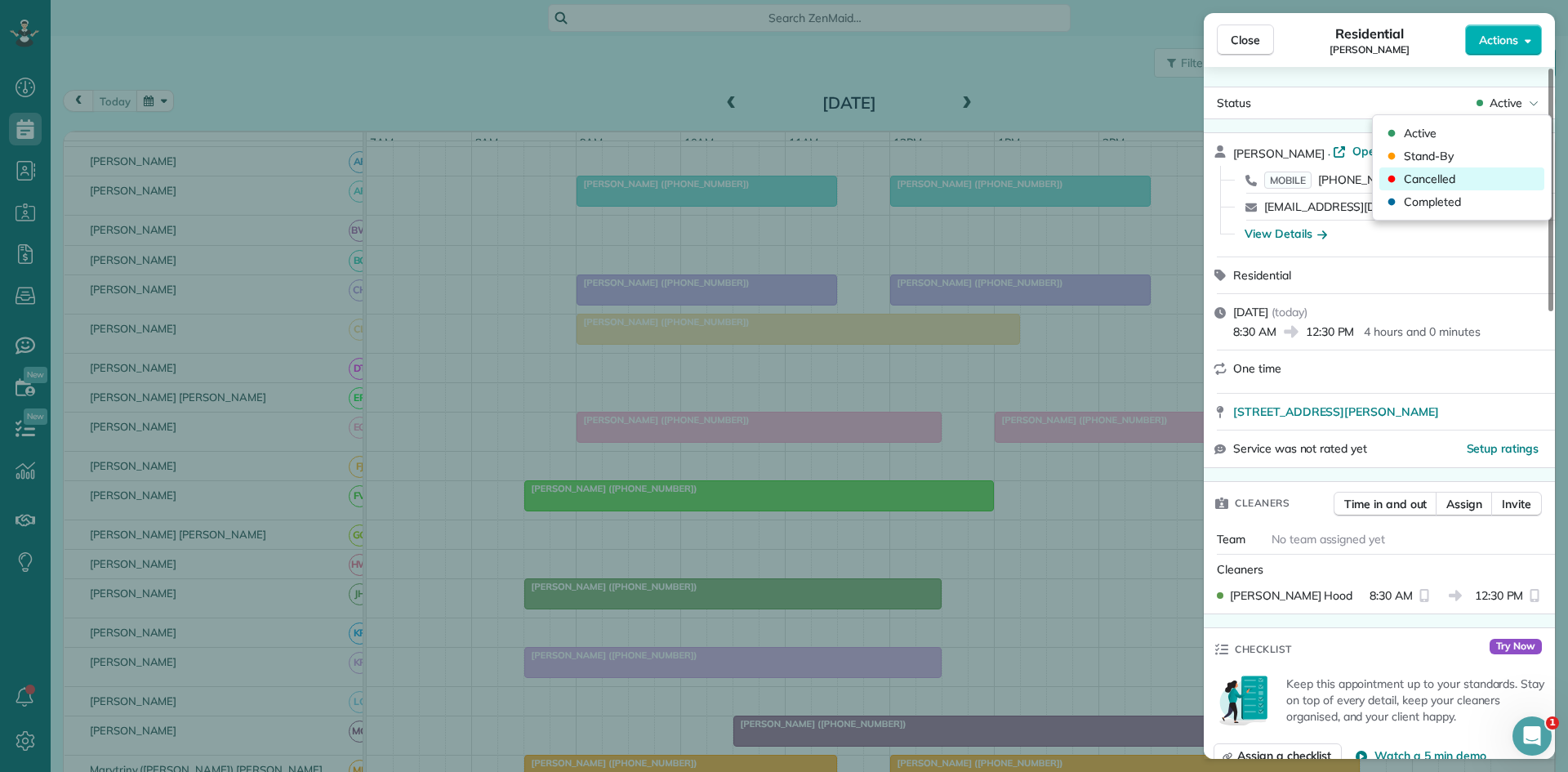
click at [1468, 173] on div "Cancelled" at bounding box center [1461, 179] width 165 height 23
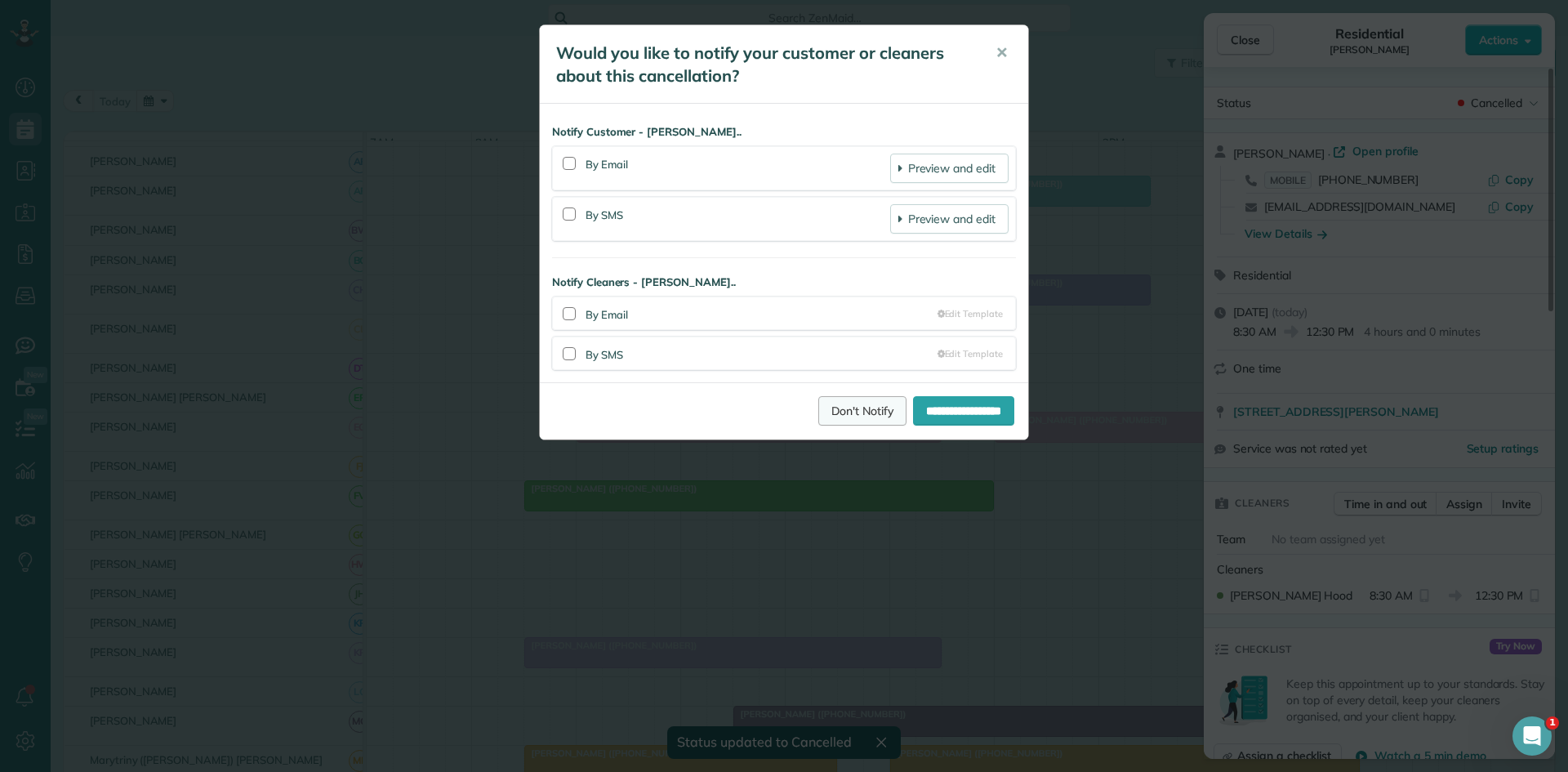
click at [844, 415] on link "Don't Notify" at bounding box center [862, 411] width 88 height 29
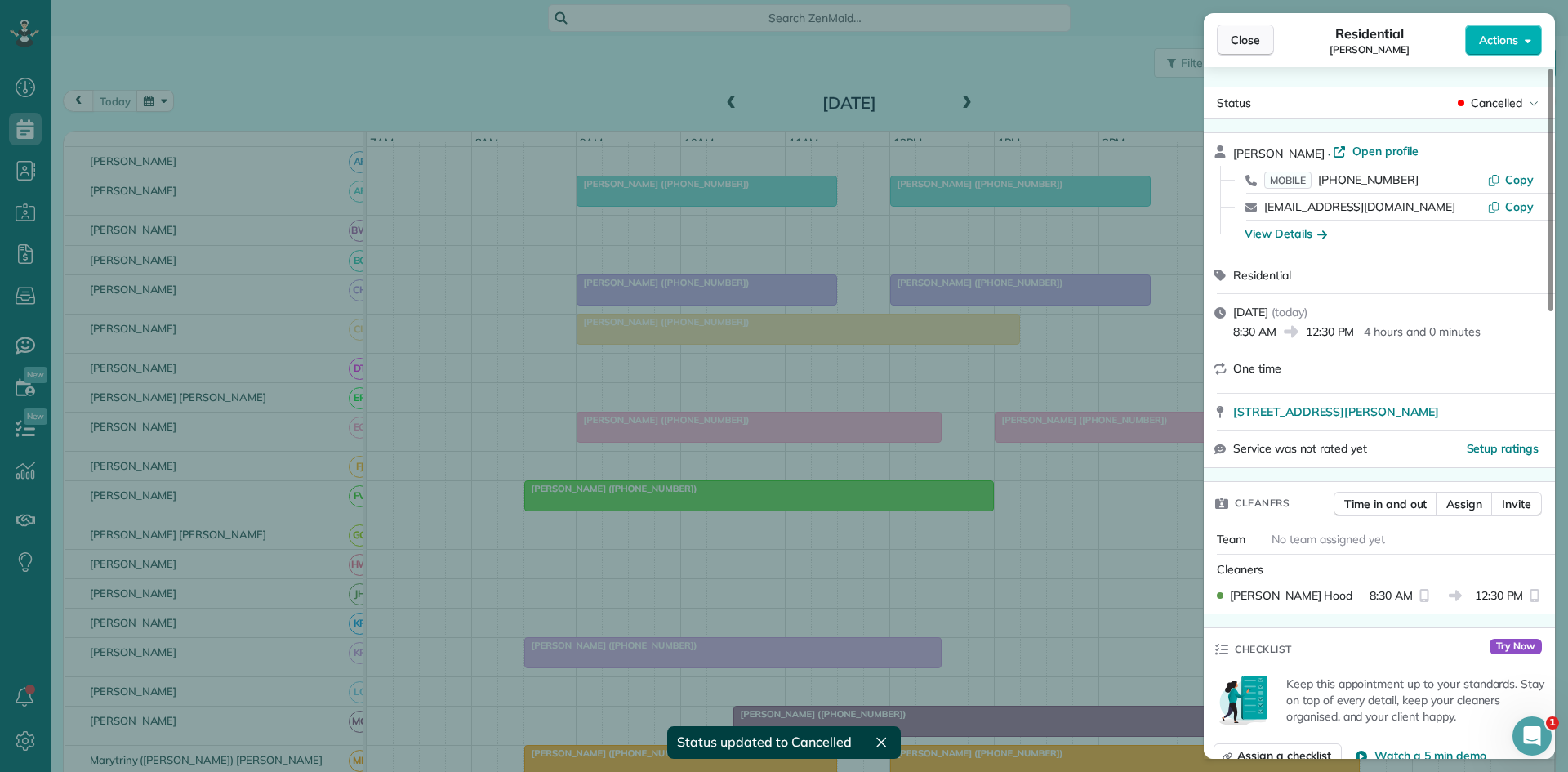
click at [1248, 47] on span "Close" at bounding box center [1245, 40] width 29 height 16
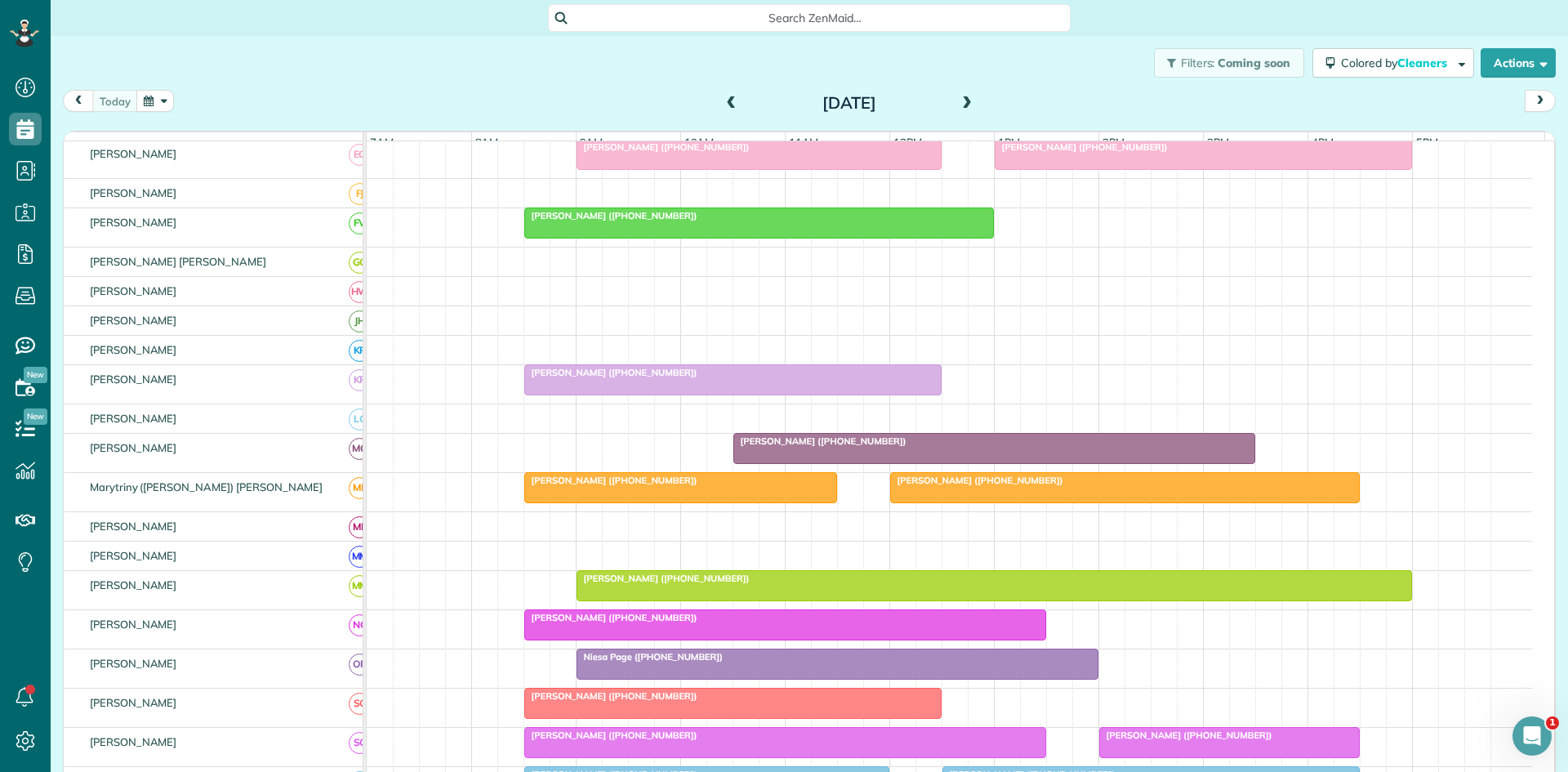
scroll to position [818, 0]
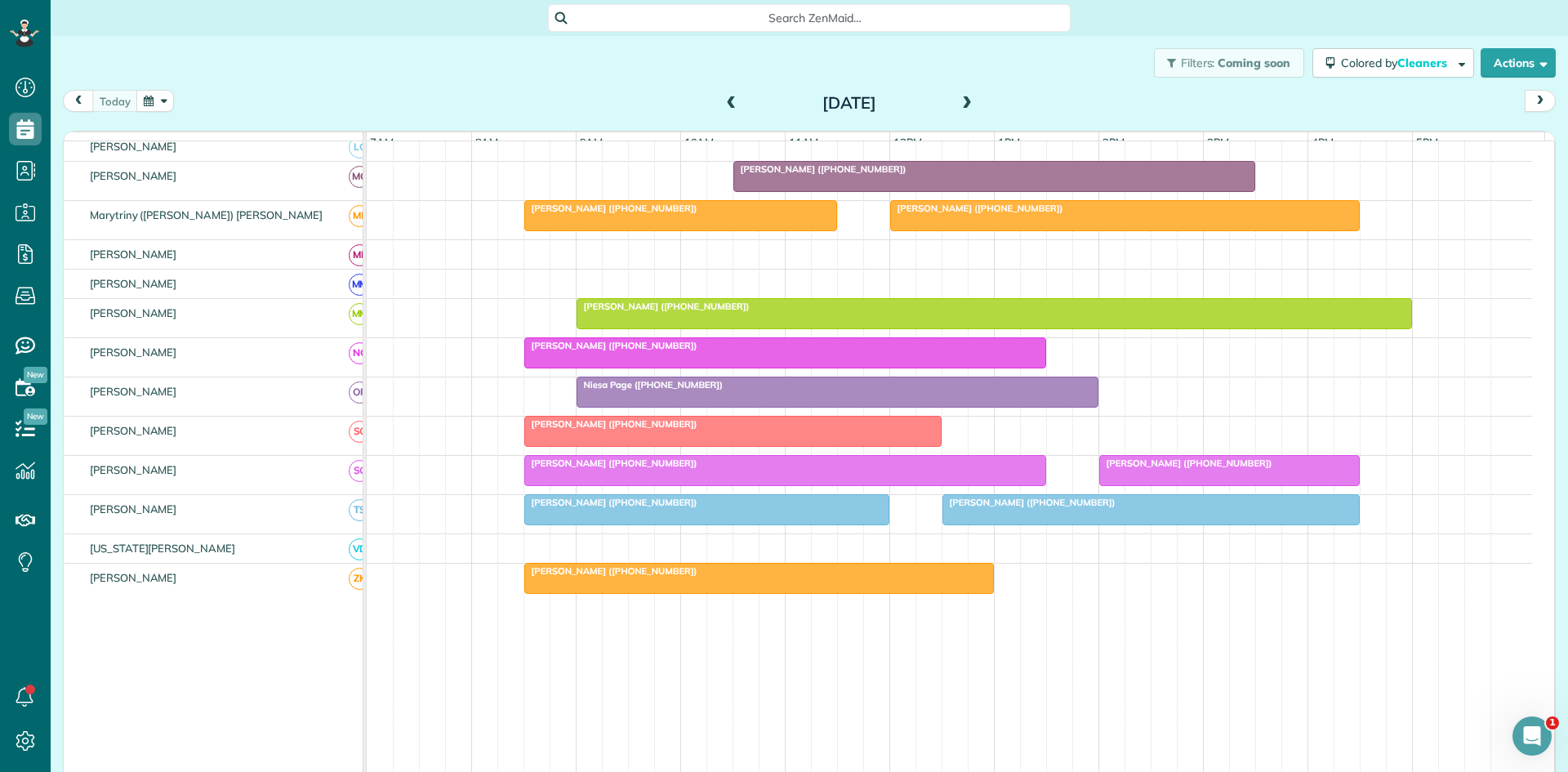
click at [967, 110] on span at bounding box center [968, 104] width 18 height 15
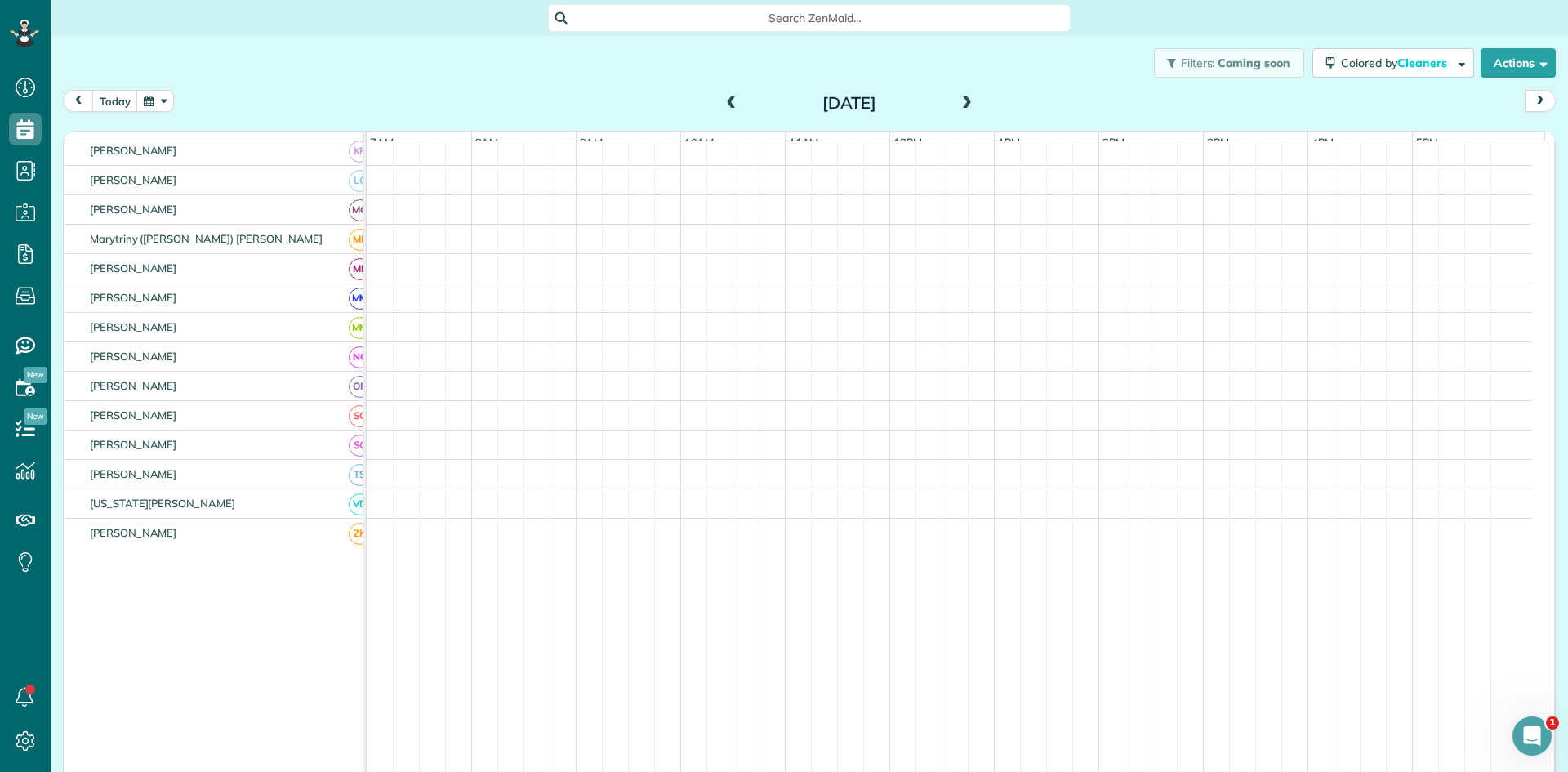
click at [967, 110] on span at bounding box center [968, 104] width 18 height 15
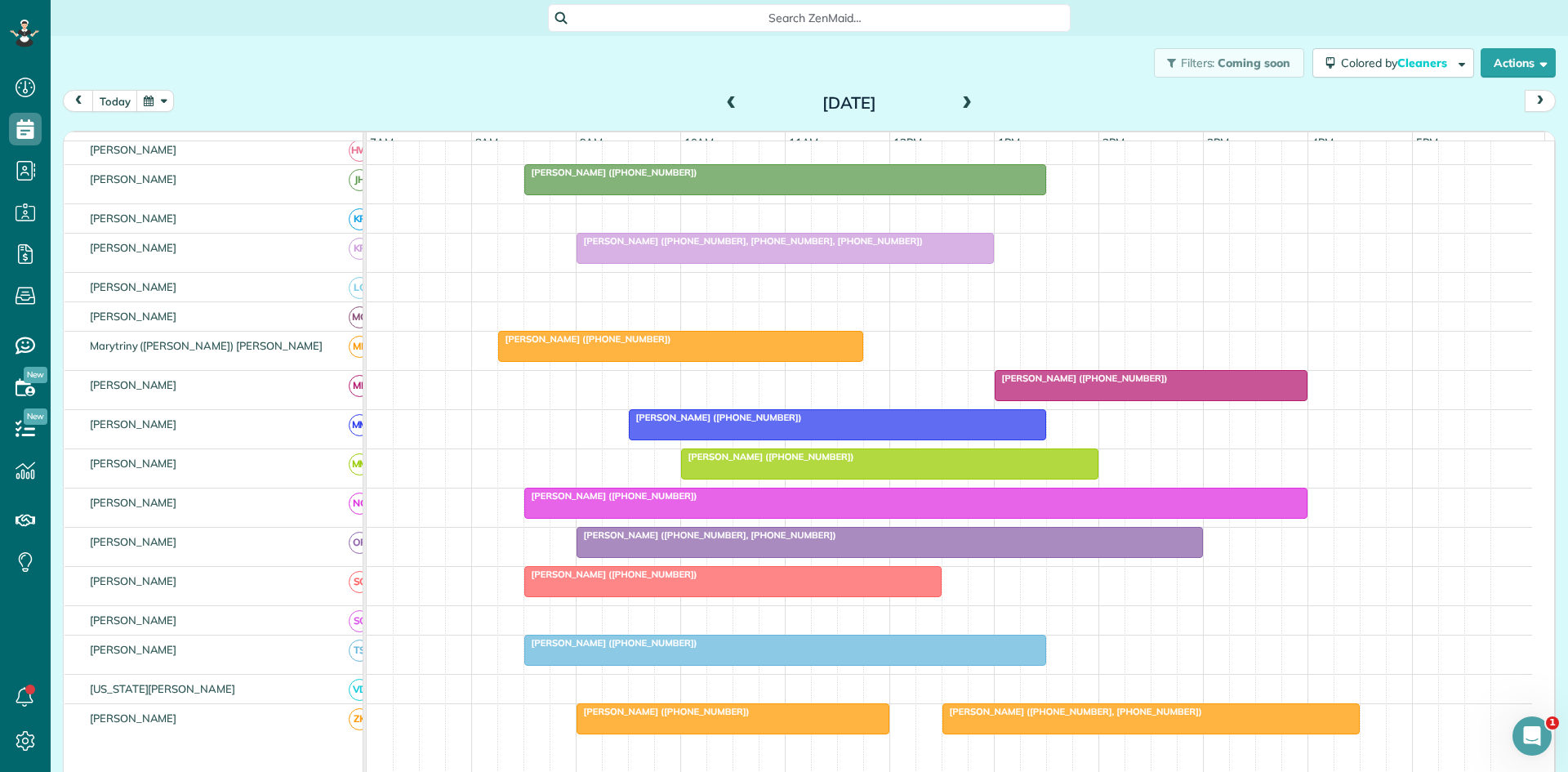
click at [967, 110] on span at bounding box center [968, 104] width 18 height 15
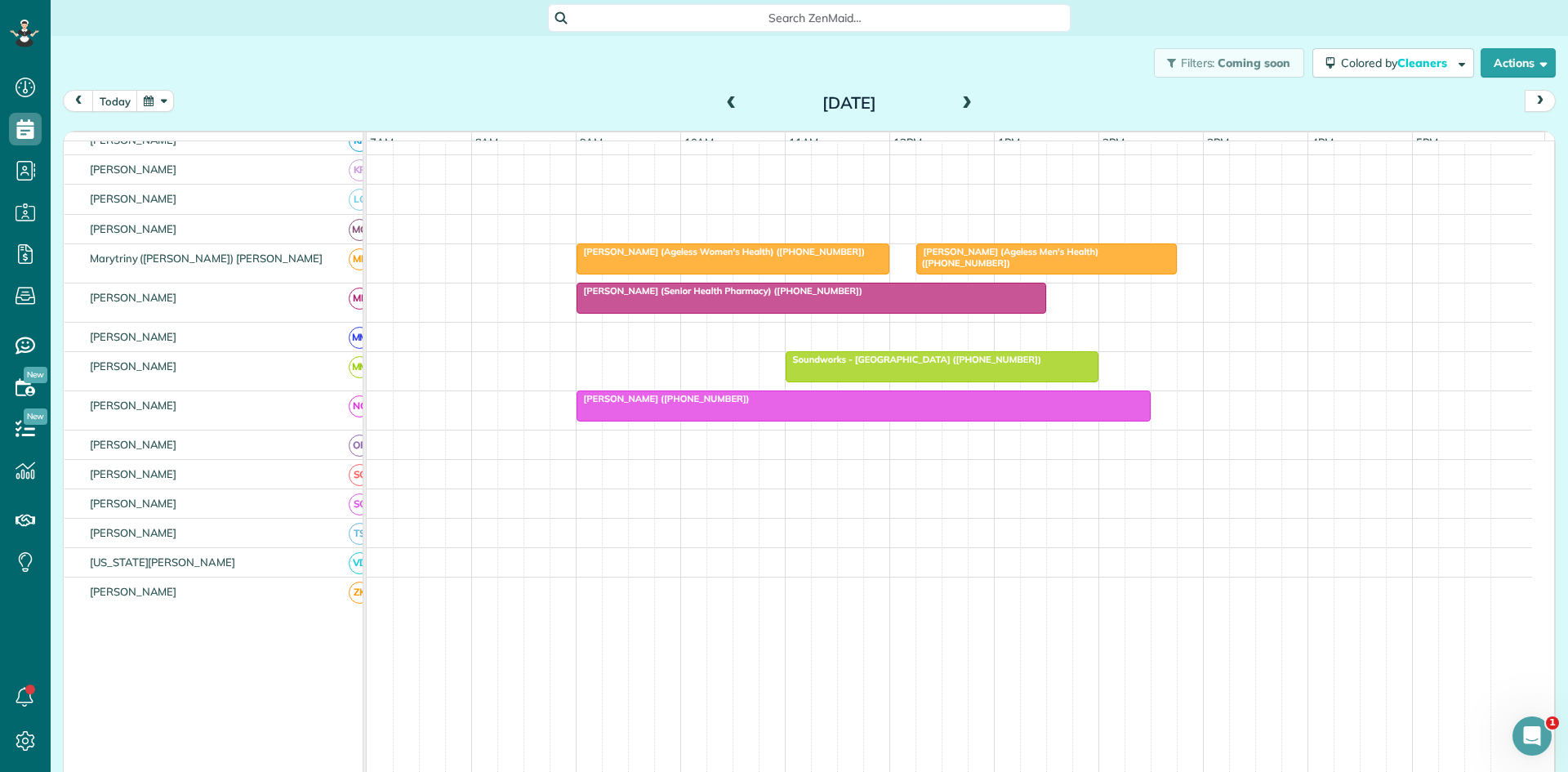
click at [967, 110] on span at bounding box center [968, 104] width 18 height 15
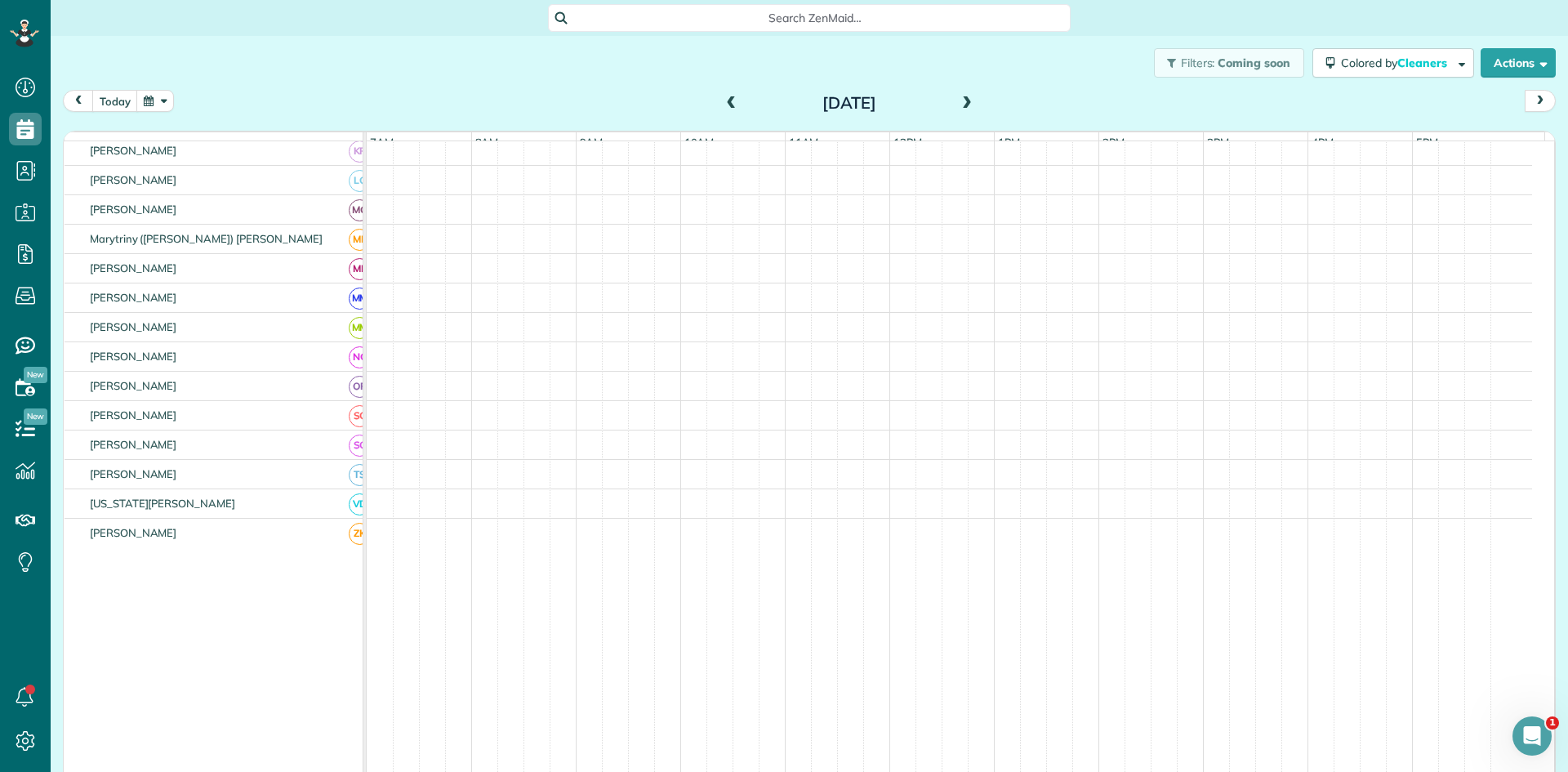
click at [967, 110] on span at bounding box center [968, 104] width 18 height 15
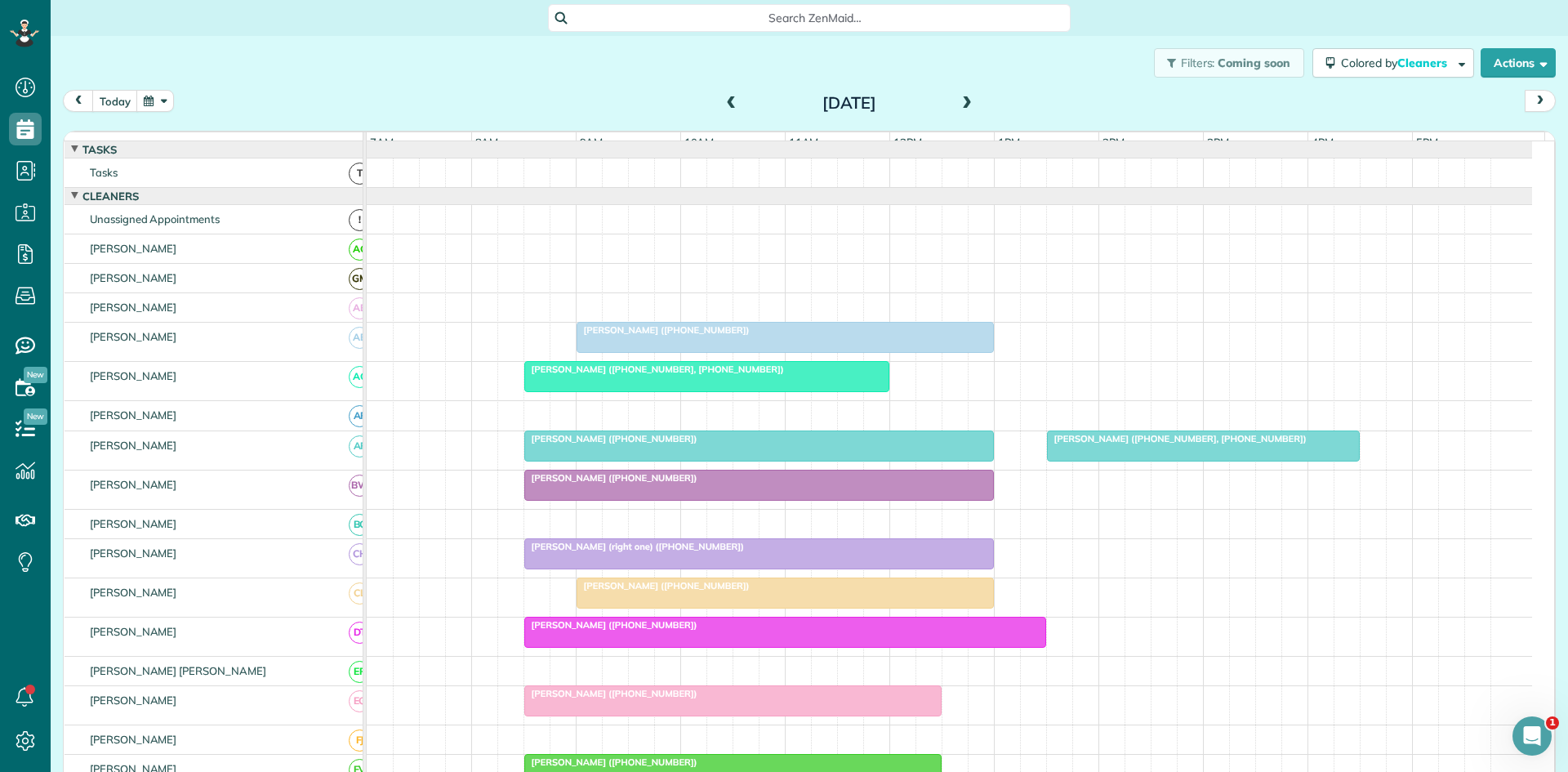
scroll to position [273, 0]
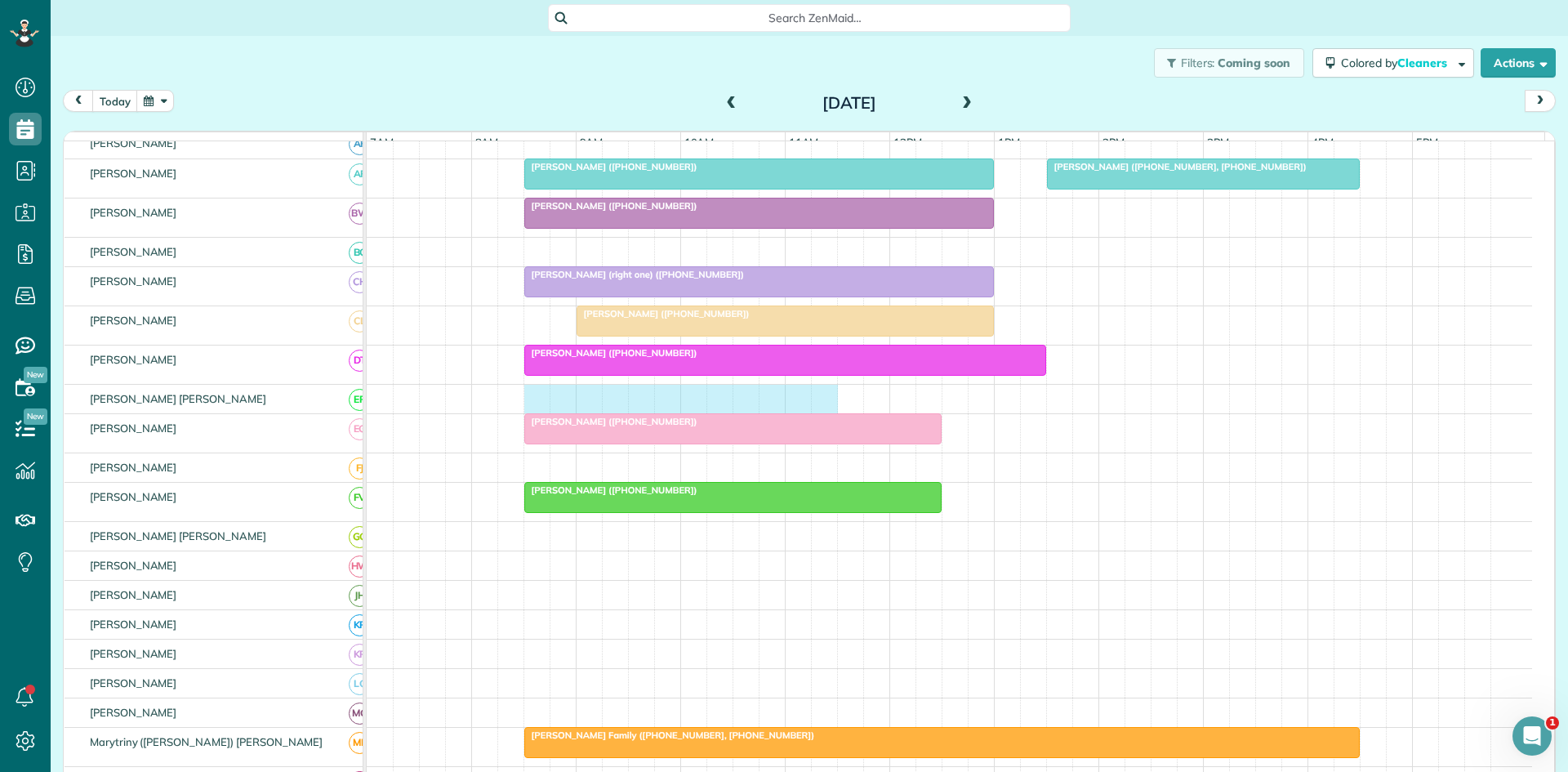
drag, startPoint x: 528, startPoint y: 414, endPoint x: 811, endPoint y: 415, distance: 283.0
click at [814, 414] on div at bounding box center [949, 398] width 1165 height 28
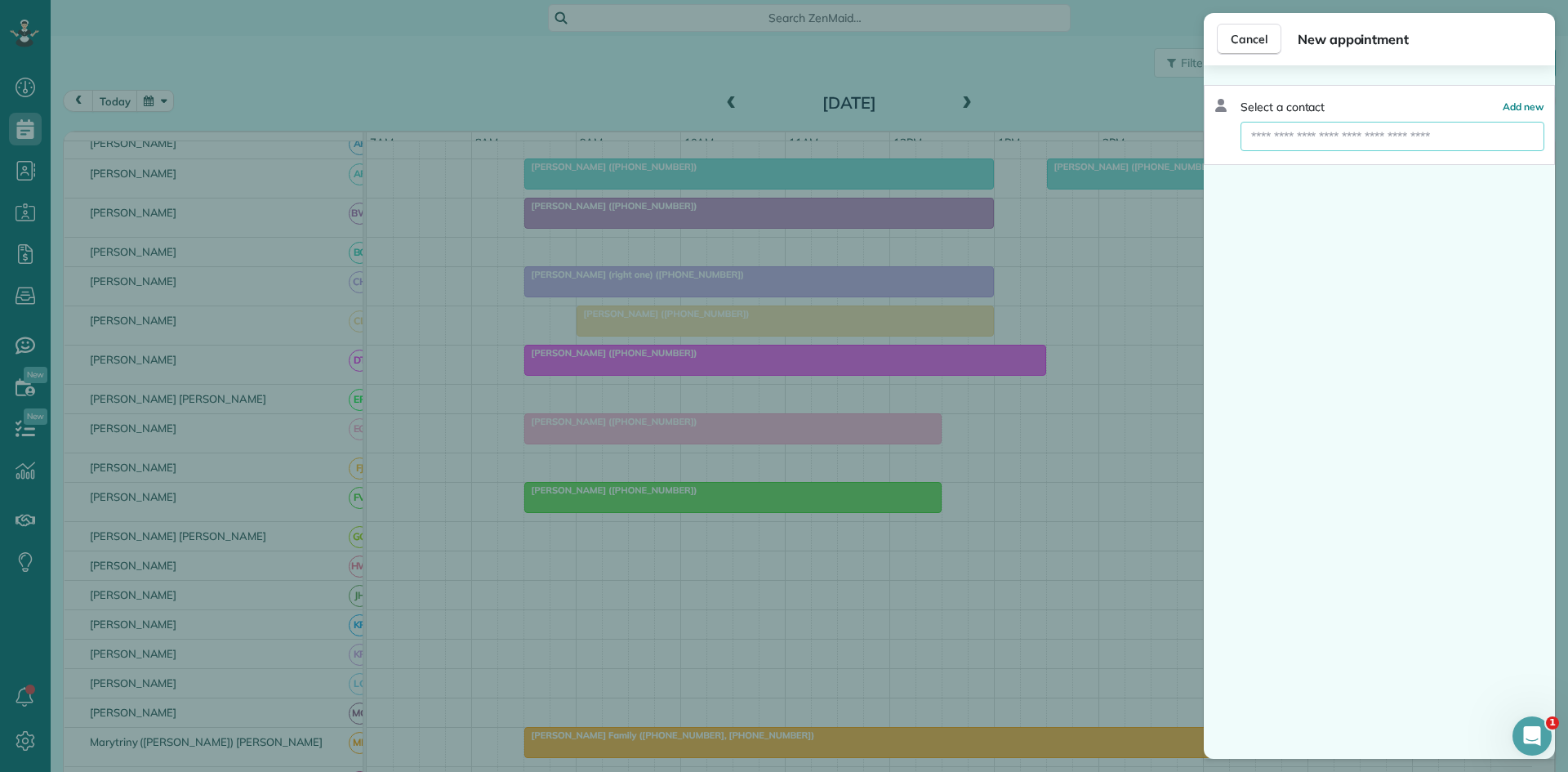
click at [1333, 141] on input "text" at bounding box center [1393, 137] width 304 height 29
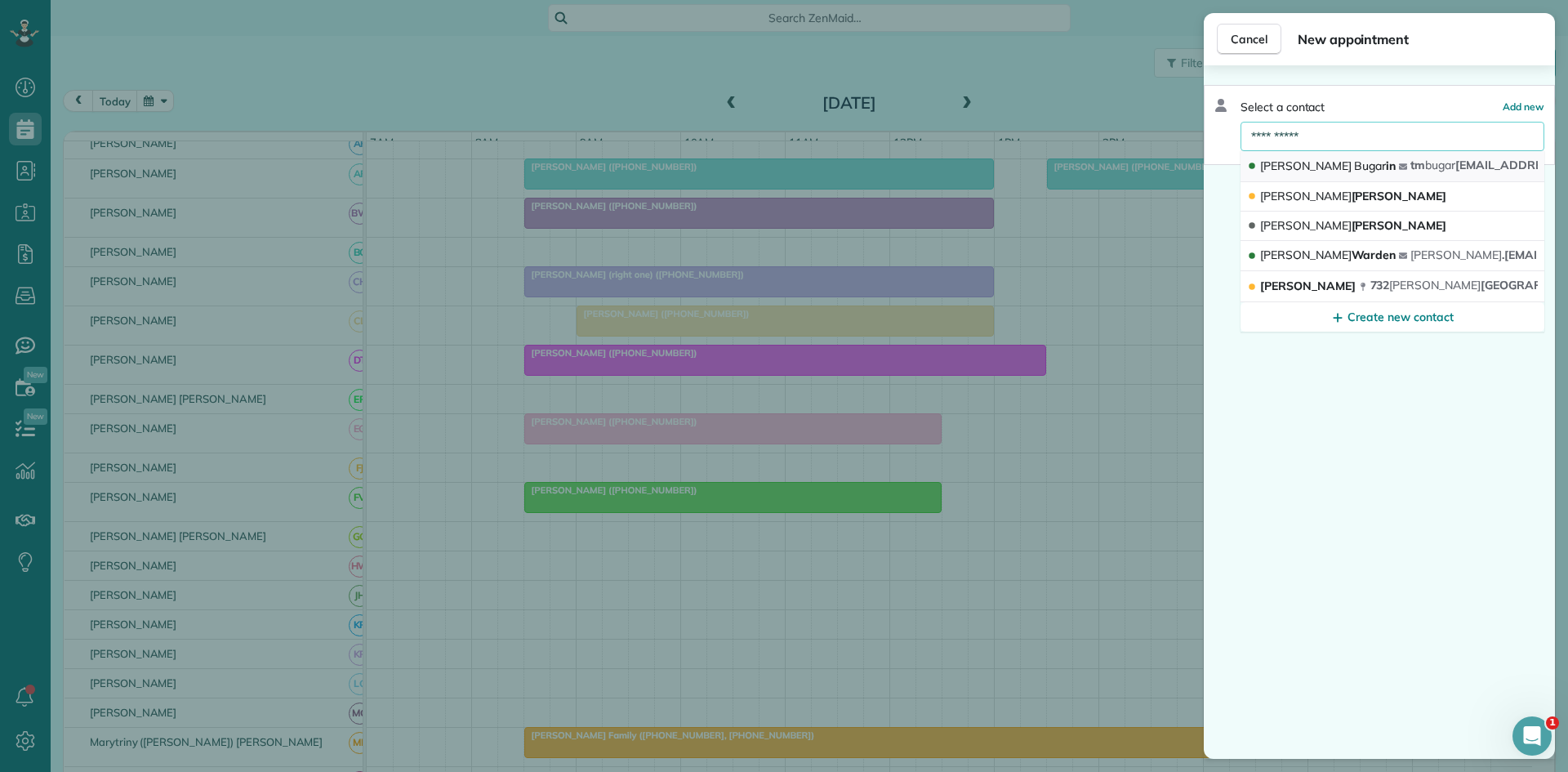
type input "**********"
click at [1326, 176] on button "Toni Bugar in tm bugar in@live.com" at bounding box center [1393, 167] width 304 height 31
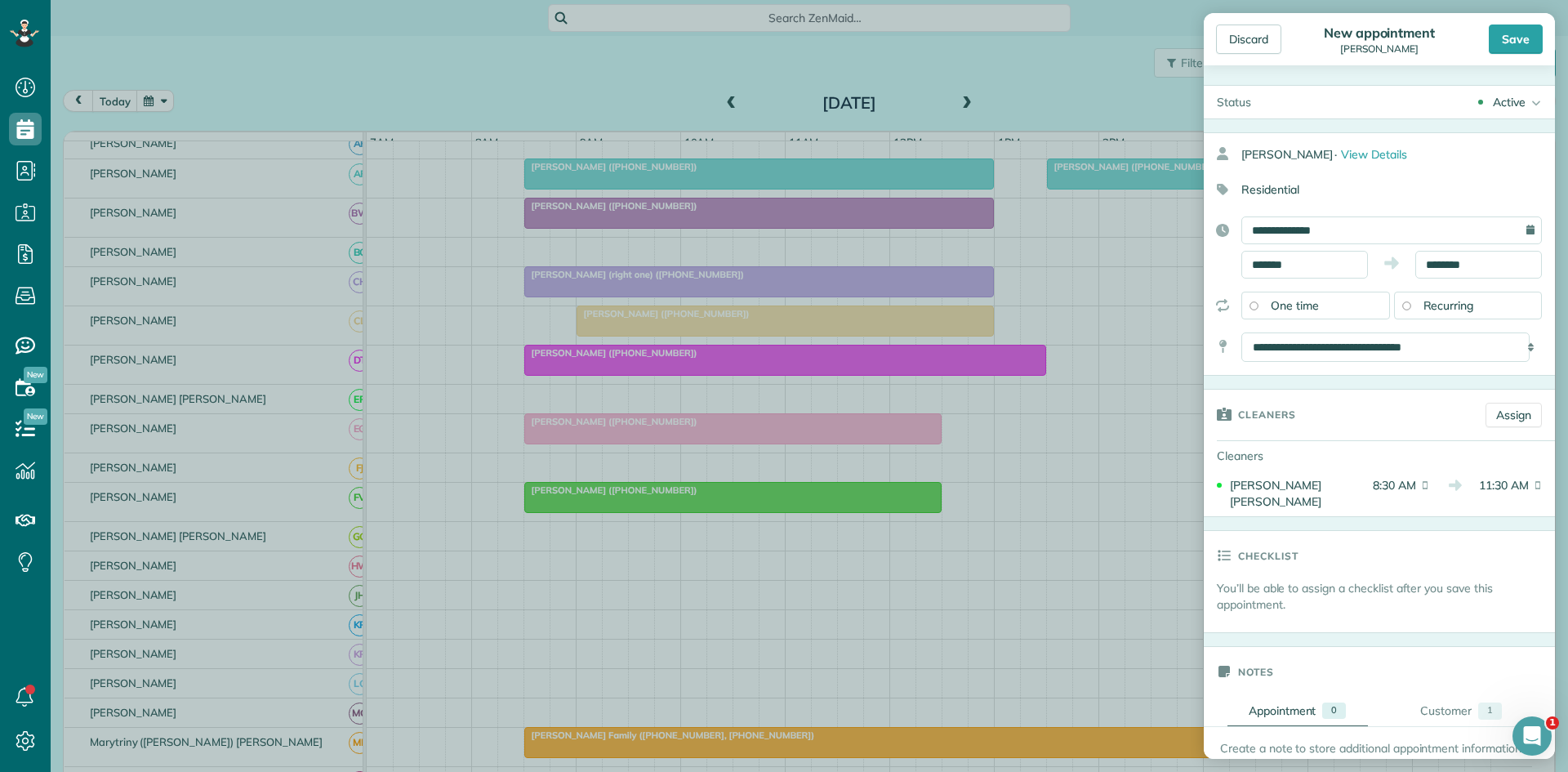
click at [1501, 55] on div "Discard New appointment Toni Bugarin Save" at bounding box center [1379, 38] width 352 height 52
click at [1501, 47] on div "Save" at bounding box center [1515, 39] width 54 height 29
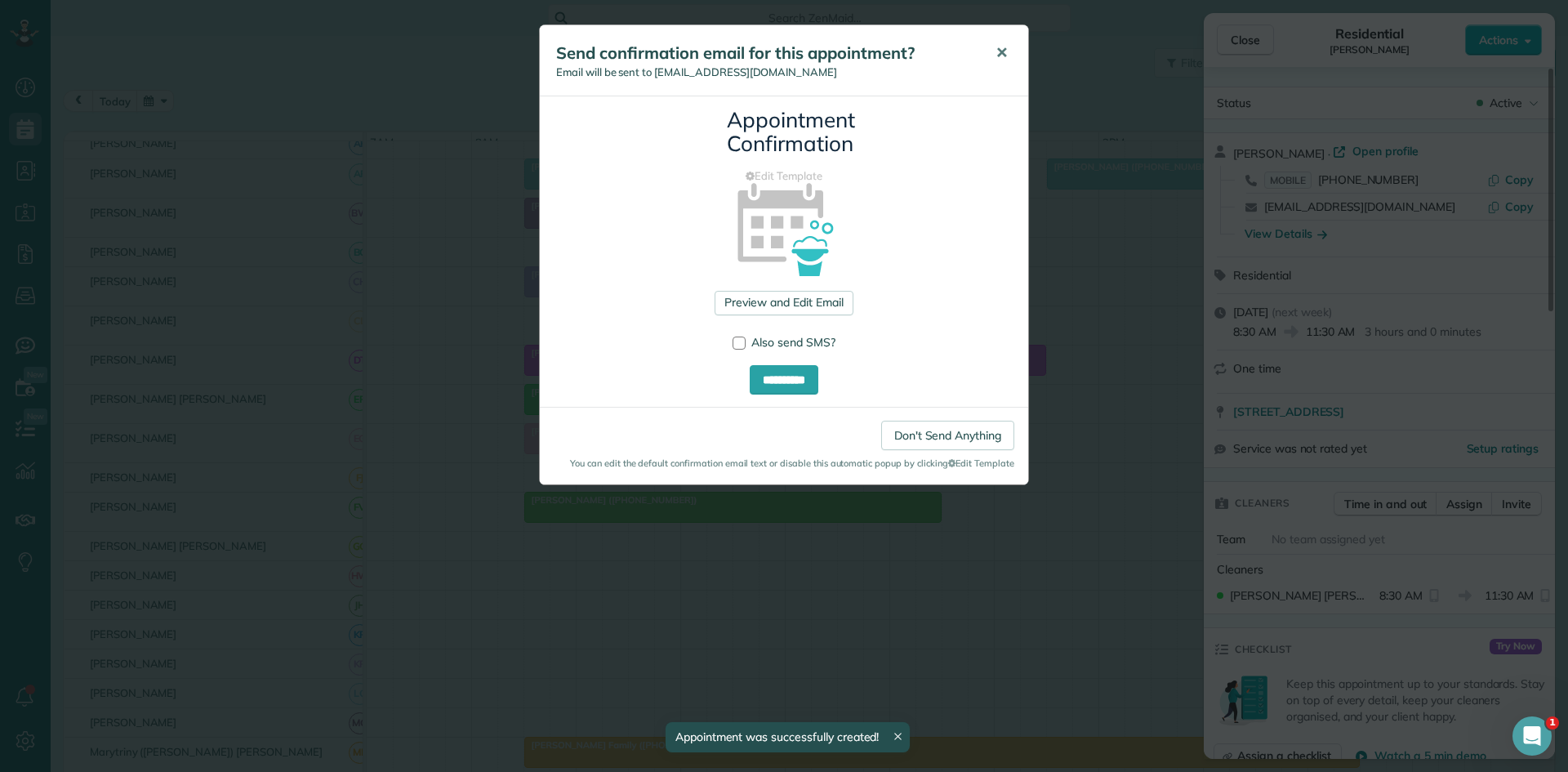
click at [999, 64] on button "✕" at bounding box center [1001, 53] width 36 height 39
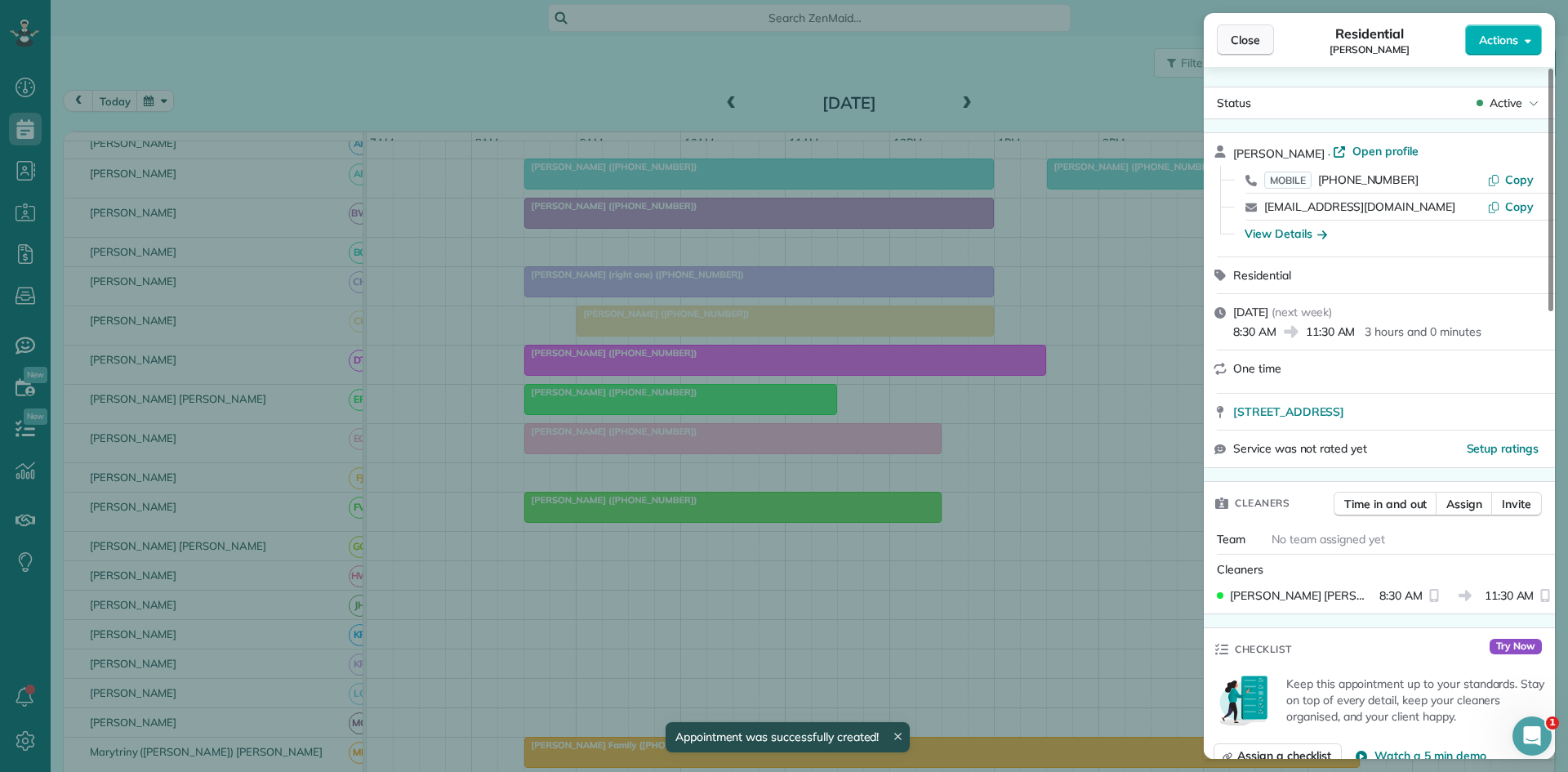
click at [1250, 38] on span "Close" at bounding box center [1245, 40] width 29 height 16
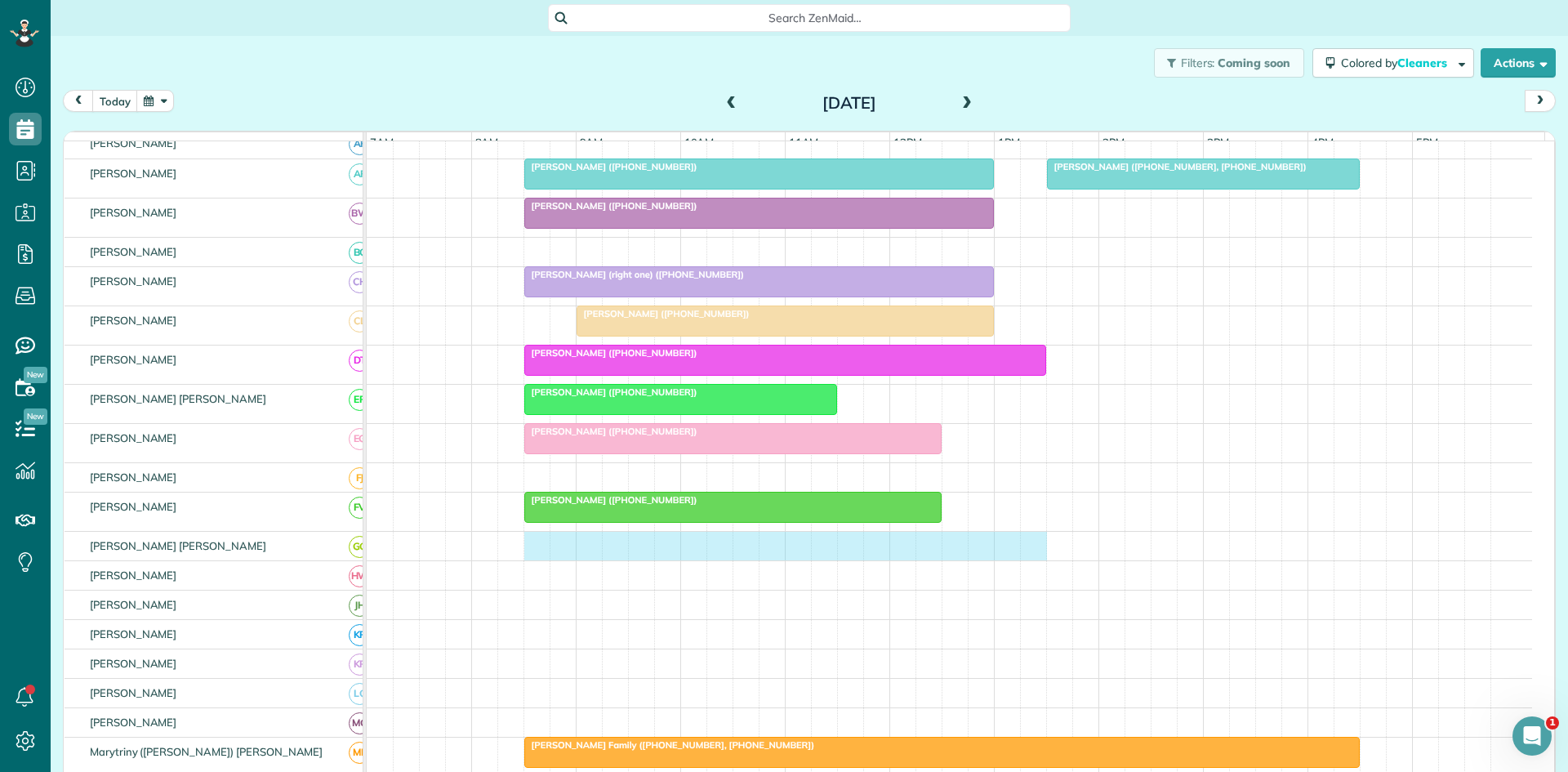
drag, startPoint x: 531, startPoint y: 565, endPoint x: 1018, endPoint y: 565, distance: 487.0
click at [1027, 561] on div at bounding box center [949, 546] width 1165 height 28
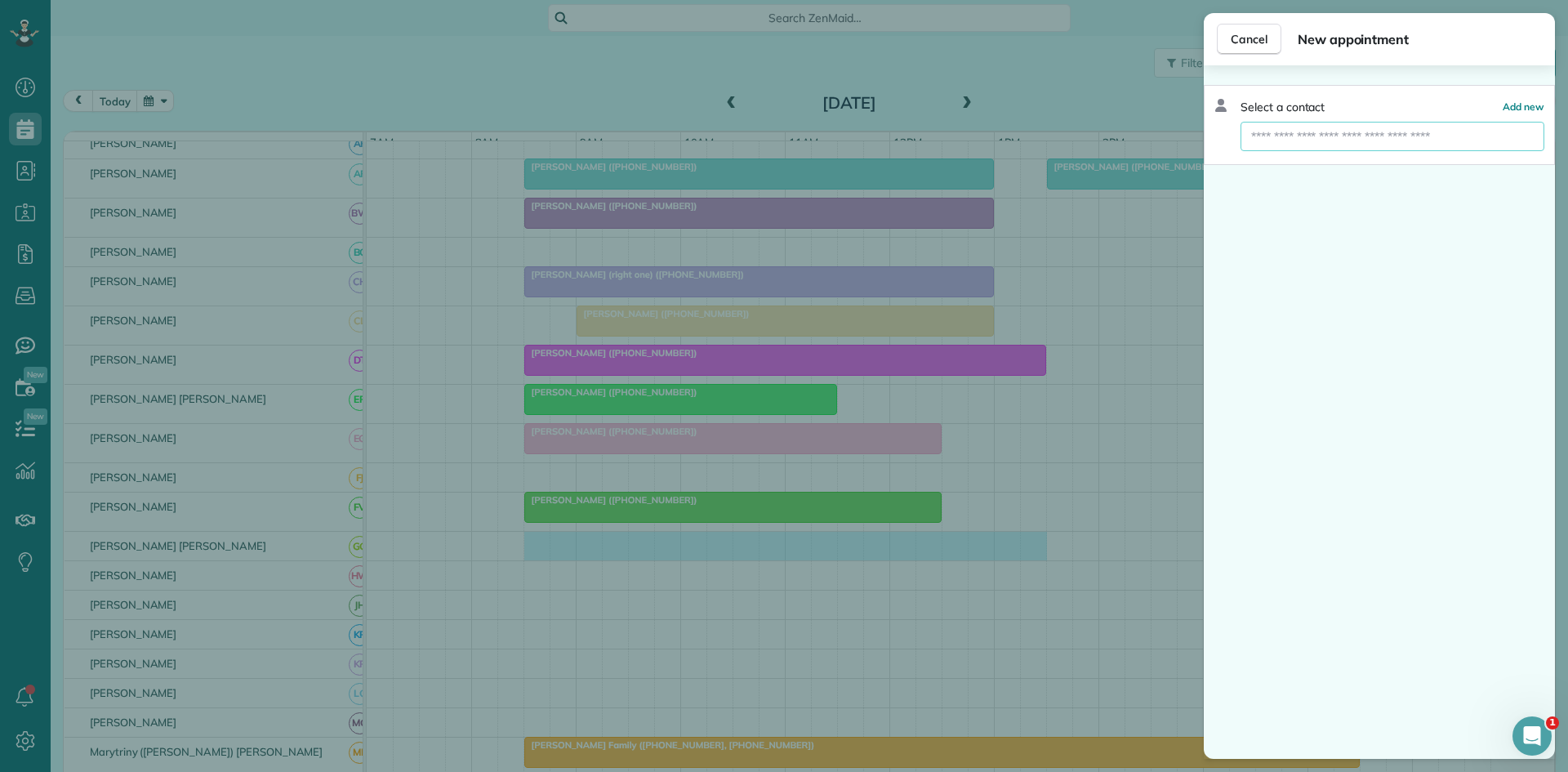
click at [1344, 139] on input "text" at bounding box center [1393, 137] width 304 height 29
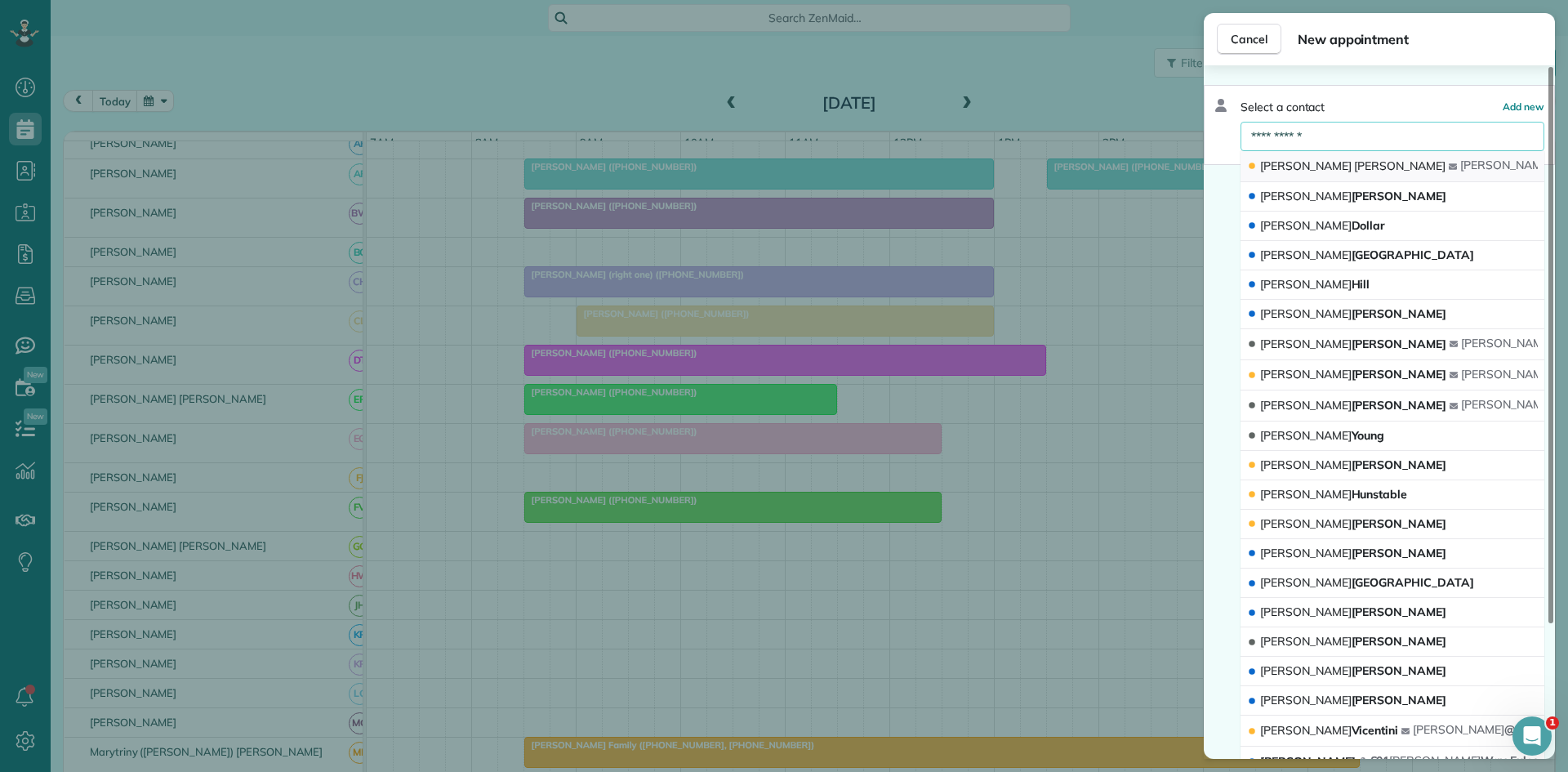
type input "**********"
click at [1330, 173] on div "Amy Rayford" at bounding box center [1348, 166] width 201 height 17
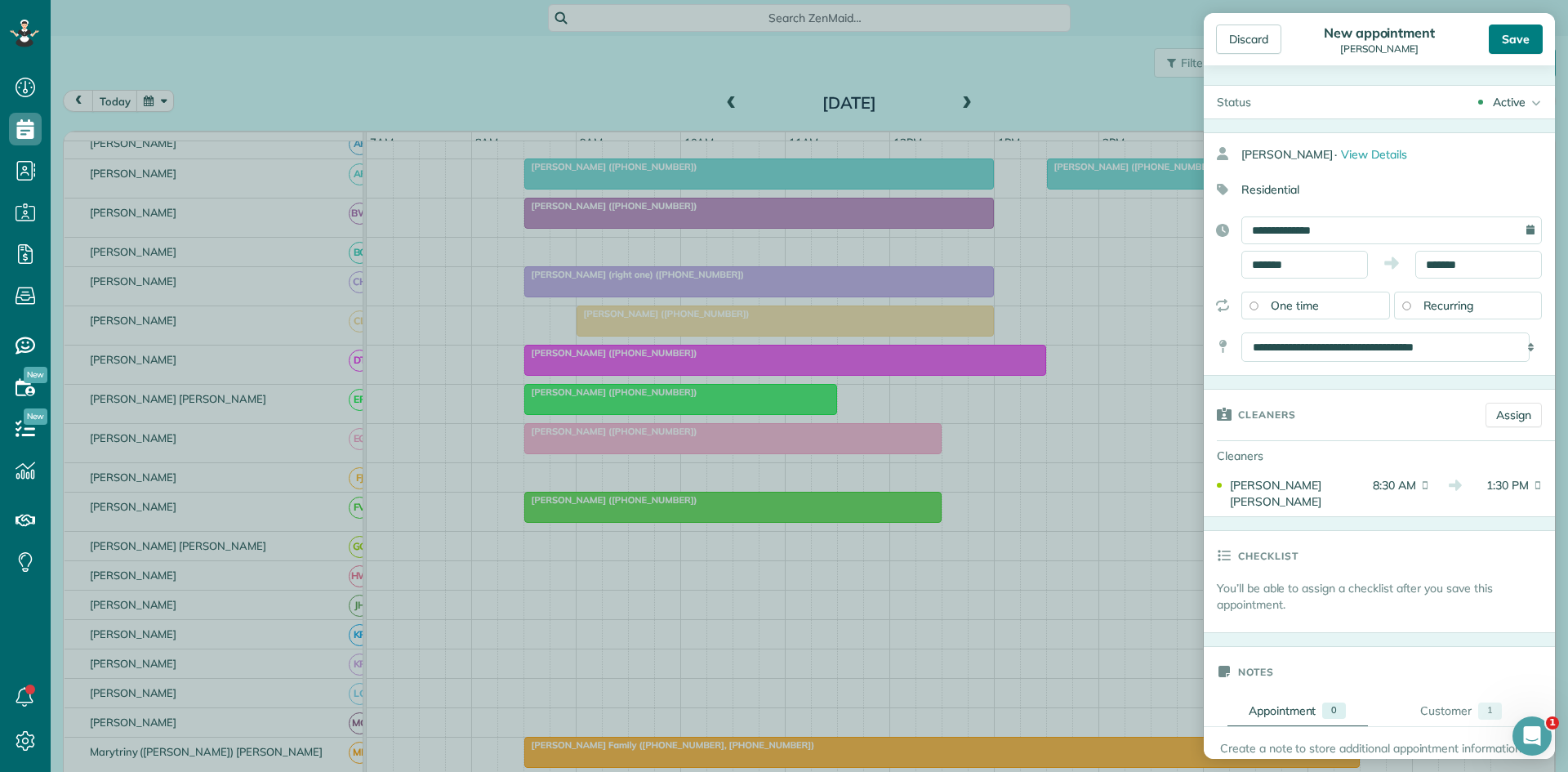
click at [1514, 36] on div "Save" at bounding box center [1515, 39] width 54 height 29
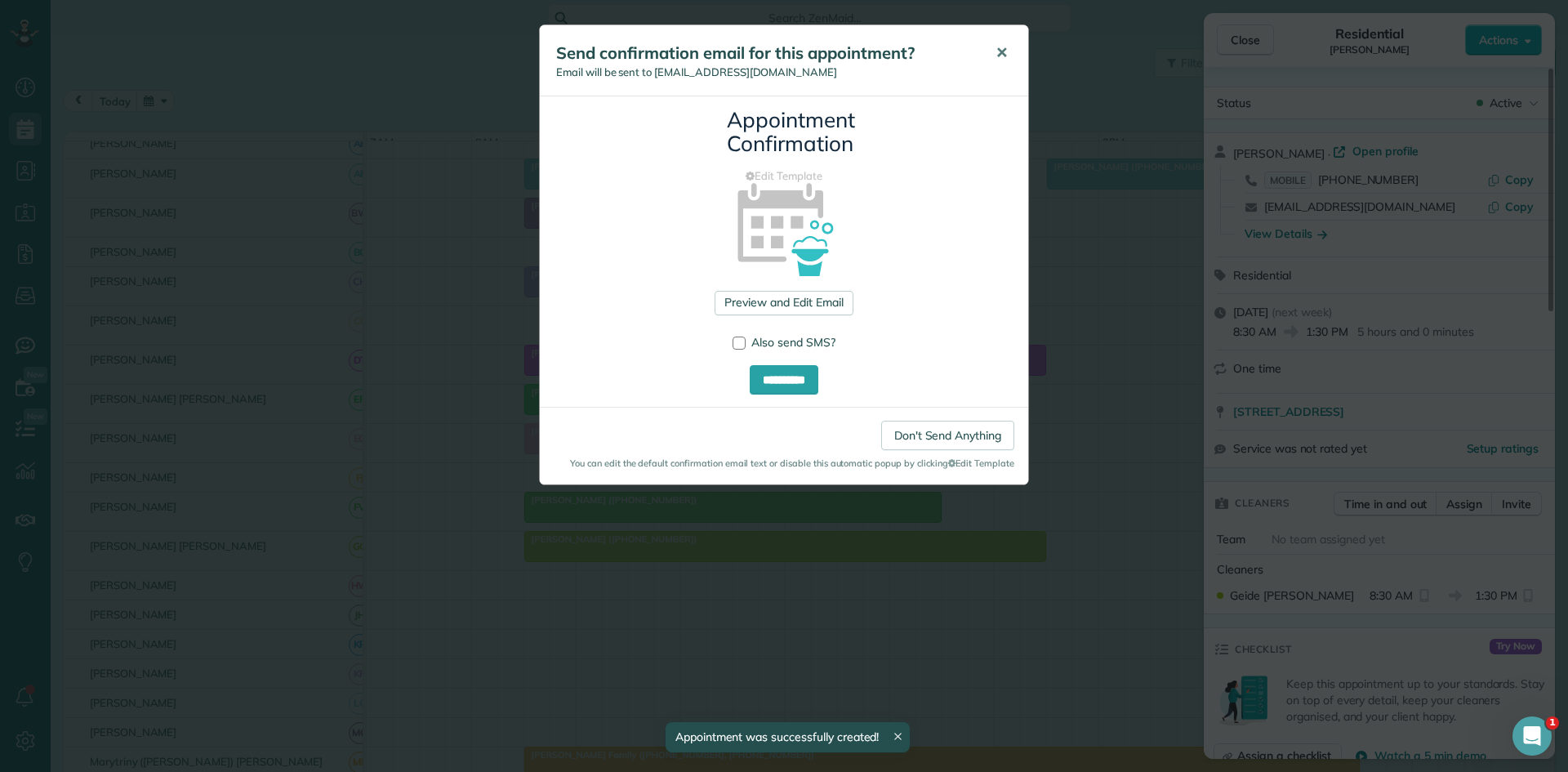
click at [1000, 59] on span "✕" at bounding box center [1001, 53] width 12 height 19
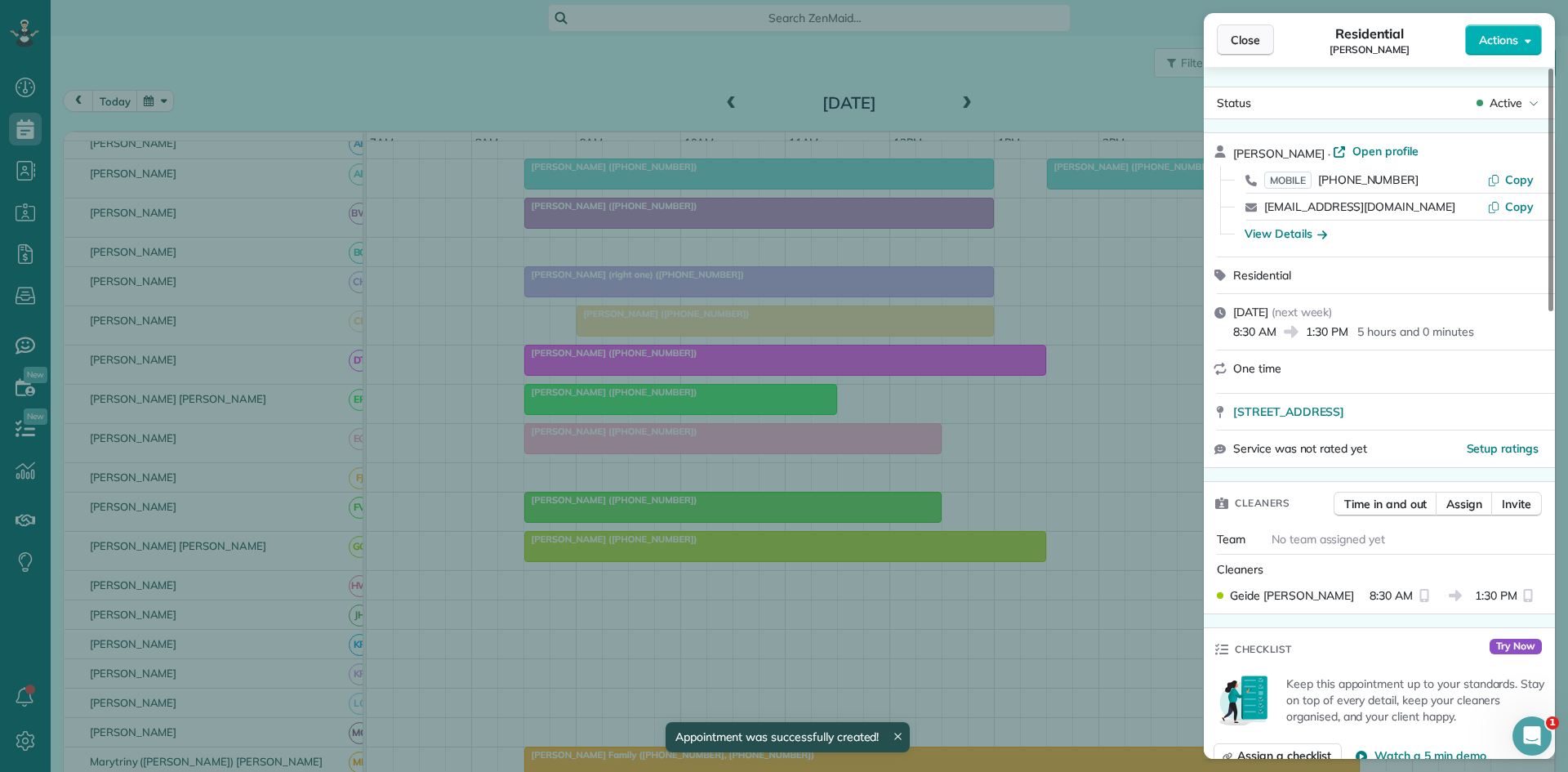
click at [1229, 47] on button "Close" at bounding box center [1245, 40] width 57 height 31
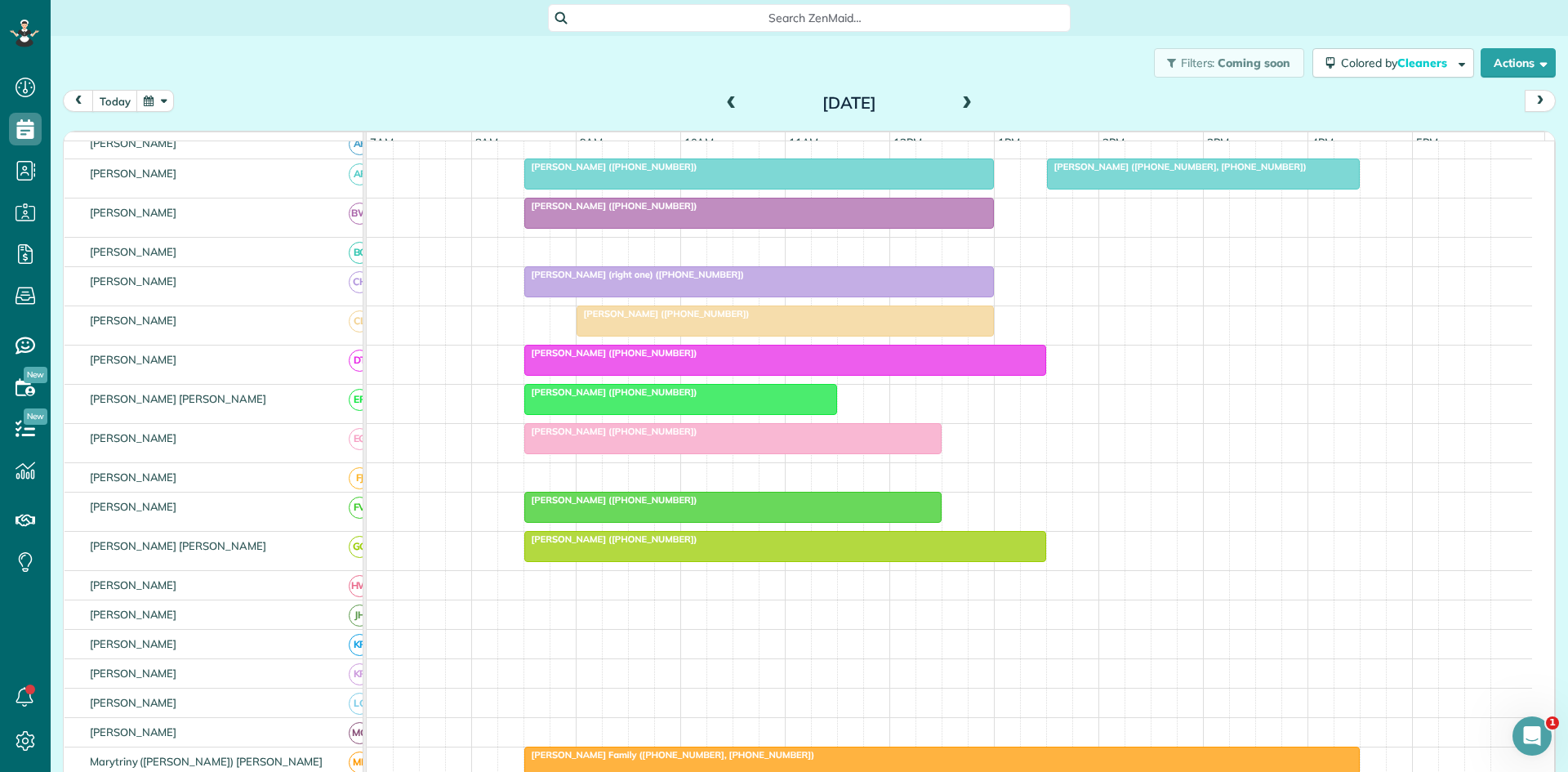
scroll to position [545, 0]
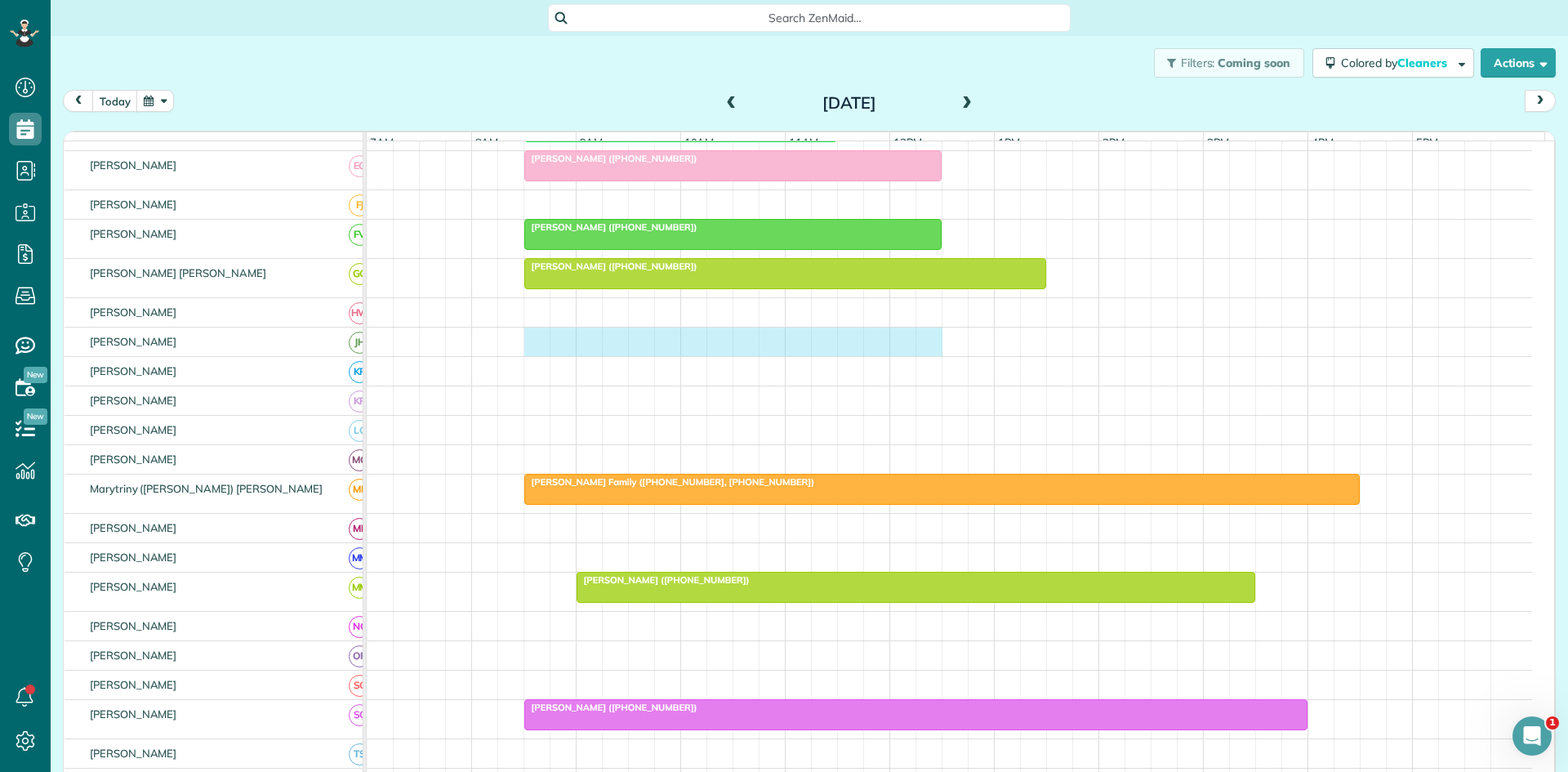
drag, startPoint x: 538, startPoint y: 357, endPoint x: 915, endPoint y: 344, distance: 377.2
click at [919, 344] on div at bounding box center [949, 342] width 1165 height 28
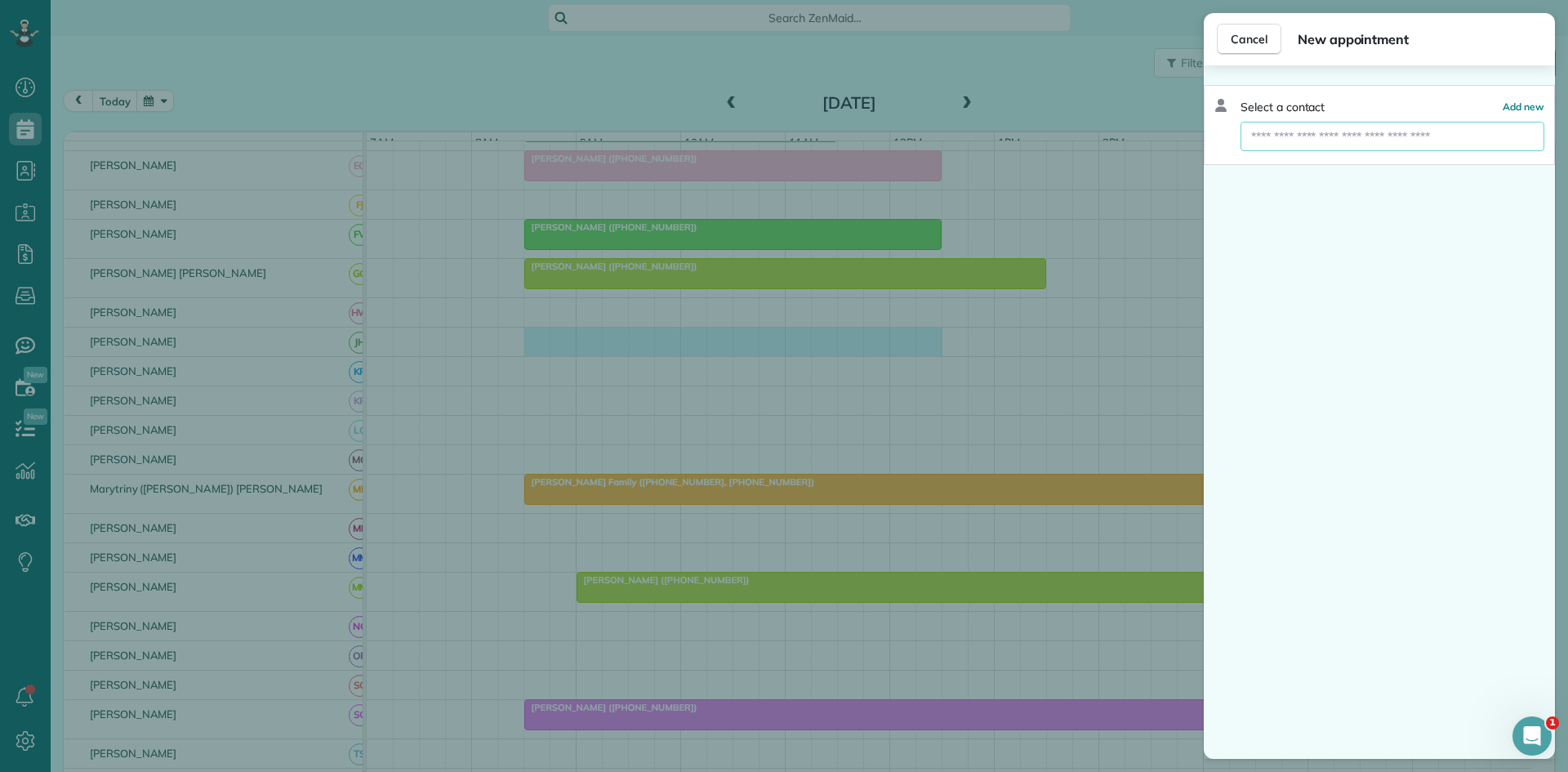
click at [1348, 139] on input "text" at bounding box center [1393, 137] width 304 height 29
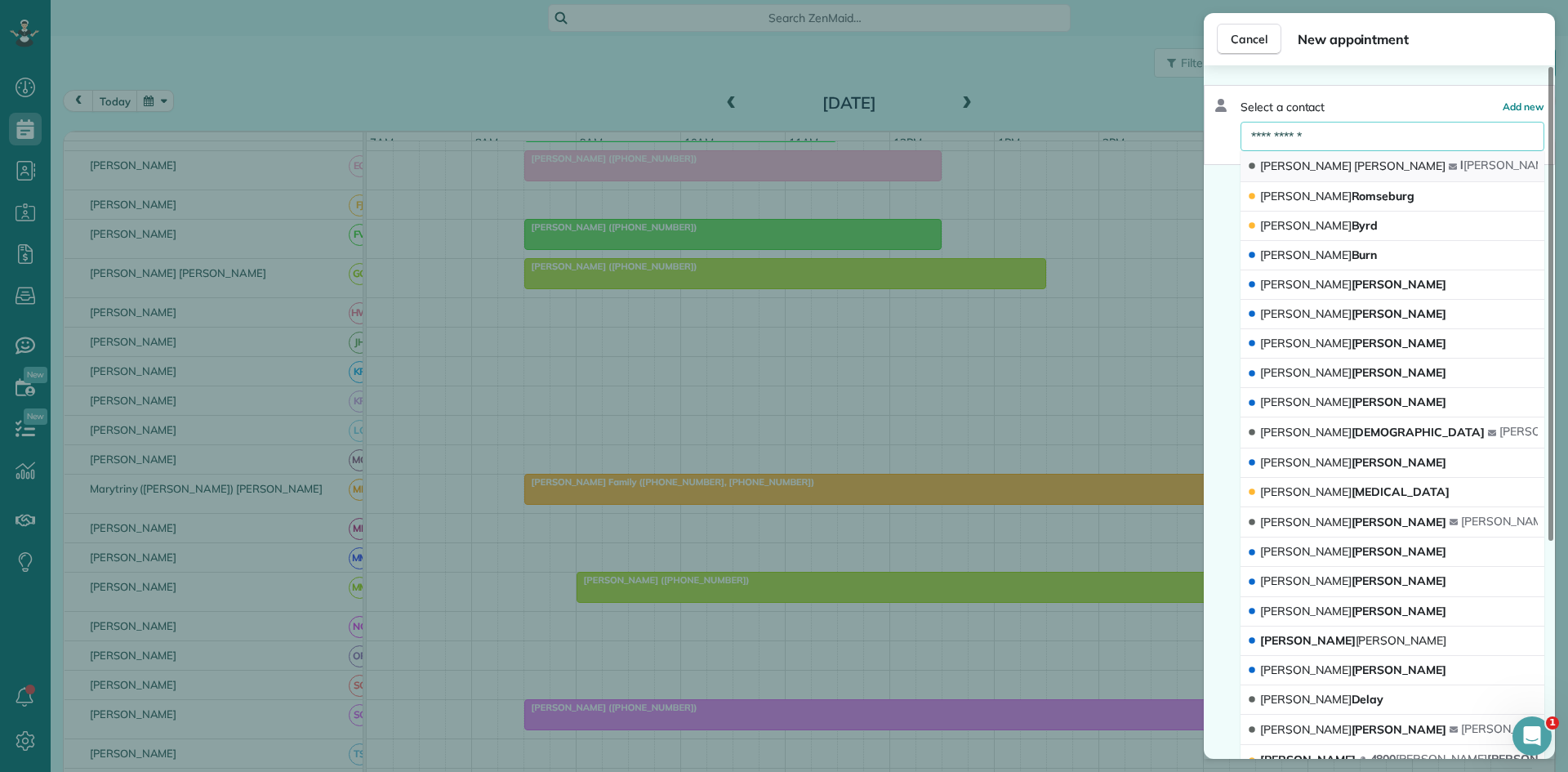
type input "**********"
click at [1333, 157] on button "Liane Kelly l kelly 5419@sbcglobal.net" at bounding box center [1393, 167] width 304 height 31
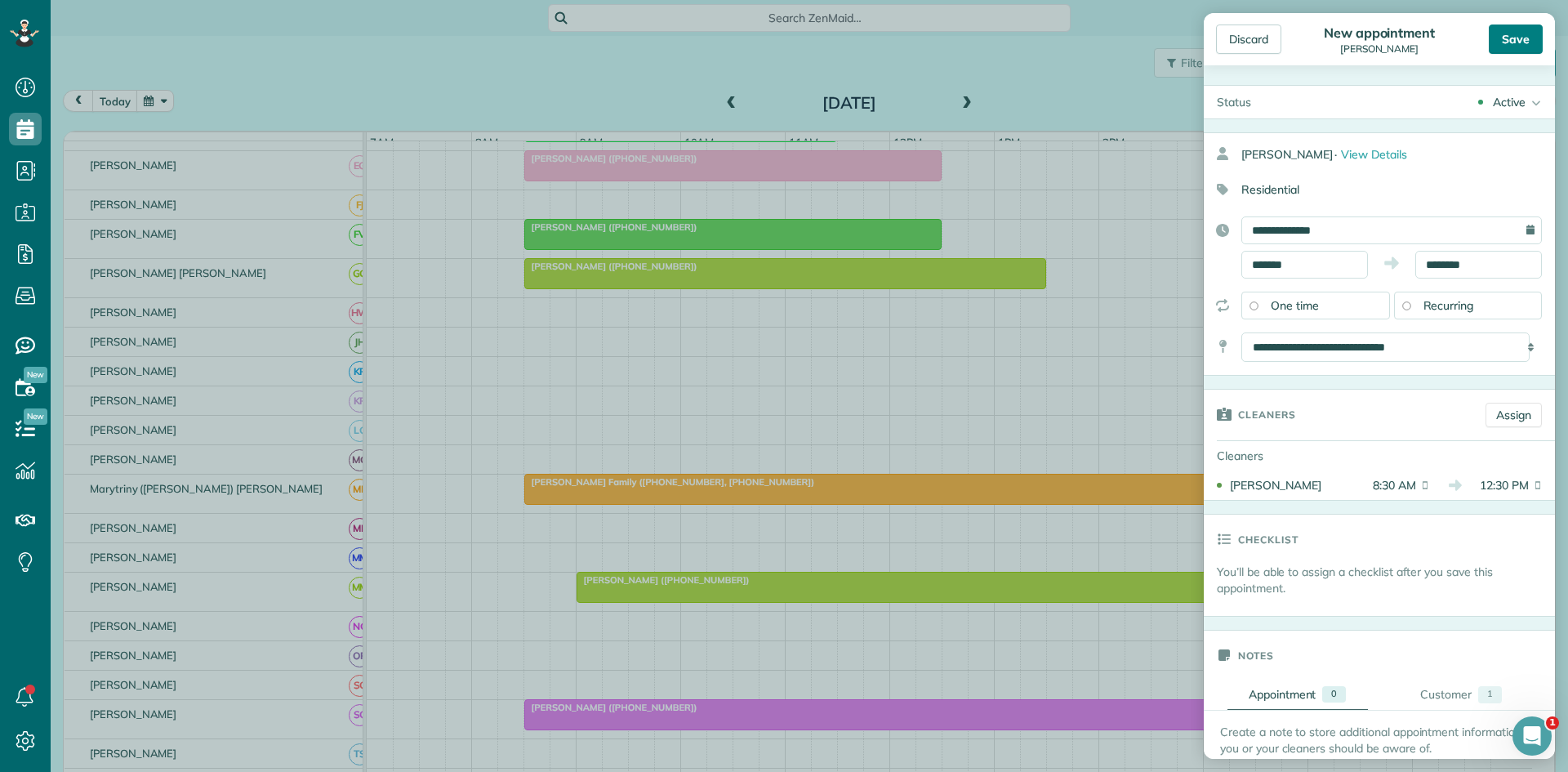
click at [1499, 38] on div "Save" at bounding box center [1515, 39] width 54 height 29
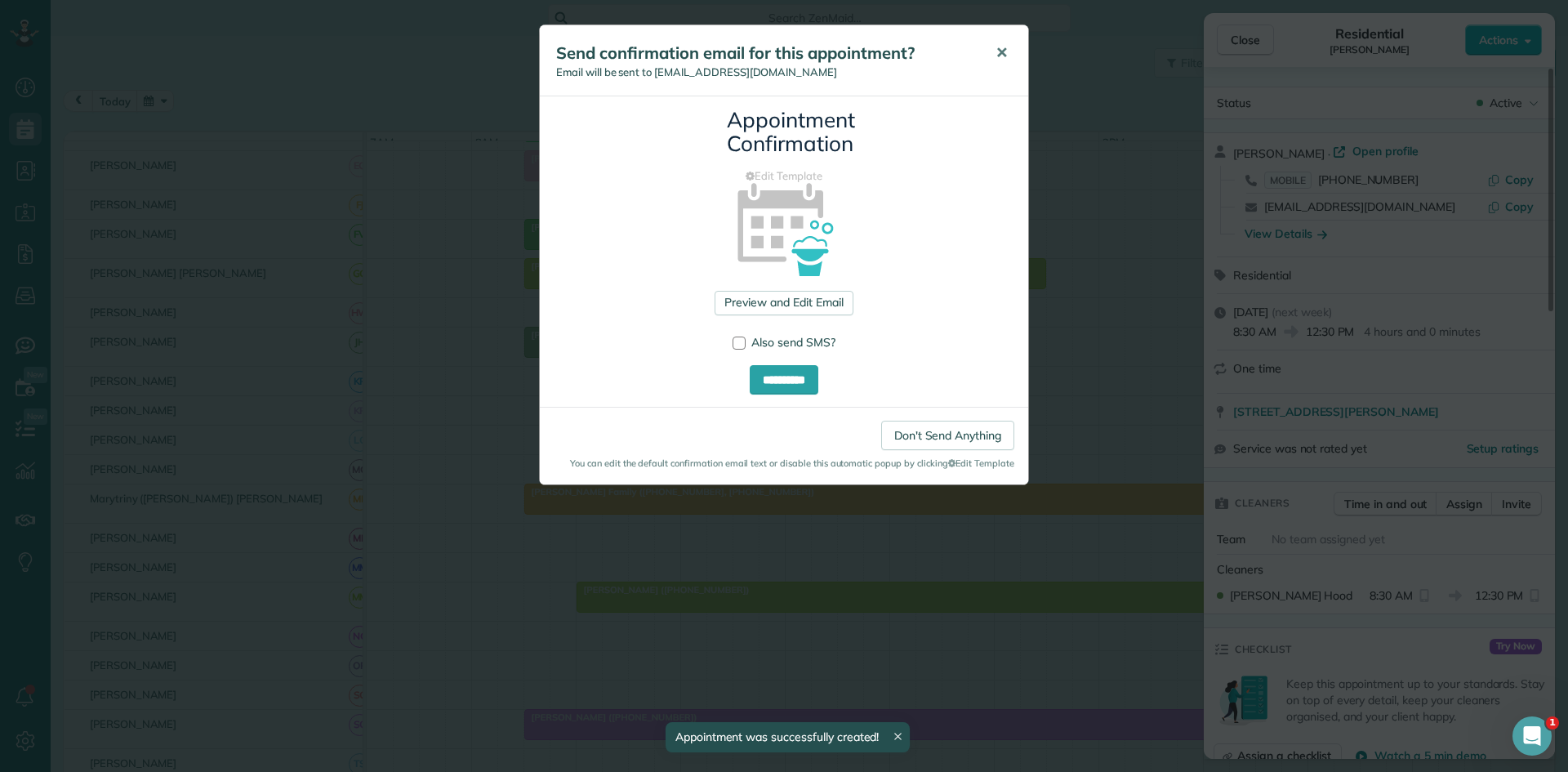
click at [1005, 50] on span "✕" at bounding box center [1001, 53] width 12 height 19
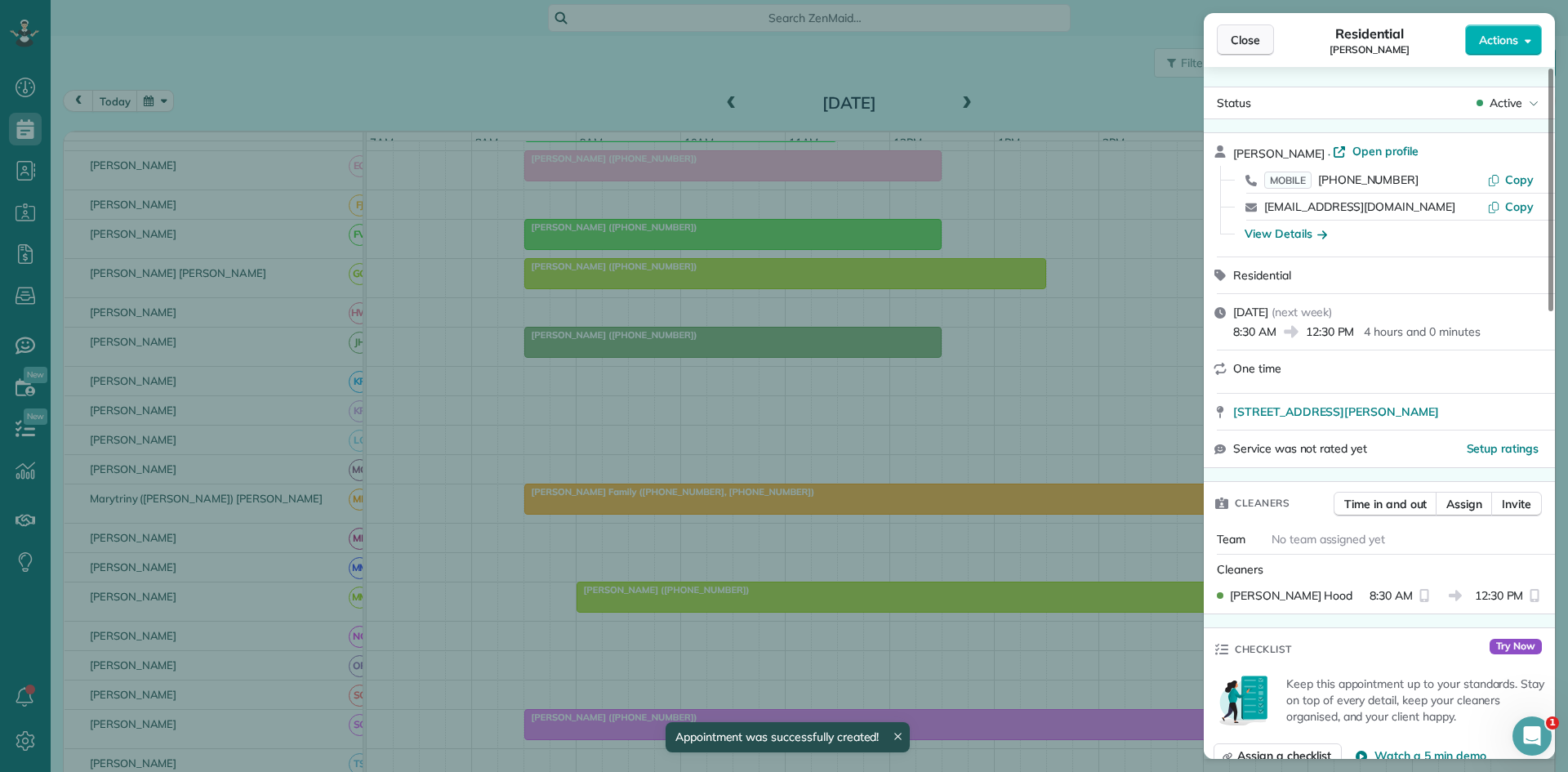
click at [1261, 44] on button "Close" at bounding box center [1245, 40] width 57 height 31
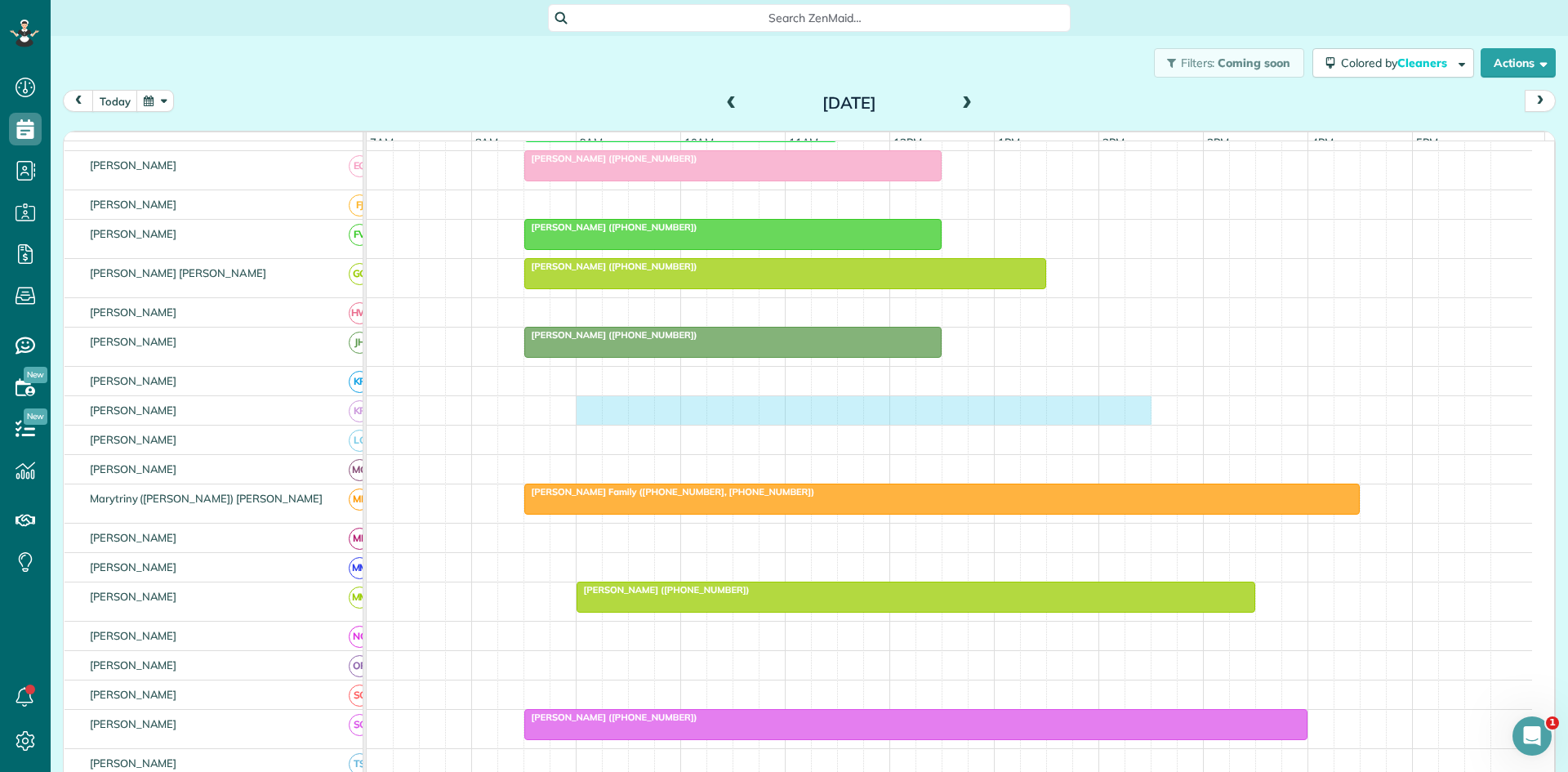
drag, startPoint x: 585, startPoint y: 429, endPoint x: 1132, endPoint y: 434, distance: 547.0
click at [1132, 425] on div at bounding box center [949, 410] width 1165 height 28
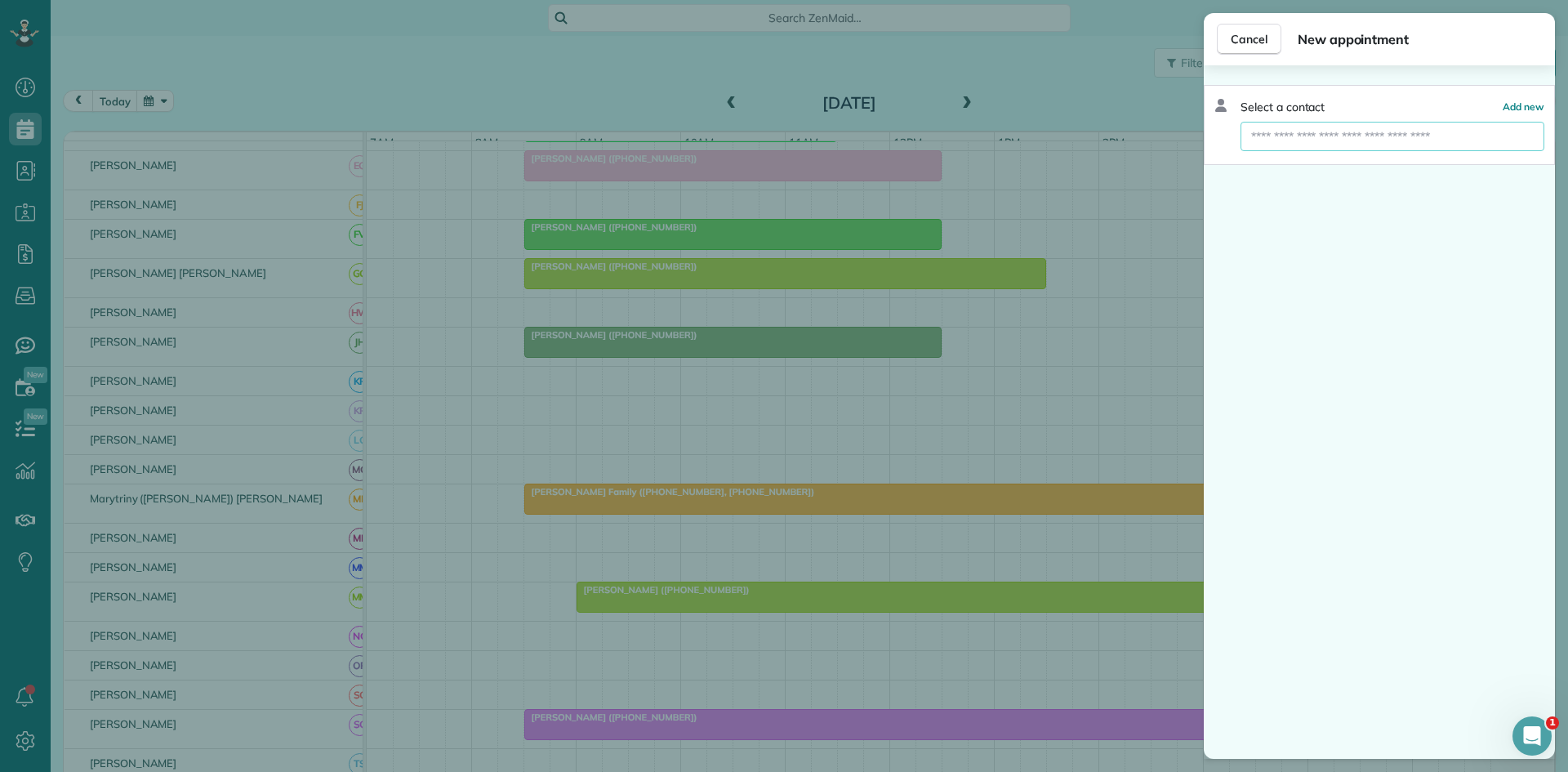
click at [1392, 142] on input "text" at bounding box center [1393, 137] width 304 height 29
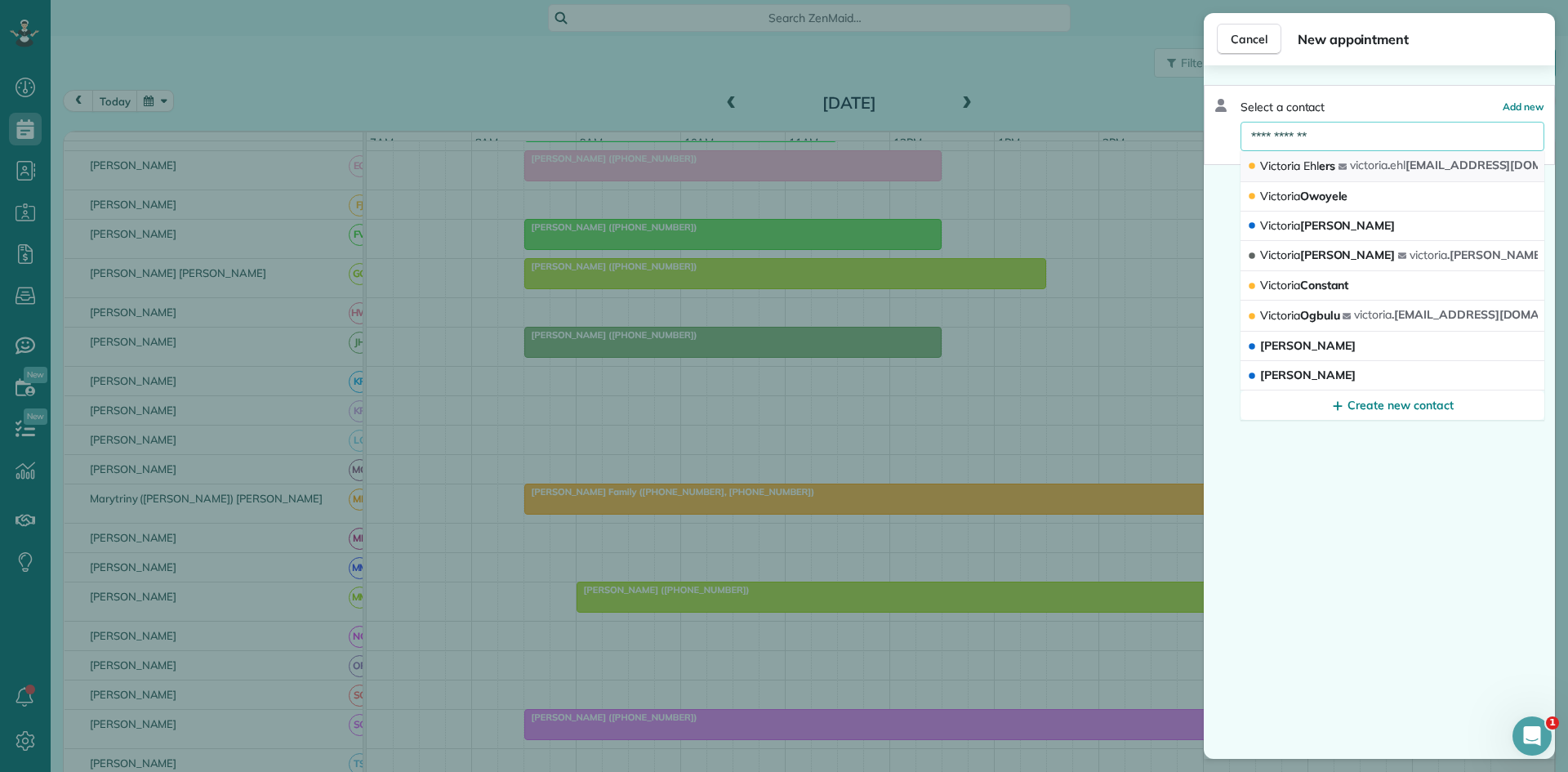
type input "**********"
click at [1358, 166] on button "Victoria Ehl ers victoria . ehl ers@gmail.com" at bounding box center [1393, 167] width 304 height 31
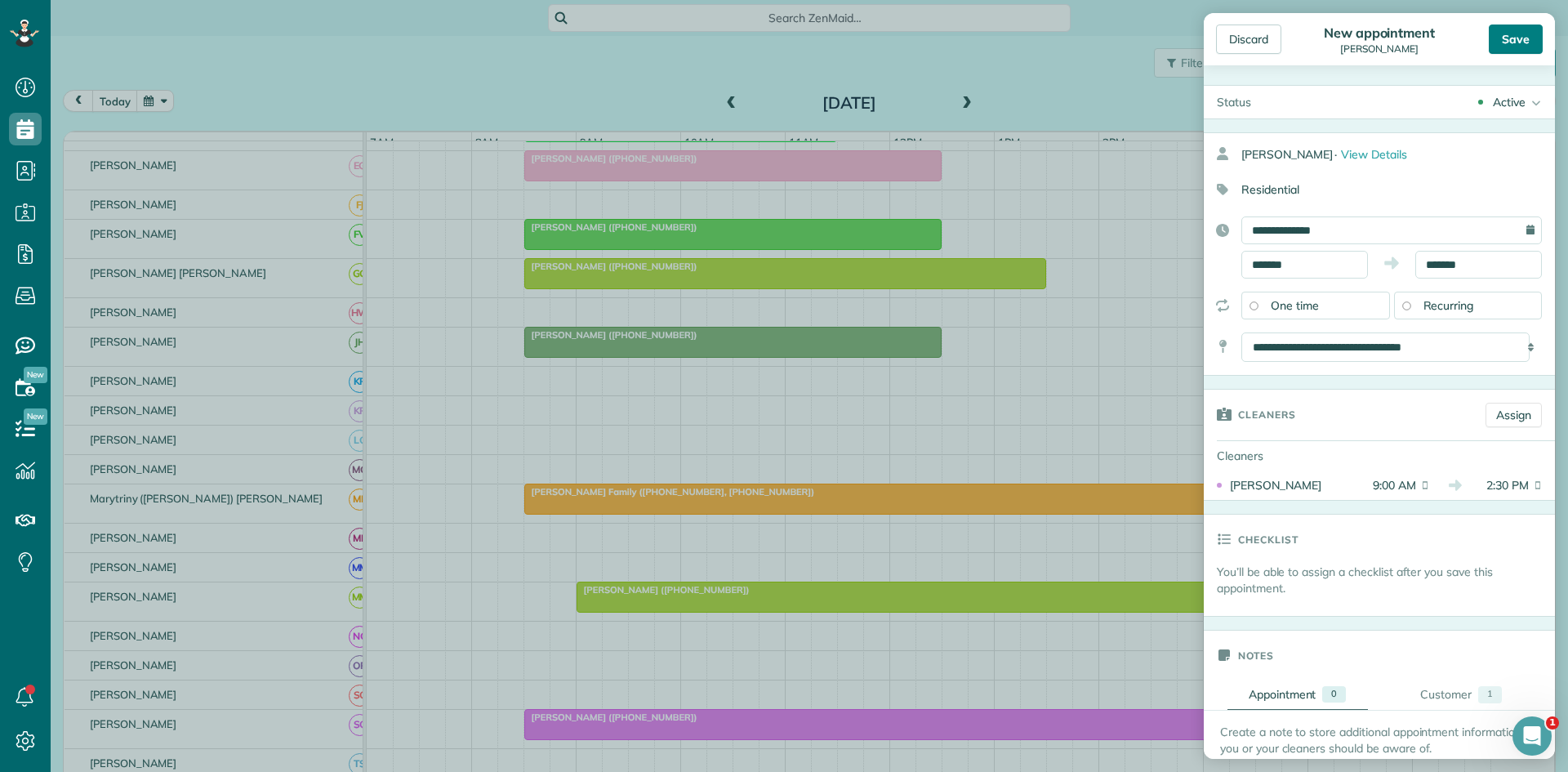
click at [1512, 41] on div "Save" at bounding box center [1515, 39] width 54 height 29
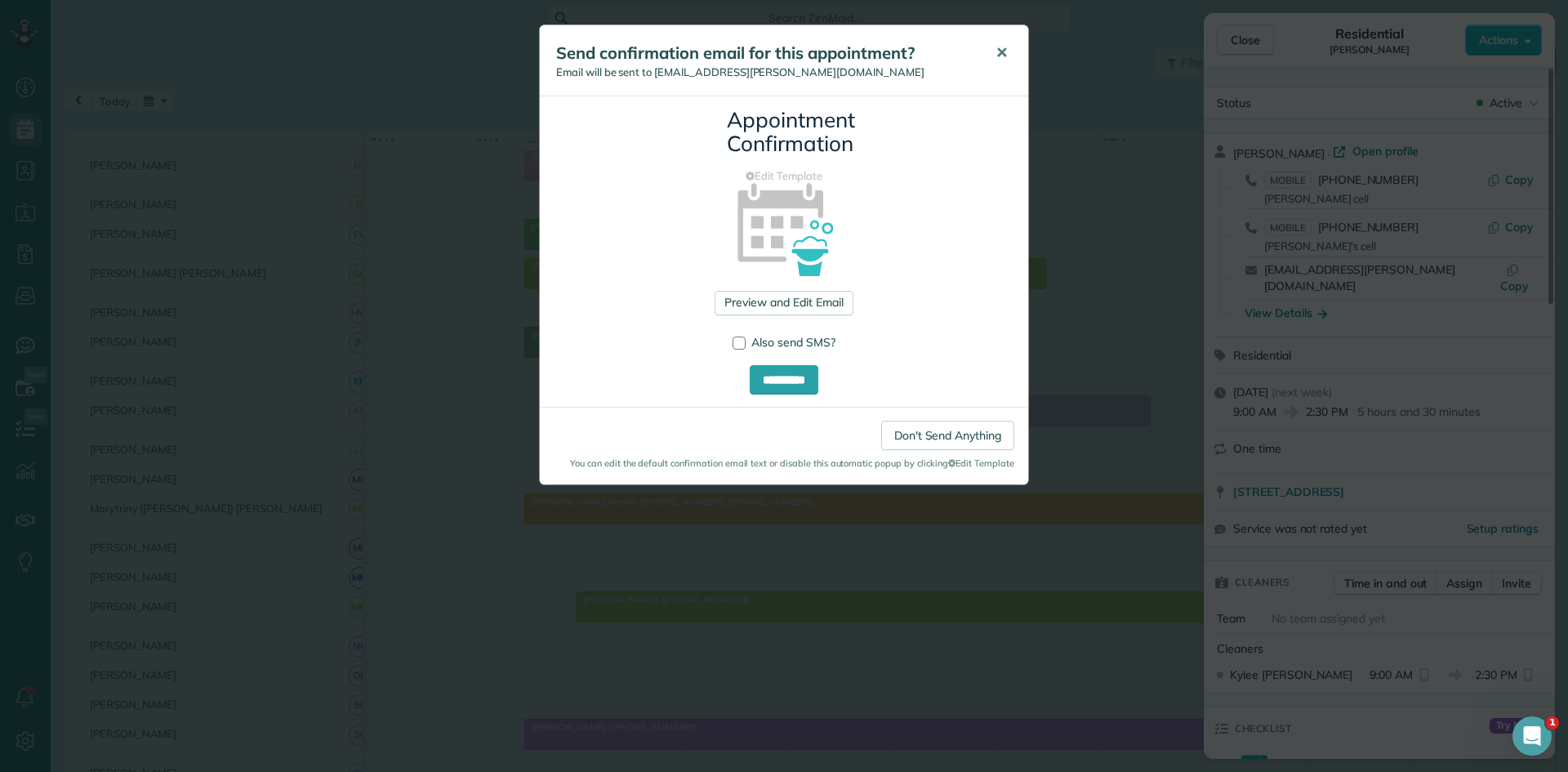
click at [1006, 54] on span "✕" at bounding box center [1001, 53] width 12 height 19
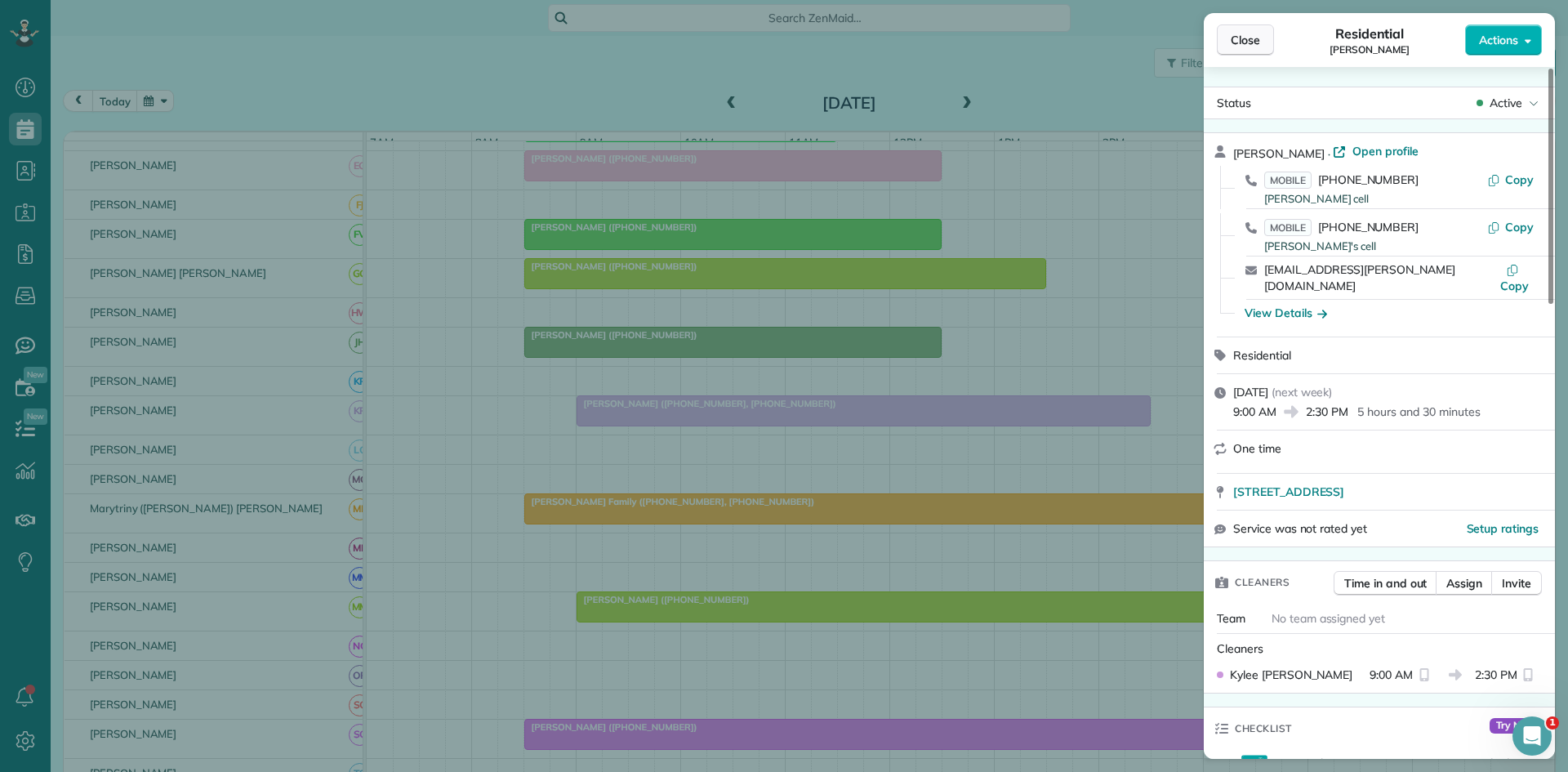
click at [1266, 50] on button "Close" at bounding box center [1245, 40] width 57 height 31
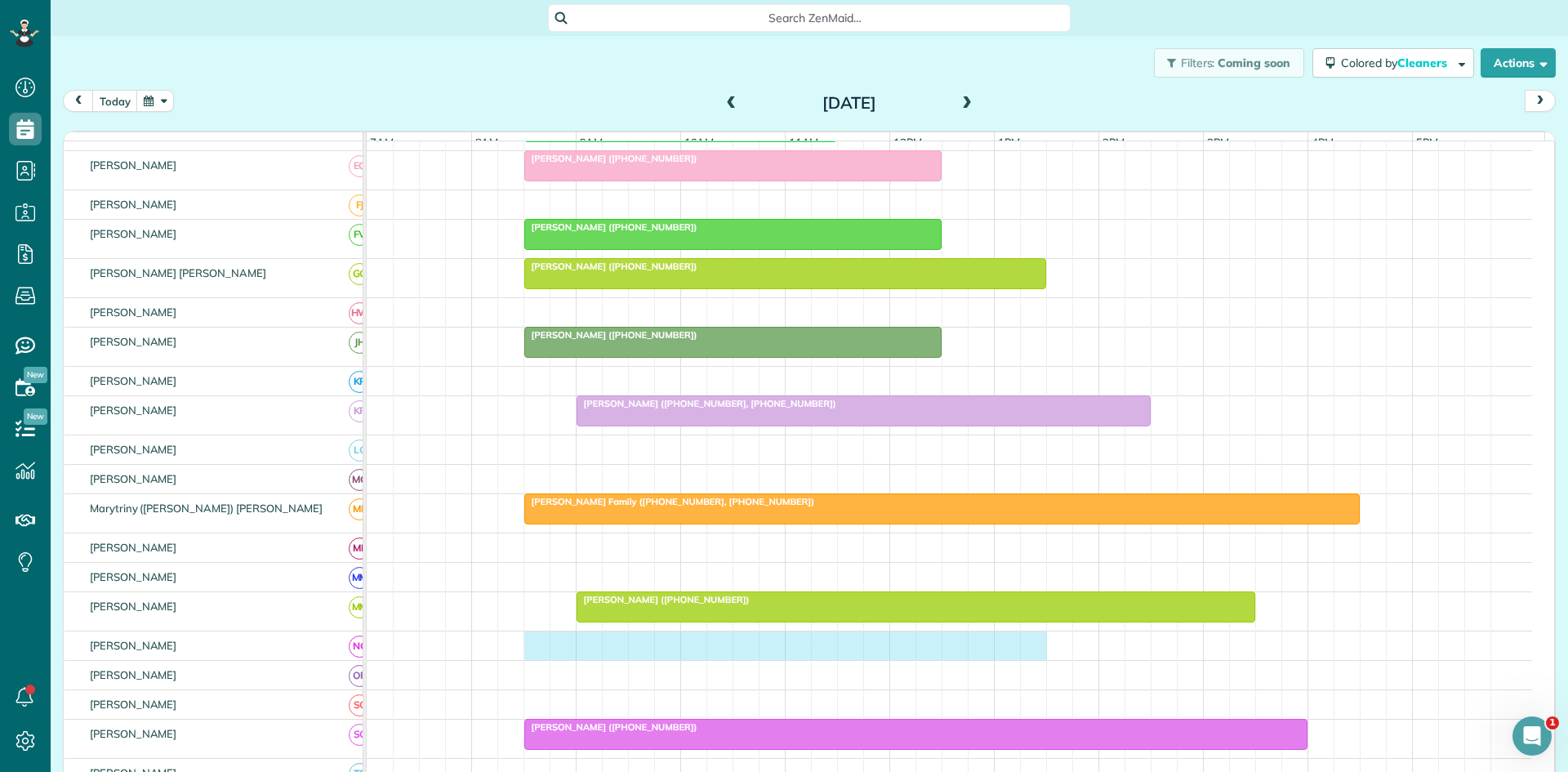
drag, startPoint x: 531, startPoint y: 656, endPoint x: 1022, endPoint y: 654, distance: 491.0
click at [1022, 654] on div at bounding box center [949, 645] width 1165 height 28
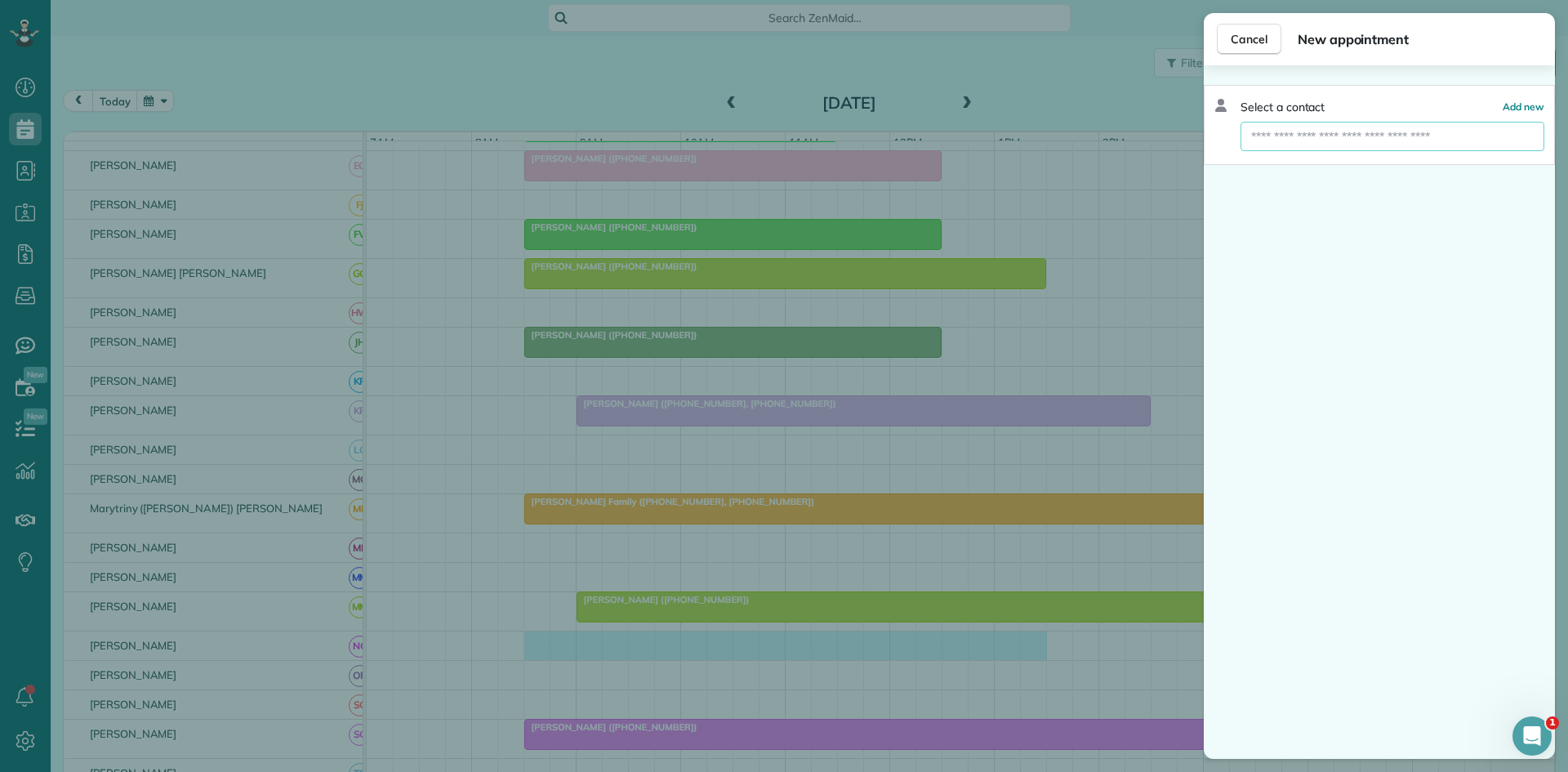
click at [1402, 138] on input "text" at bounding box center [1393, 137] width 304 height 29
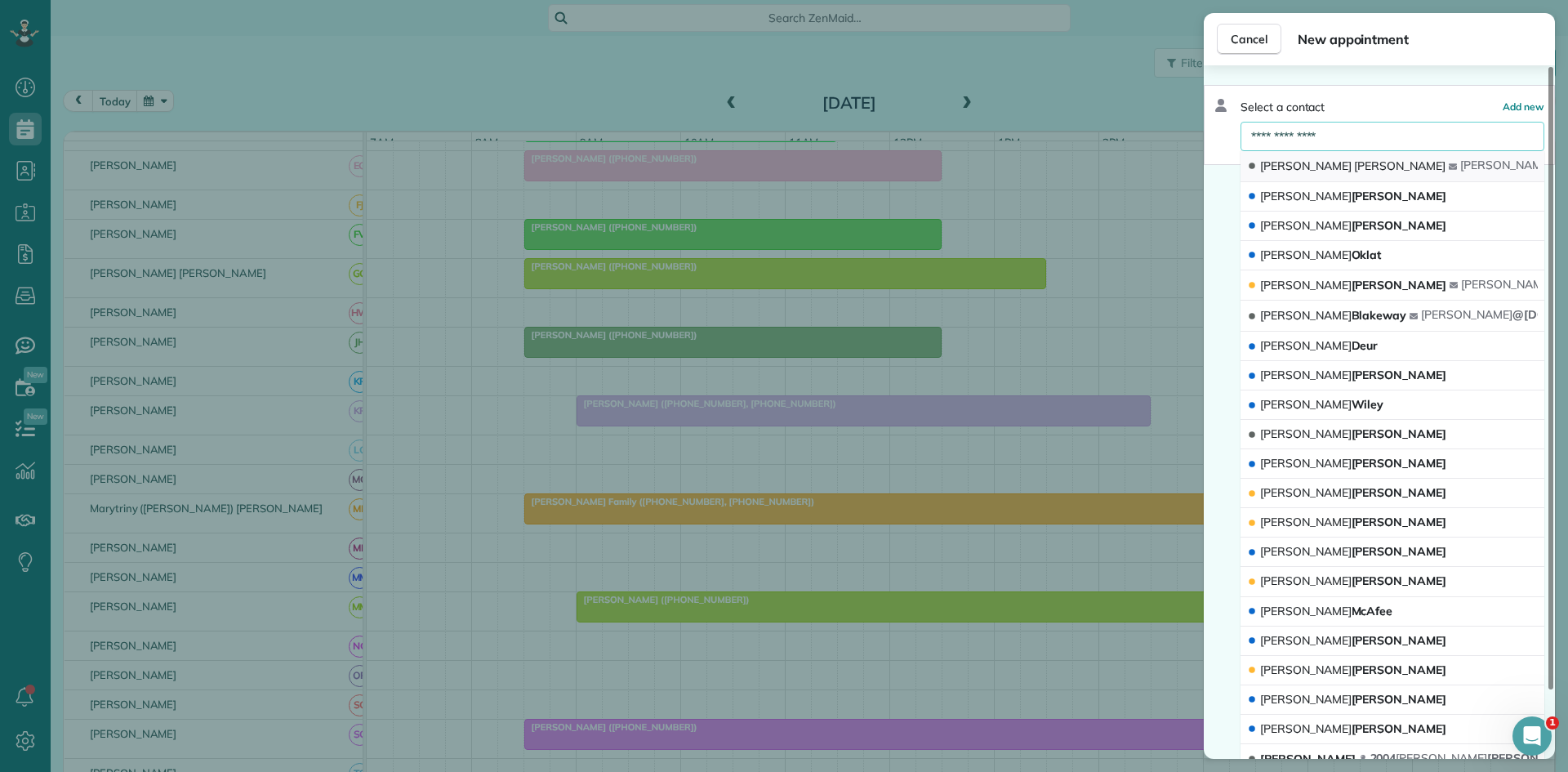
type input "**********"
click at [1301, 157] on button "Melissa Oswald melissa jenn@gmail.com" at bounding box center [1393, 167] width 304 height 31
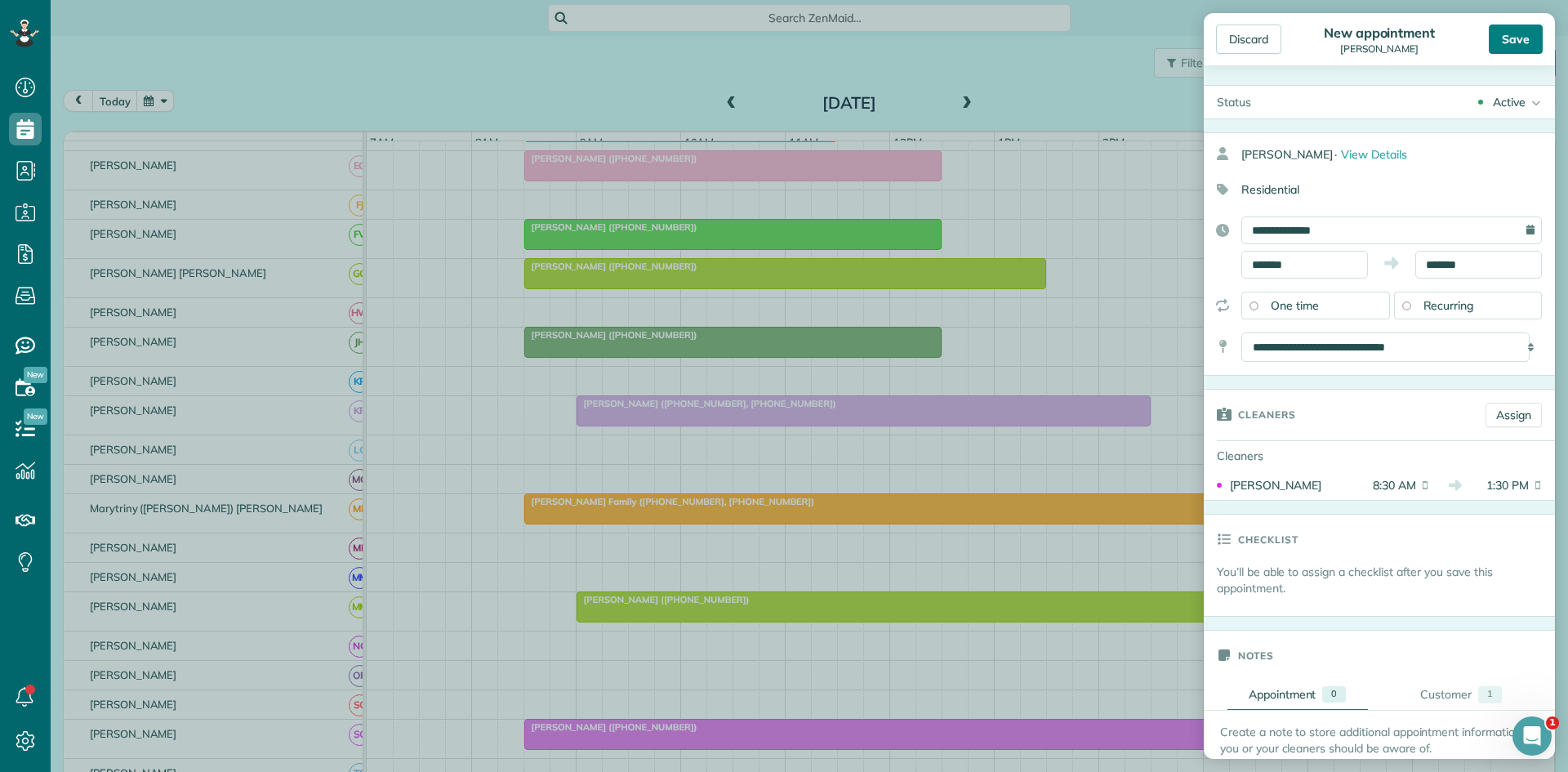
click at [1531, 34] on div "Save" at bounding box center [1515, 39] width 54 height 29
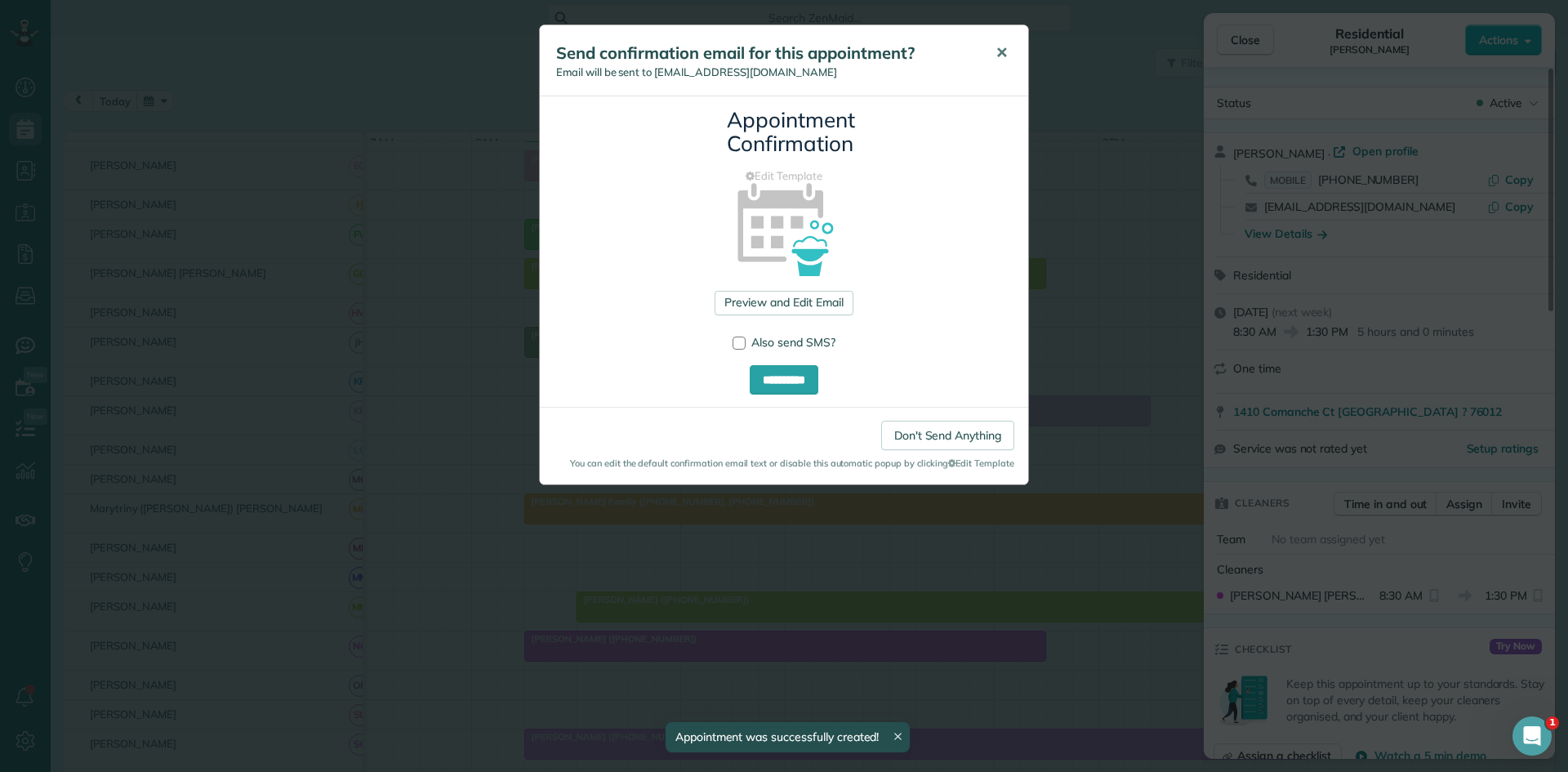
click at [1011, 50] on button "✕" at bounding box center [1001, 53] width 36 height 39
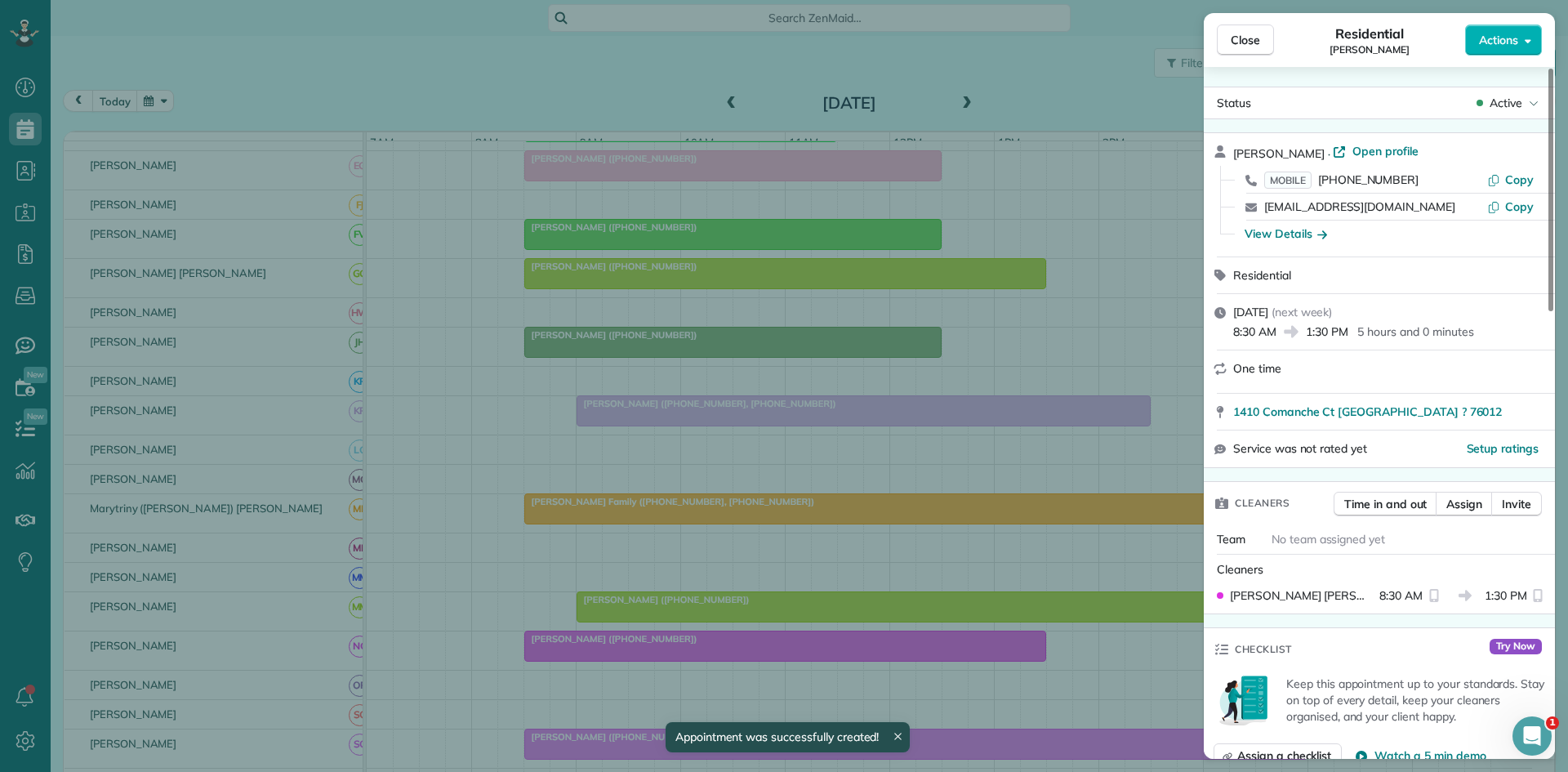
click at [1275, 41] on div "Residential Melissa Oswald" at bounding box center [1370, 40] width 191 height 33
click at [1252, 43] on span "Close" at bounding box center [1245, 40] width 29 height 16
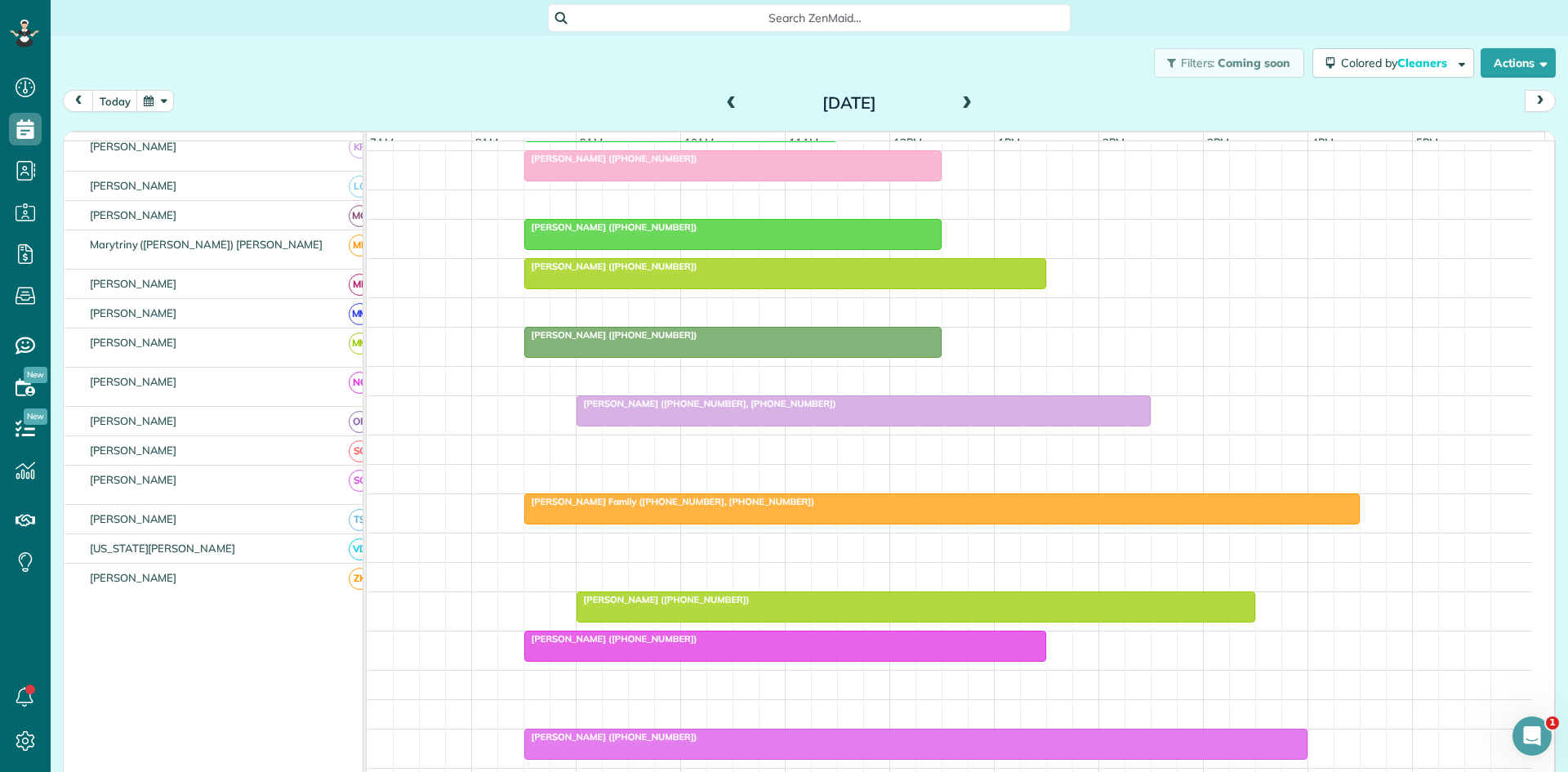
scroll to position [818, 0]
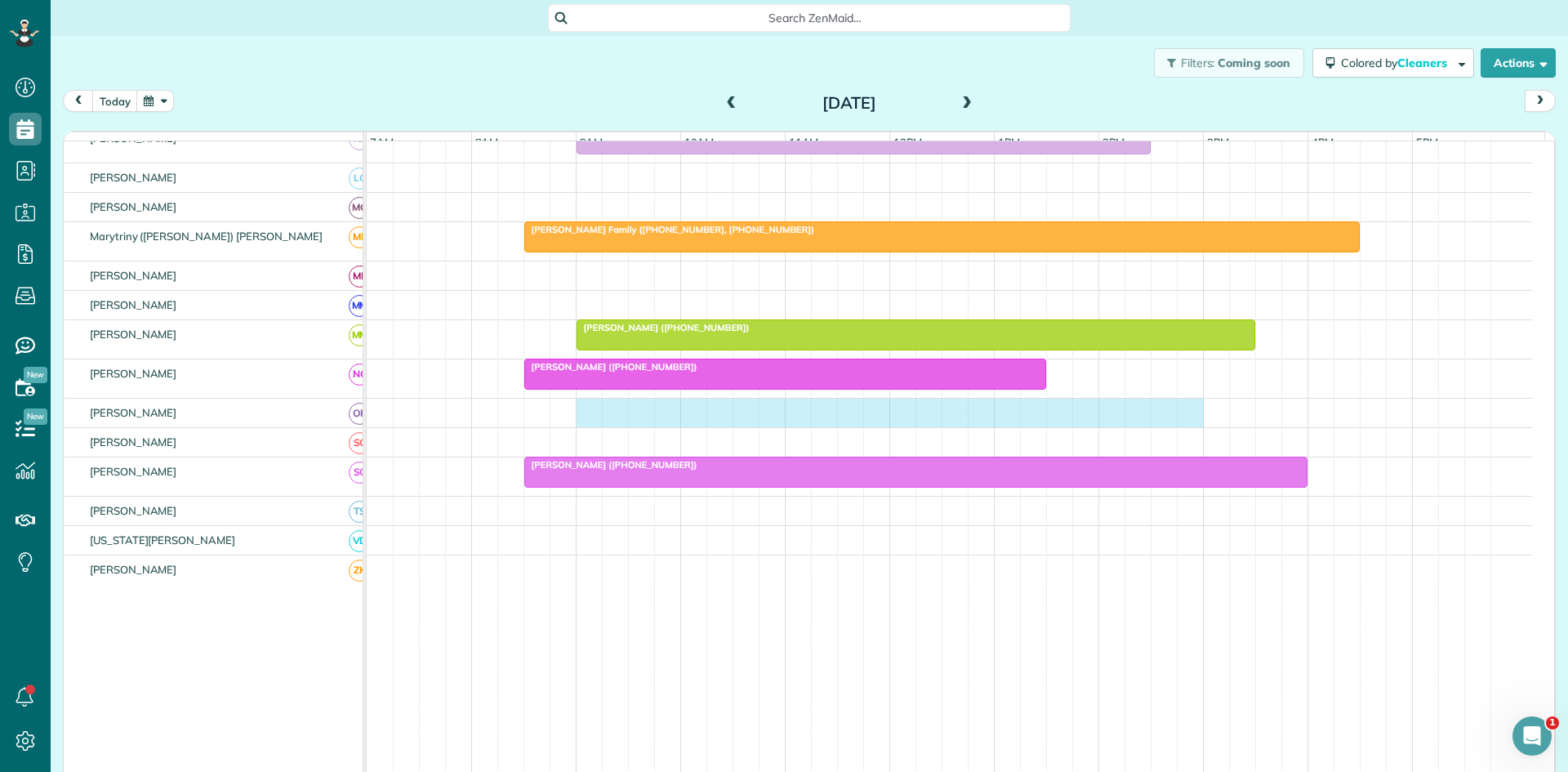
drag, startPoint x: 585, startPoint y: 423, endPoint x: 1175, endPoint y: 414, distance: 590.1
click at [1187, 414] on div at bounding box center [949, 413] width 1165 height 28
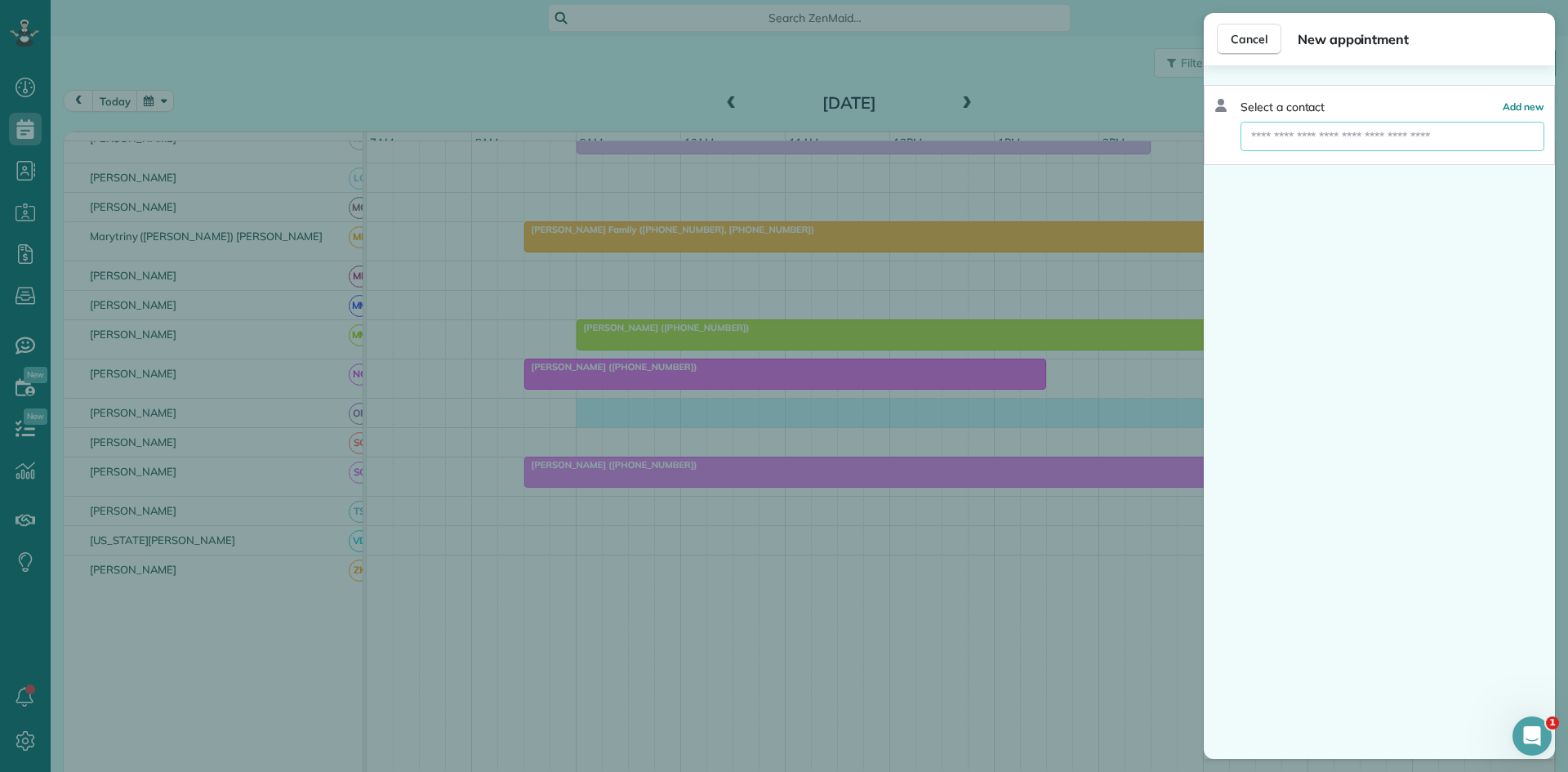
click at [1411, 138] on input "text" at bounding box center [1393, 137] width 304 height 29
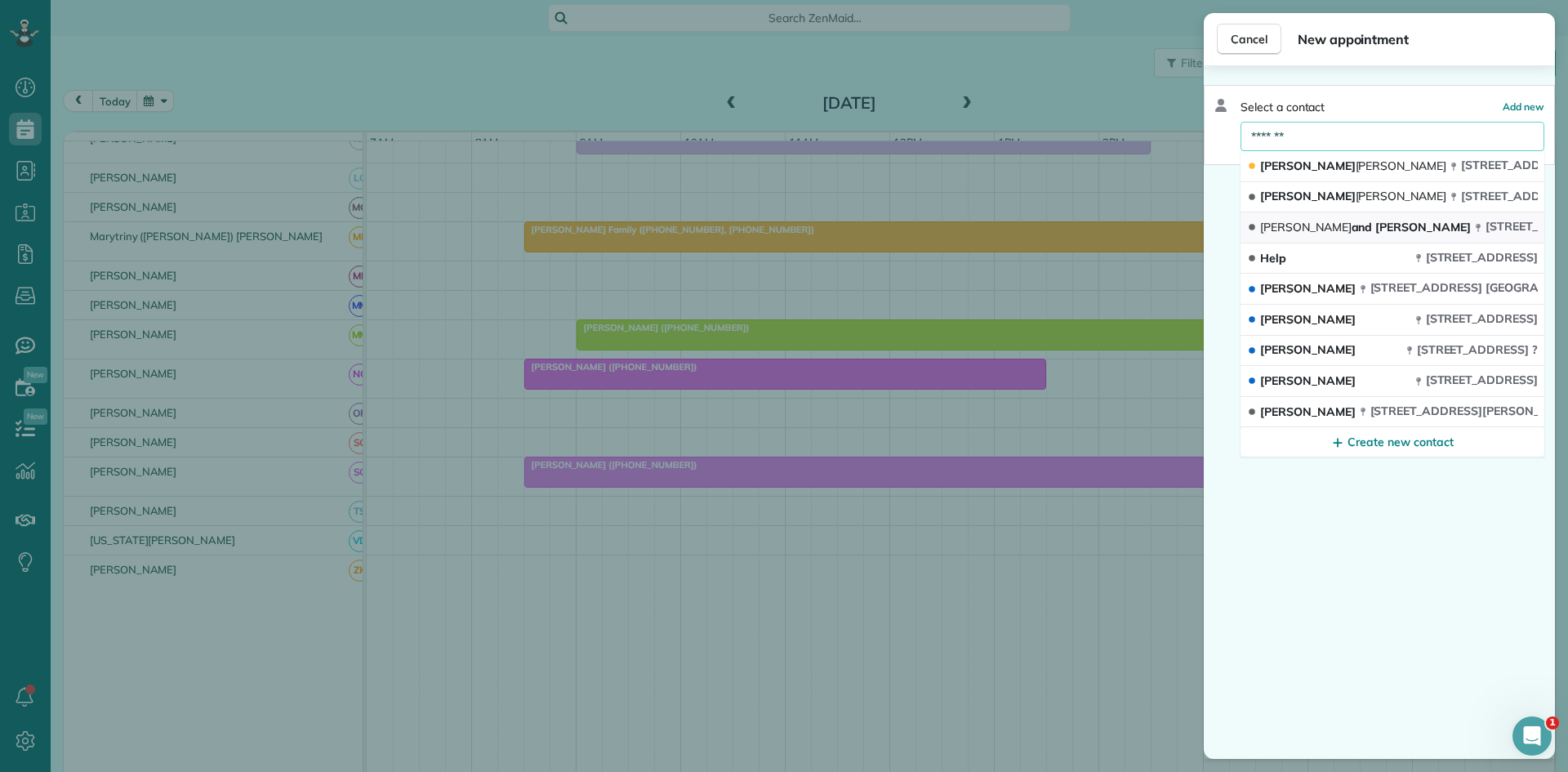
type input "*******"
click at [1486, 222] on span "5309 Chaperito Trail Arlington TX 76016" at bounding box center [1542, 226] width 112 height 15
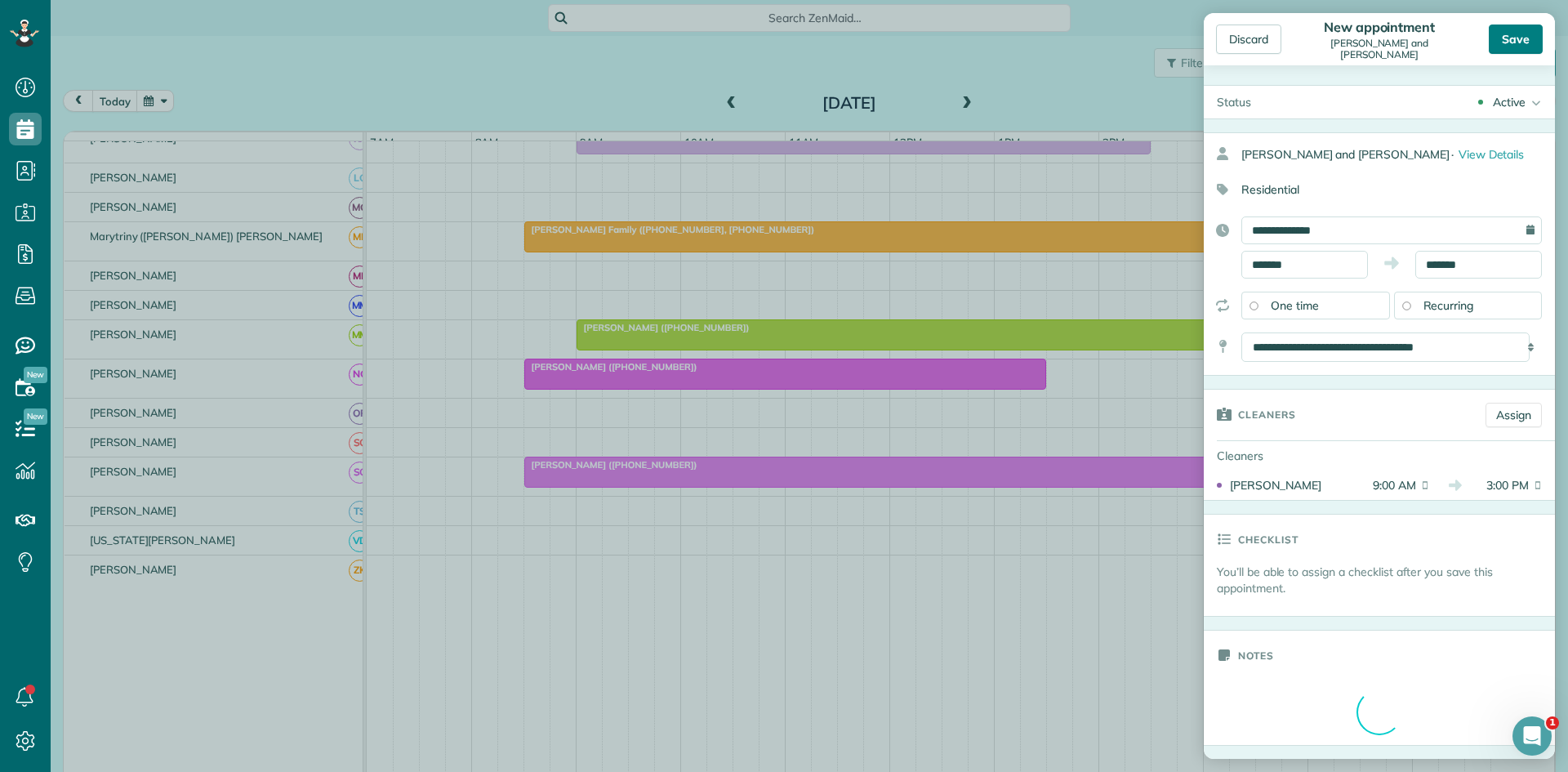
click at [1503, 44] on div "Save" at bounding box center [1515, 39] width 54 height 29
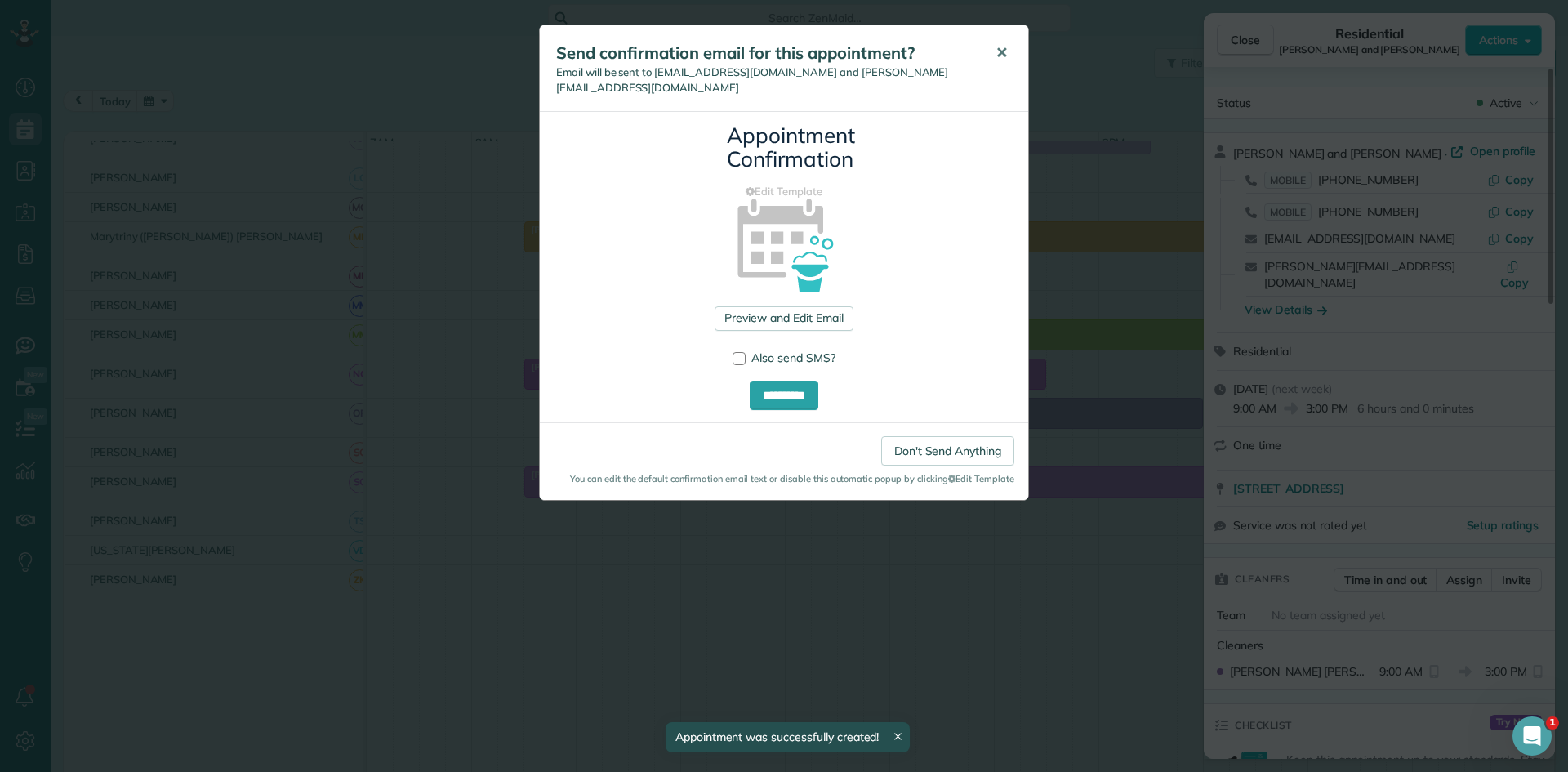
click at [999, 60] on span "✕" at bounding box center [1001, 53] width 12 height 19
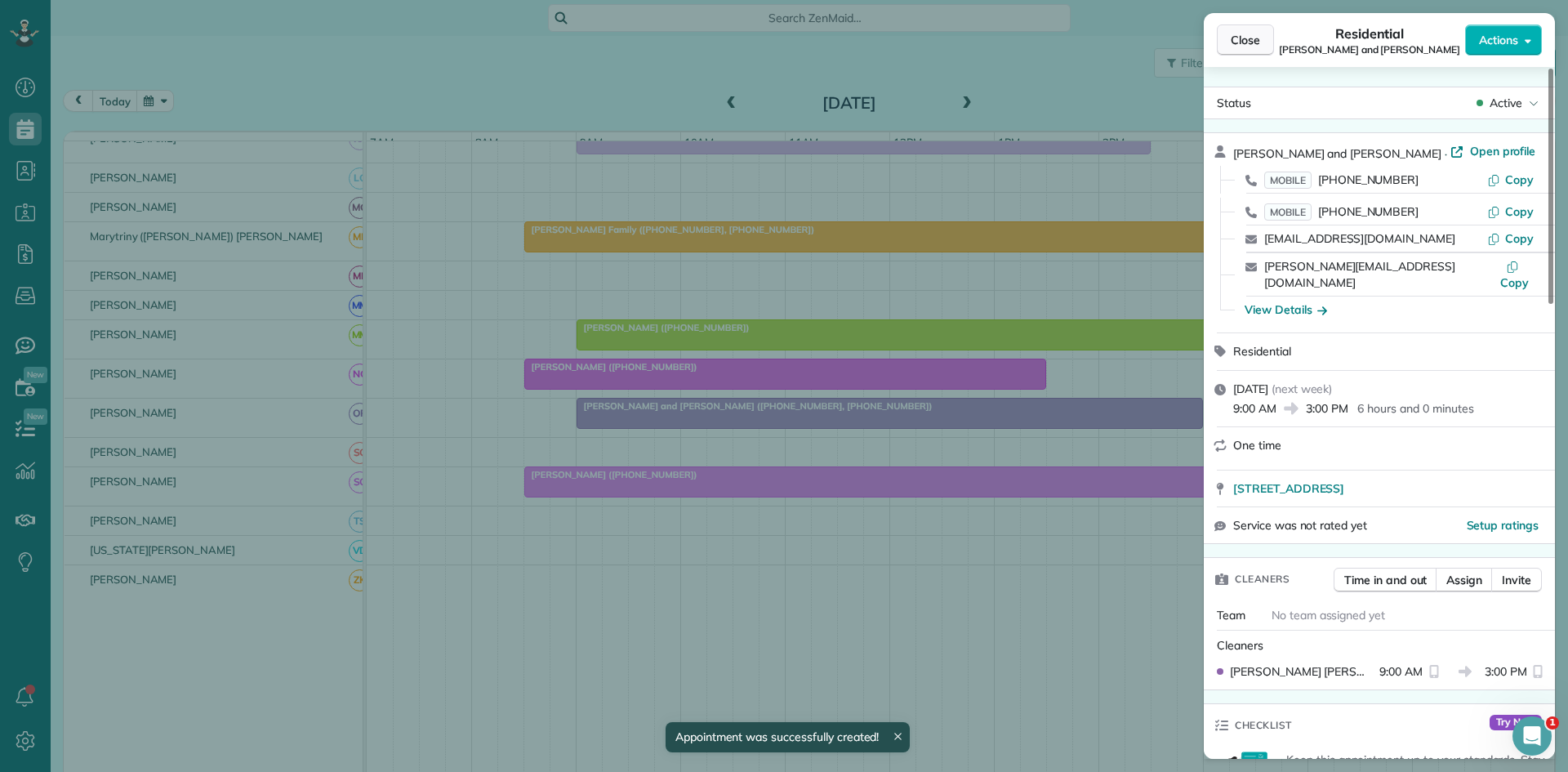
click at [1236, 43] on span "Close" at bounding box center [1245, 40] width 29 height 16
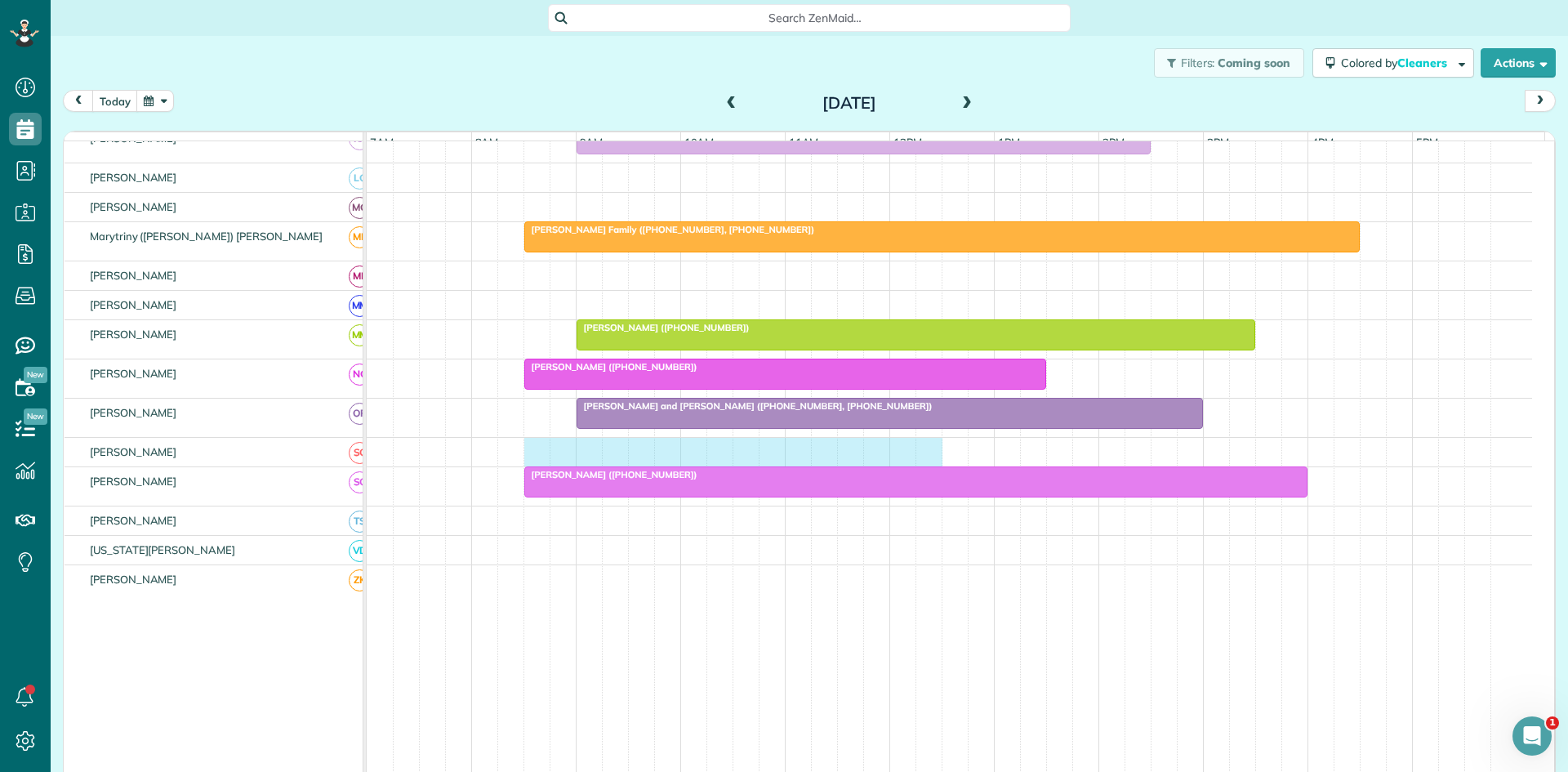
drag, startPoint x: 535, startPoint y: 466, endPoint x: 915, endPoint y: 463, distance: 380.0
click at [921, 463] on div at bounding box center [949, 452] width 1165 height 28
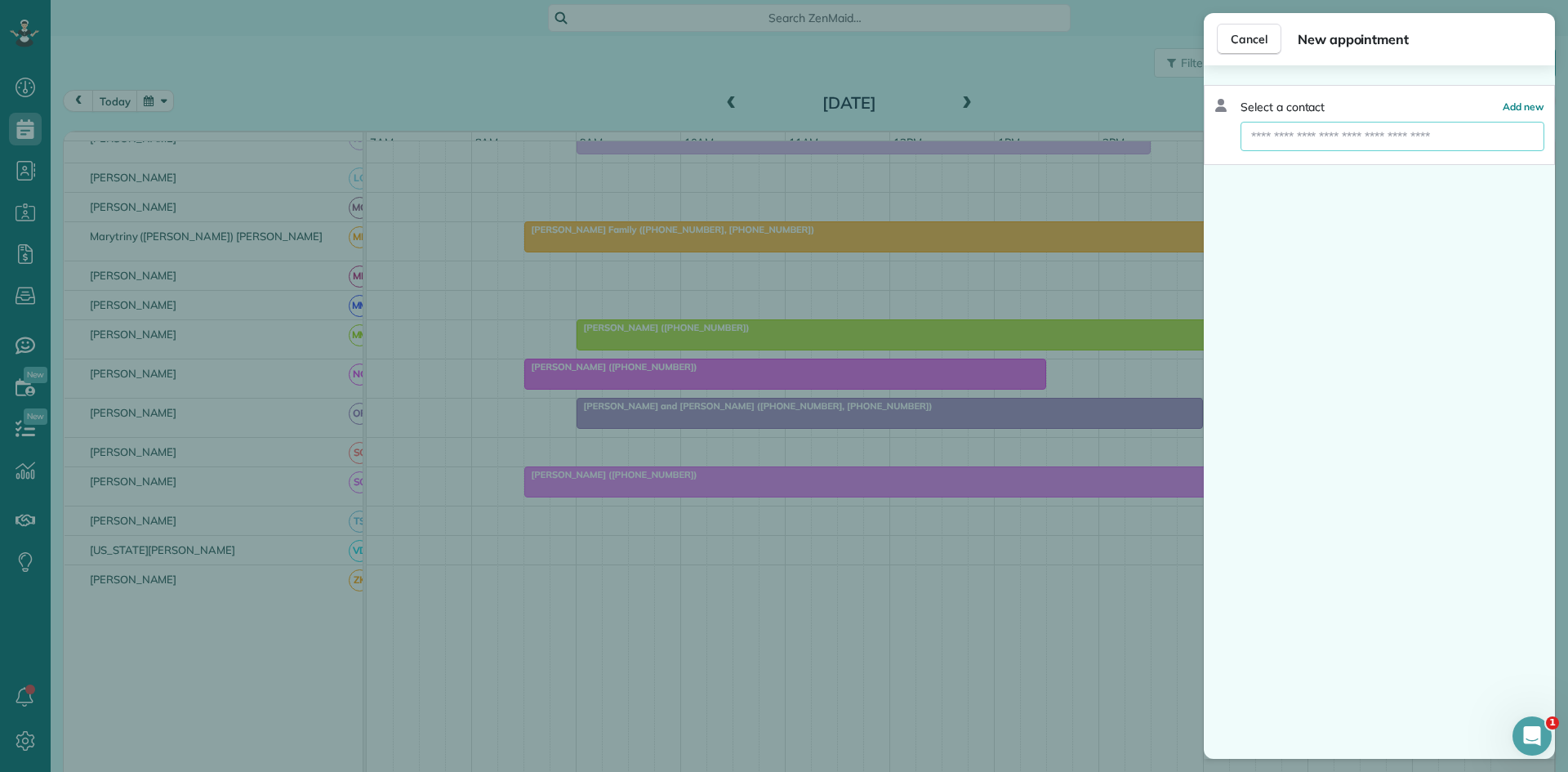
click at [1391, 138] on input "text" at bounding box center [1393, 137] width 304 height 29
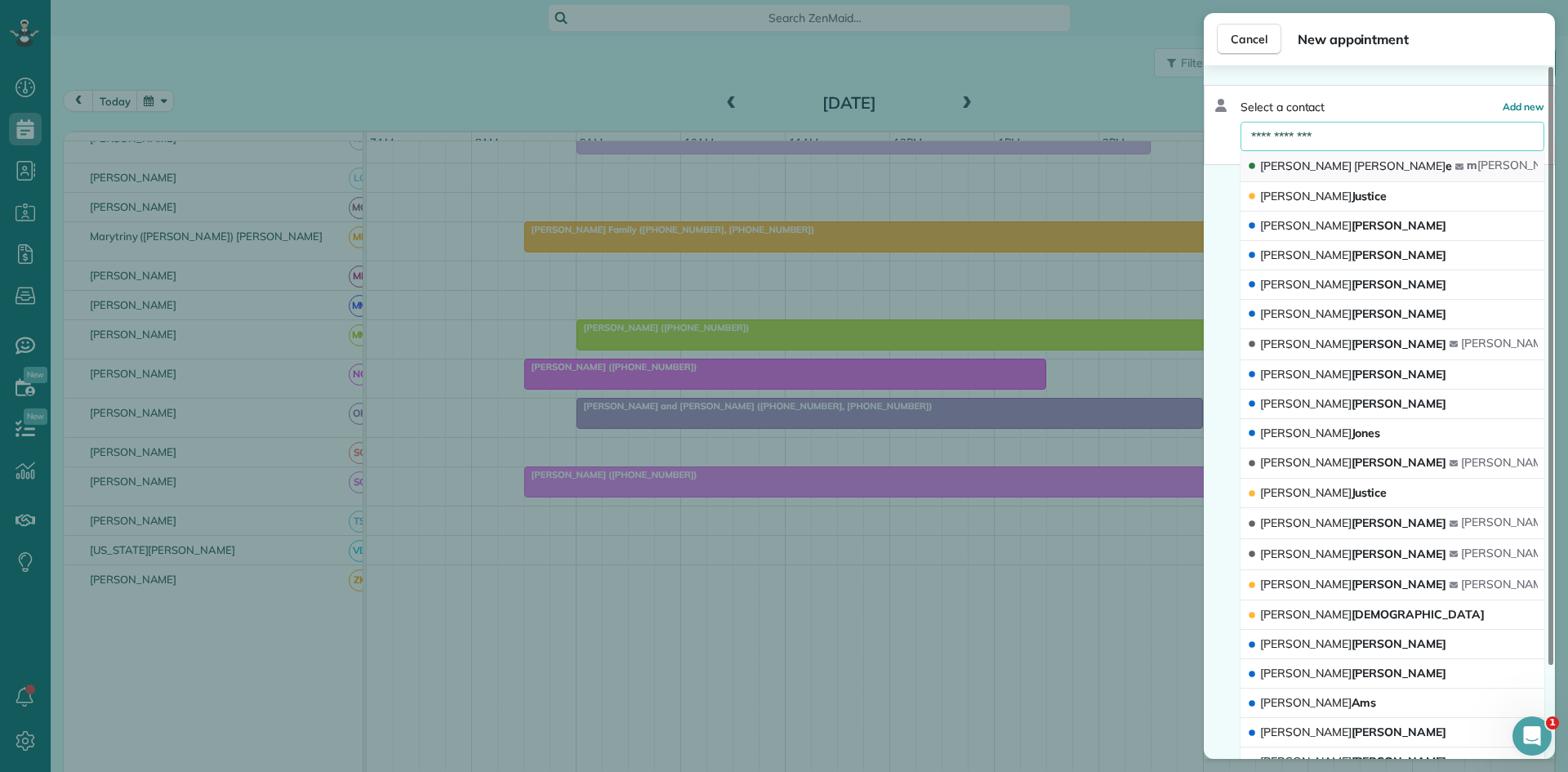
type input "**********"
click at [1362, 155] on button "Michelle Kemp e m kemp e@escalantegolf.com" at bounding box center [1393, 167] width 304 height 31
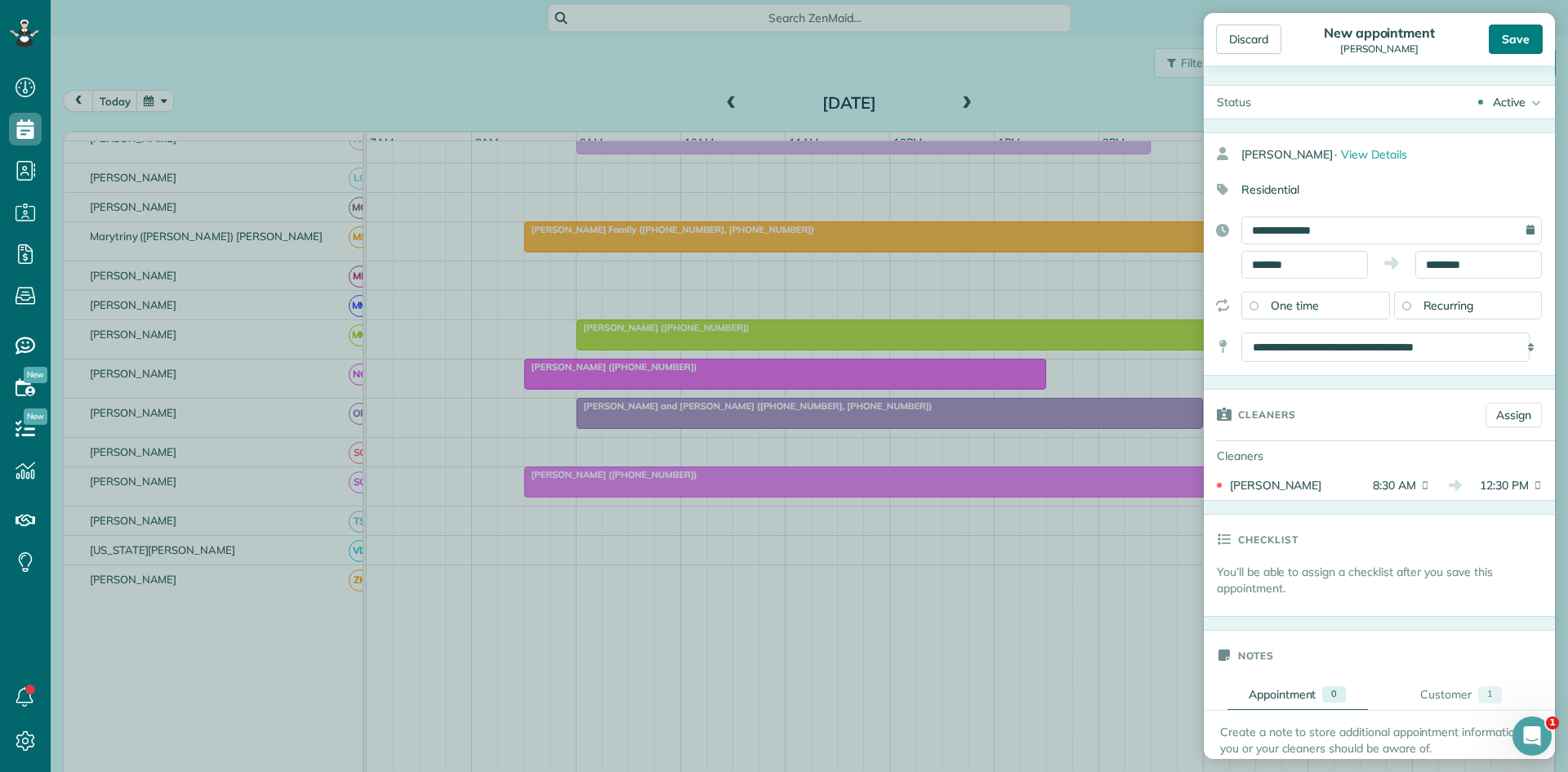
click at [1512, 26] on div "Save" at bounding box center [1515, 39] width 54 height 29
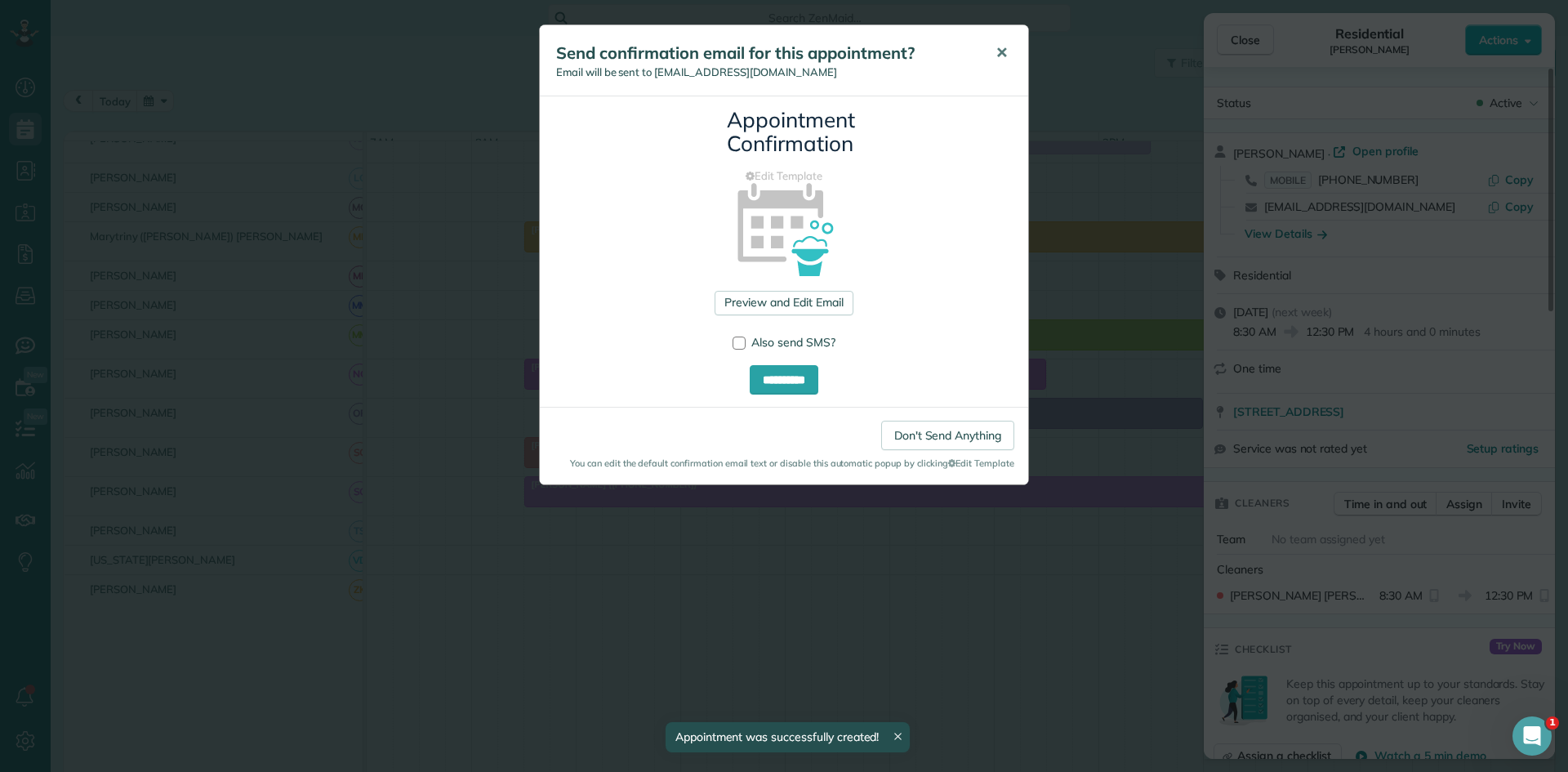
click at [1003, 57] on span "✕" at bounding box center [1001, 53] width 12 height 19
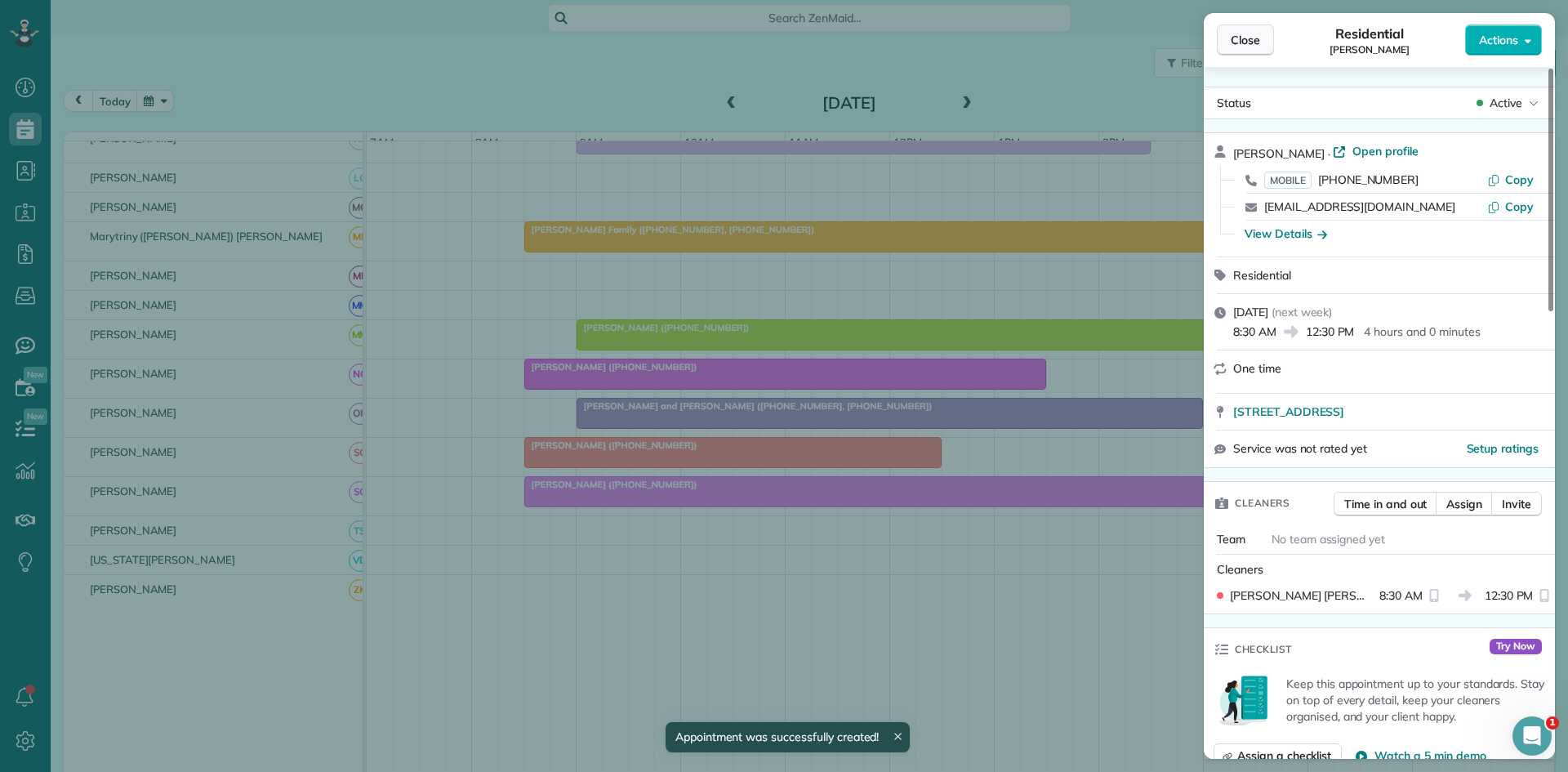
click at [1259, 36] on span "Close" at bounding box center [1245, 40] width 29 height 16
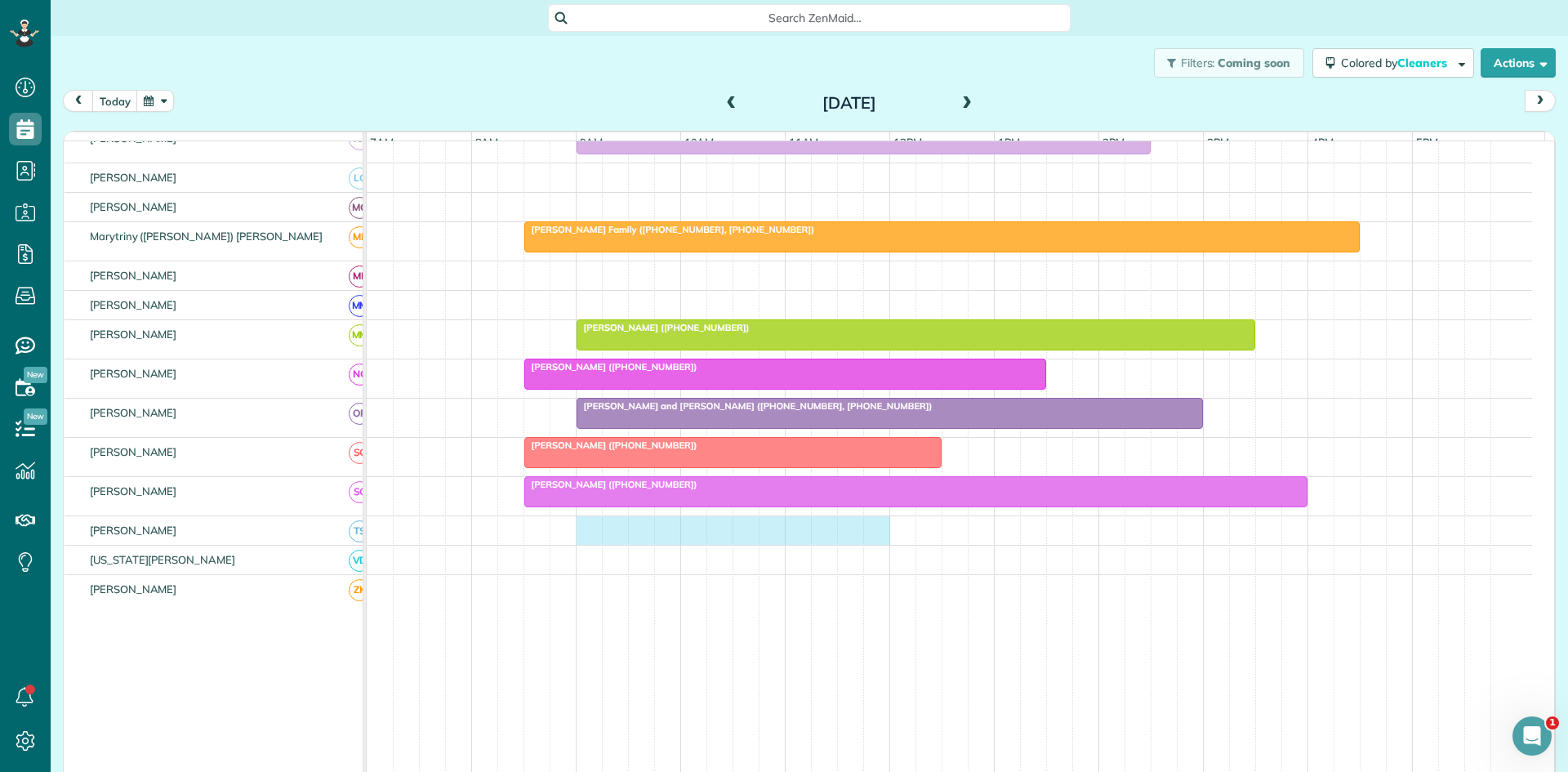
drag, startPoint x: 590, startPoint y: 540, endPoint x: 865, endPoint y: 535, distance: 275.0
click at [865, 535] on div at bounding box center [949, 530] width 1165 height 28
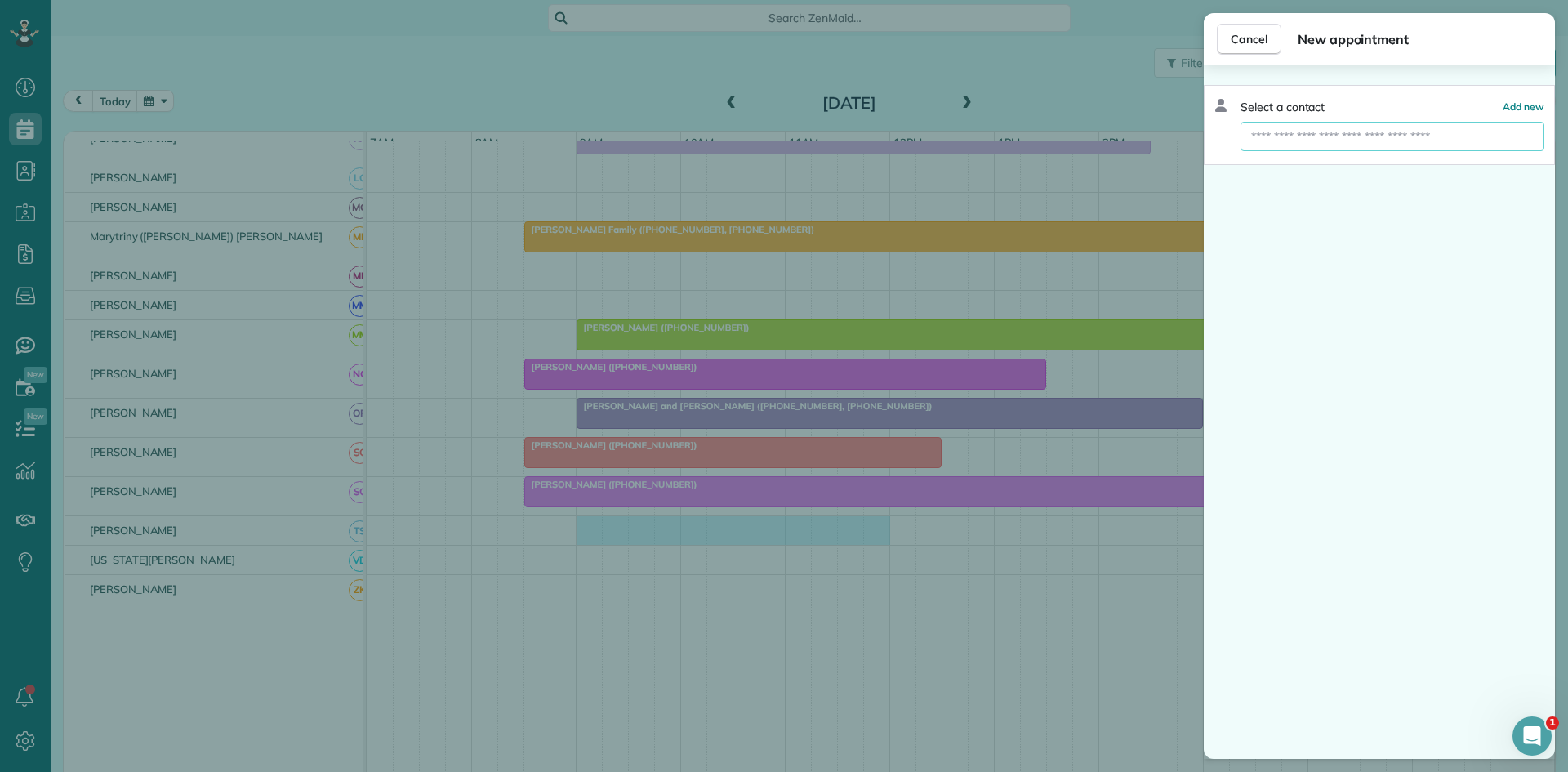
click at [1358, 145] on input "text" at bounding box center [1393, 137] width 304 height 29
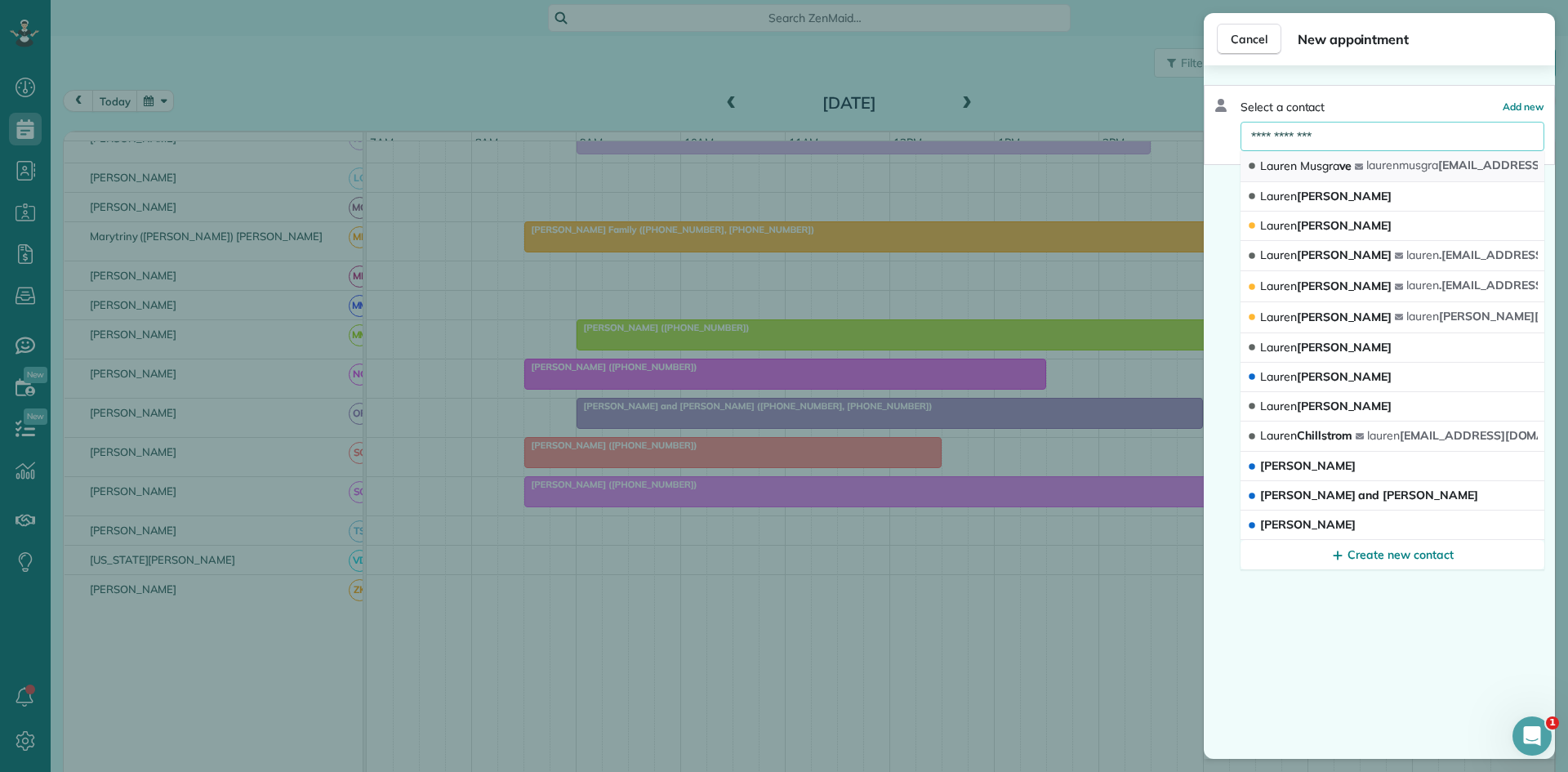
type input "**********"
click at [1359, 162] on button "Lauren Musgra ve lauren musgra ve@aol.com" at bounding box center [1393, 167] width 304 height 31
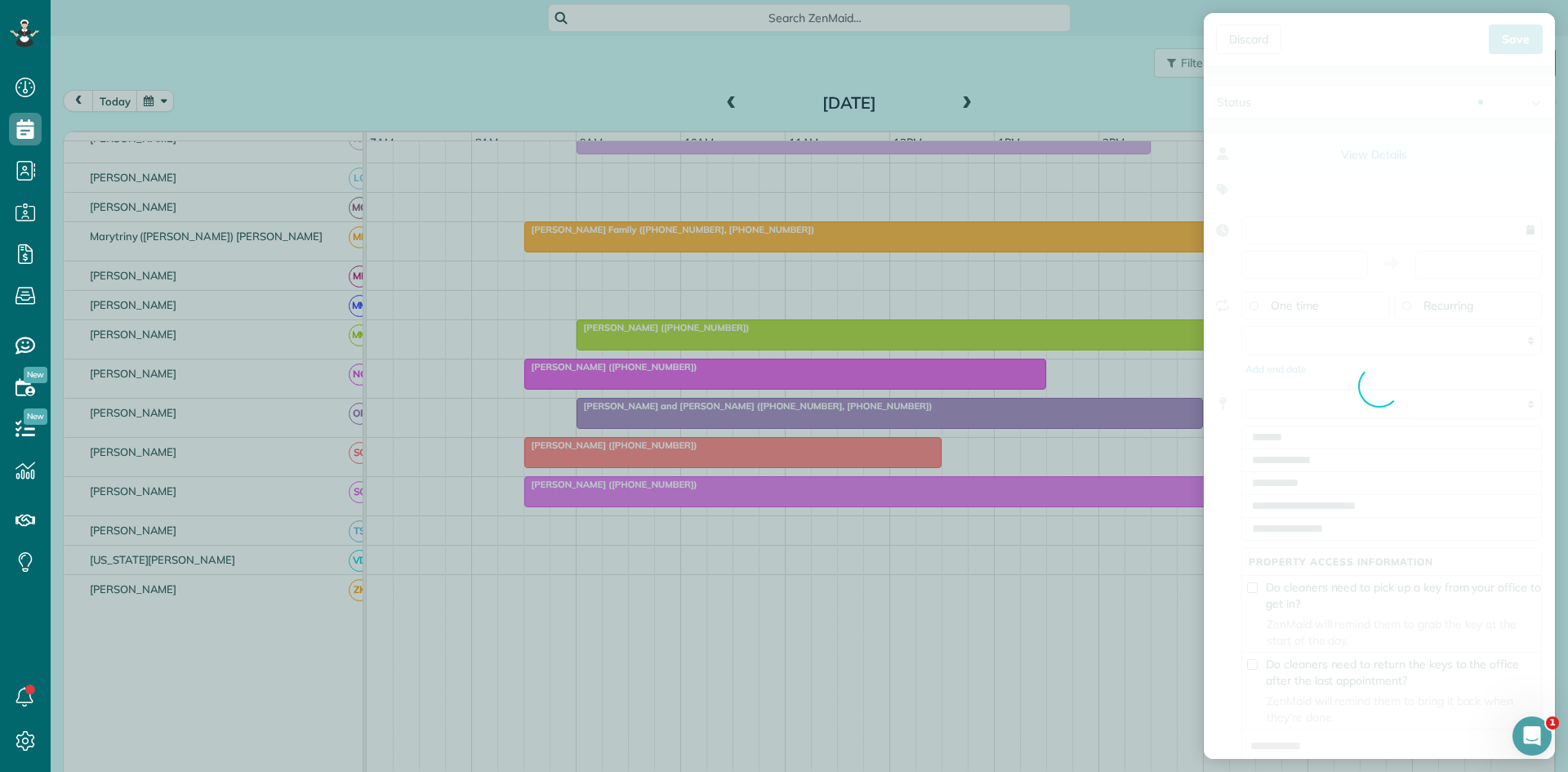
type input "**********"
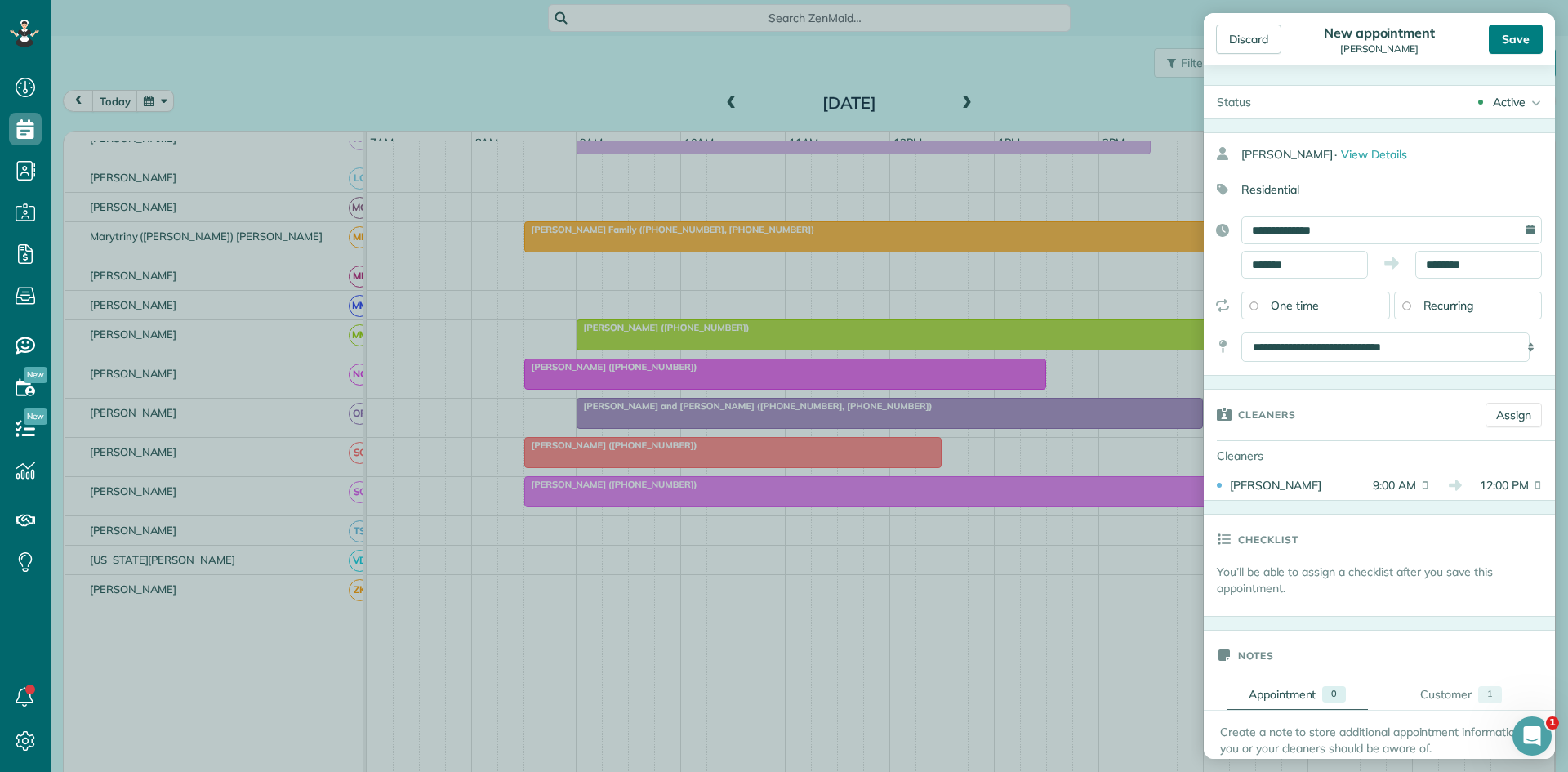
click at [1516, 36] on div "Save" at bounding box center [1515, 39] width 54 height 29
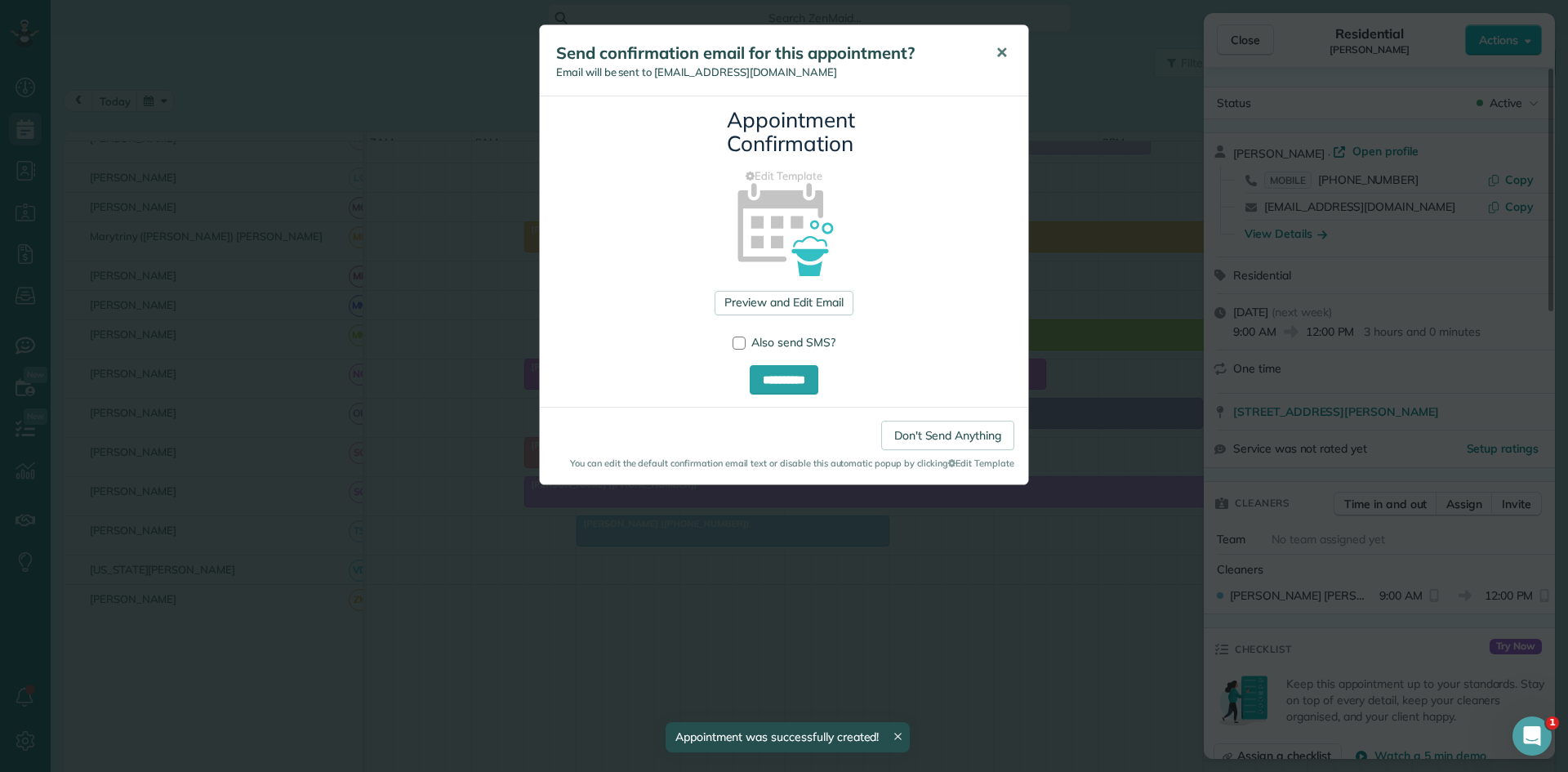
click at [999, 54] on span "✕" at bounding box center [1001, 53] width 12 height 19
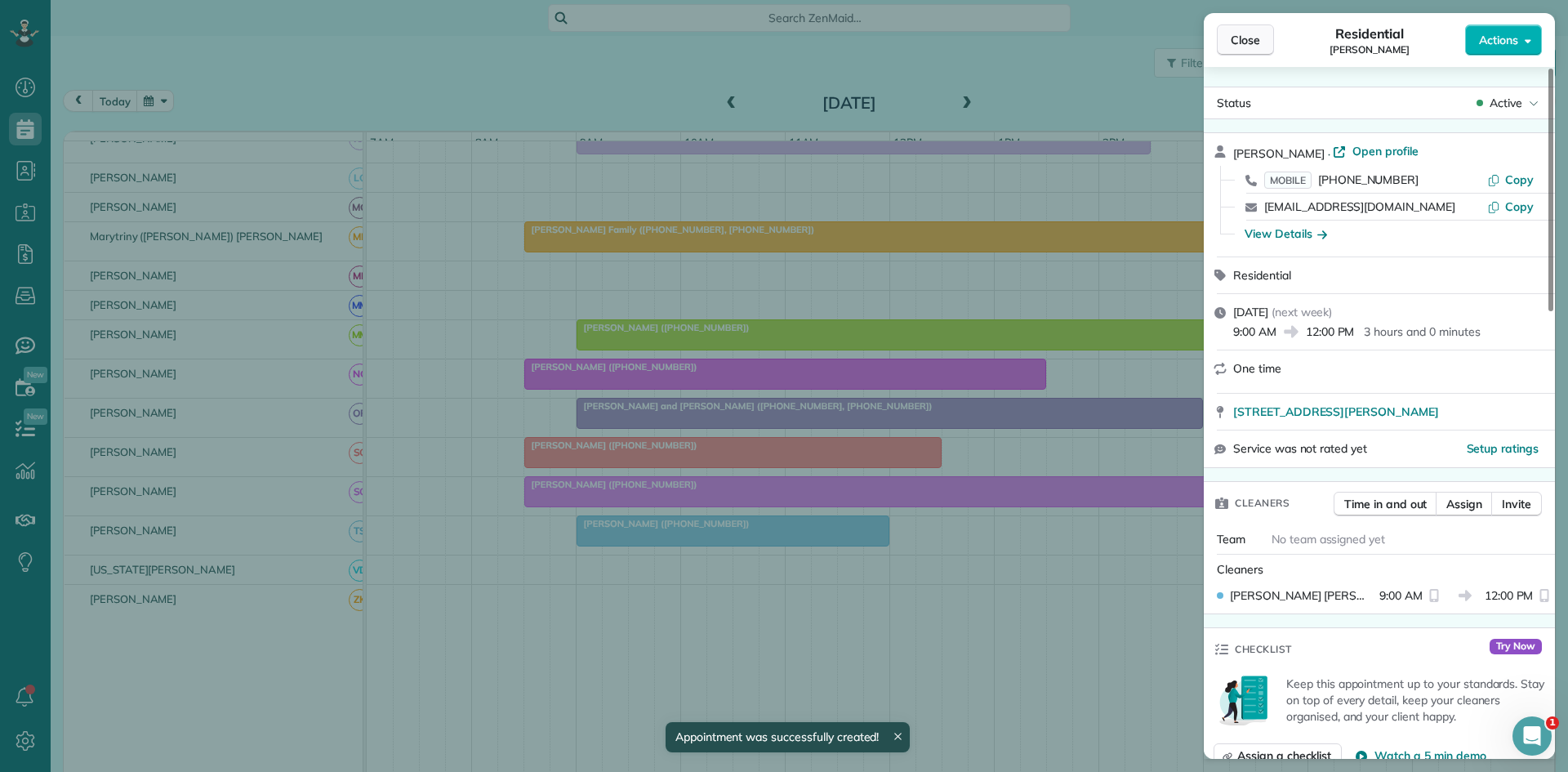
click at [1263, 46] on button "Close" at bounding box center [1245, 40] width 57 height 31
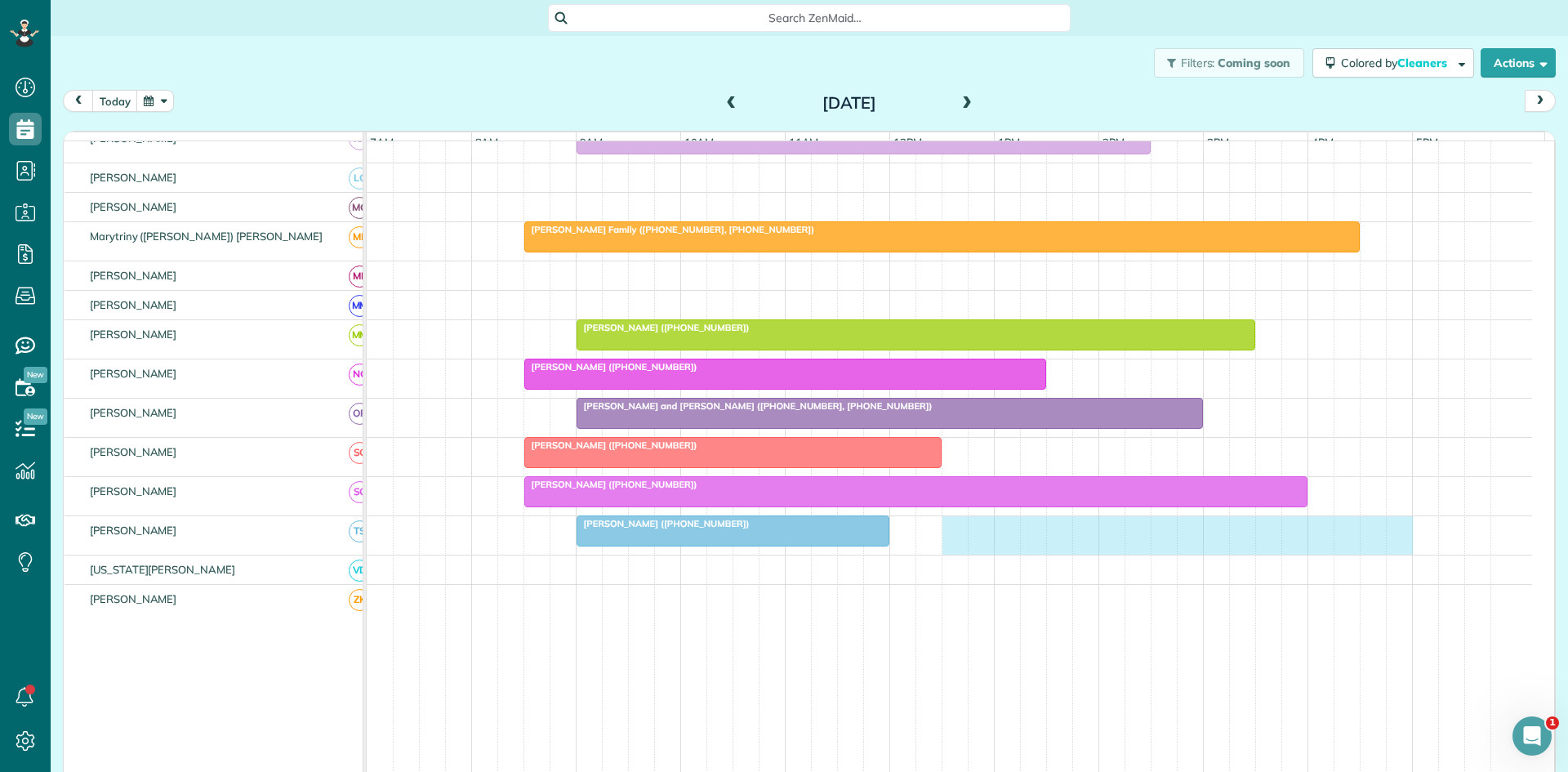
drag, startPoint x: 955, startPoint y: 549, endPoint x: 1390, endPoint y: 540, distance: 435.1
click at [1390, 540] on div "Lauren Musgrave (+18172473550)" at bounding box center [949, 536] width 1165 height 38
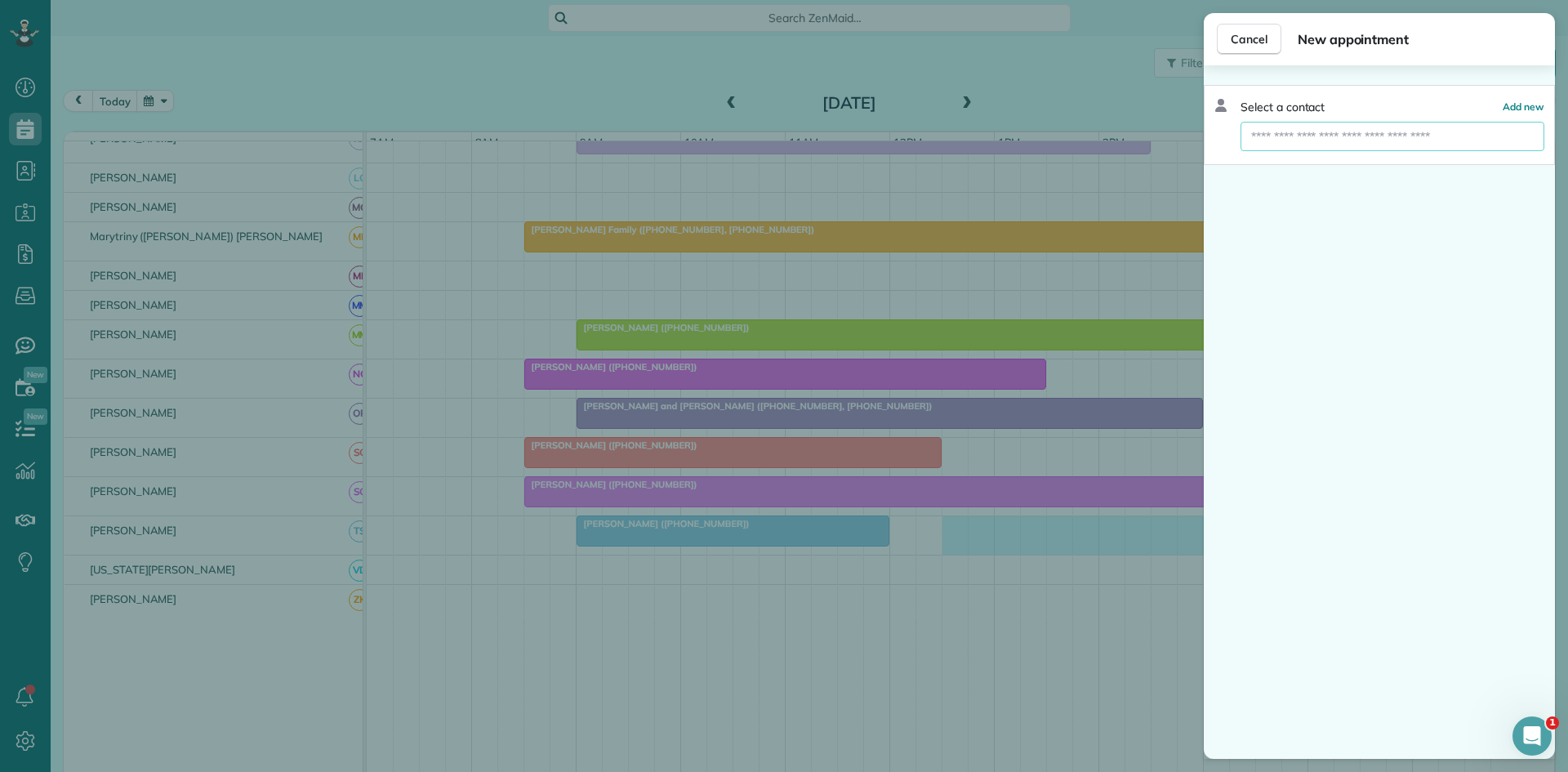
click at [1403, 122] on input "text" at bounding box center [1393, 137] width 304 height 29
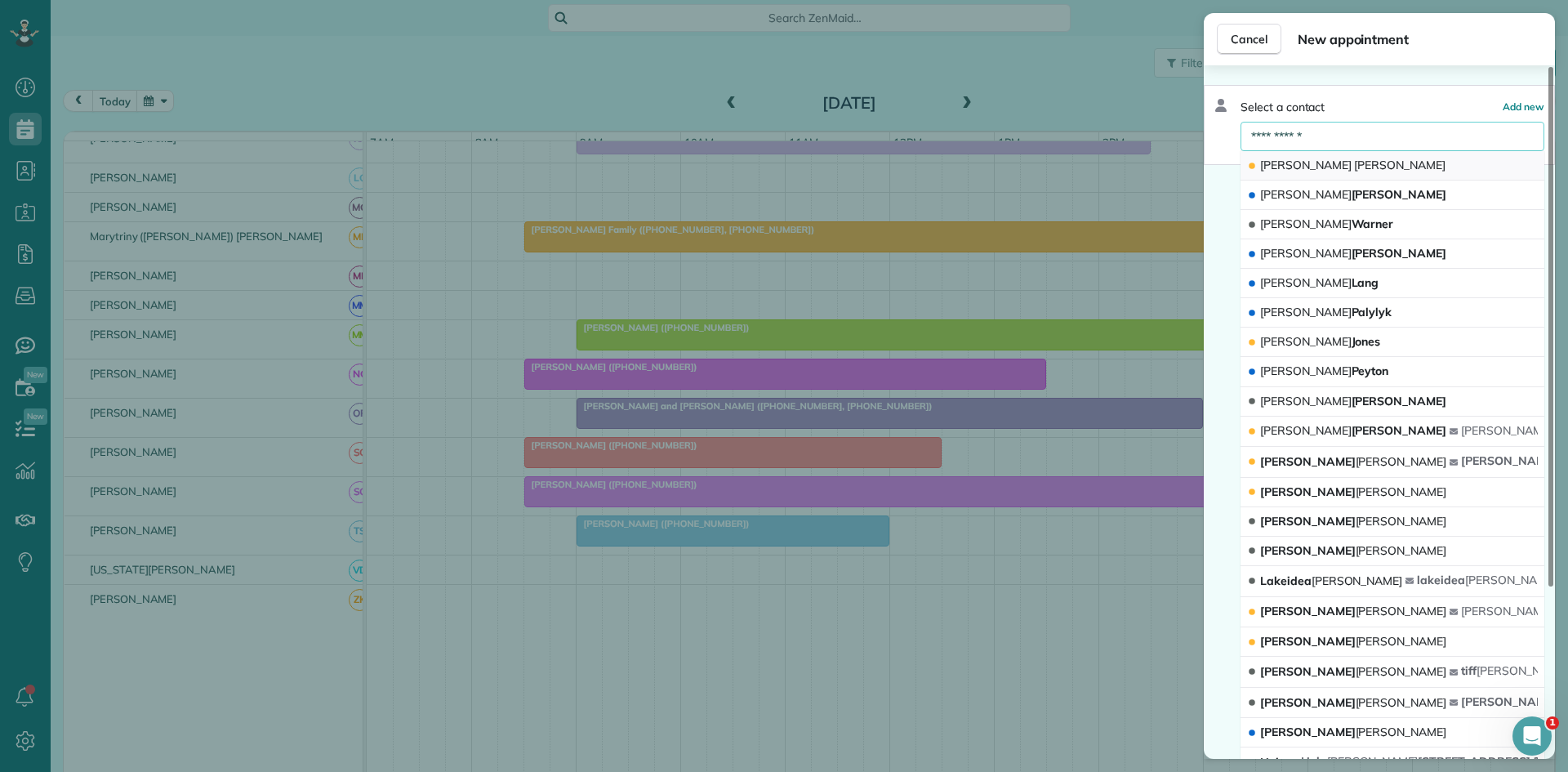
type input "**********"
click at [1372, 160] on button "Tanya Smith" at bounding box center [1393, 166] width 304 height 29
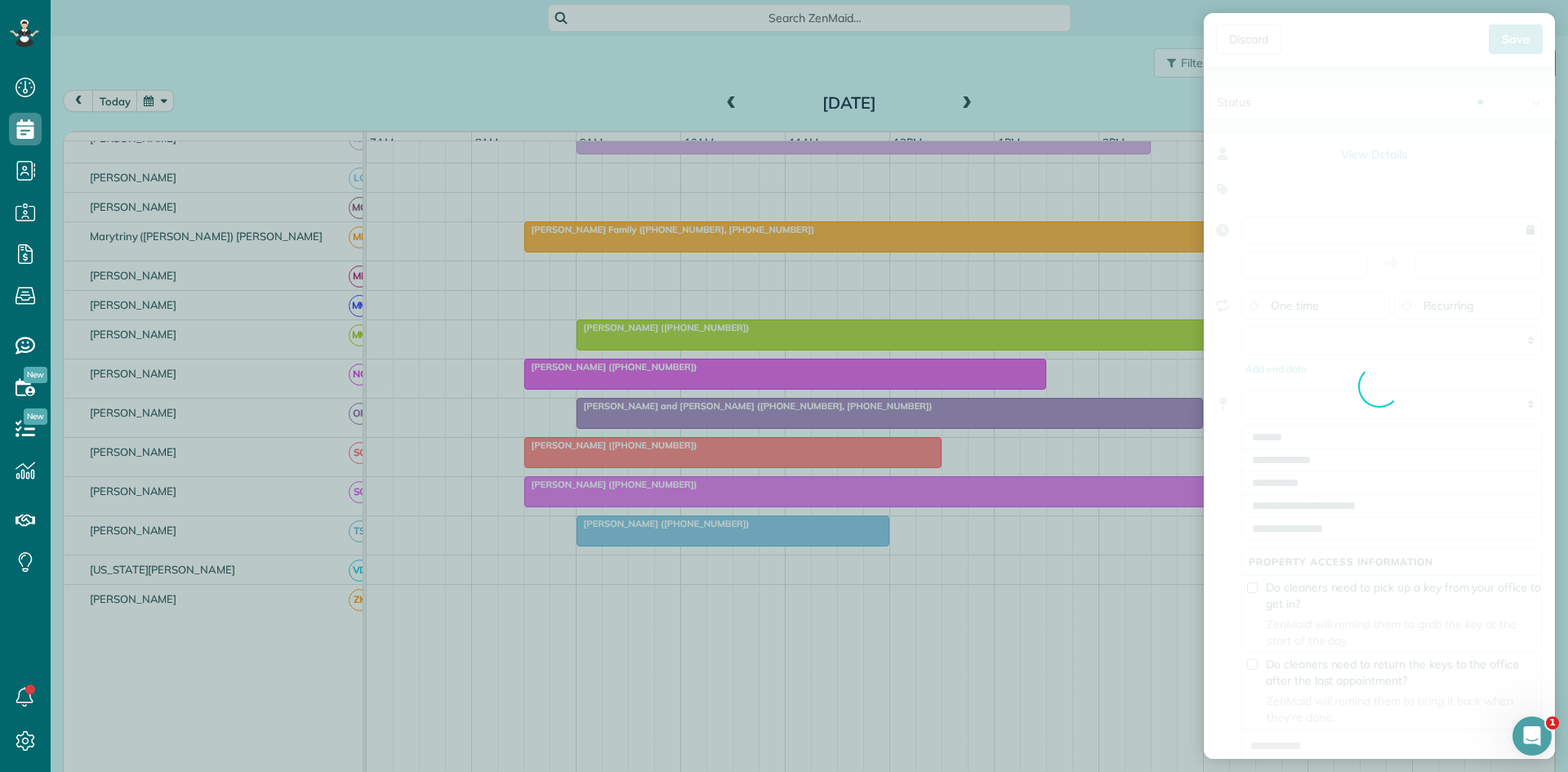
type input "**********"
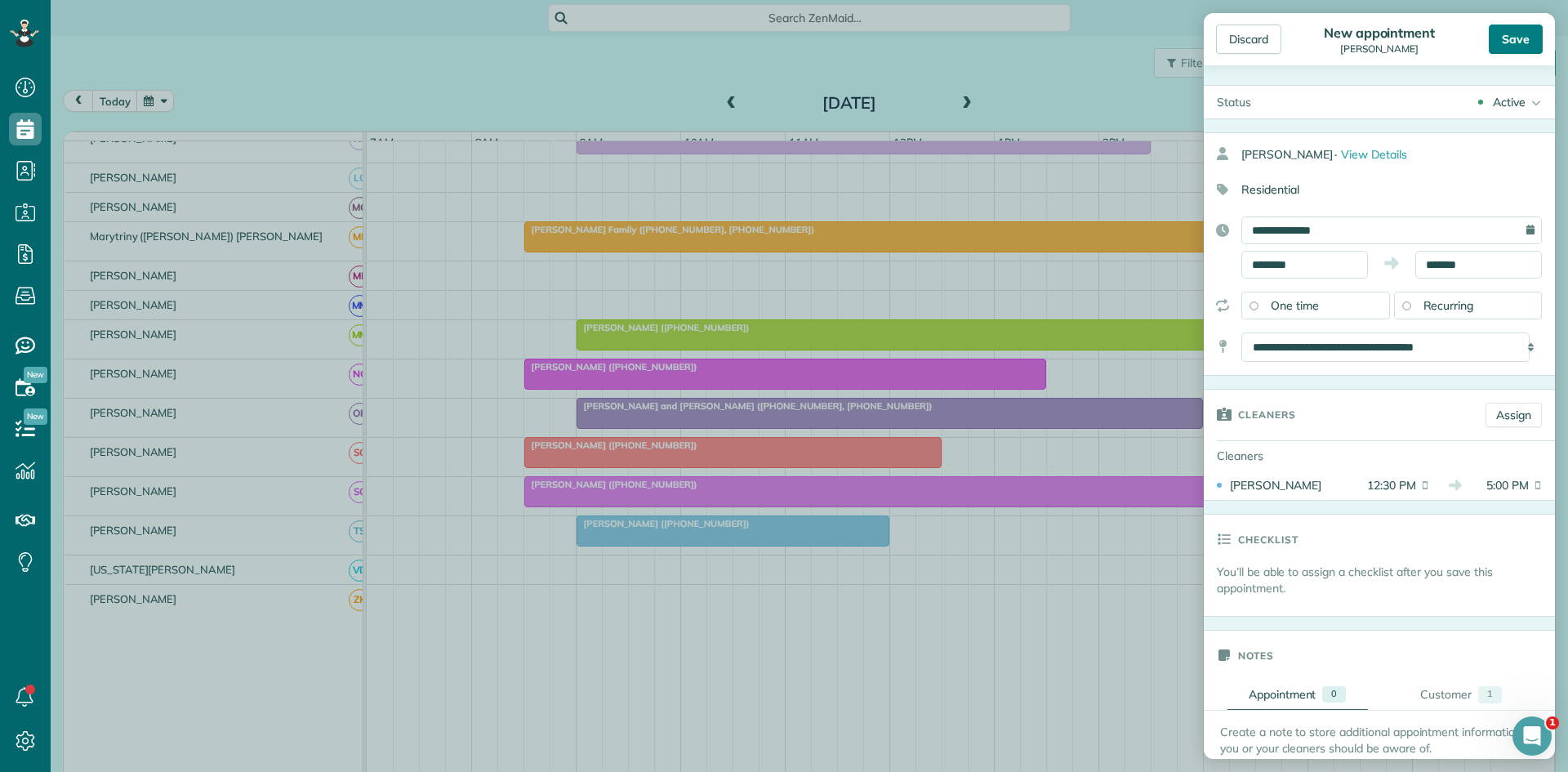
click at [1507, 40] on div "Save" at bounding box center [1515, 39] width 54 height 29
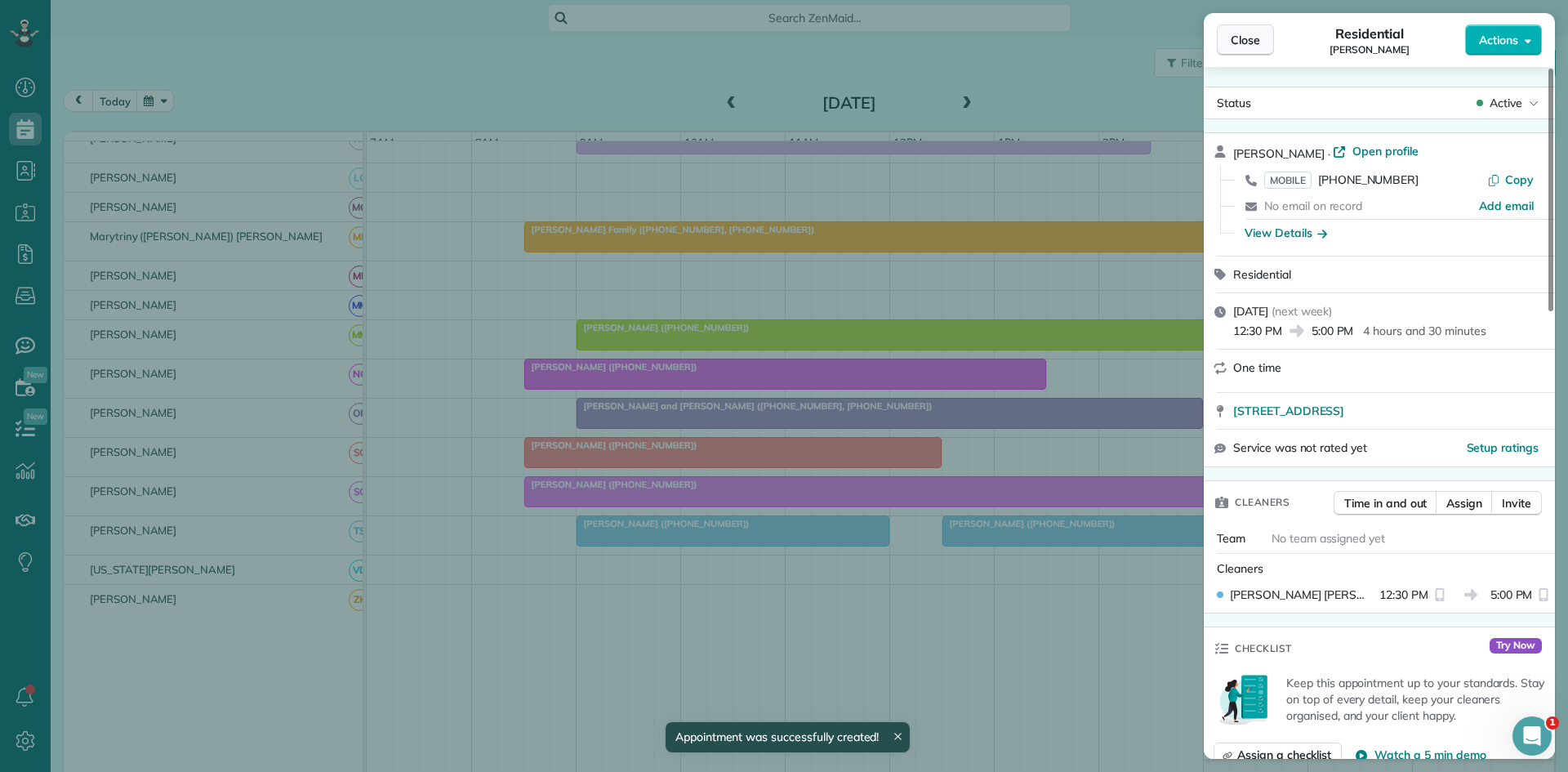
click at [1253, 38] on span "Close" at bounding box center [1245, 40] width 29 height 16
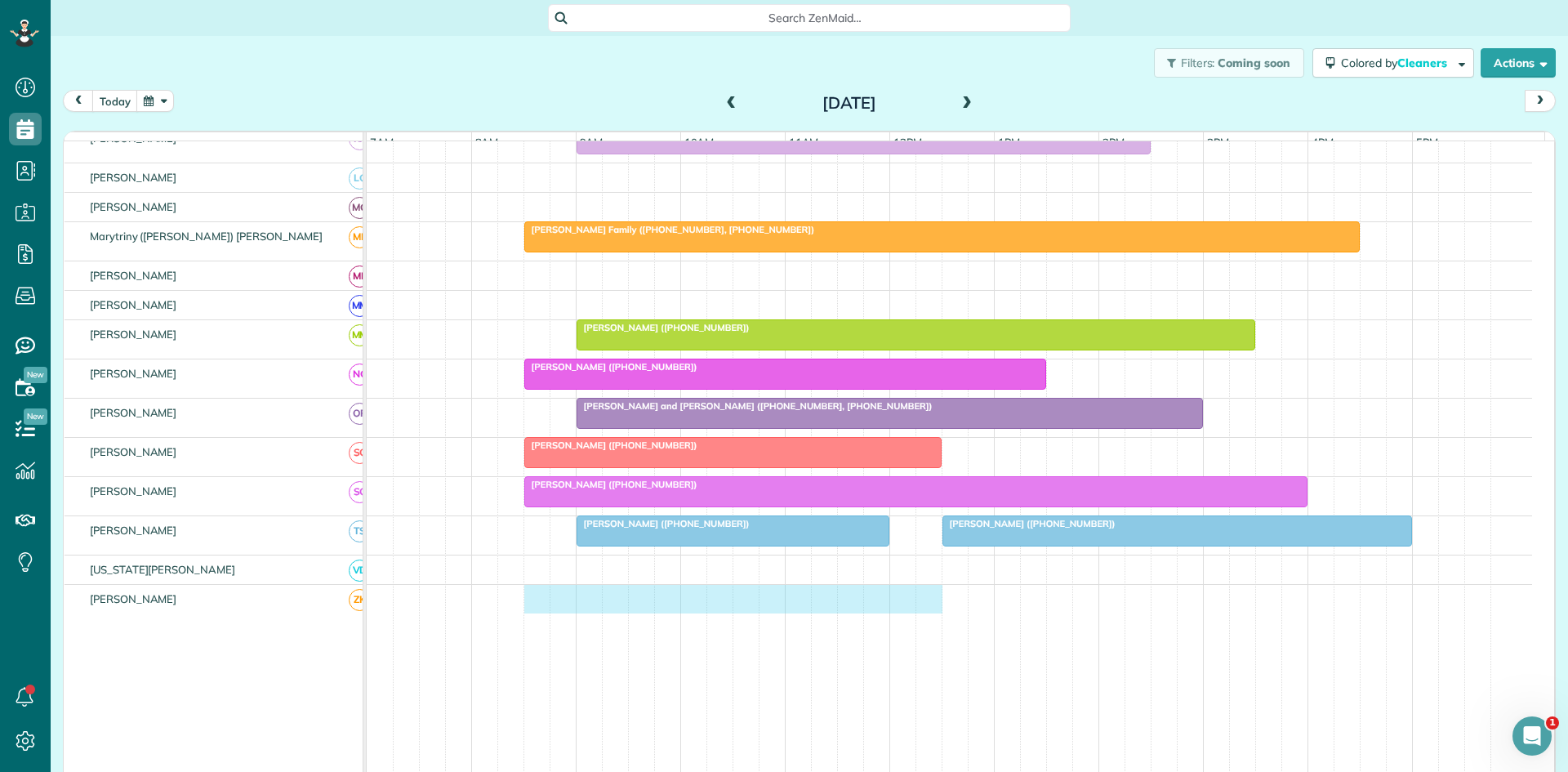
drag, startPoint x: 528, startPoint y: 613, endPoint x: 914, endPoint y: 602, distance: 386.2
click at [916, 602] on div at bounding box center [949, 599] width 1165 height 28
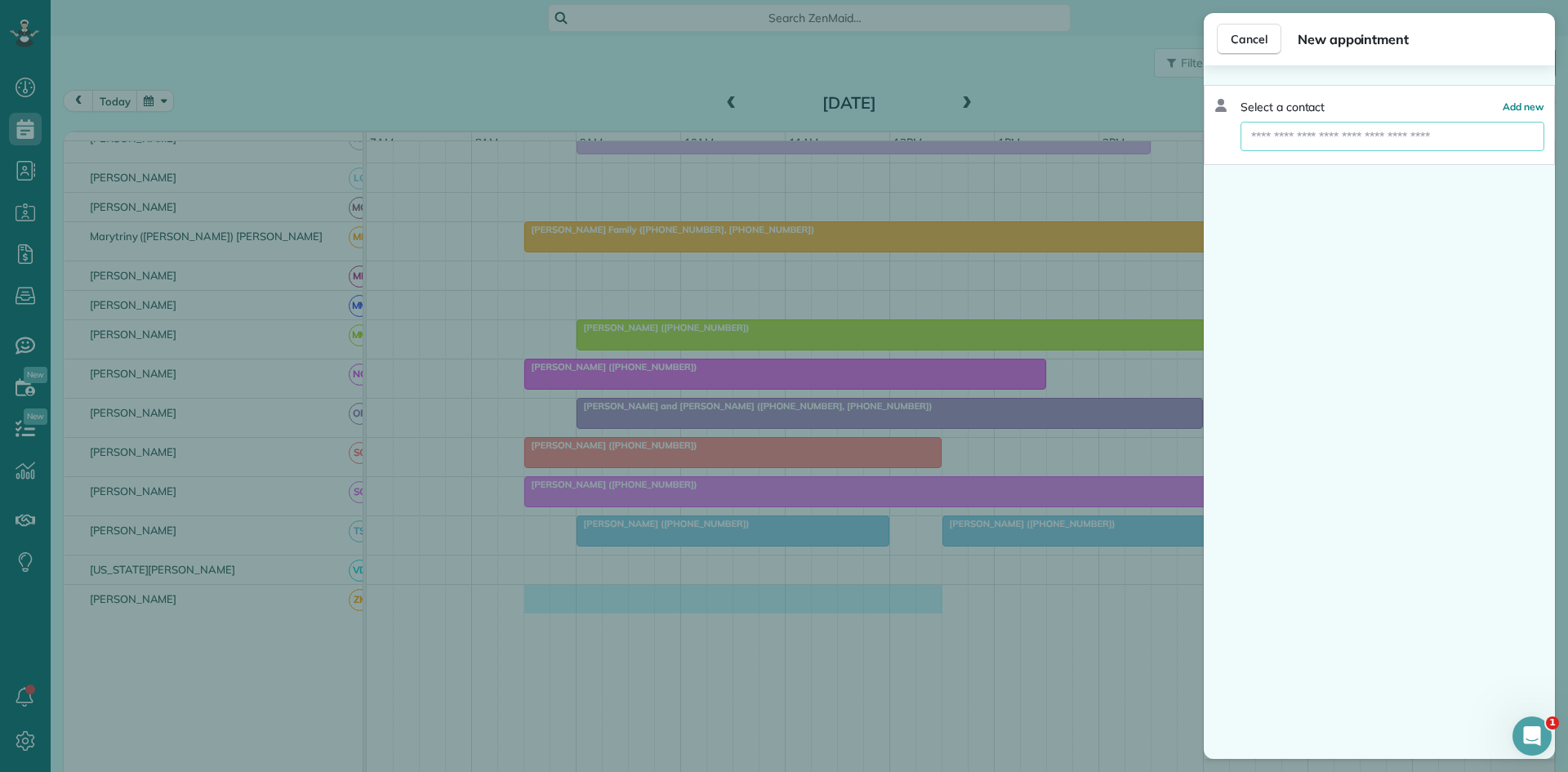
click at [1296, 146] on input "text" at bounding box center [1393, 137] width 304 height 29
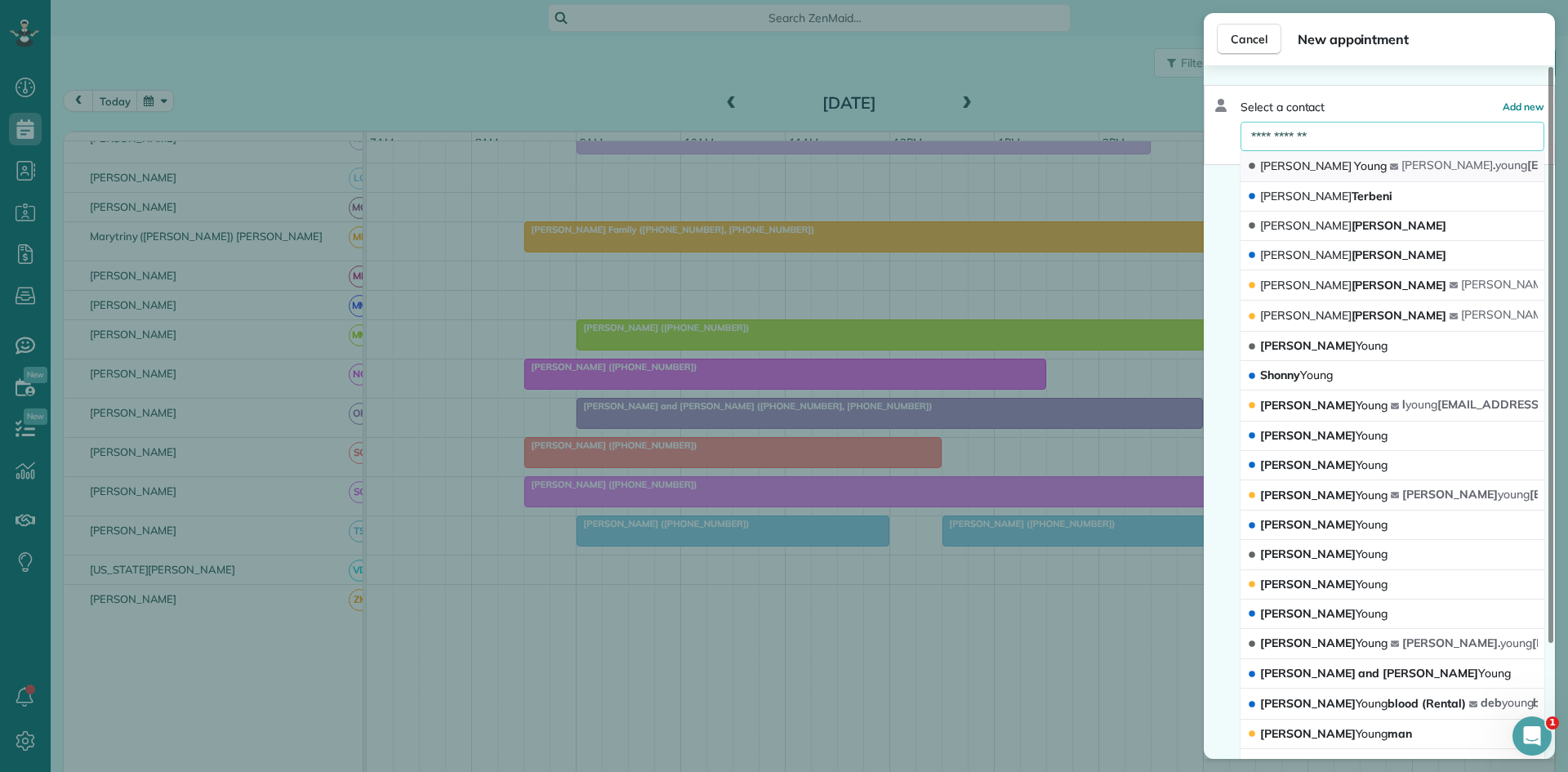
type input "**********"
click at [1354, 164] on span "Young" at bounding box center [1370, 166] width 33 height 15
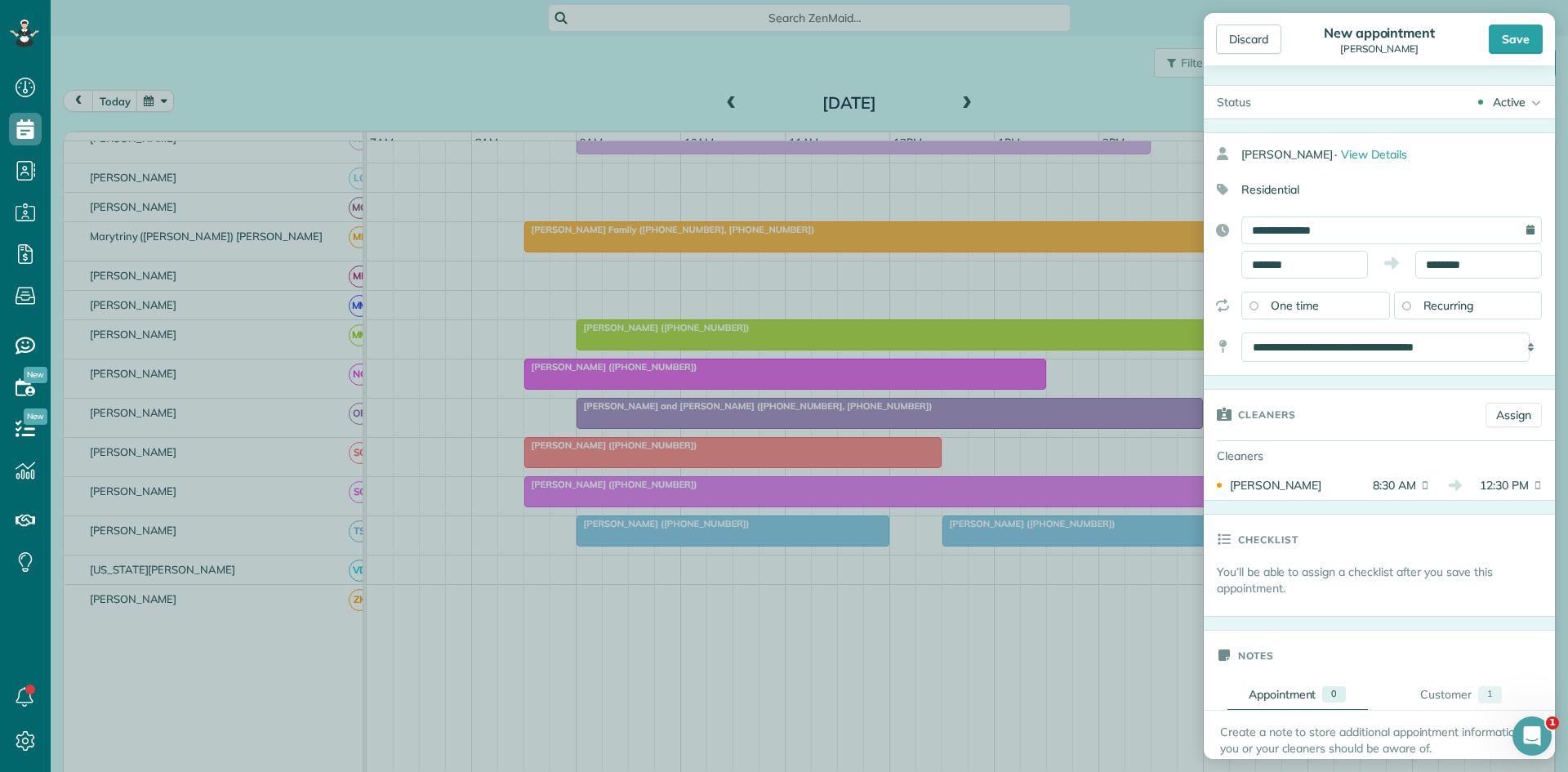
click at [1502, 41] on div "Save" at bounding box center [1515, 39] width 54 height 29
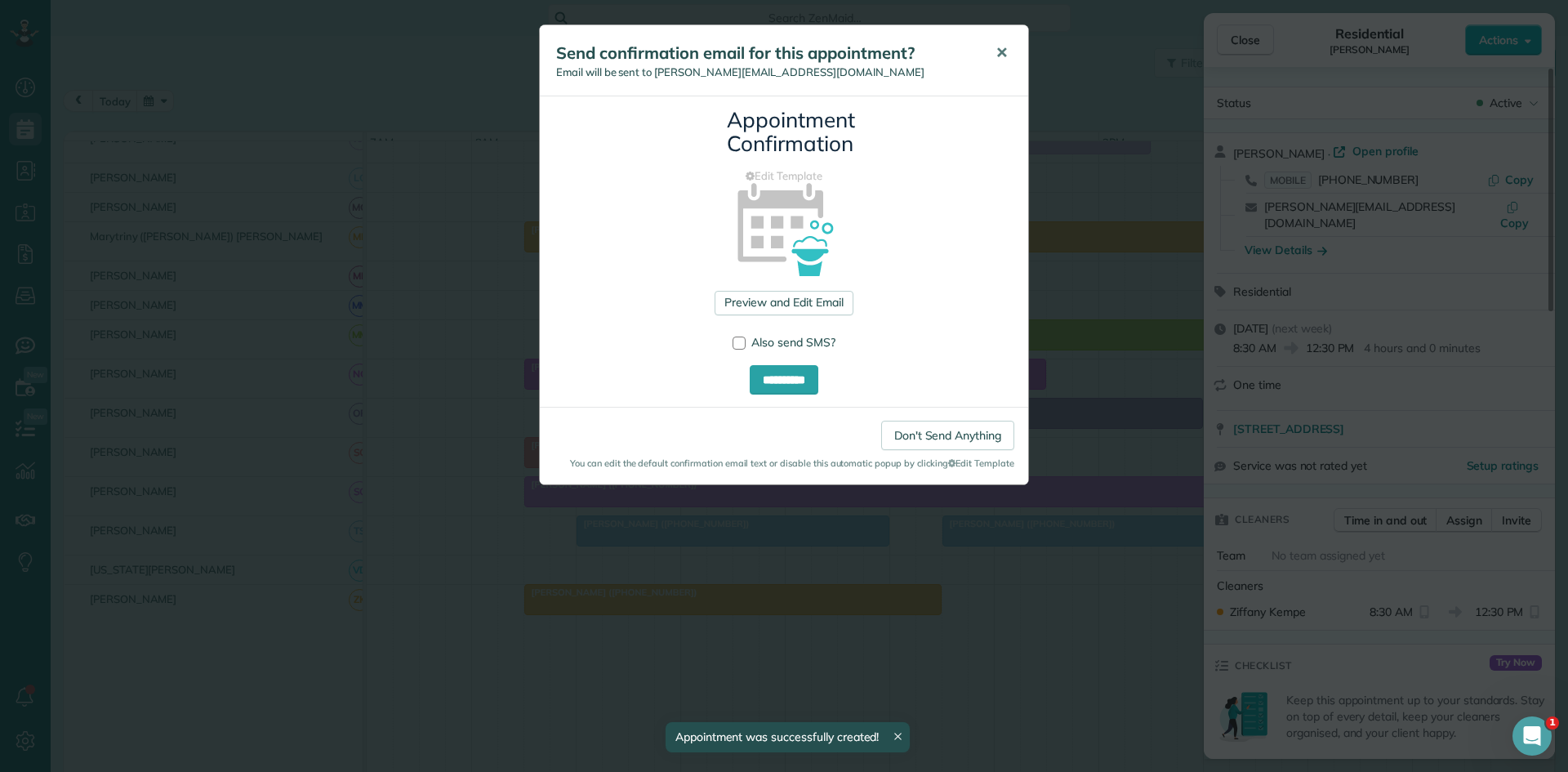
click at [1004, 49] on span "✕" at bounding box center [1001, 53] width 12 height 19
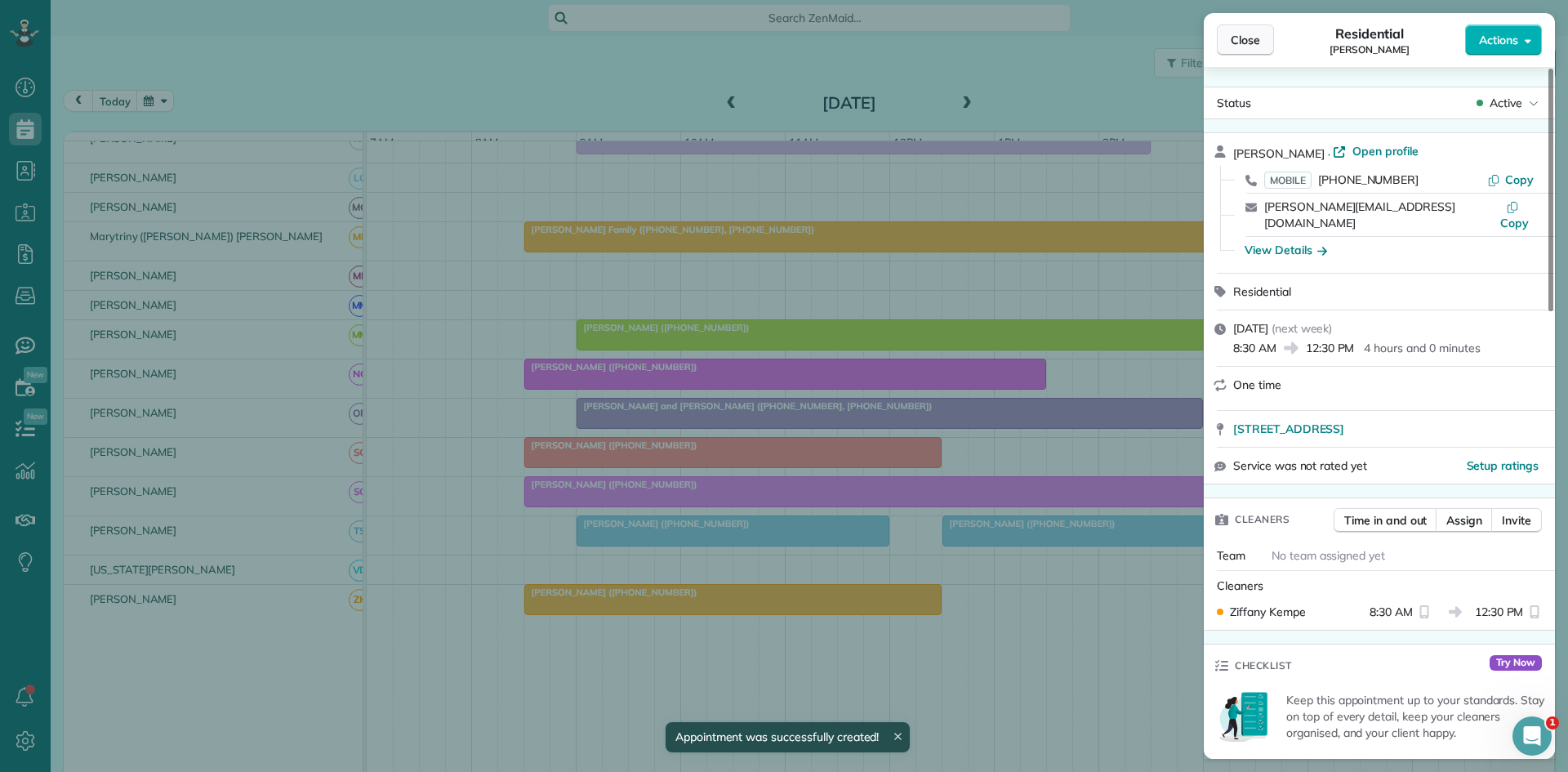
click at [1254, 35] on span "Close" at bounding box center [1245, 40] width 29 height 16
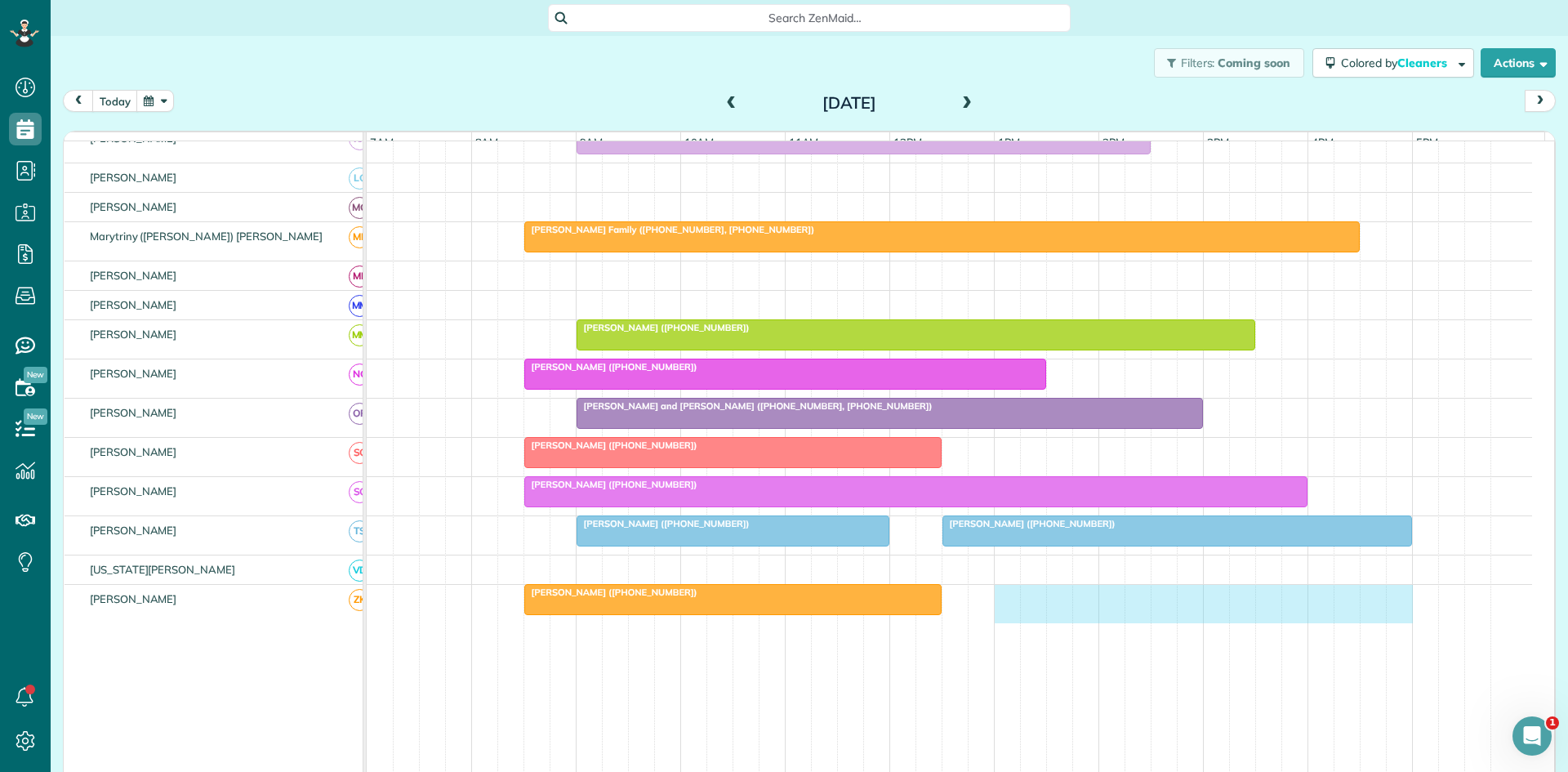
drag, startPoint x: 1007, startPoint y: 613, endPoint x: 1390, endPoint y: 592, distance: 383.6
click at [1390, 592] on tbody "Brandi Robertson (+18323448958) Mary McLoud (+18183249596, +18188896176) Georgi…" at bounding box center [949, 93] width 1165 height 1538
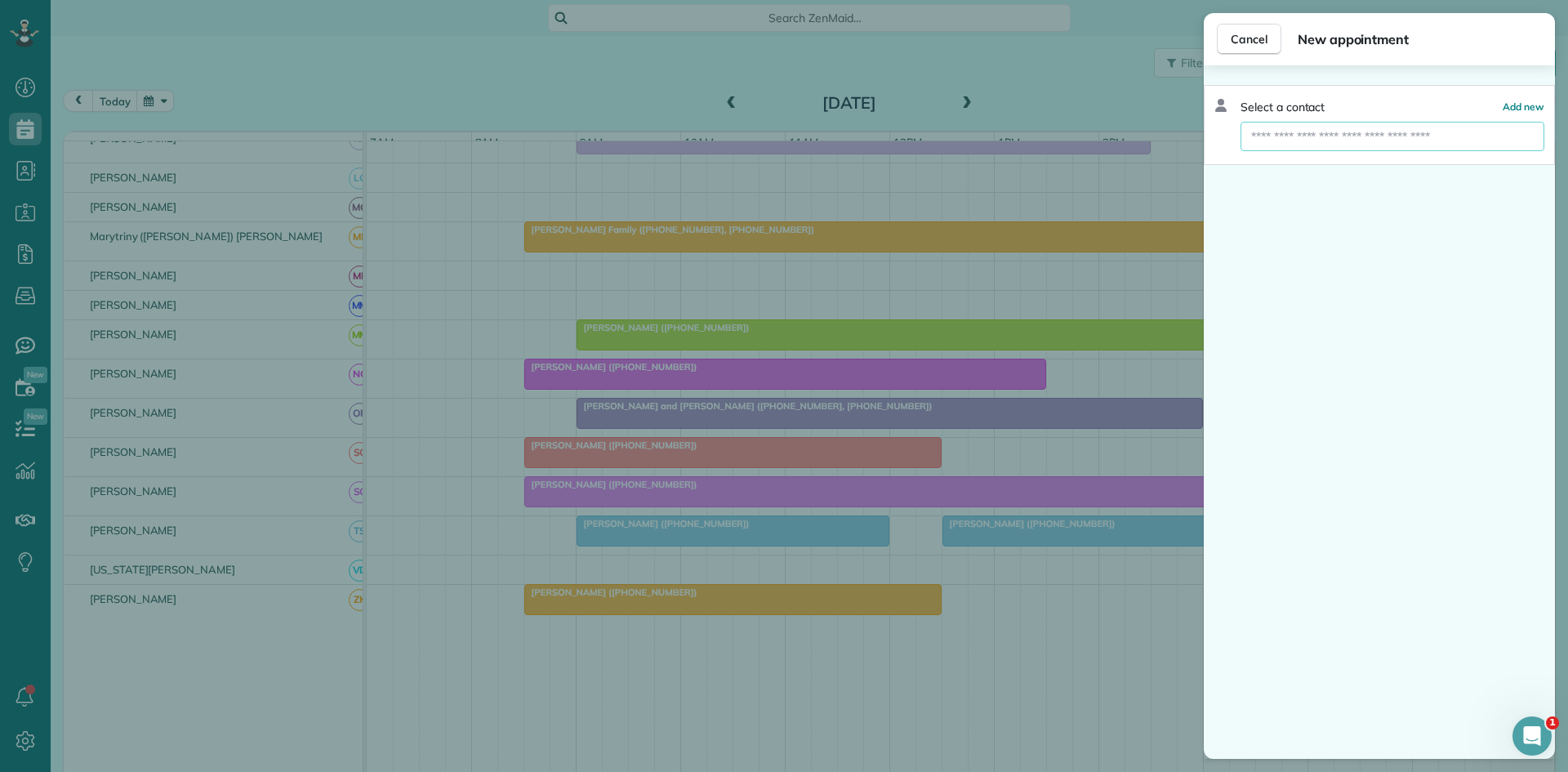
click at [1424, 124] on input "text" at bounding box center [1393, 137] width 304 height 29
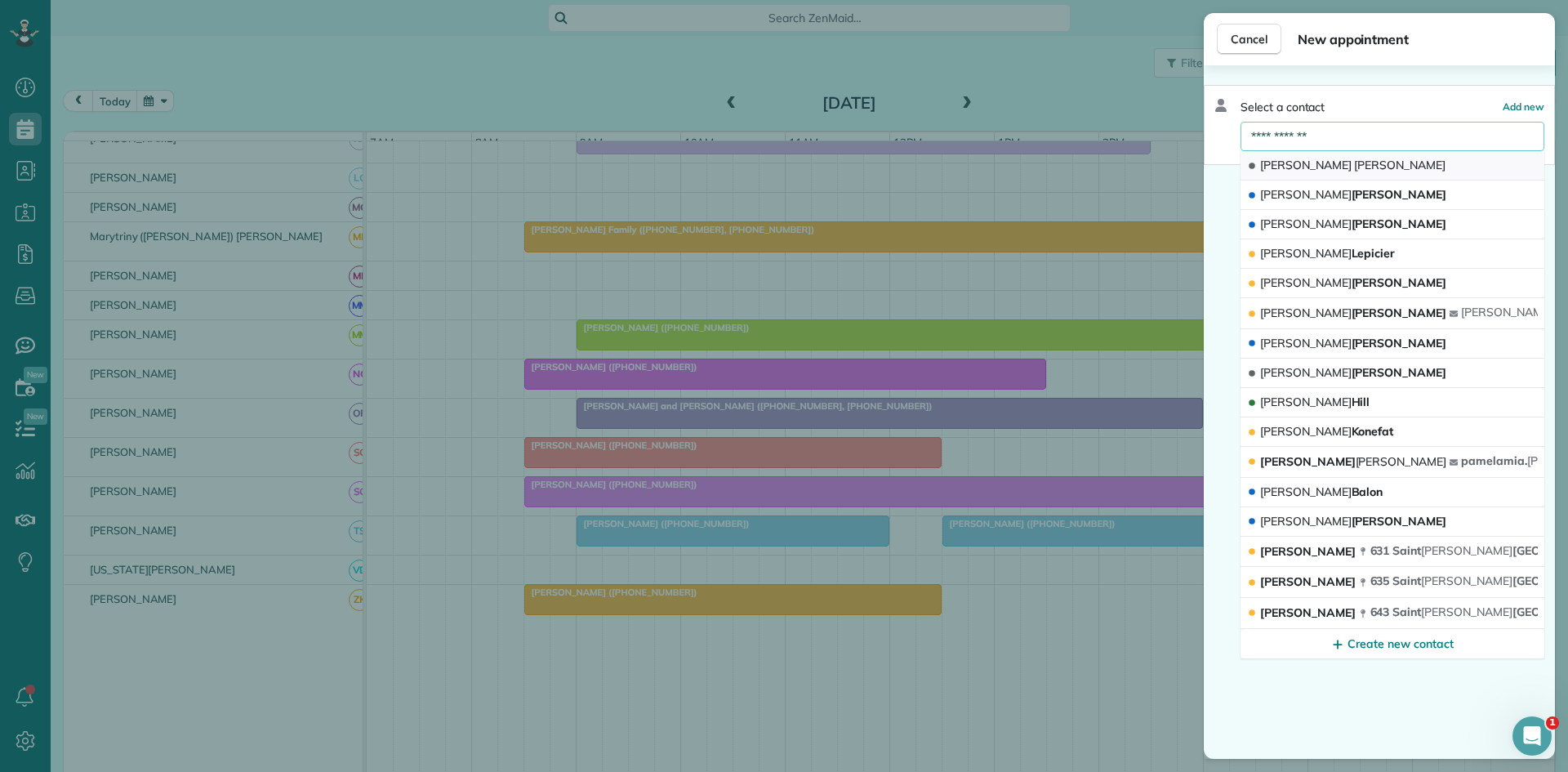
type input "**********"
click at [1409, 160] on button "Paul Whitnah" at bounding box center [1393, 166] width 304 height 29
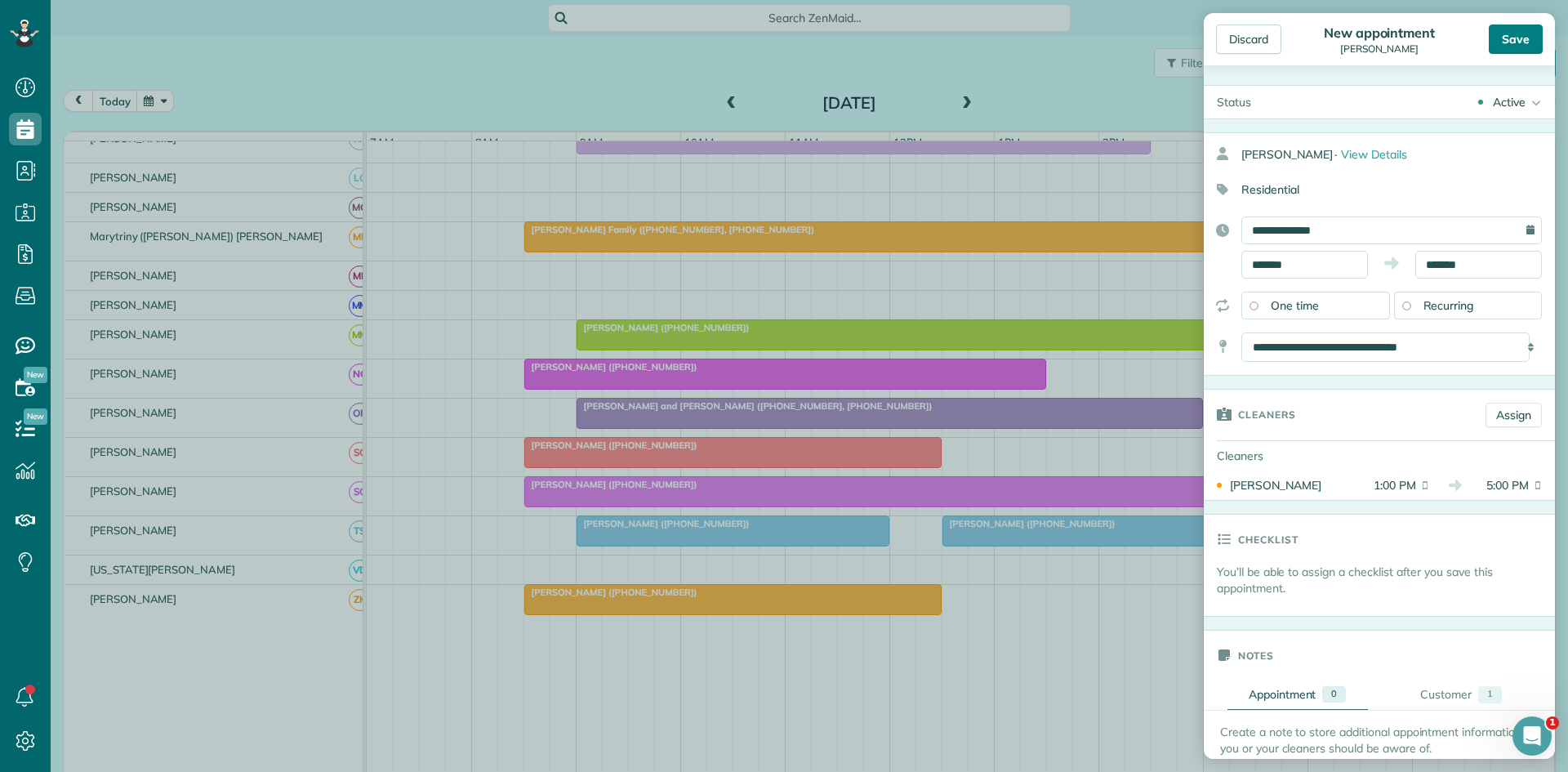
click at [1513, 38] on div "Save" at bounding box center [1515, 39] width 54 height 29
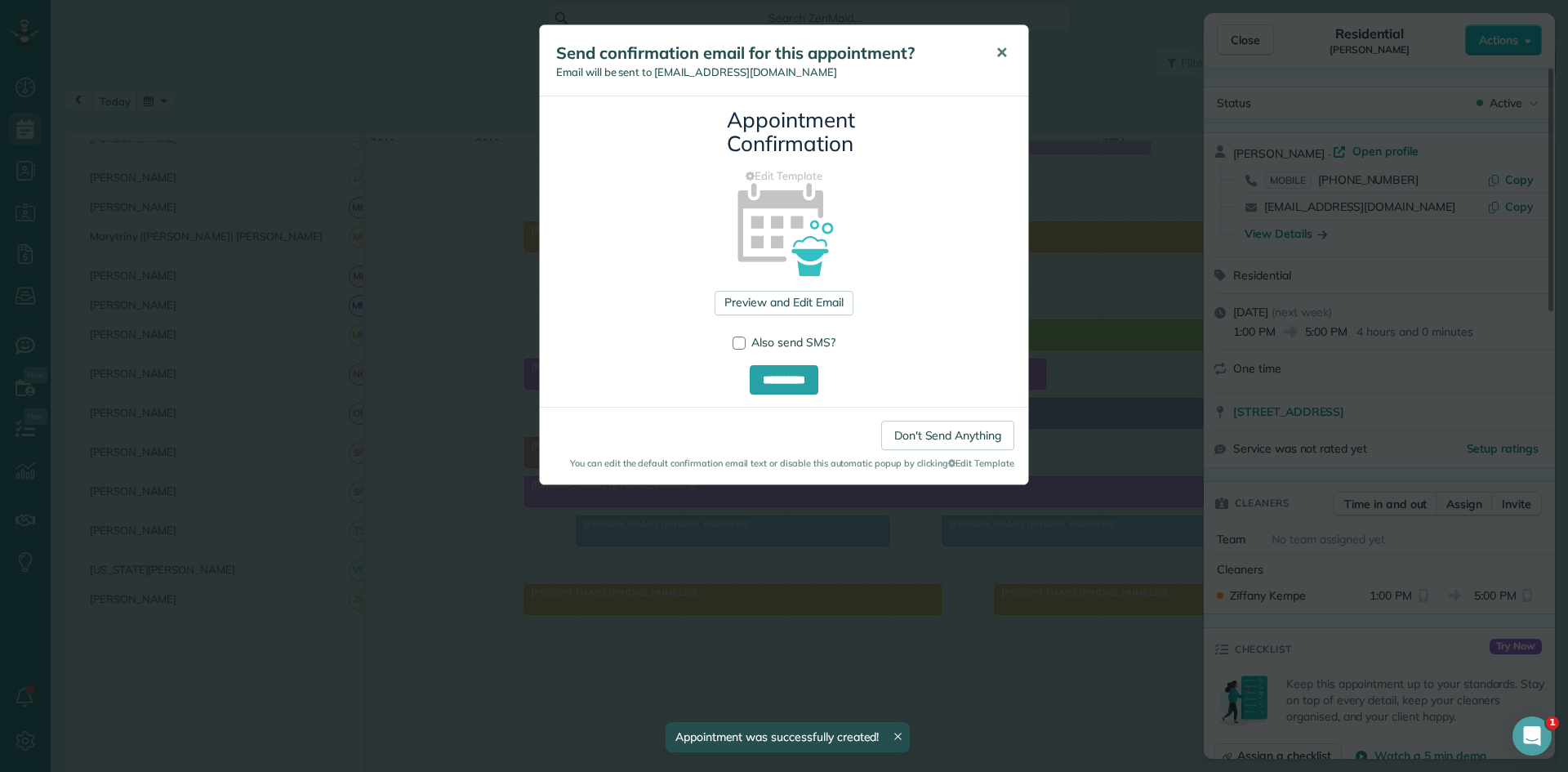
click at [1015, 61] on button "✕" at bounding box center [1001, 53] width 36 height 39
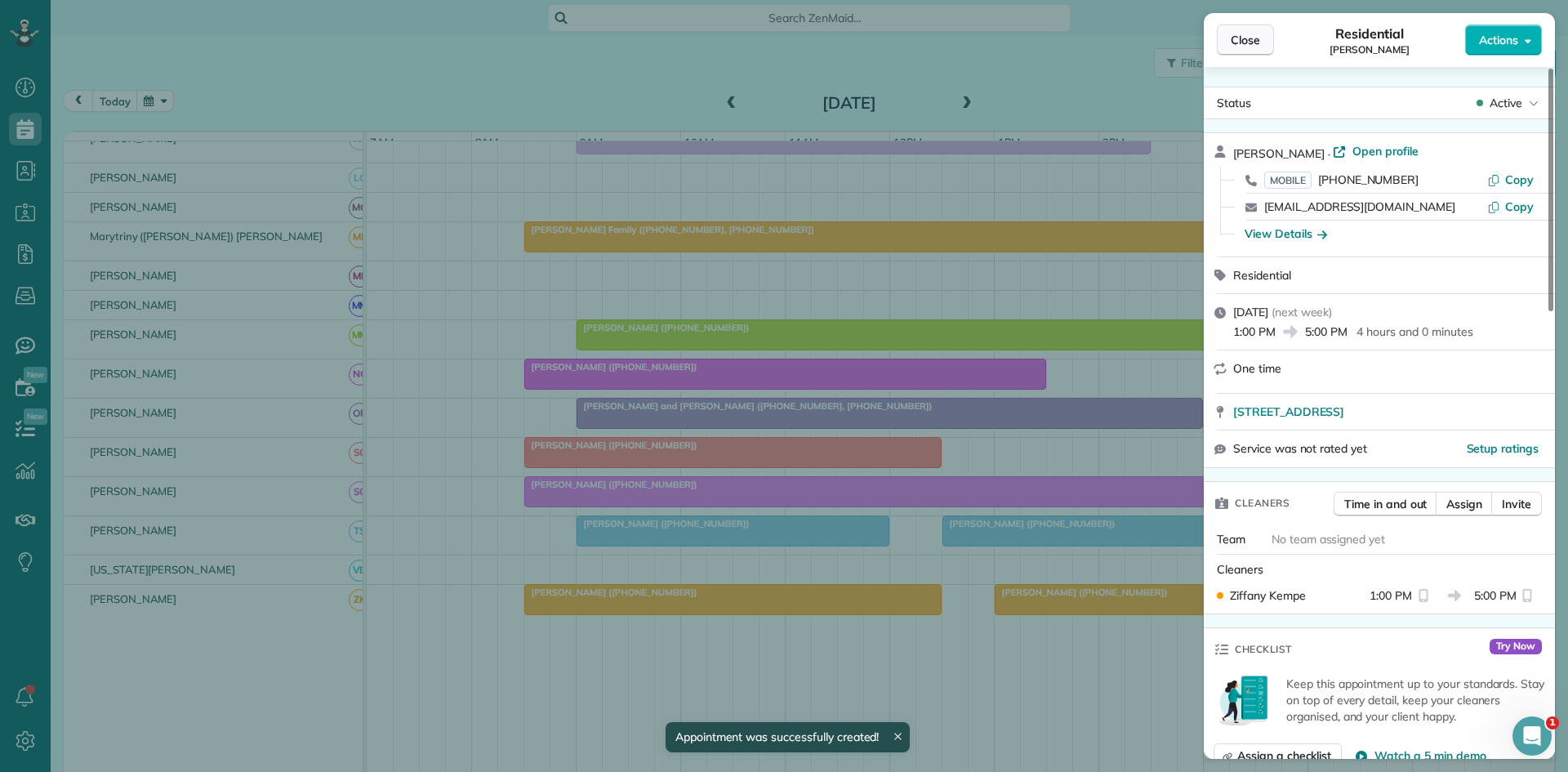
click at [1233, 35] on span "Close" at bounding box center [1245, 40] width 29 height 16
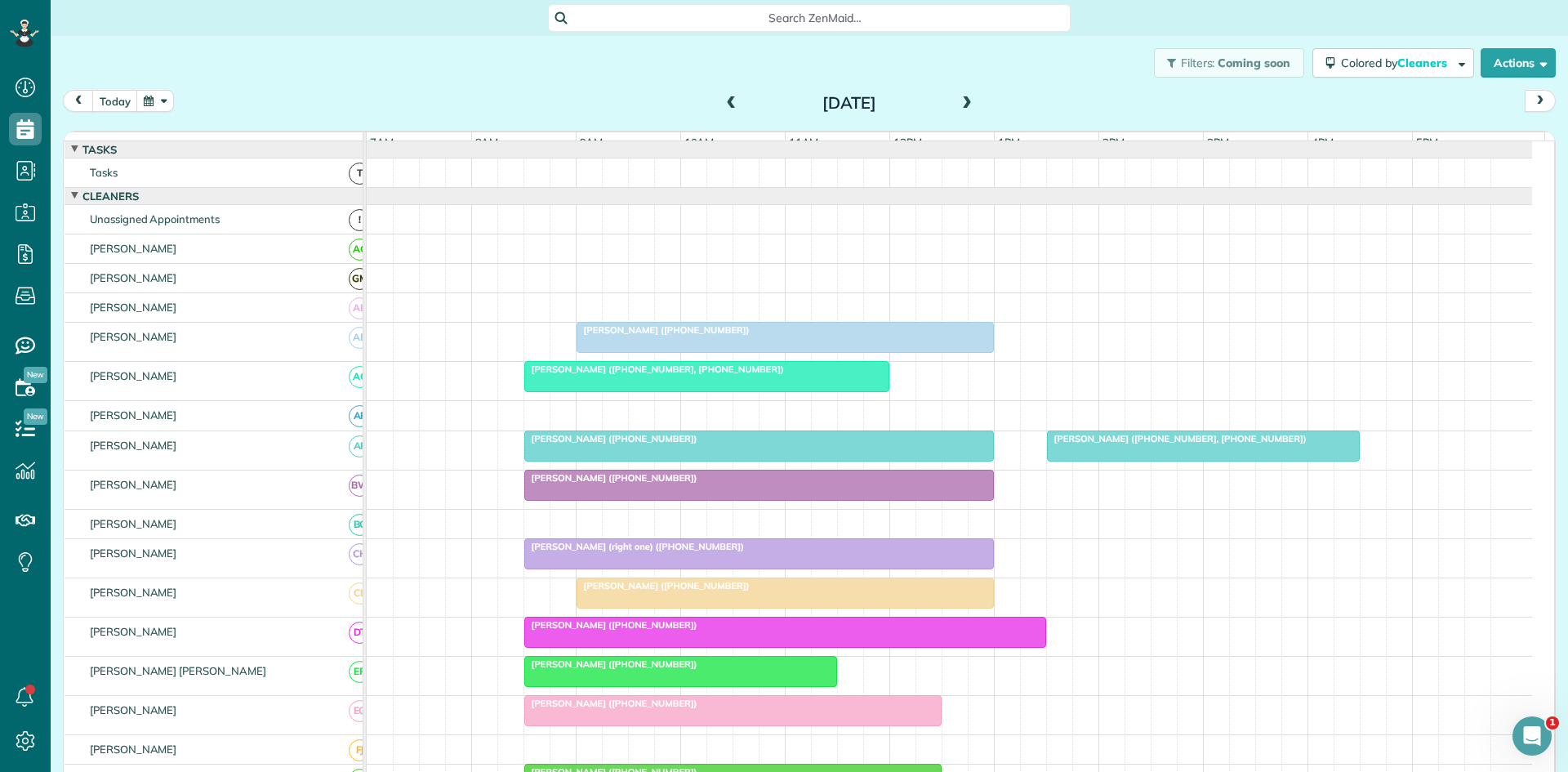
click at [727, 104] on span at bounding box center [732, 104] width 18 height 15
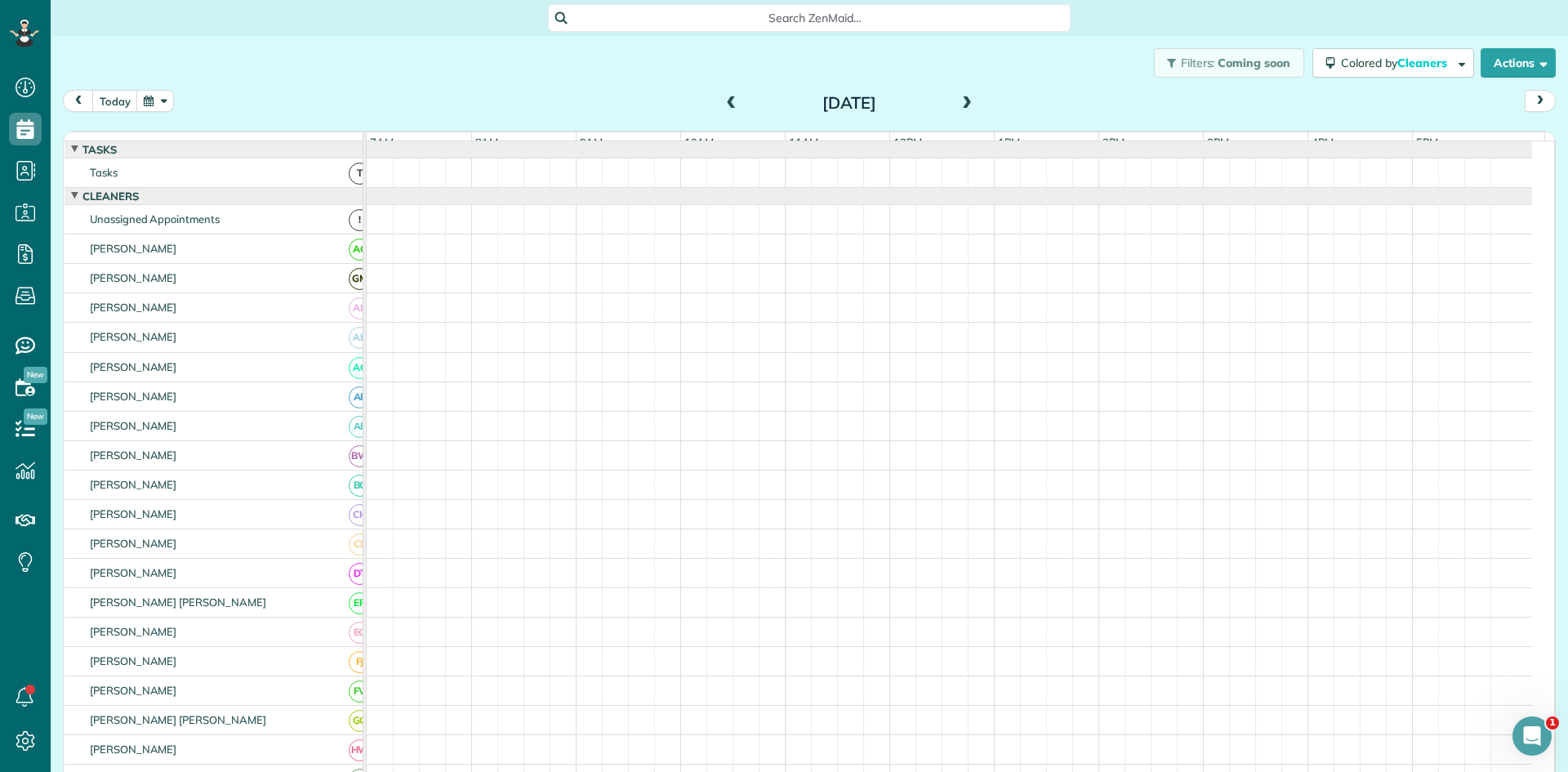
click at [727, 104] on span at bounding box center [732, 104] width 18 height 15
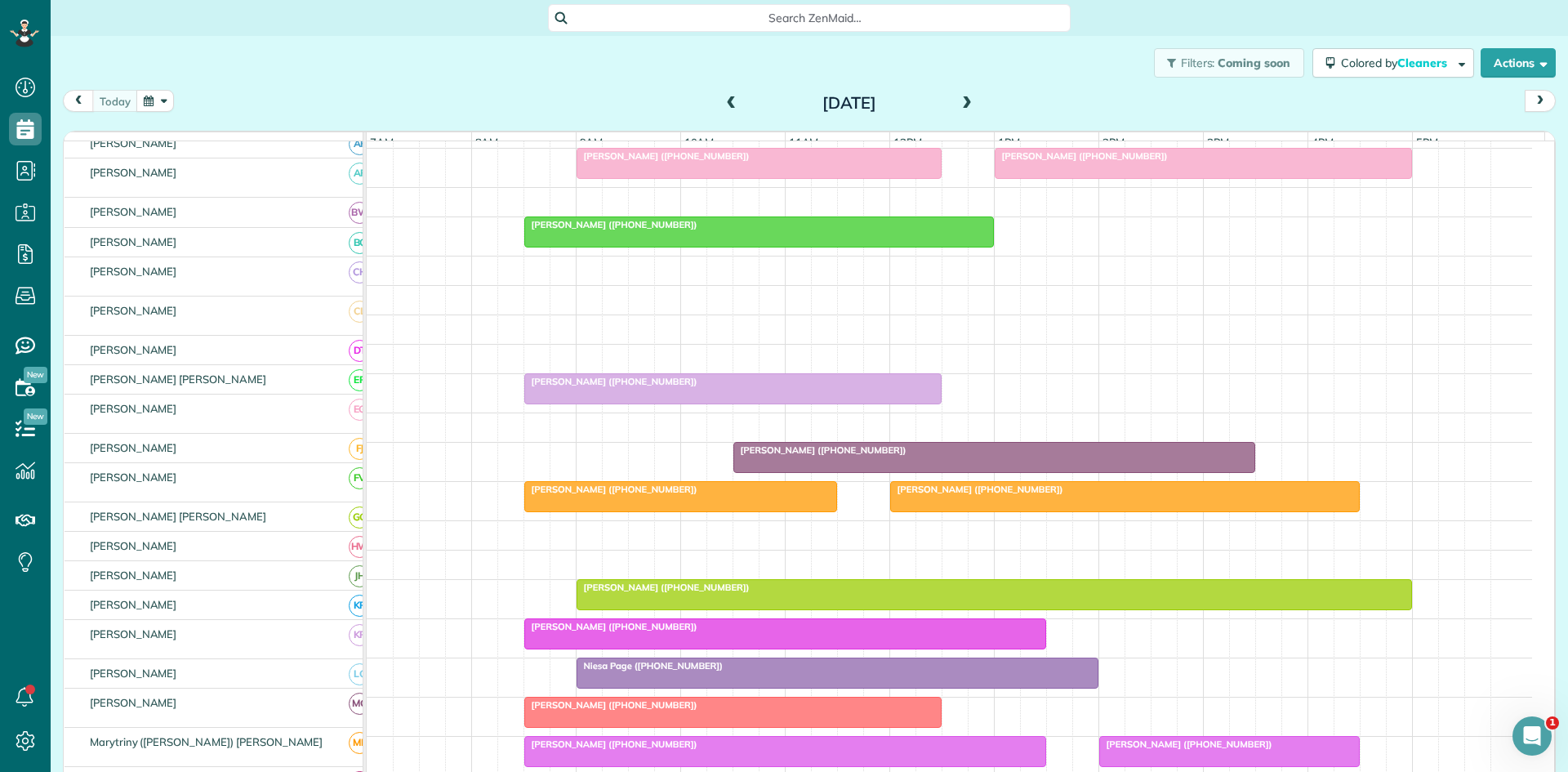
scroll to position [563, 0]
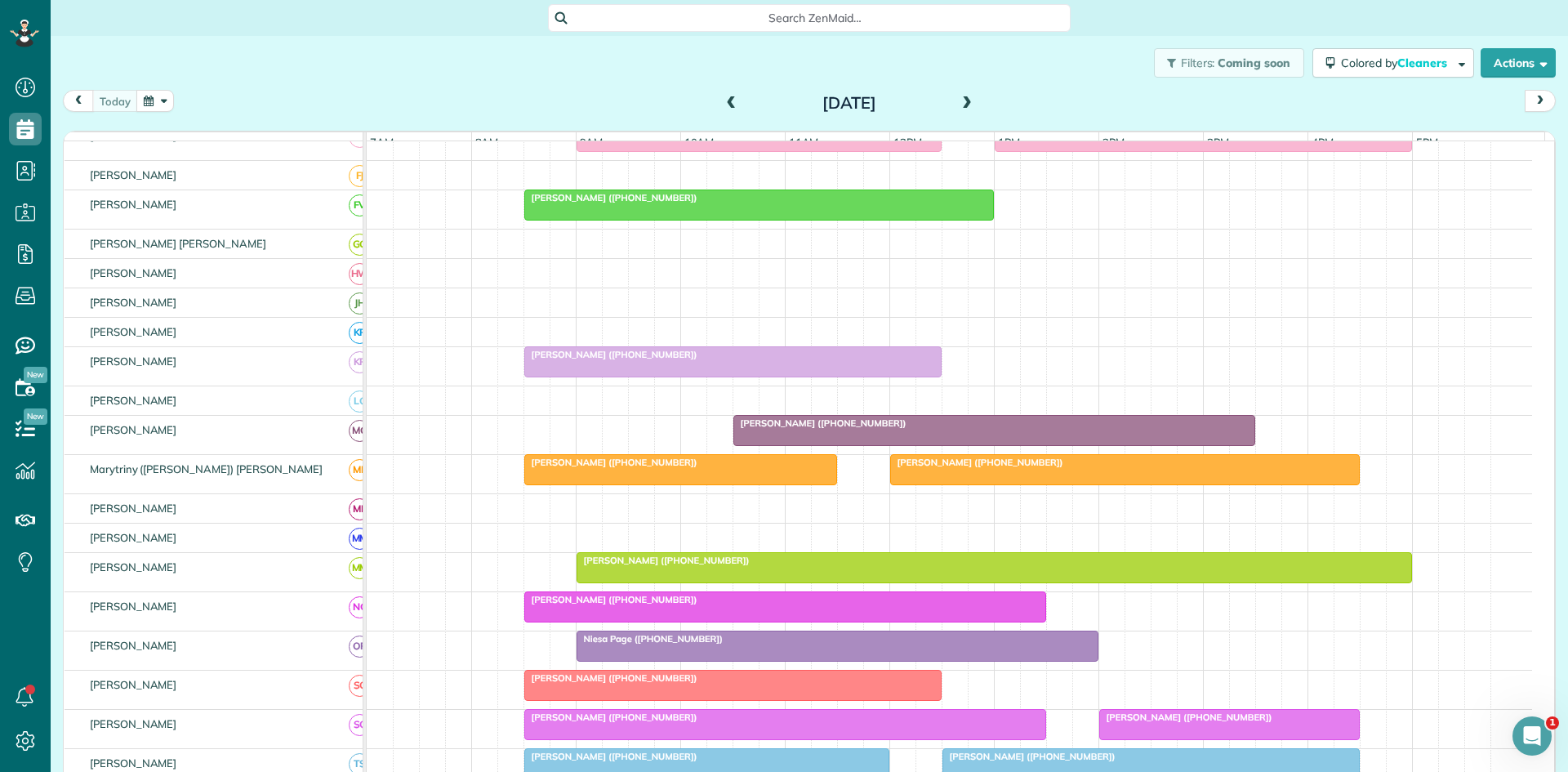
click at [660, 566] on span "[PERSON_NAME] ([PHONE_NUMBER])" at bounding box center [663, 561] width 175 height 12
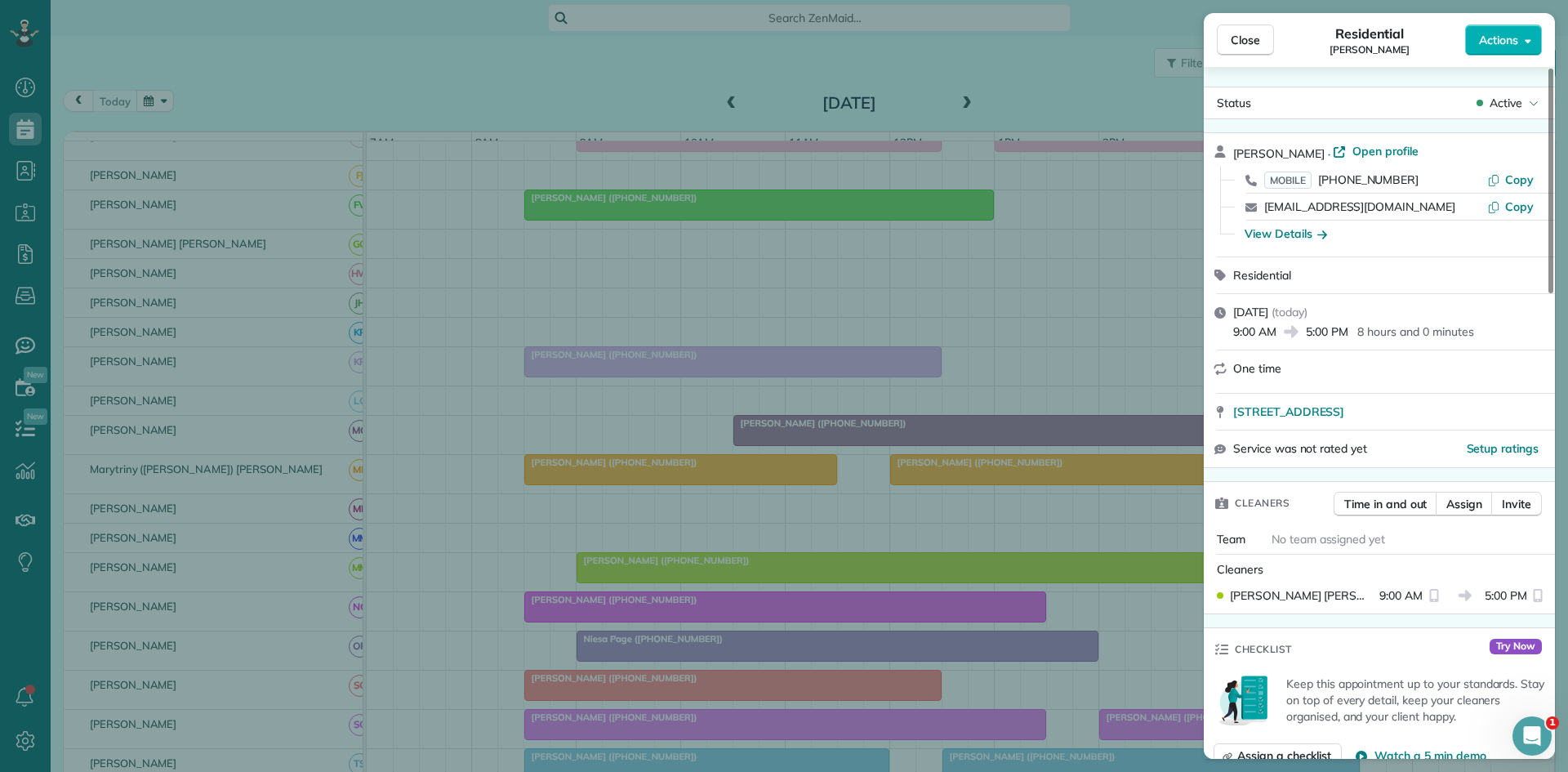
click at [725, 367] on div "Close Residential [PERSON_NAME] Actions Status Active [PERSON_NAME] · Open prof…" at bounding box center [784, 386] width 1568 height 772
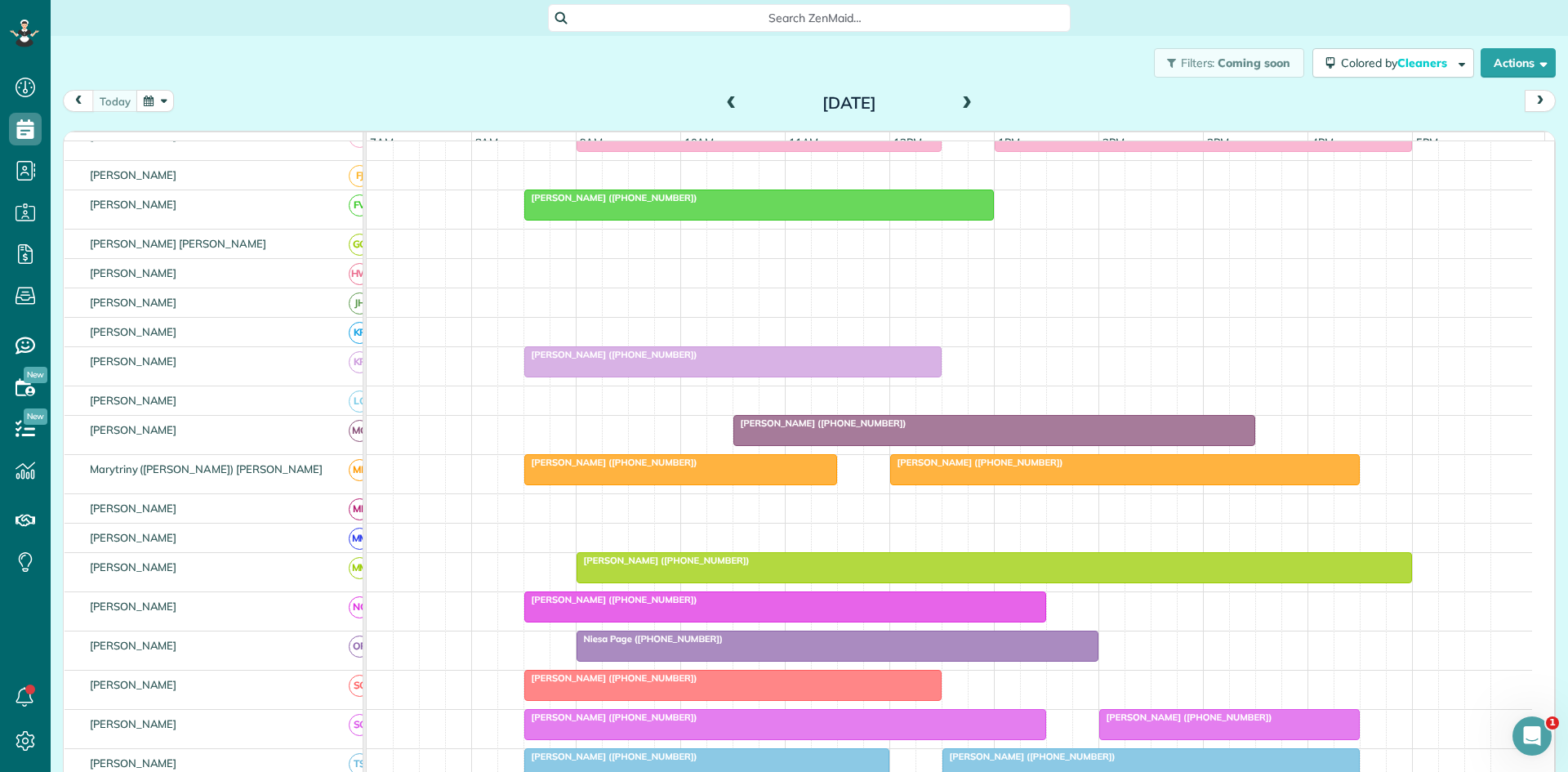
scroll to position [835, 0]
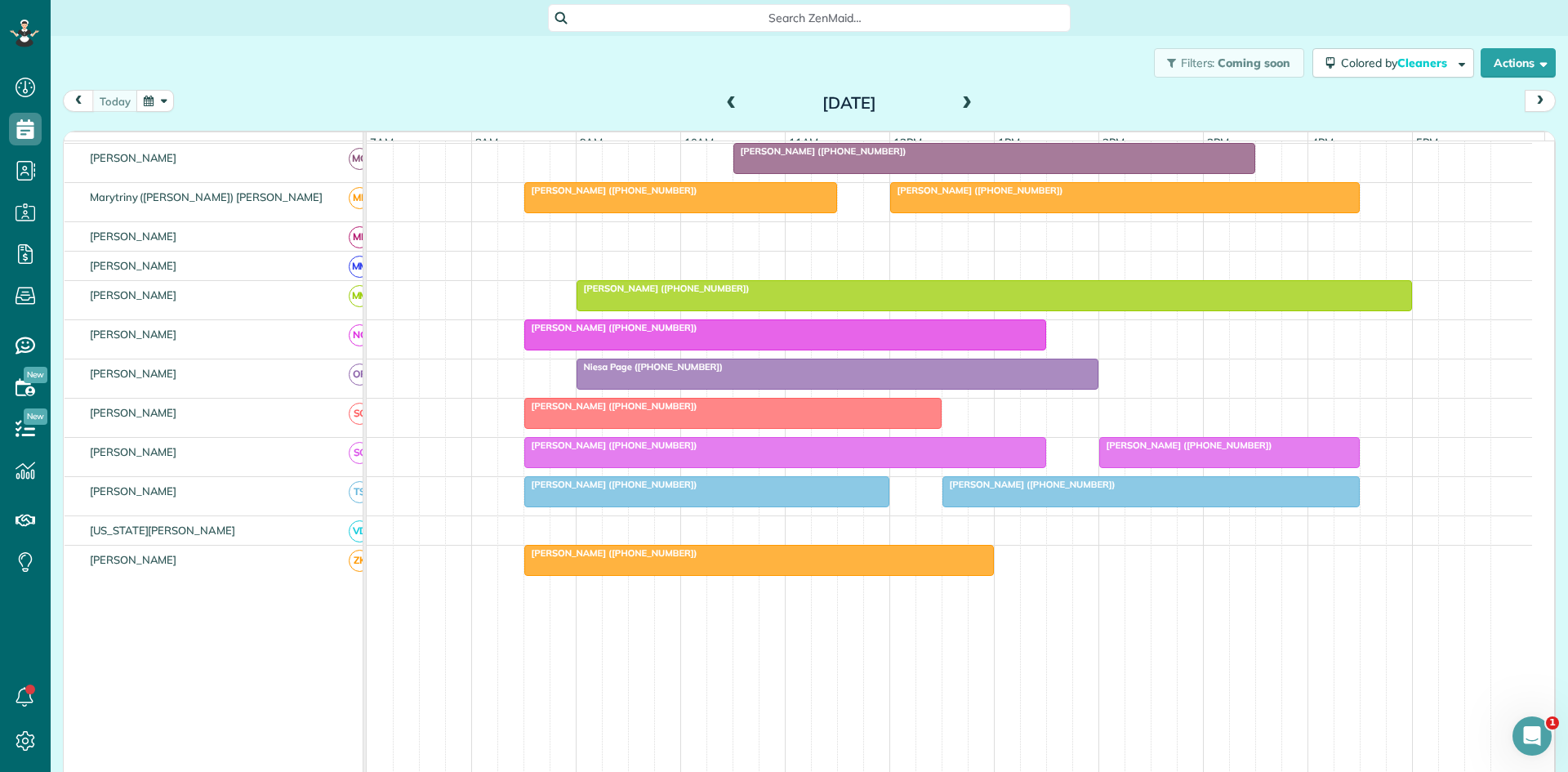
click at [1130, 451] on span "[PERSON_NAME] ([PHONE_NUMBER])" at bounding box center [1186, 445] width 175 height 12
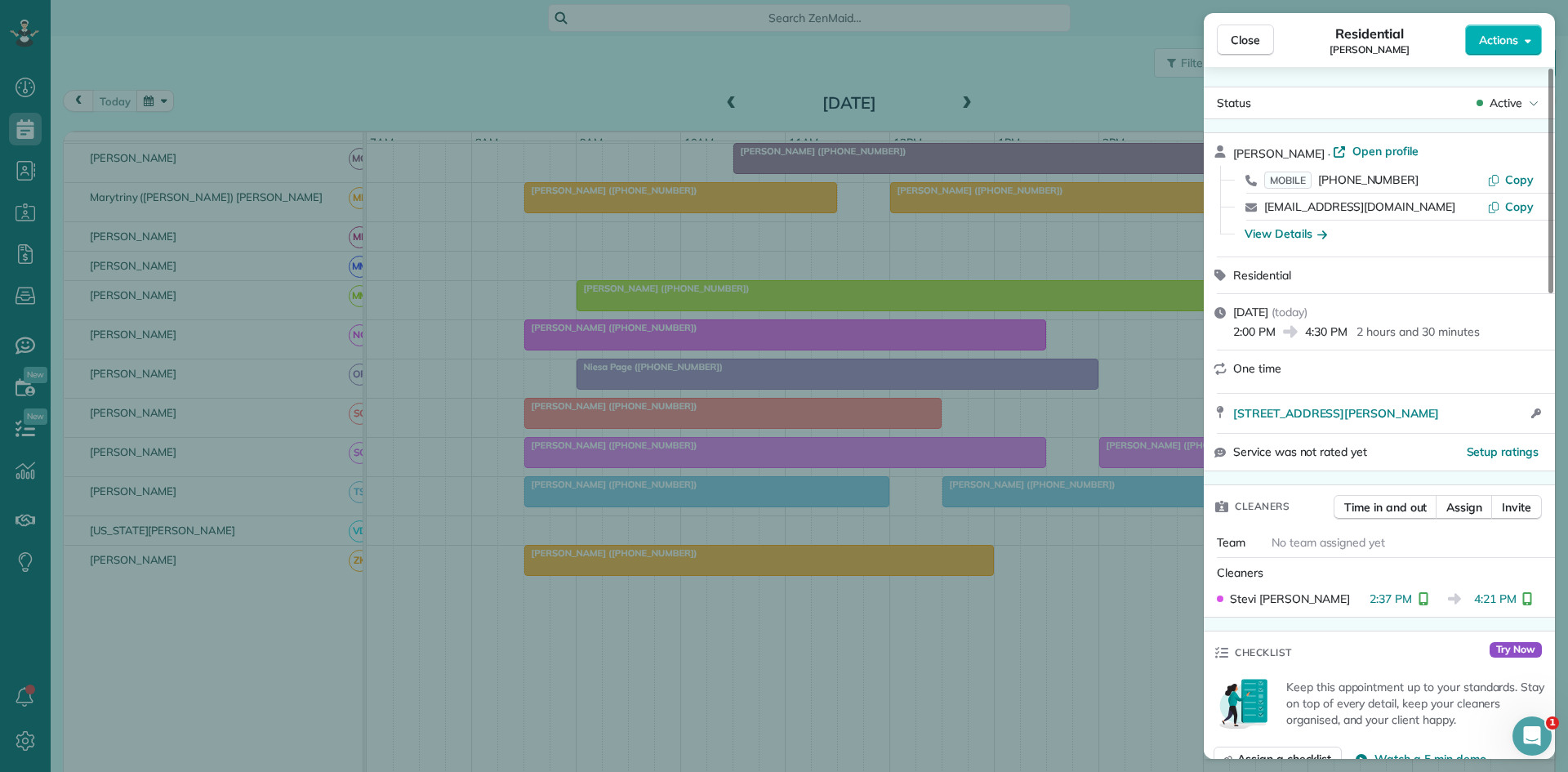
drag, startPoint x: 869, startPoint y: 461, endPoint x: 854, endPoint y: 223, distance: 238.5
click at [871, 459] on div "Close Residential [PERSON_NAME] Actions Status Active [PERSON_NAME] · Open prof…" at bounding box center [784, 386] width 1568 height 772
